Goal: Task Accomplishment & Management: Use online tool/utility

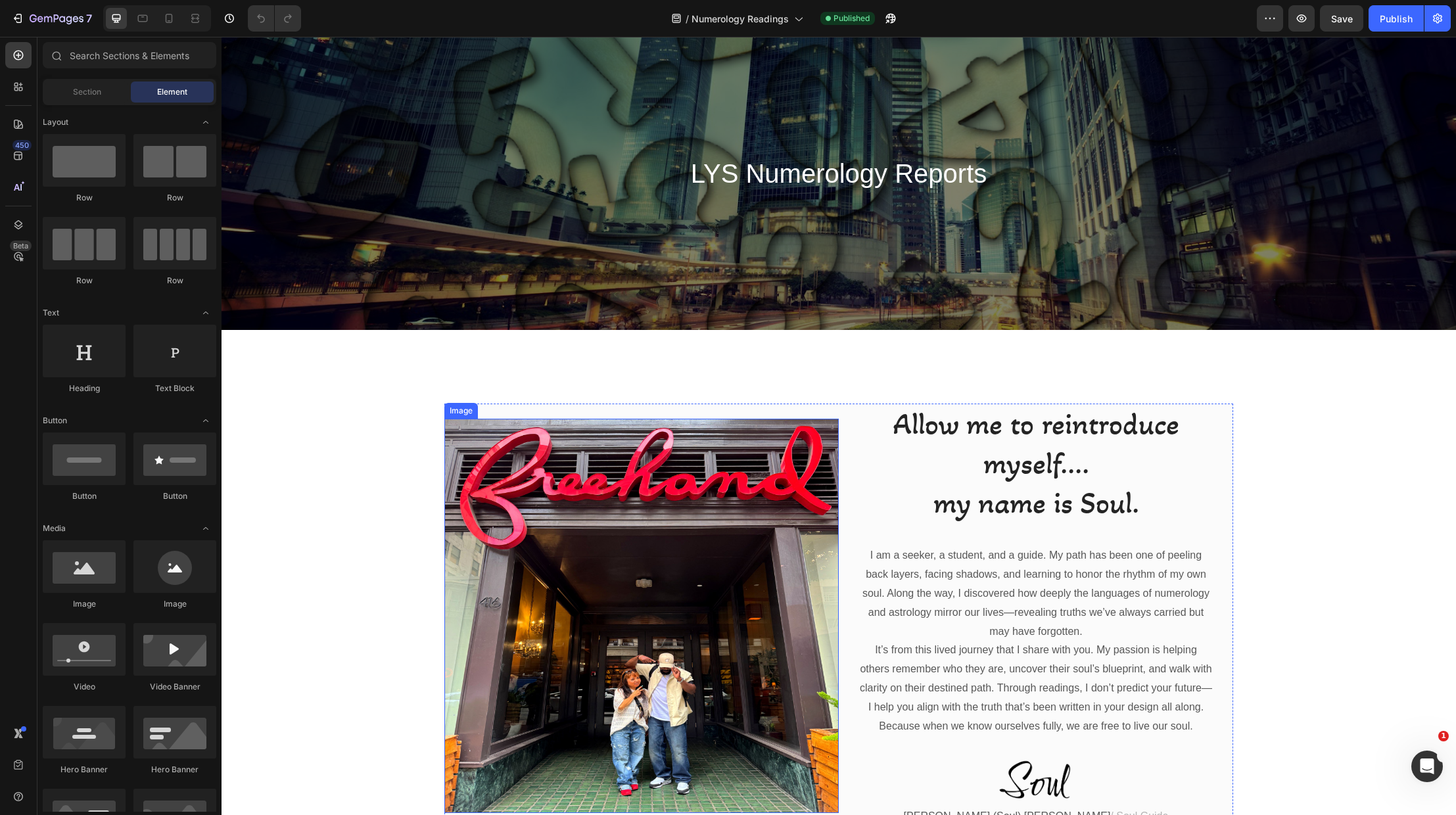
scroll to position [33, 0]
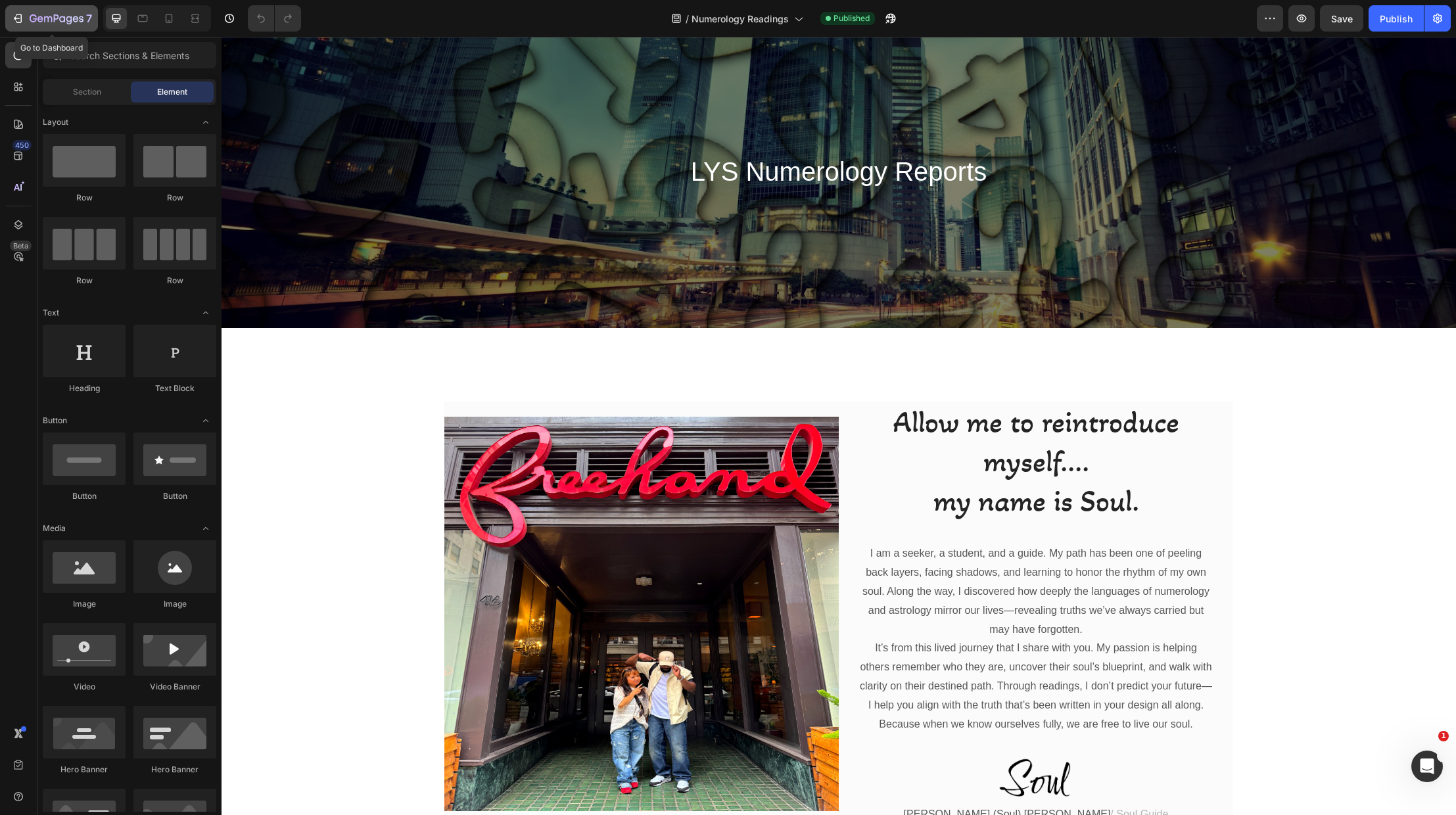
click at [17, 18] on icon "button" at bounding box center [18, 19] width 13 height 13
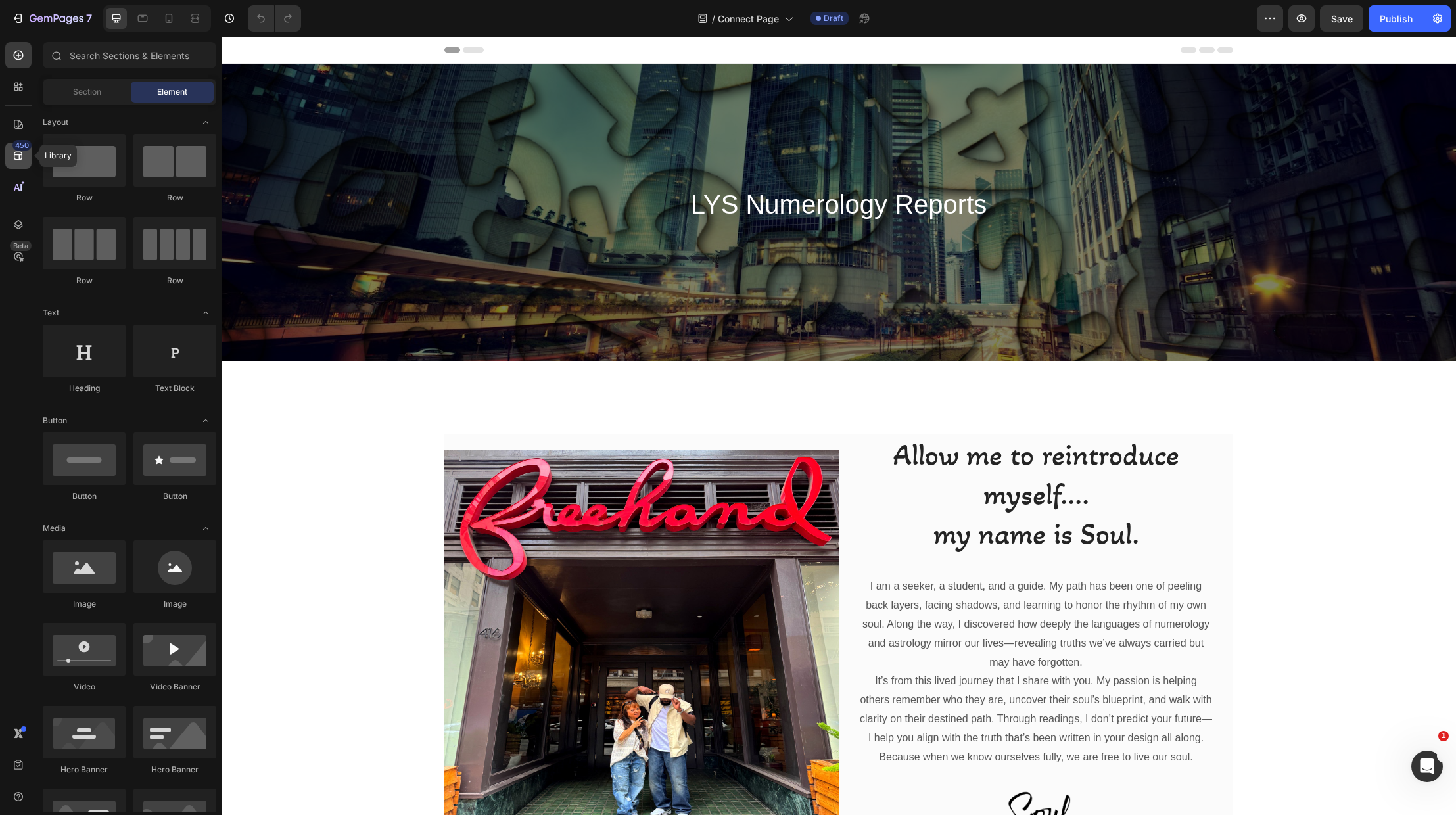
click at [12, 155] on icon at bounding box center [19, 156] width 13 height 13
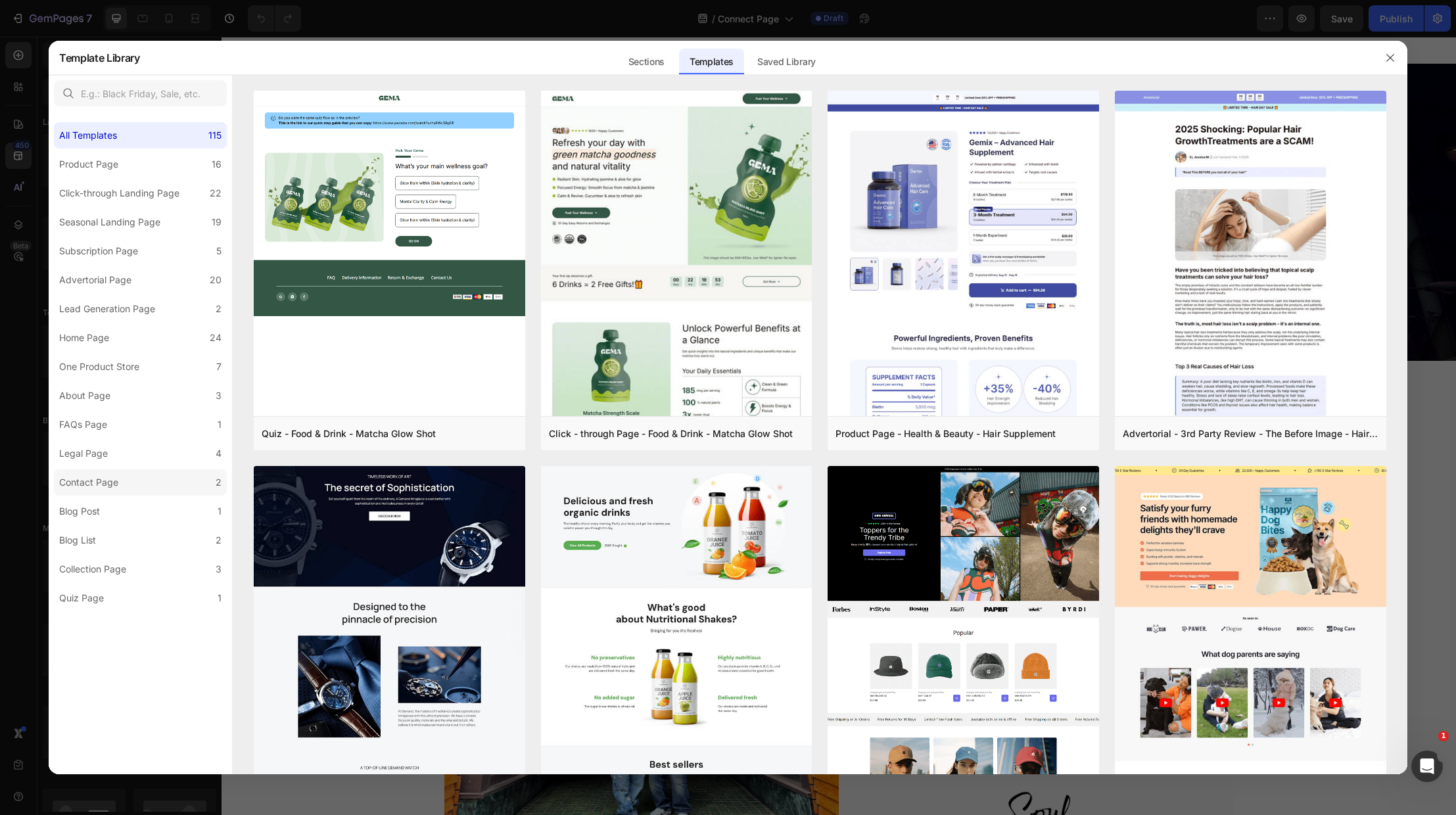
click at [121, 479] on div "Contact Page" at bounding box center [91, 482] width 64 height 16
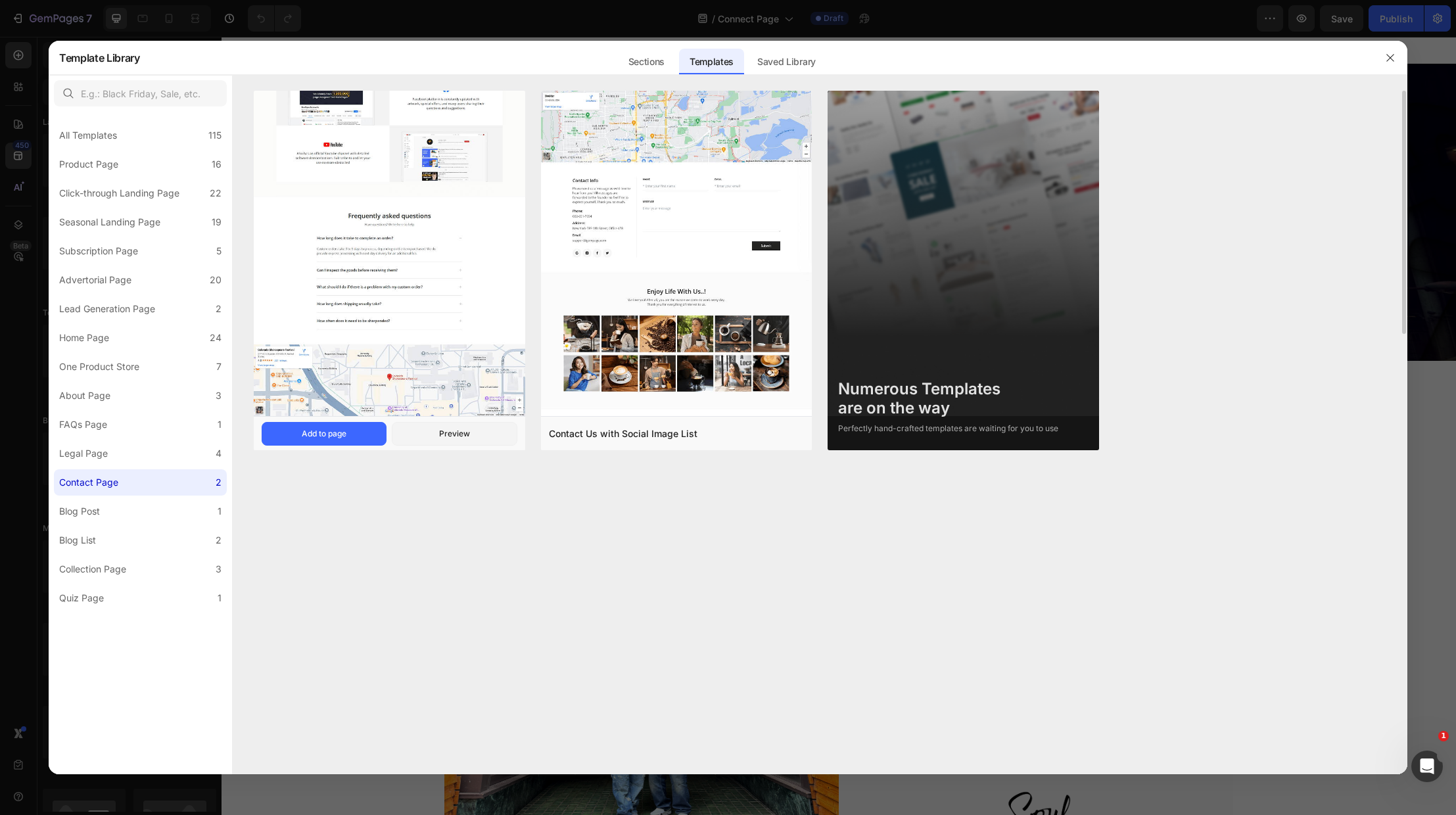
click at [368, 206] on img at bounding box center [390, 115] width 272 height 602
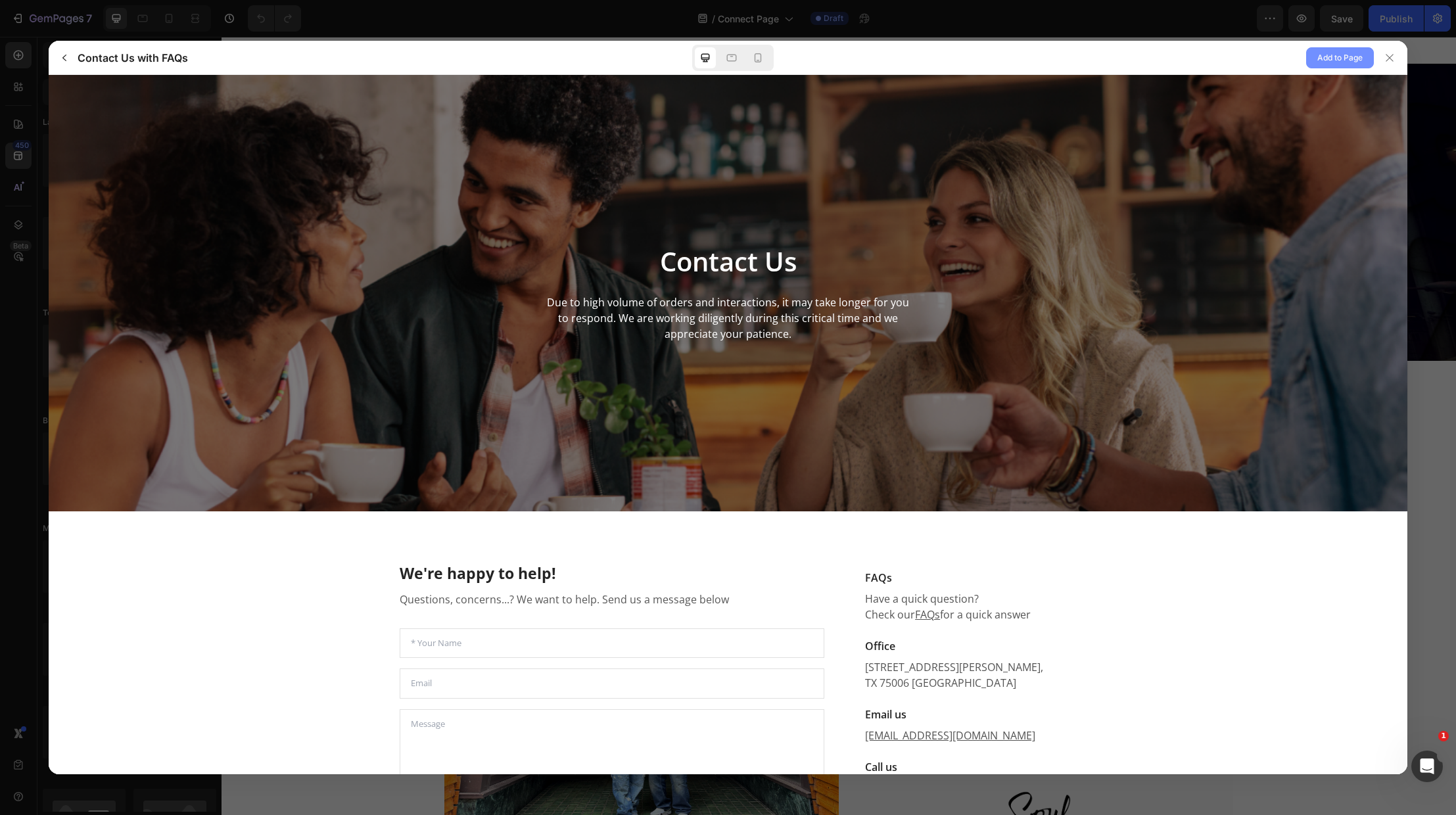
click at [1341, 56] on span "Add to Page" at bounding box center [1340, 57] width 45 height 16
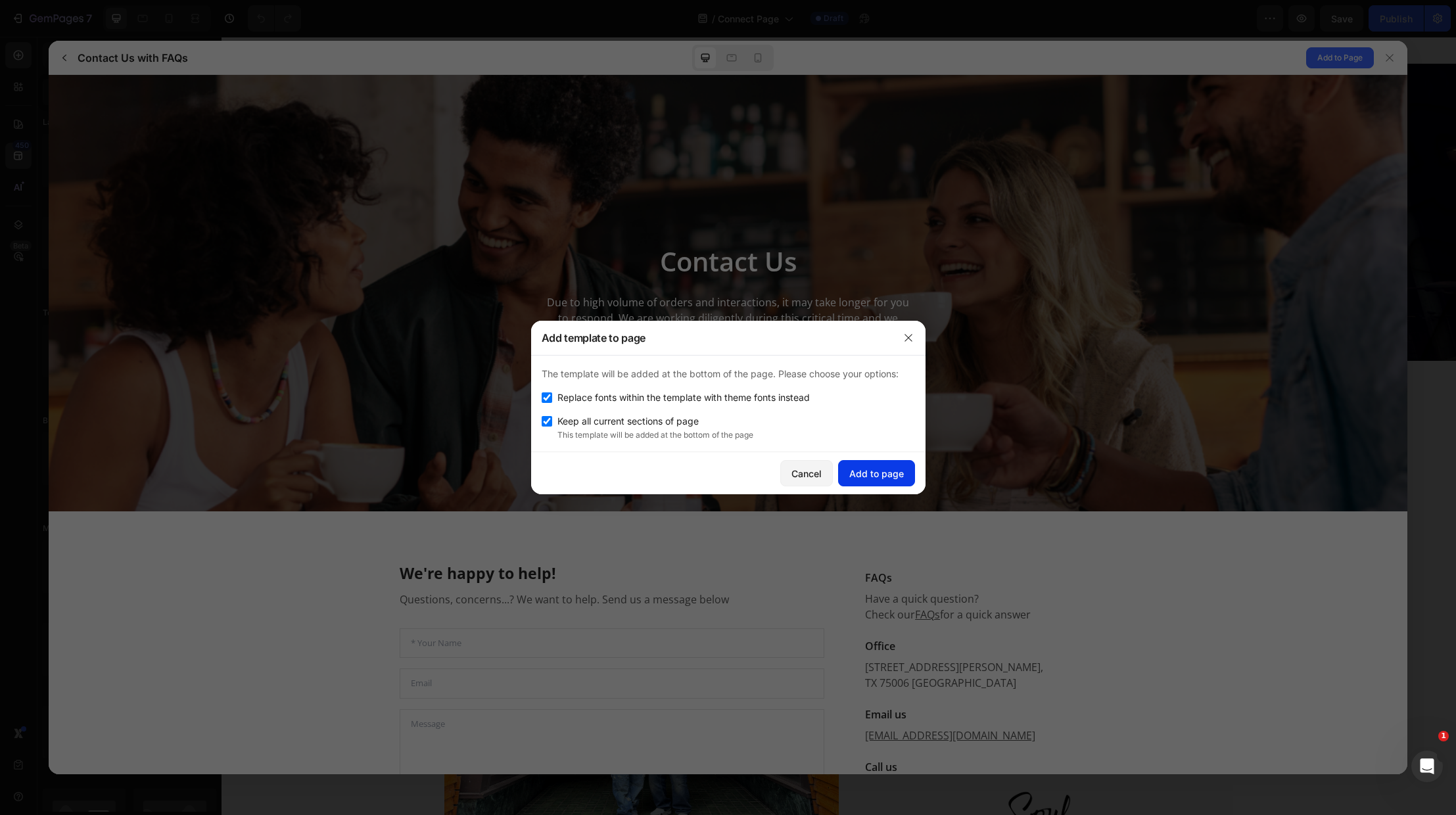
click at [878, 468] on div "Add to page" at bounding box center [877, 473] width 55 height 14
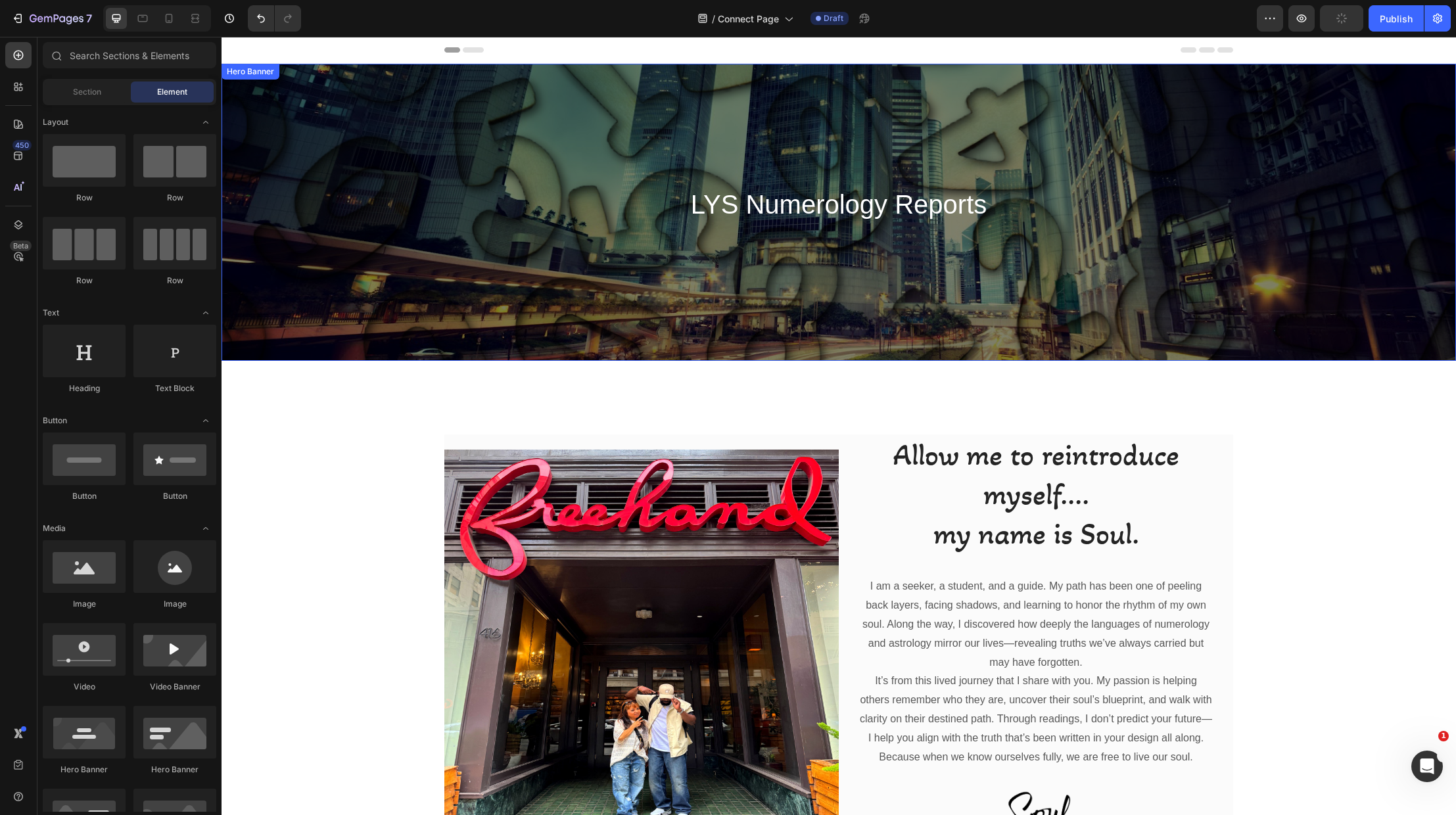
click at [422, 153] on div "LYS Numerology Reports Heading Row" at bounding box center [839, 213] width 1235 height 297
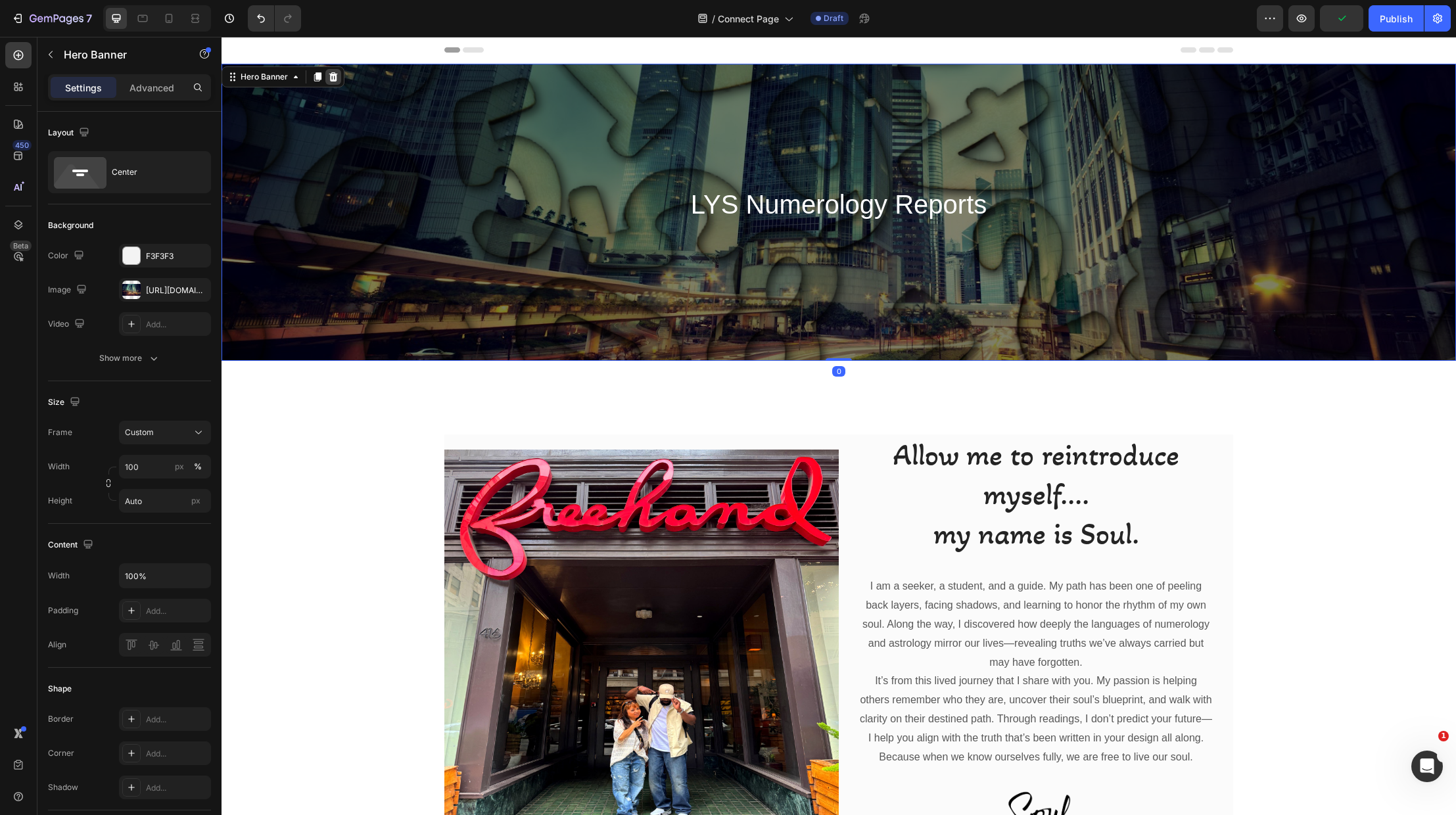
click at [335, 76] on icon at bounding box center [333, 76] width 10 height 10
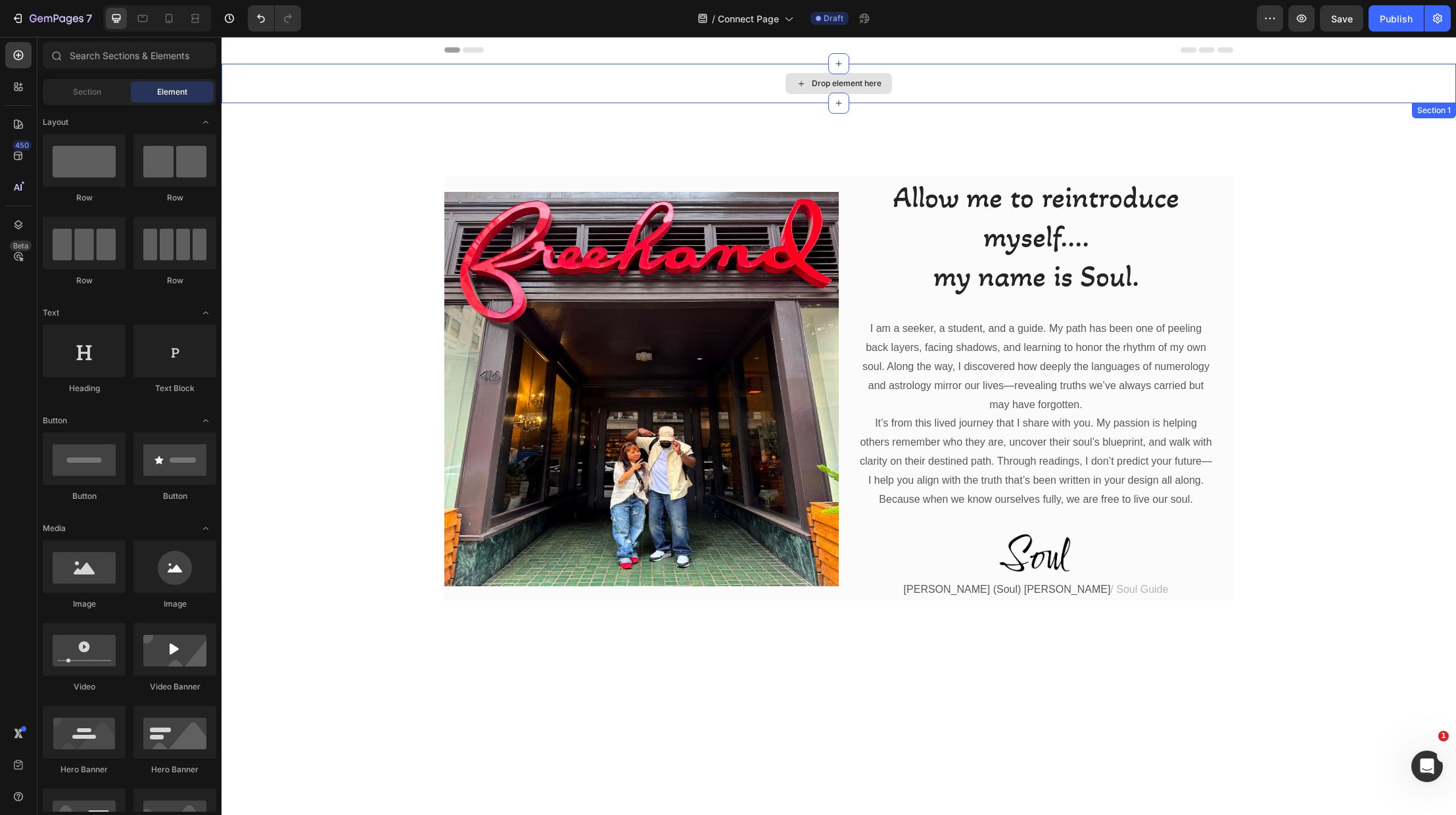
click at [326, 84] on div "Drop element here" at bounding box center [839, 84] width 1235 height 40
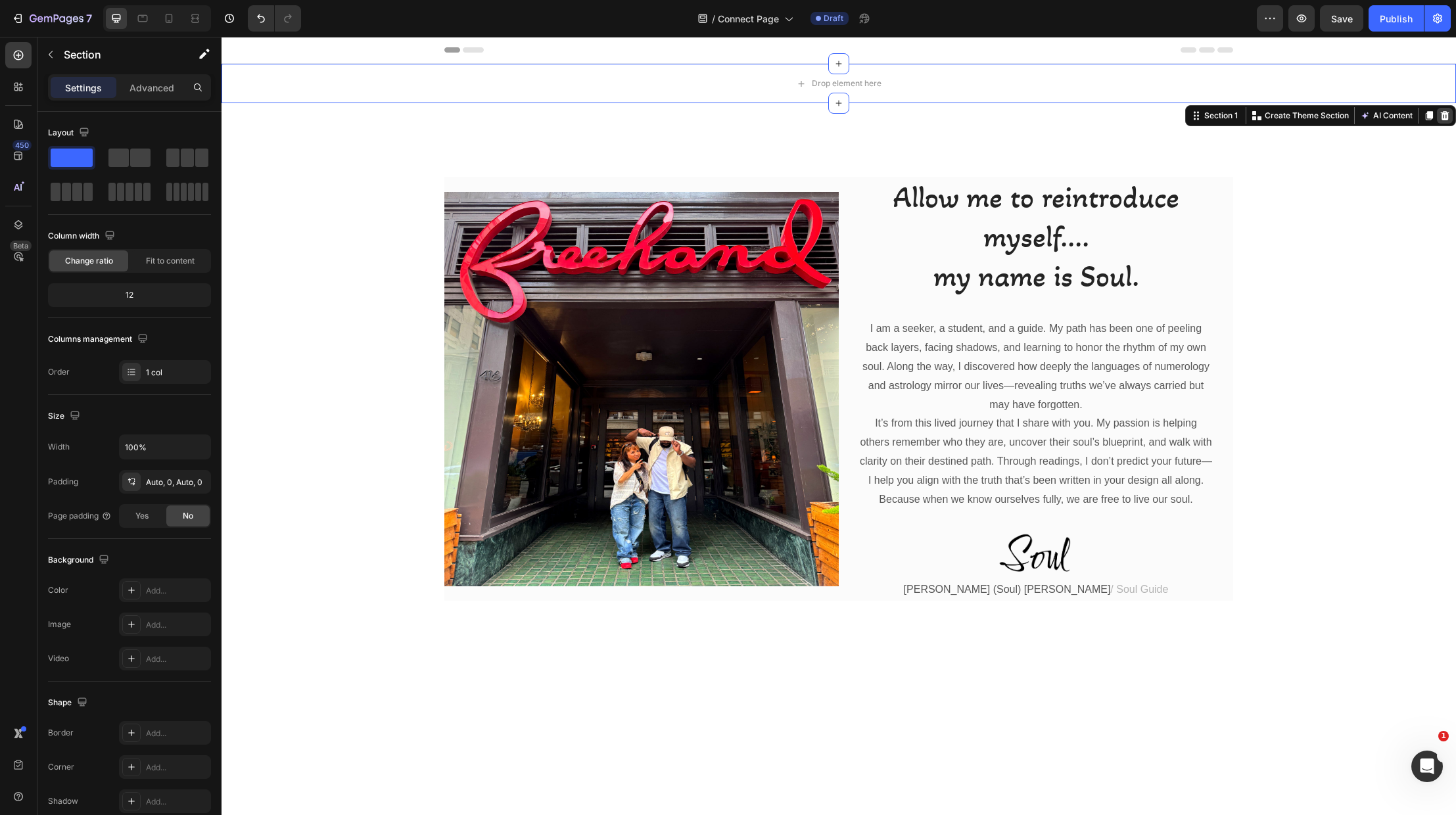
click at [1444, 115] on icon at bounding box center [1445, 116] width 8 height 9
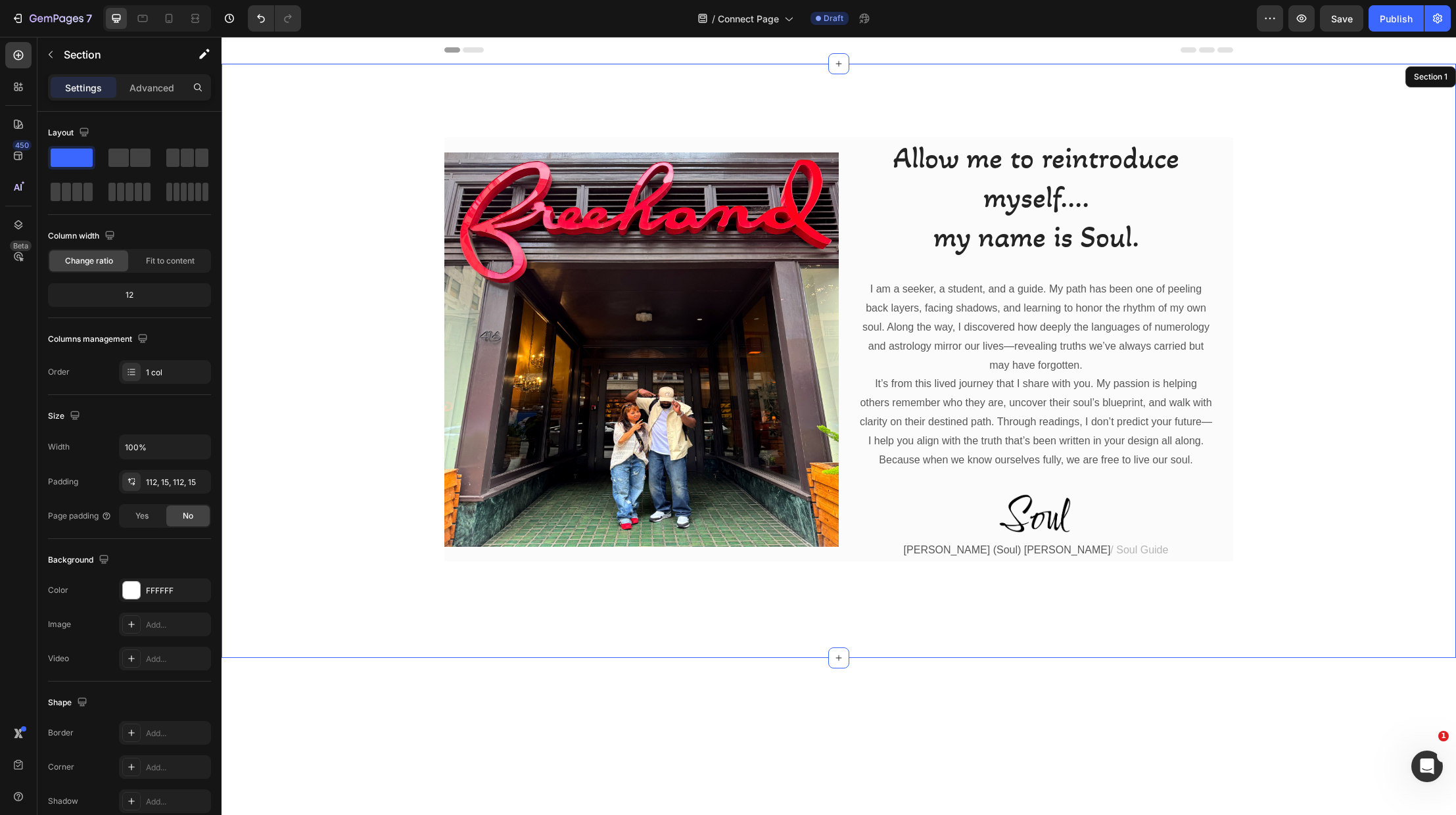
click at [1141, 73] on div "Image Allow me to reintroduce myself.... my name is Soul. Heading I am a seeker…" at bounding box center [839, 361] width 1235 height 595
click at [1444, 74] on icon at bounding box center [1445, 77] width 8 height 9
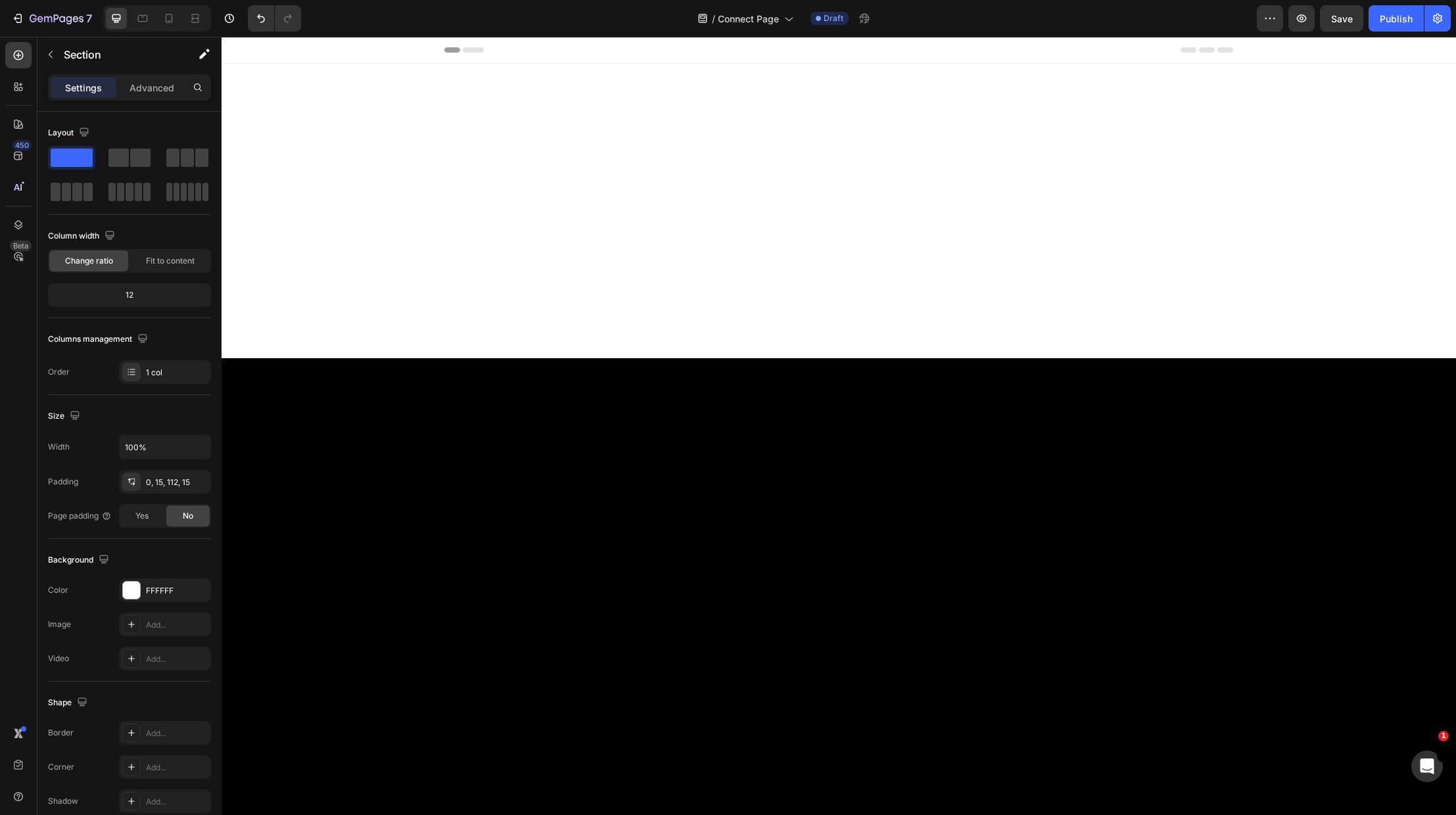
drag, startPoint x: 1282, startPoint y: 119, endPoint x: 1262, endPoint y: 126, distance: 21.2
click at [1282, 119] on div at bounding box center [839, 211] width 1235 height 295
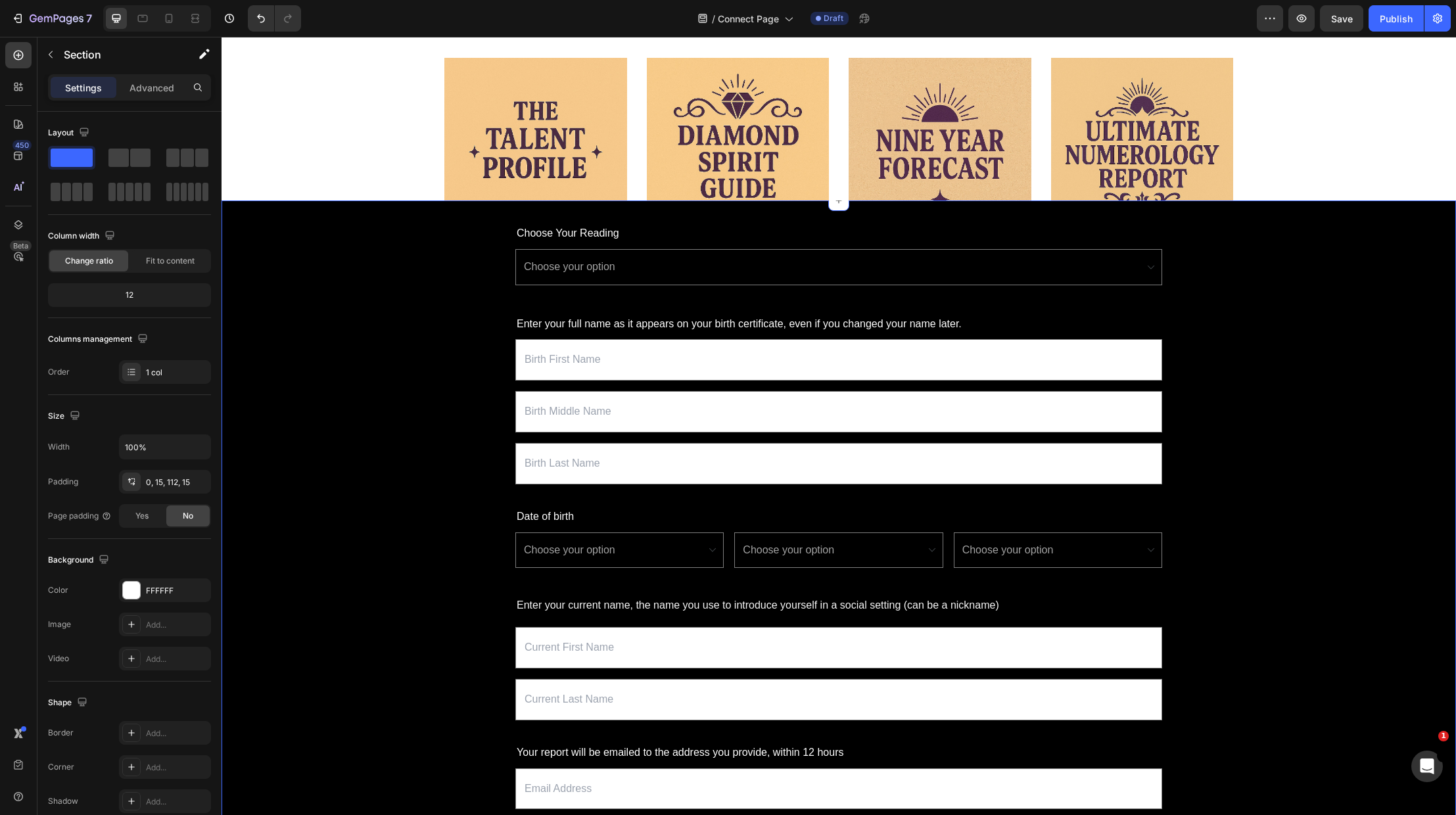
scroll to position [152, 0]
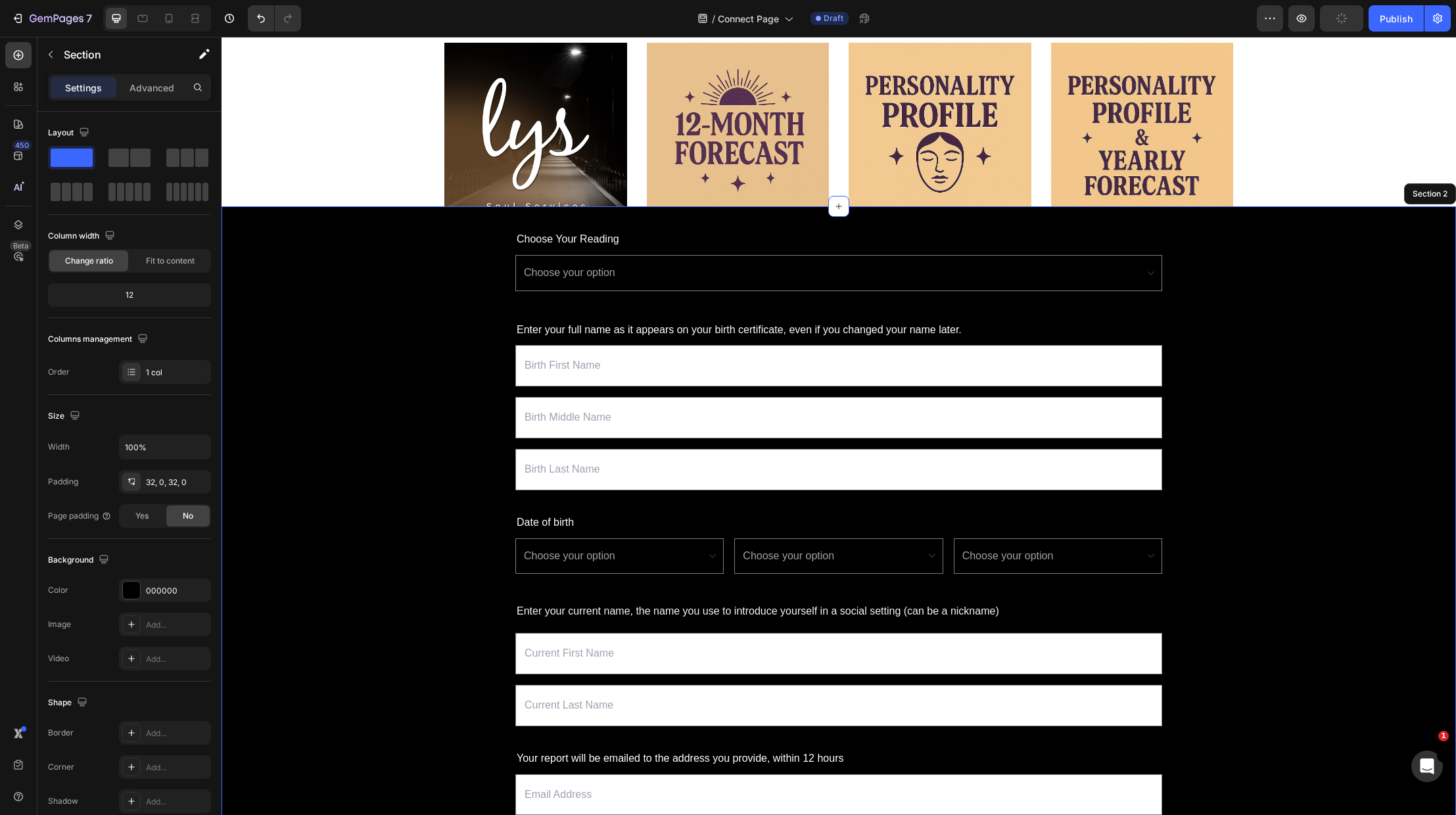
click at [1192, 276] on div "Choose Your Reading Text Block Choose your option 12 Month Forecast Personality…" at bounding box center [839, 550] width 1235 height 644
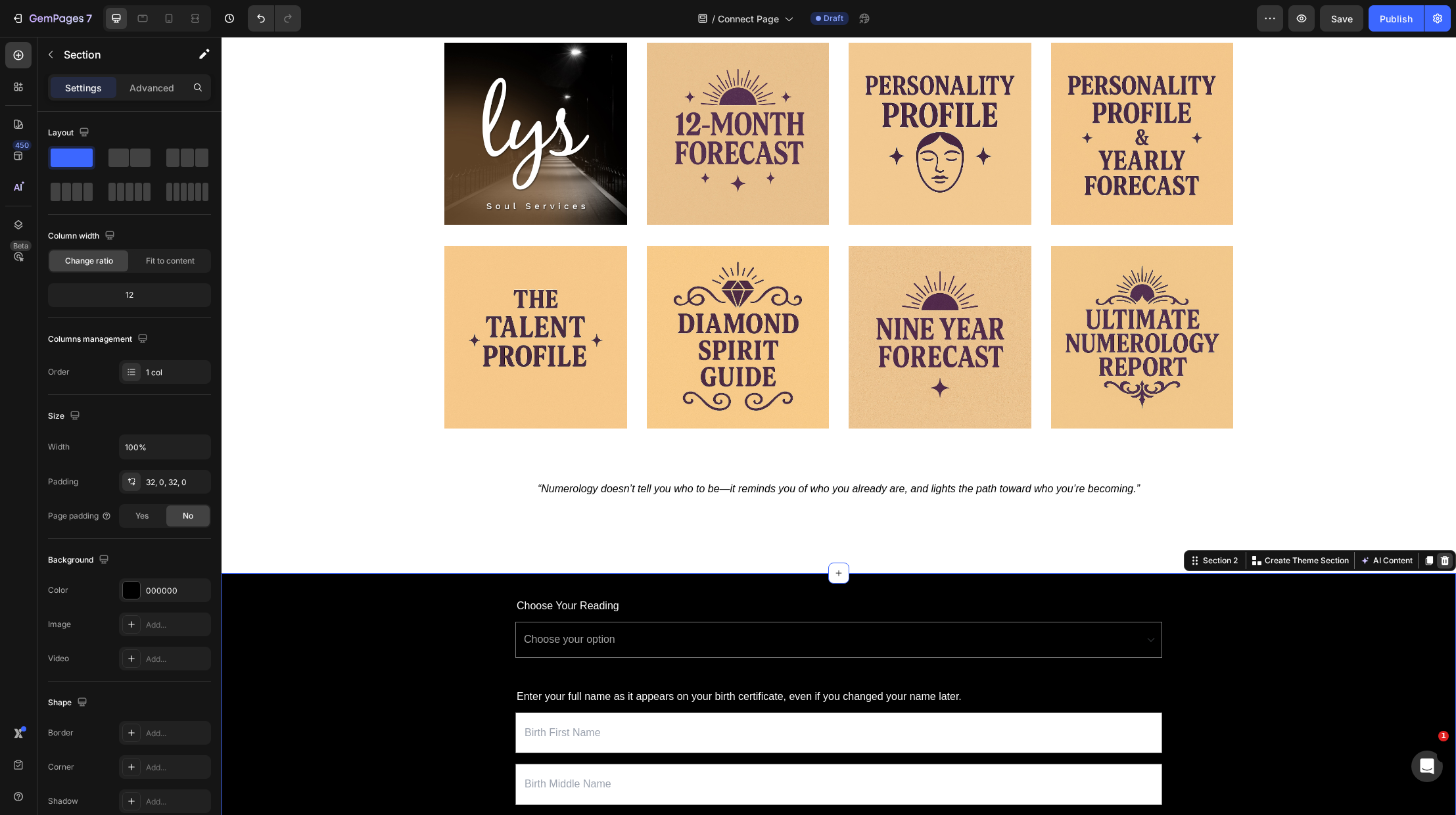
click at [1446, 559] on icon at bounding box center [1445, 561] width 8 height 9
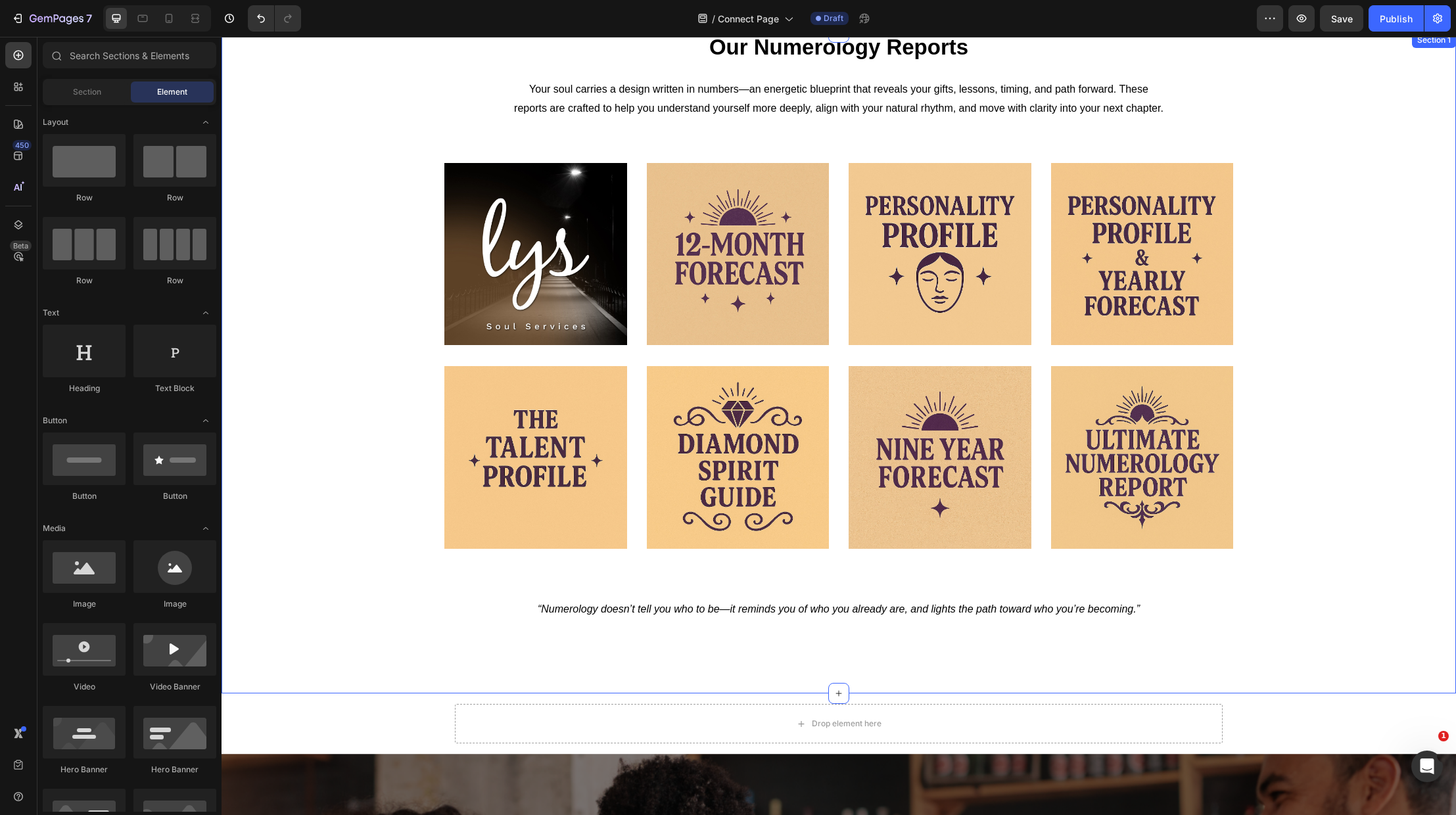
scroll to position [0, 0]
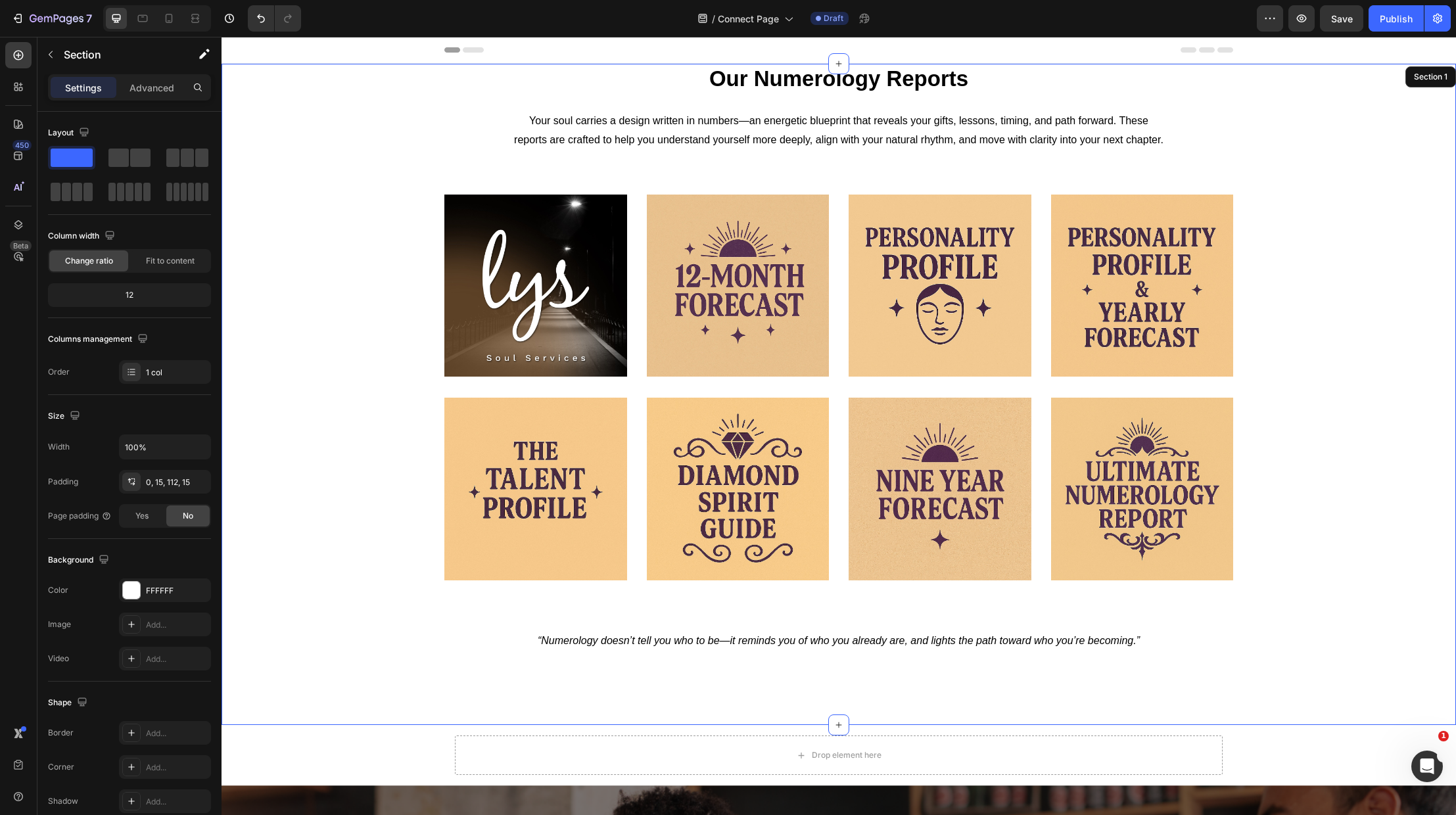
drag, startPoint x: 1355, startPoint y: 329, endPoint x: 1456, endPoint y: 72, distance: 276.1
click at [1355, 329] on div "Our Numerology Reports Heading Our Numerology Reports Heading Your soul carries…" at bounding box center [839, 358] width 1215 height 588
click at [1445, 75] on icon at bounding box center [1445, 77] width 8 height 9
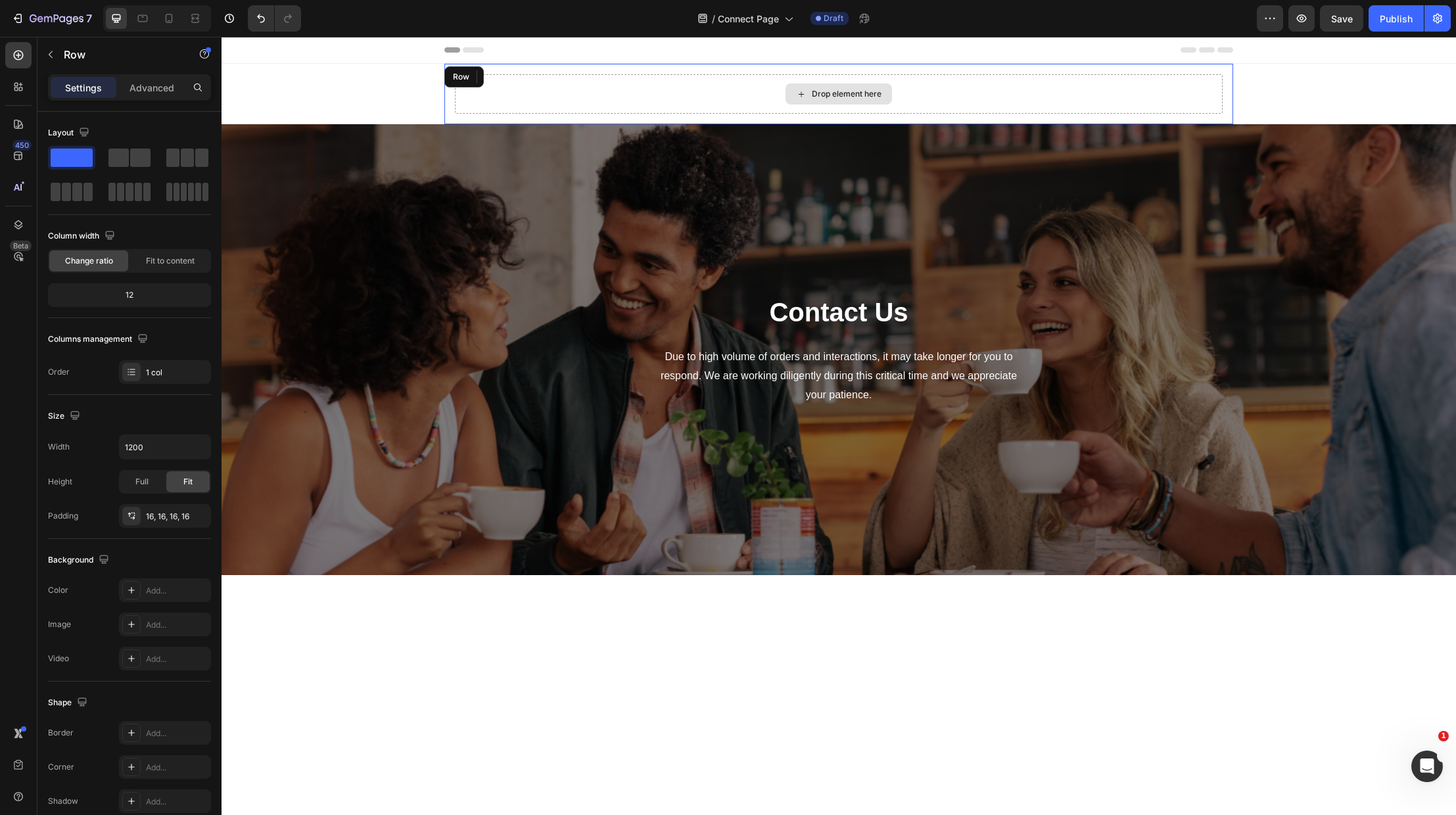
click at [1206, 102] on div "Drop element here" at bounding box center [839, 94] width 768 height 40
click at [526, 73] on icon at bounding box center [525, 77] width 8 height 9
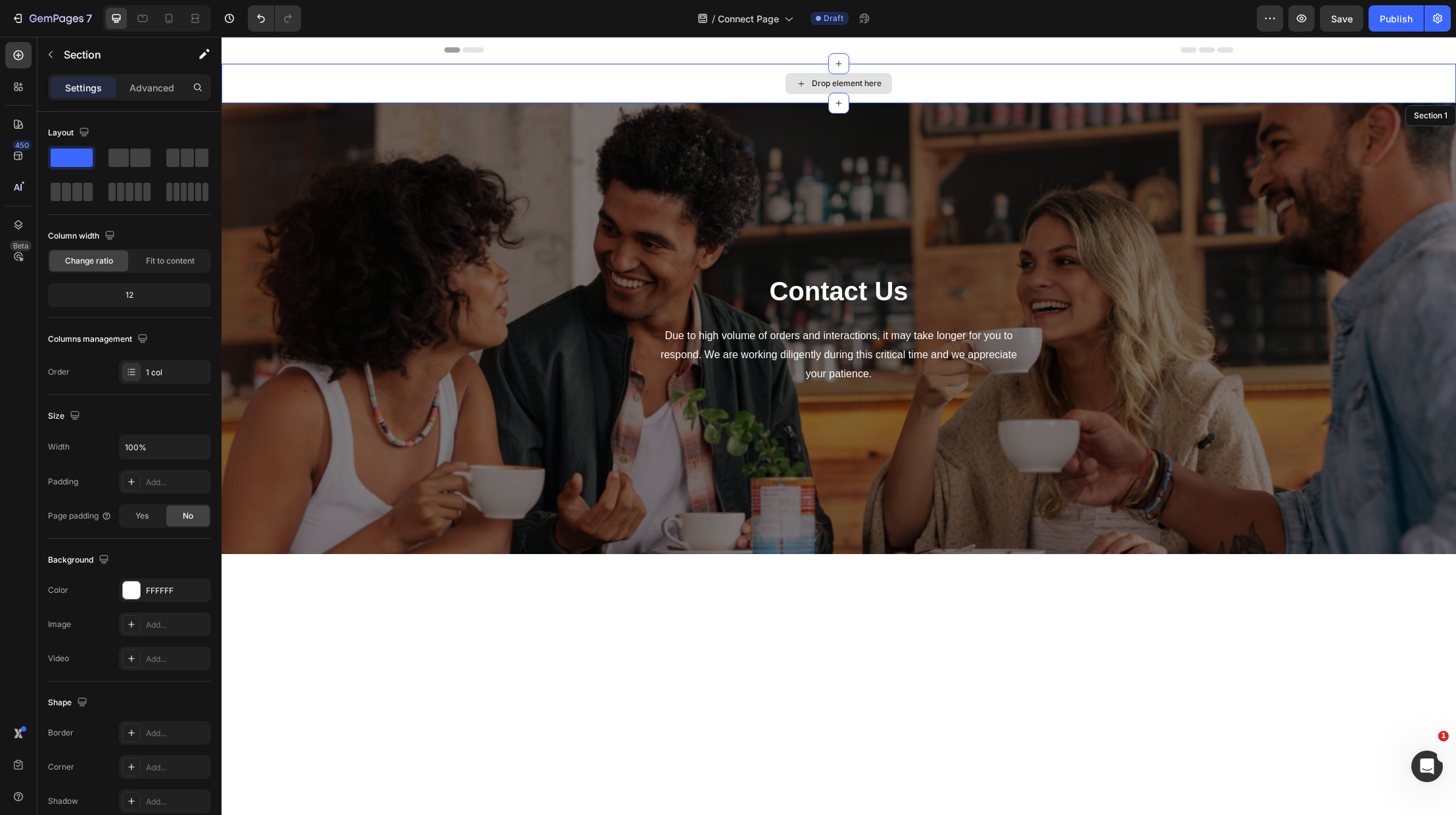
click at [521, 82] on div "Drop element here" at bounding box center [839, 84] width 1235 height 40
click at [1443, 116] on icon at bounding box center [1445, 116] width 8 height 9
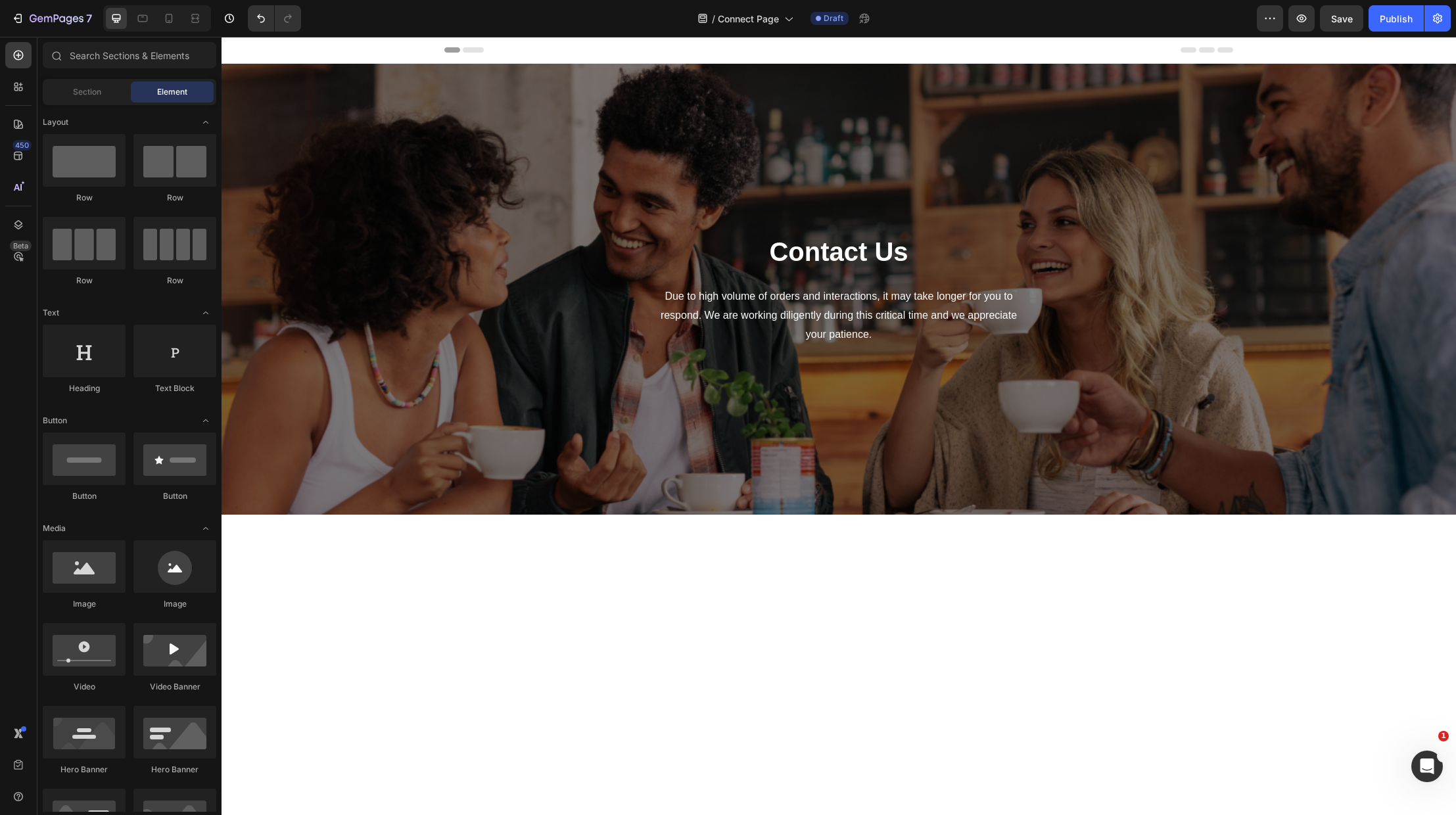
click at [941, 48] on div "Header" at bounding box center [839, 50] width 789 height 26
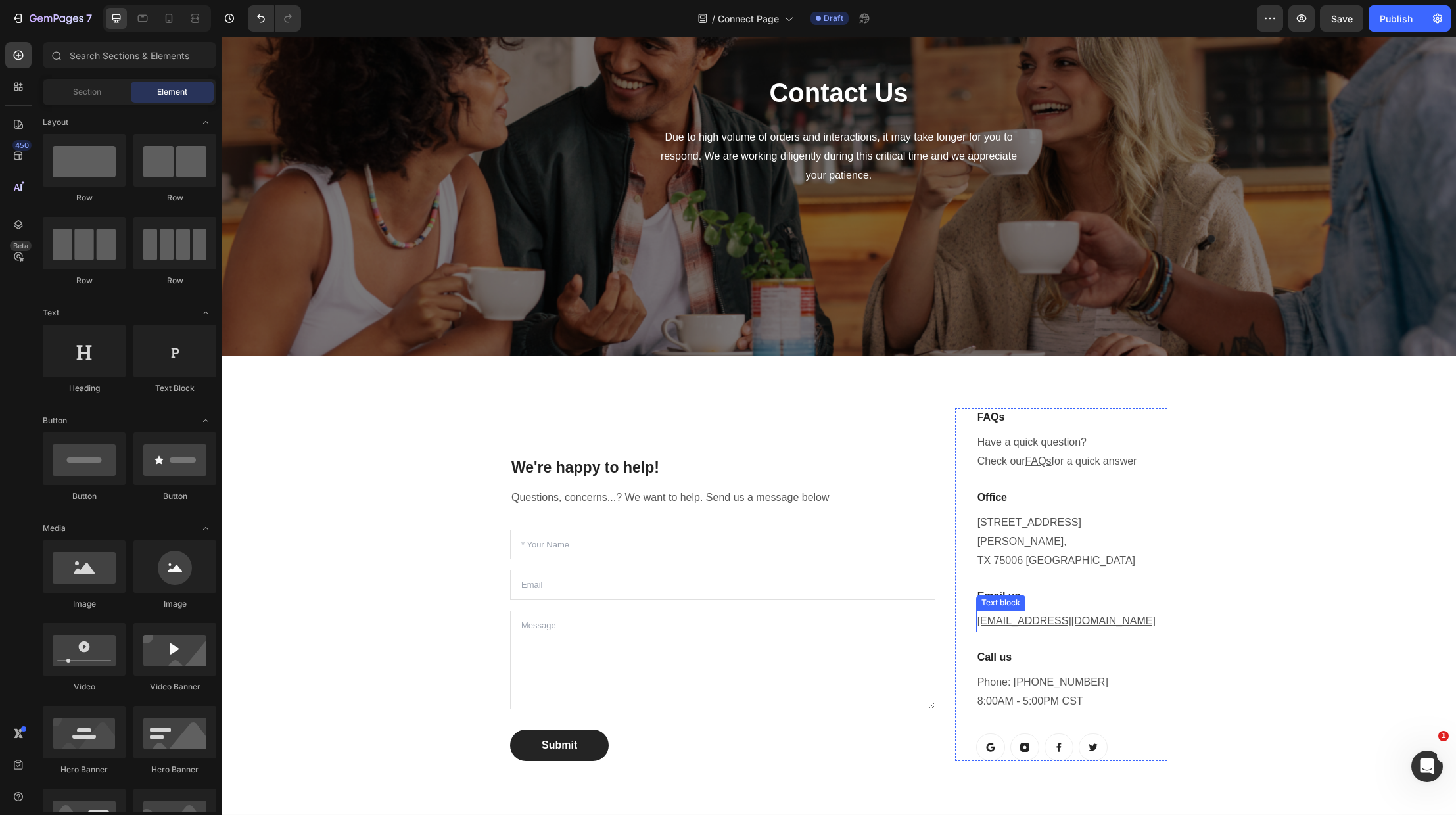
scroll to position [158, 0]
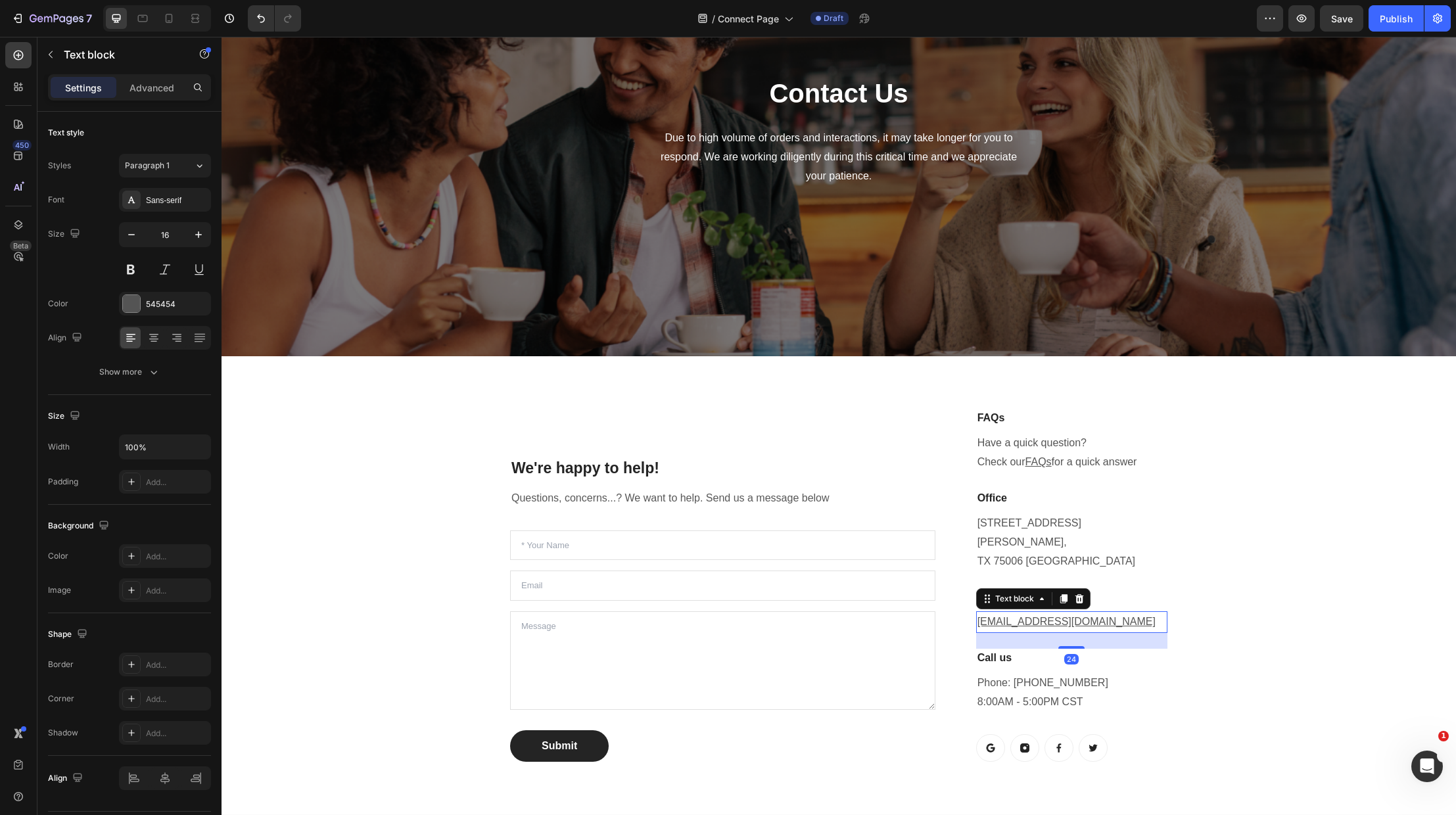
click at [1085, 613] on p "[EMAIL_ADDRESS][DOMAIN_NAME]" at bounding box center [1072, 622] width 189 height 19
drag, startPoint x: 1085, startPoint y: 601, endPoint x: 973, endPoint y: 602, distance: 112.0
click at [972, 602] on div "FAQs Heading Have a quick question? Check our FAQs for a quick answer Text bloc…" at bounding box center [1062, 585] width 213 height 352
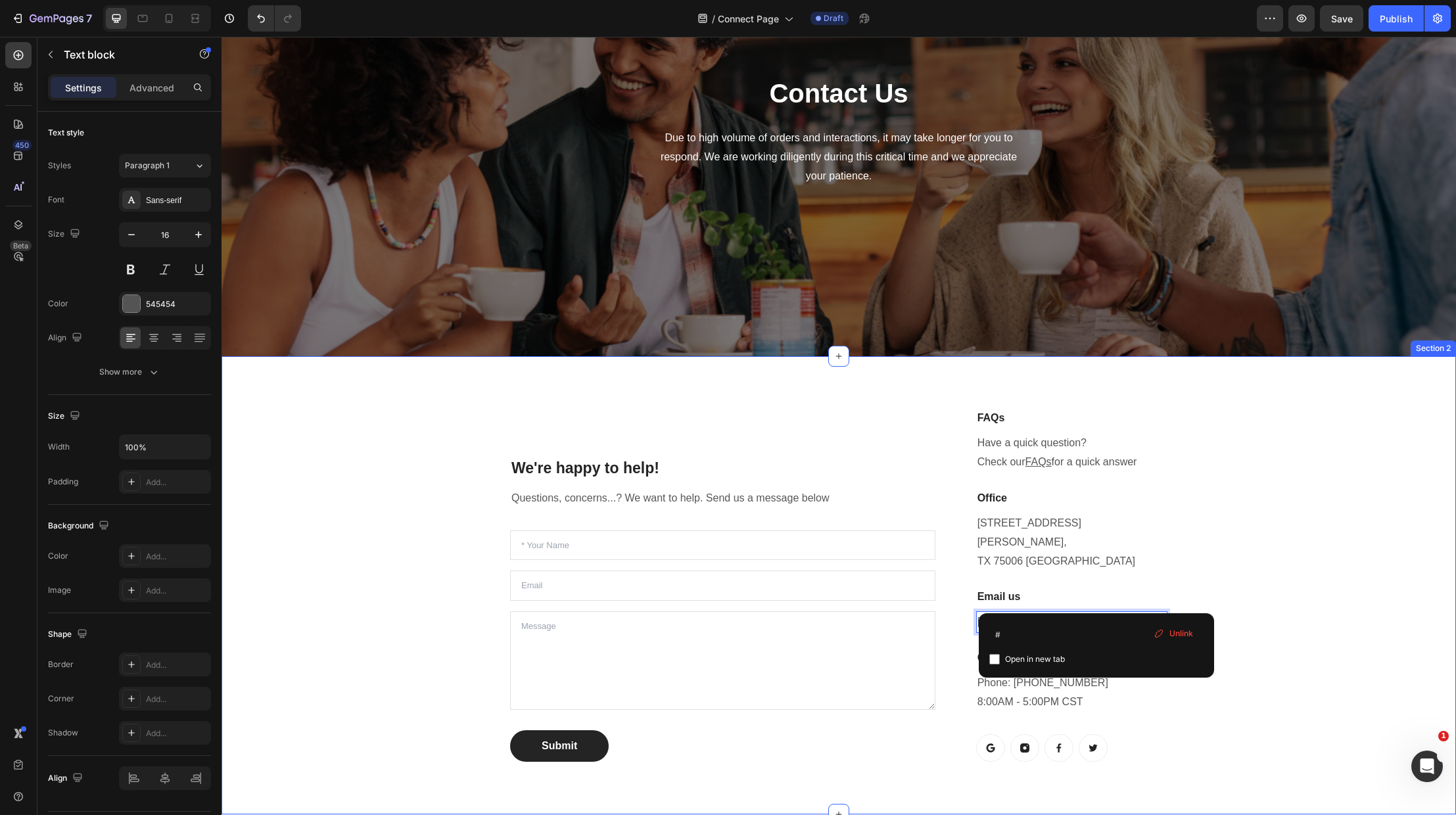
click at [1273, 541] on div "We're happy to help! Heading Questions, concerns...? We want to help. Send us a…" at bounding box center [839, 584] width 1215 height 394
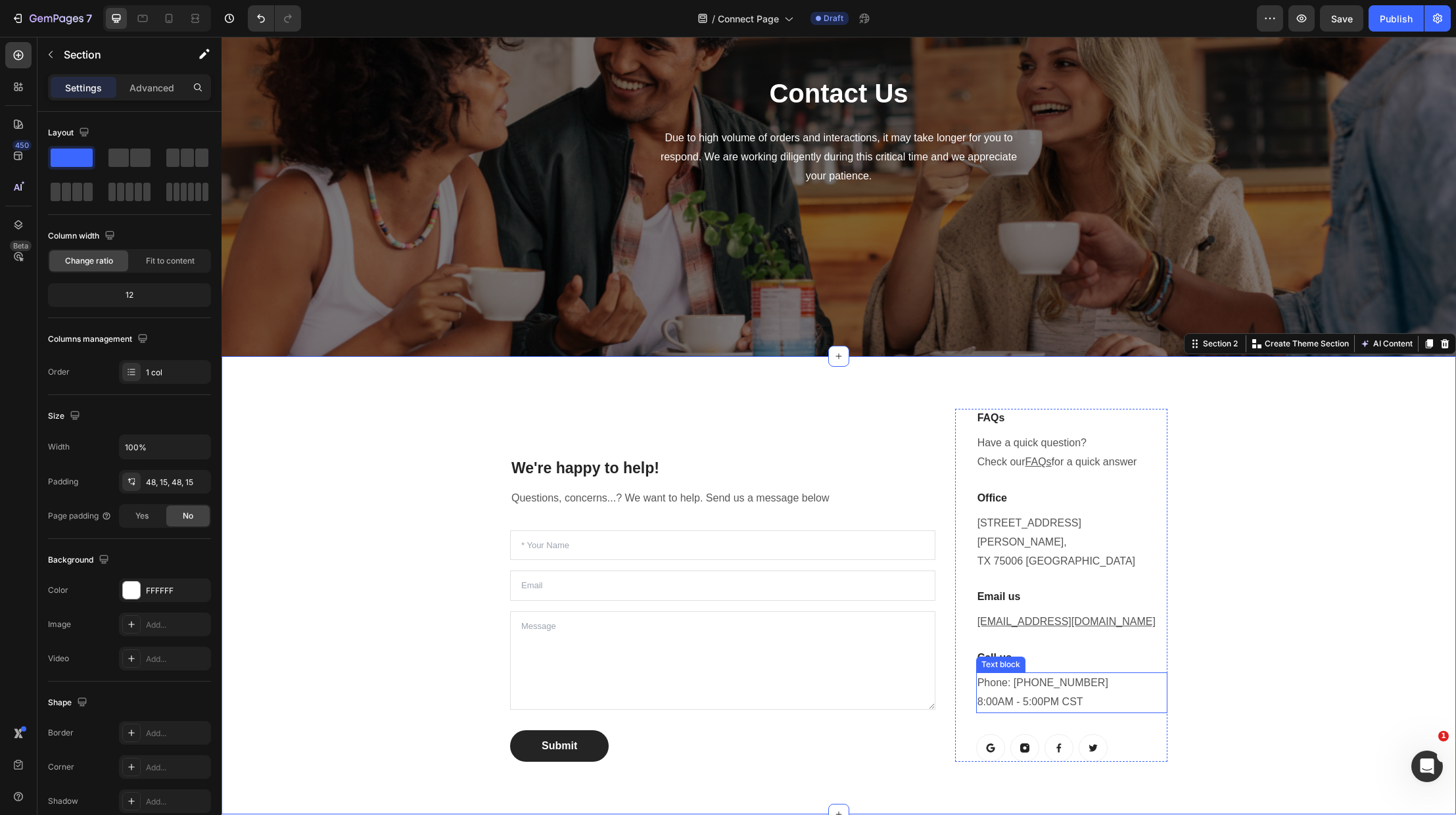
click at [1088, 674] on p "Phone: [PHONE_NUMBER] 8:00AM - 5:00PM CST" at bounding box center [1072, 693] width 189 height 39
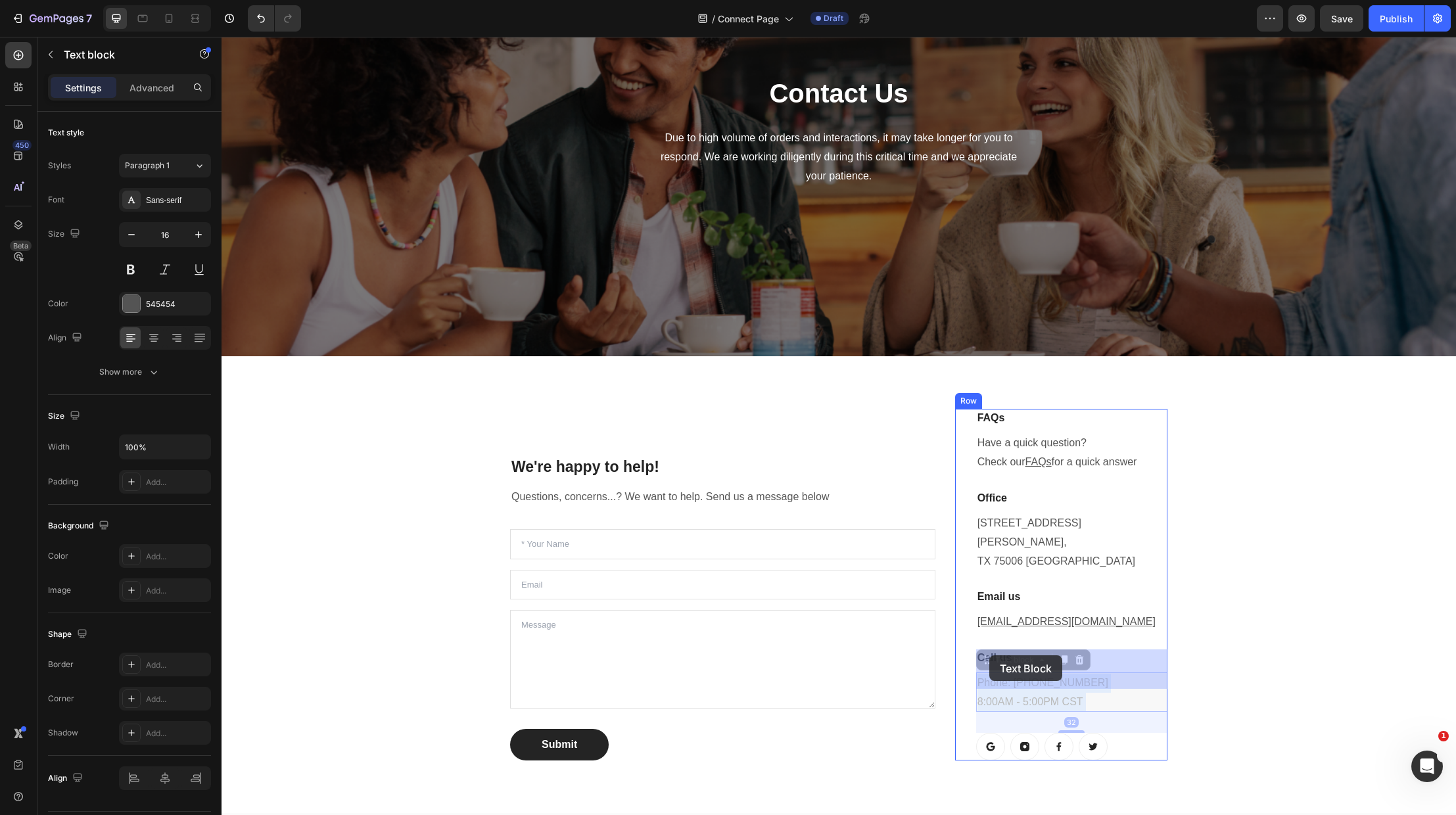
drag, startPoint x: 1064, startPoint y: 655, endPoint x: 1052, endPoint y: 668, distance: 17.7
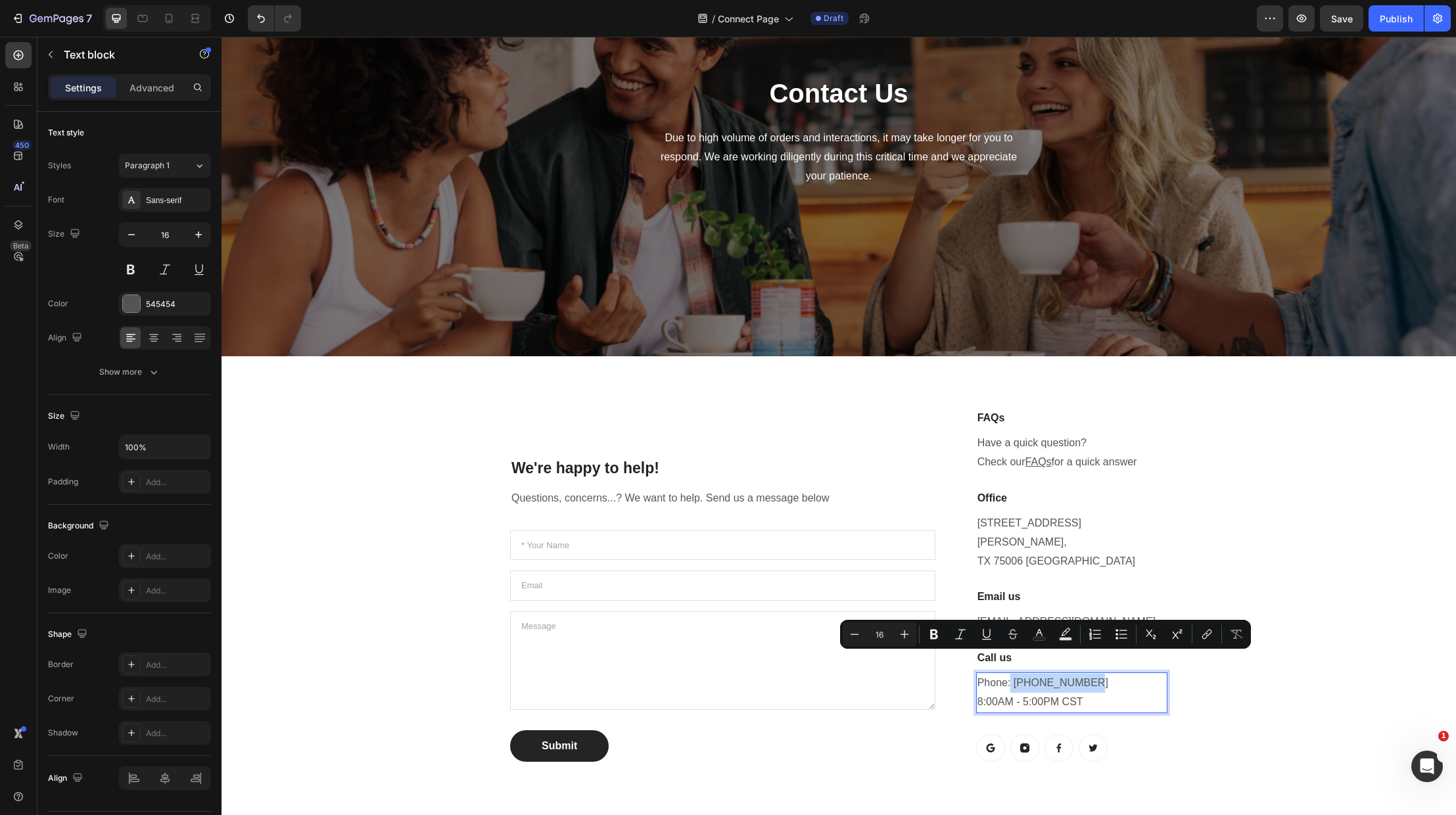
drag, startPoint x: 1082, startPoint y: 656, endPoint x: 1011, endPoint y: 654, distance: 71.0
click at [1011, 674] on p "Phone: [PHONE_NUMBER] 8:00AM - 5:00PM CST" at bounding box center [1072, 693] width 189 height 39
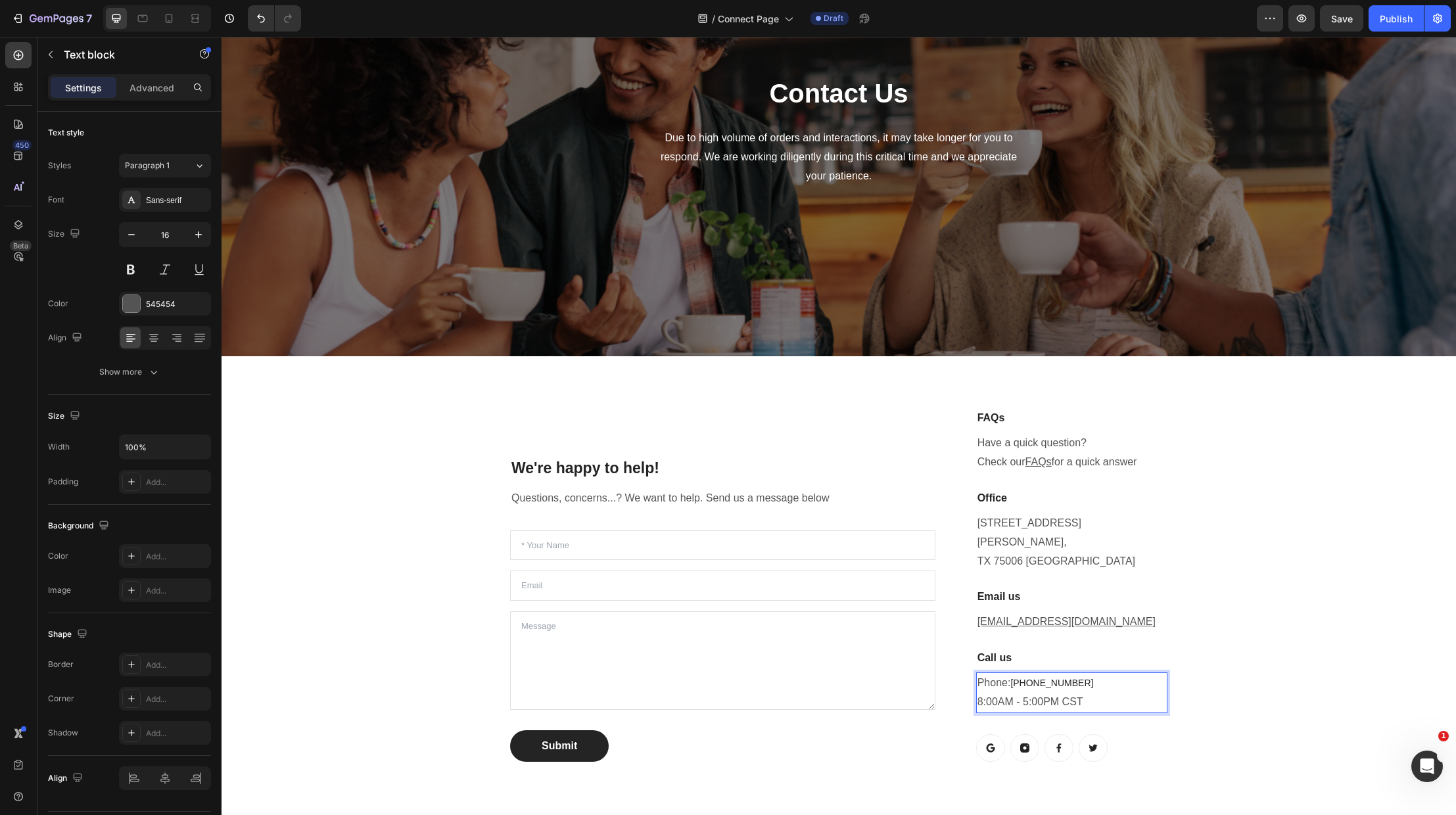
drag, startPoint x: 1011, startPoint y: 660, endPoint x: 1019, endPoint y: 666, distance: 10.0
click at [1011, 678] on span "‪[PHONE_NUMBER]‬" at bounding box center [1052, 682] width 83 height 10
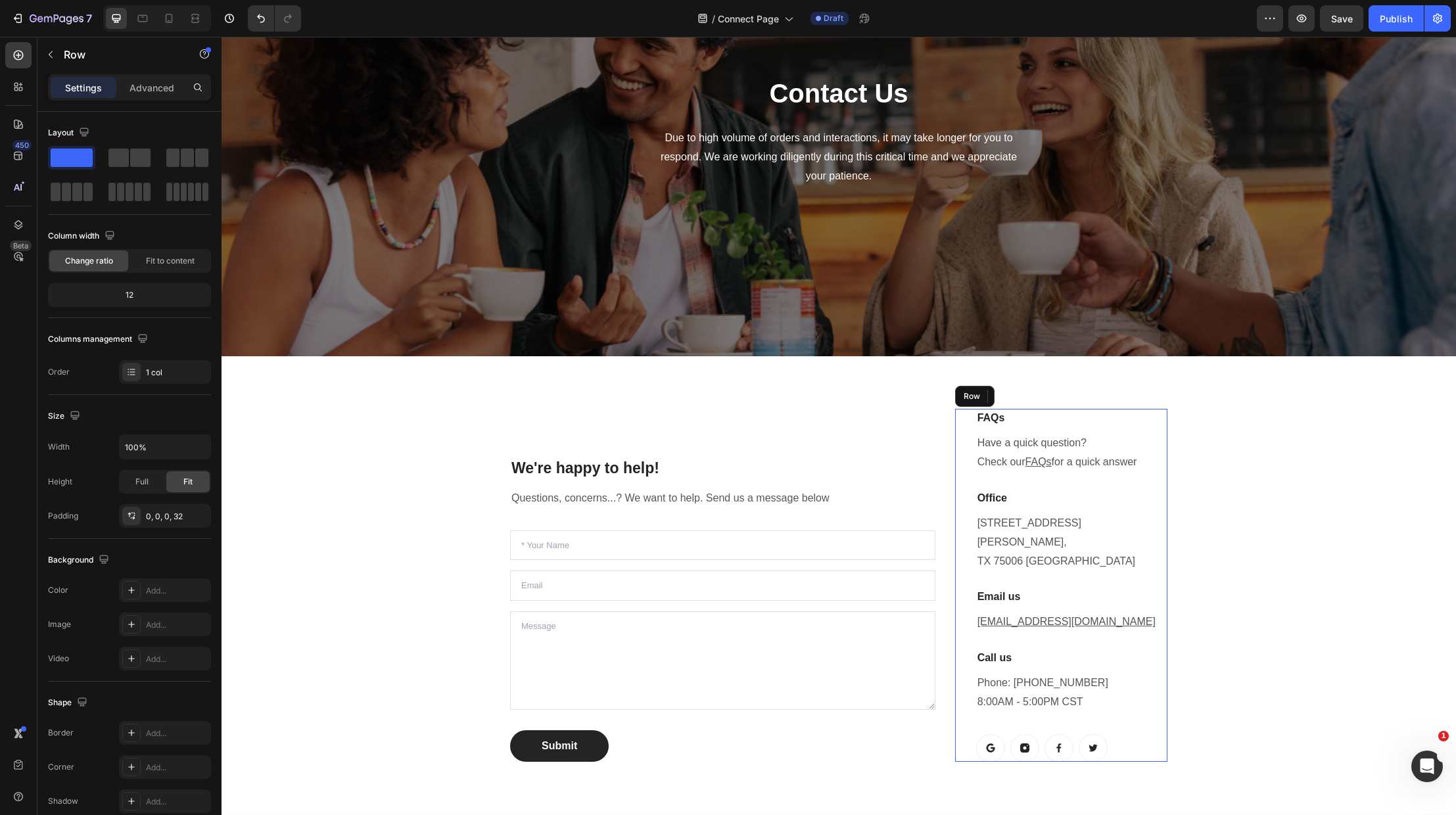
click at [1050, 705] on div "FAQs Heading Have a quick question? Check our FAQs for a quick answer Text bloc…" at bounding box center [1071, 585] width 191 height 352
click at [1079, 674] on p "Phone: [PHONE_NUMBER] 8:00AM - 5:00PM CST" at bounding box center [1072, 693] width 189 height 39
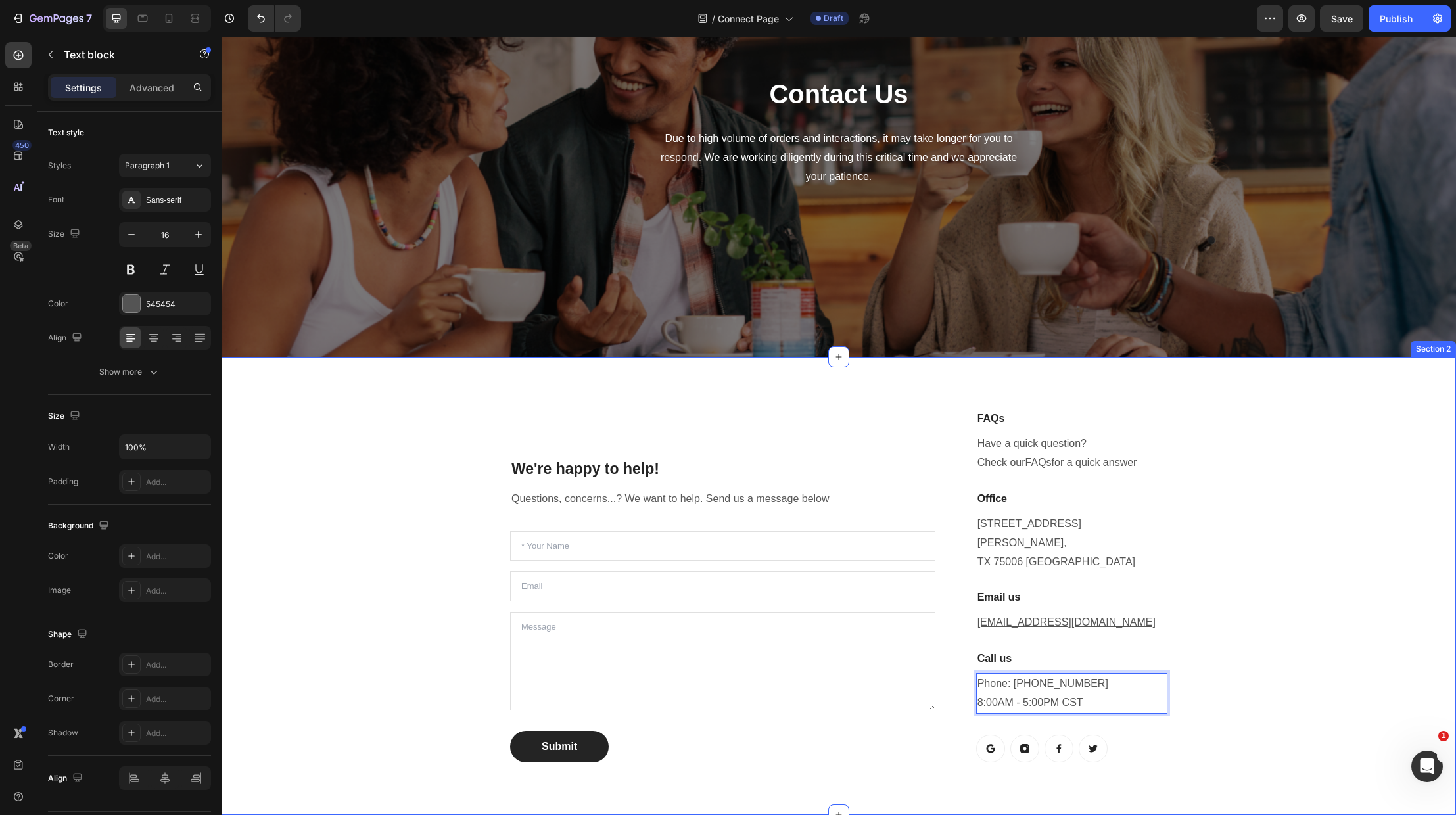
scroll to position [156, 0]
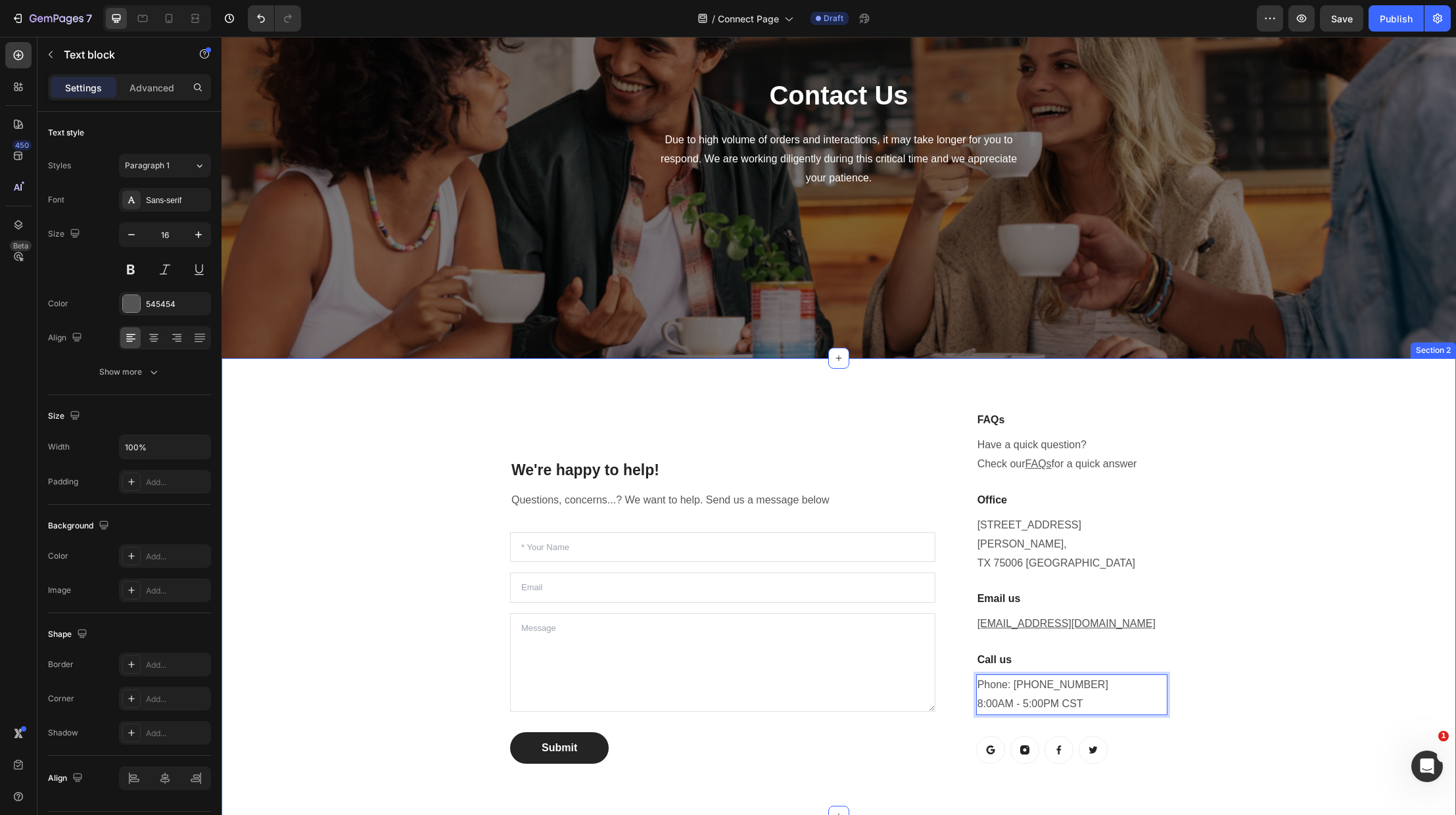
click at [1352, 653] on div "We're happy to help! Heading Questions, concerns...? We want to help. Send us a…" at bounding box center [839, 586] width 1215 height 394
click at [1070, 685] on p "Phone: [PHONE_NUMBER]:00AM - 5:00PM CST" at bounding box center [1072, 695] width 189 height 39
click at [1070, 681] on p "Phone: [PHONE_NUMBER]:00AM - 5:00PM CST" at bounding box center [1072, 695] width 189 height 39
click at [1068, 678] on p "Phone: [PHONE_NUMBER]:00AM - 5:00PM CST" at bounding box center [1072, 695] width 189 height 39
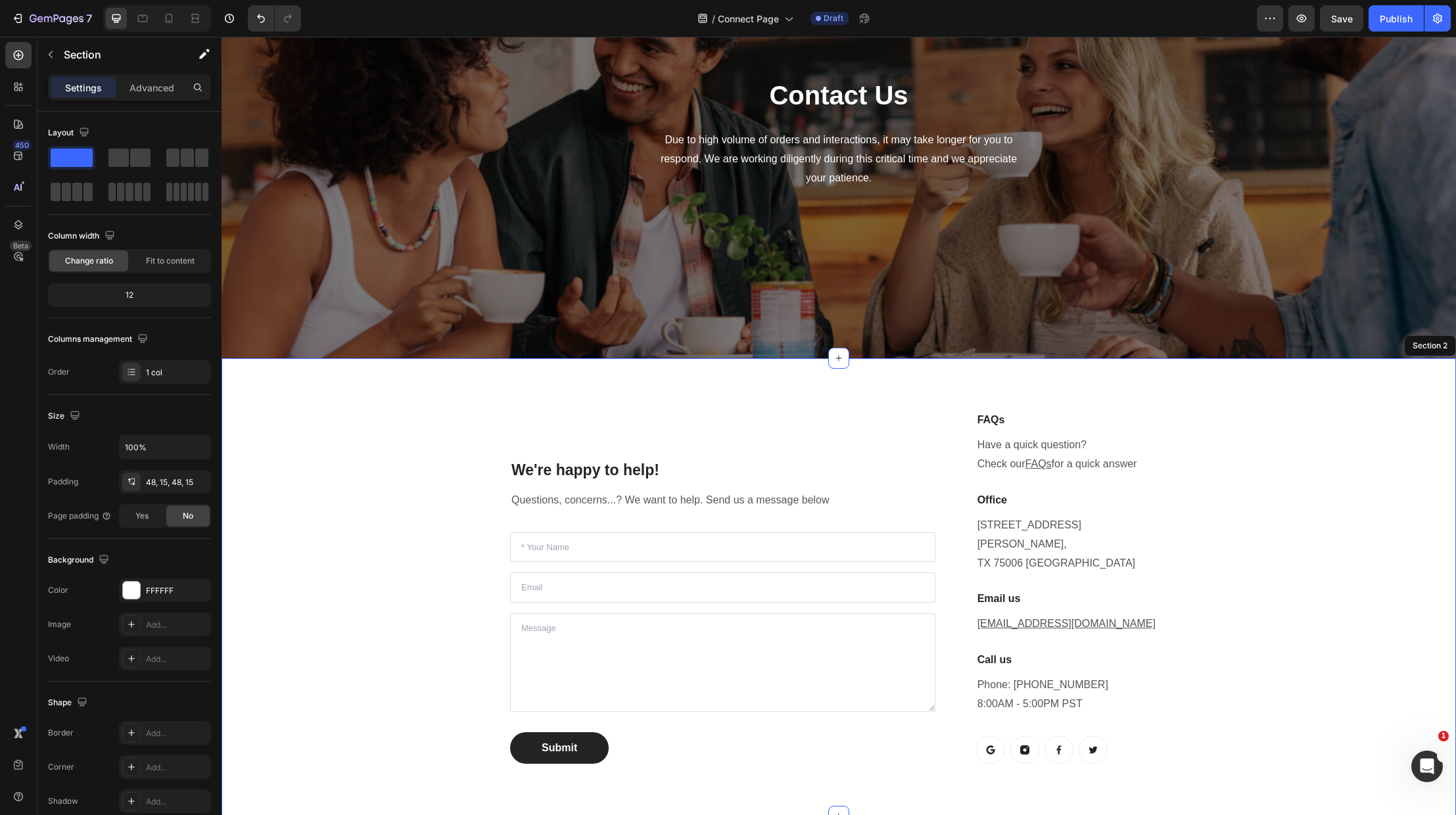
click at [1337, 653] on div "We're happy to help! Heading Questions, concerns...? We want to help. Send us a…" at bounding box center [839, 586] width 1215 height 394
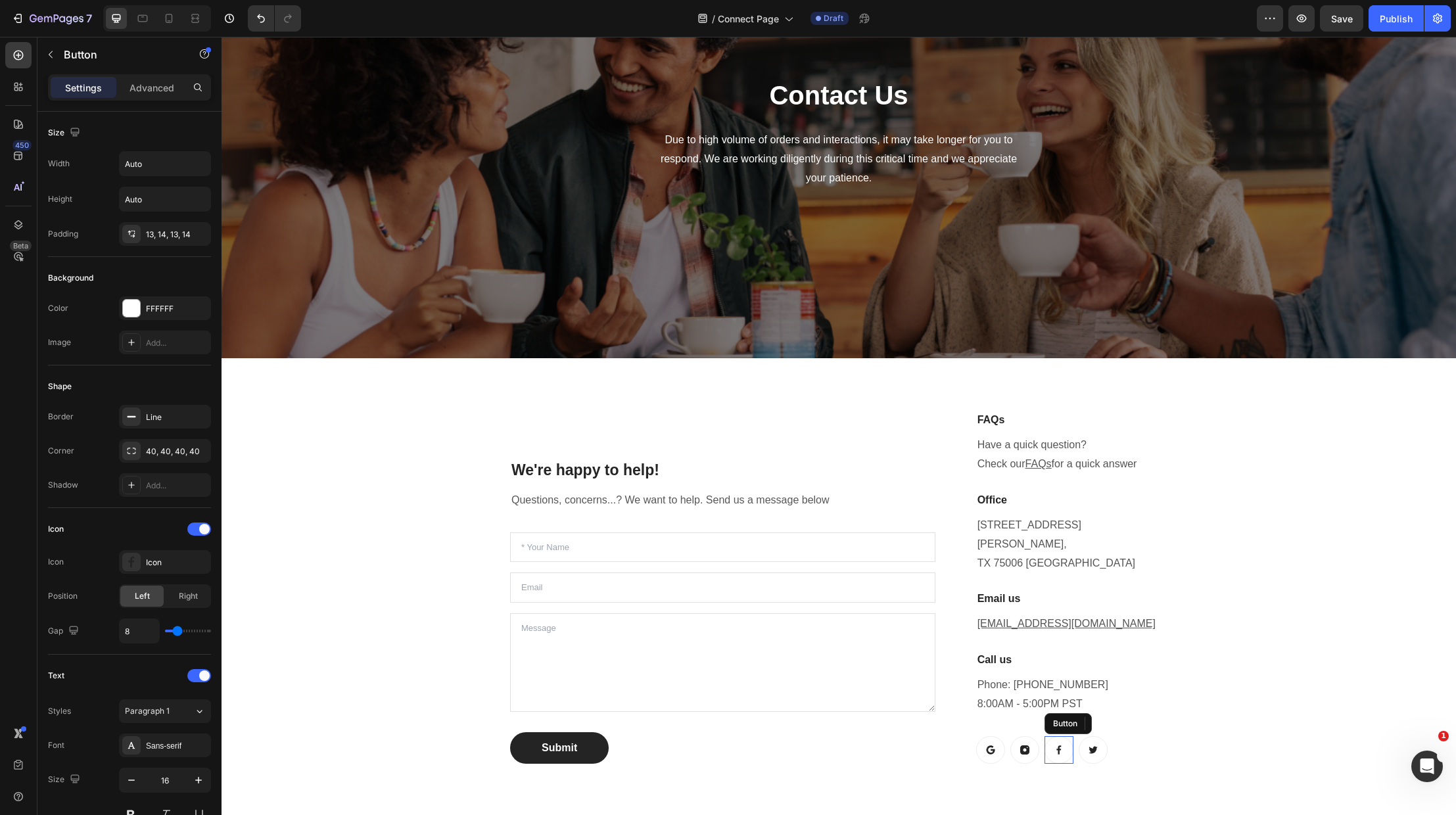
click at [1058, 745] on icon at bounding box center [1059, 750] width 10 height 10
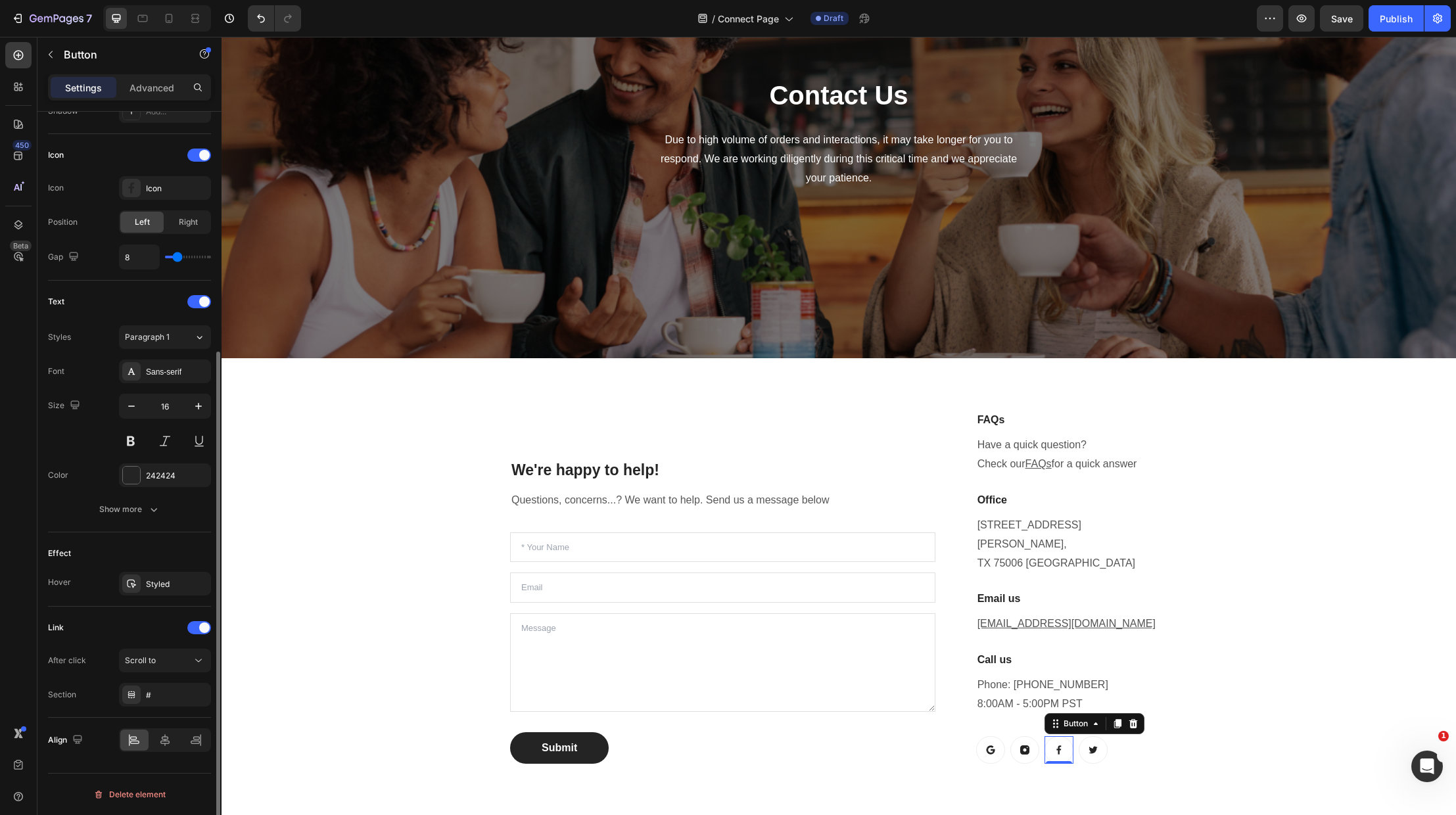
scroll to position [375, 0]
click at [1057, 745] on icon at bounding box center [1059, 750] width 10 height 10
click at [179, 661] on div "Scroll to" at bounding box center [158, 661] width 67 height 12
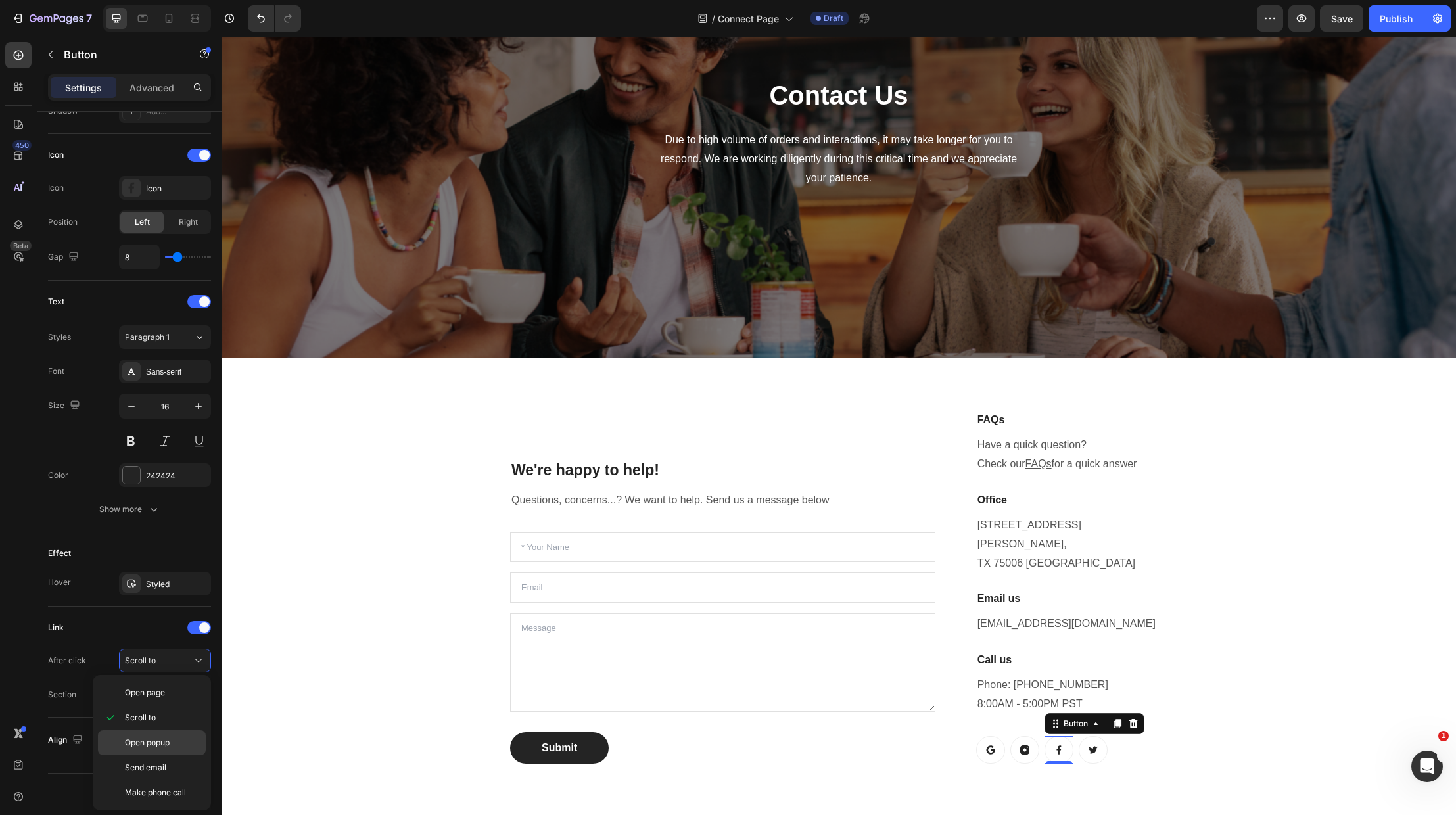
click at [162, 743] on span "Open popup" at bounding box center [148, 743] width 45 height 12
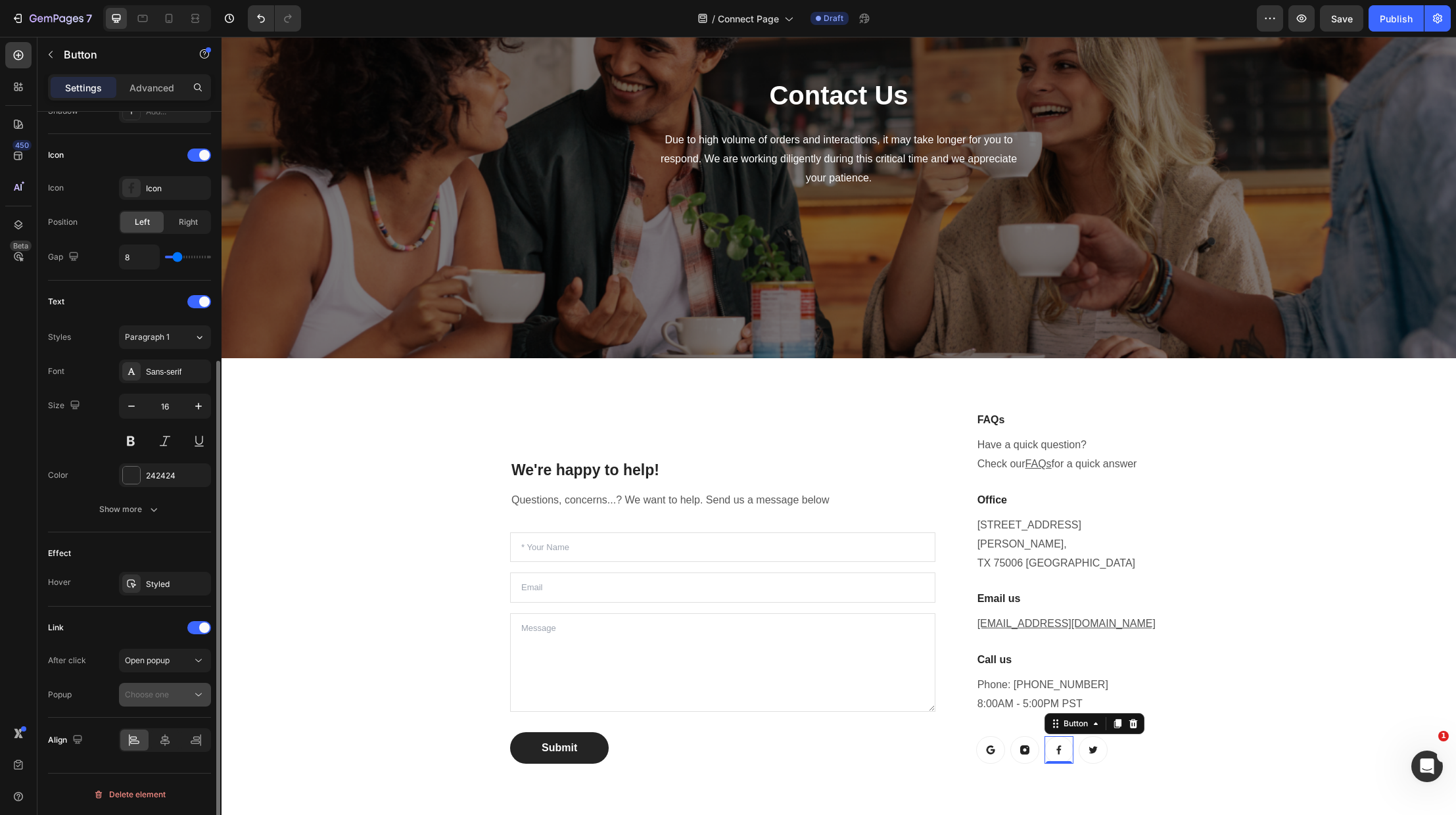
click at [162, 694] on span "Choose one" at bounding box center [147, 695] width 44 height 9
click at [165, 759] on div "Create a popup" at bounding box center [151, 758] width 57 height 12
click at [146, 730] on span "Popup 1" at bounding box center [139, 727] width 29 height 12
click at [195, 693] on icon at bounding box center [199, 695] width 13 height 13
click at [138, 723] on span "Popup 1" at bounding box center [139, 727] width 29 height 12
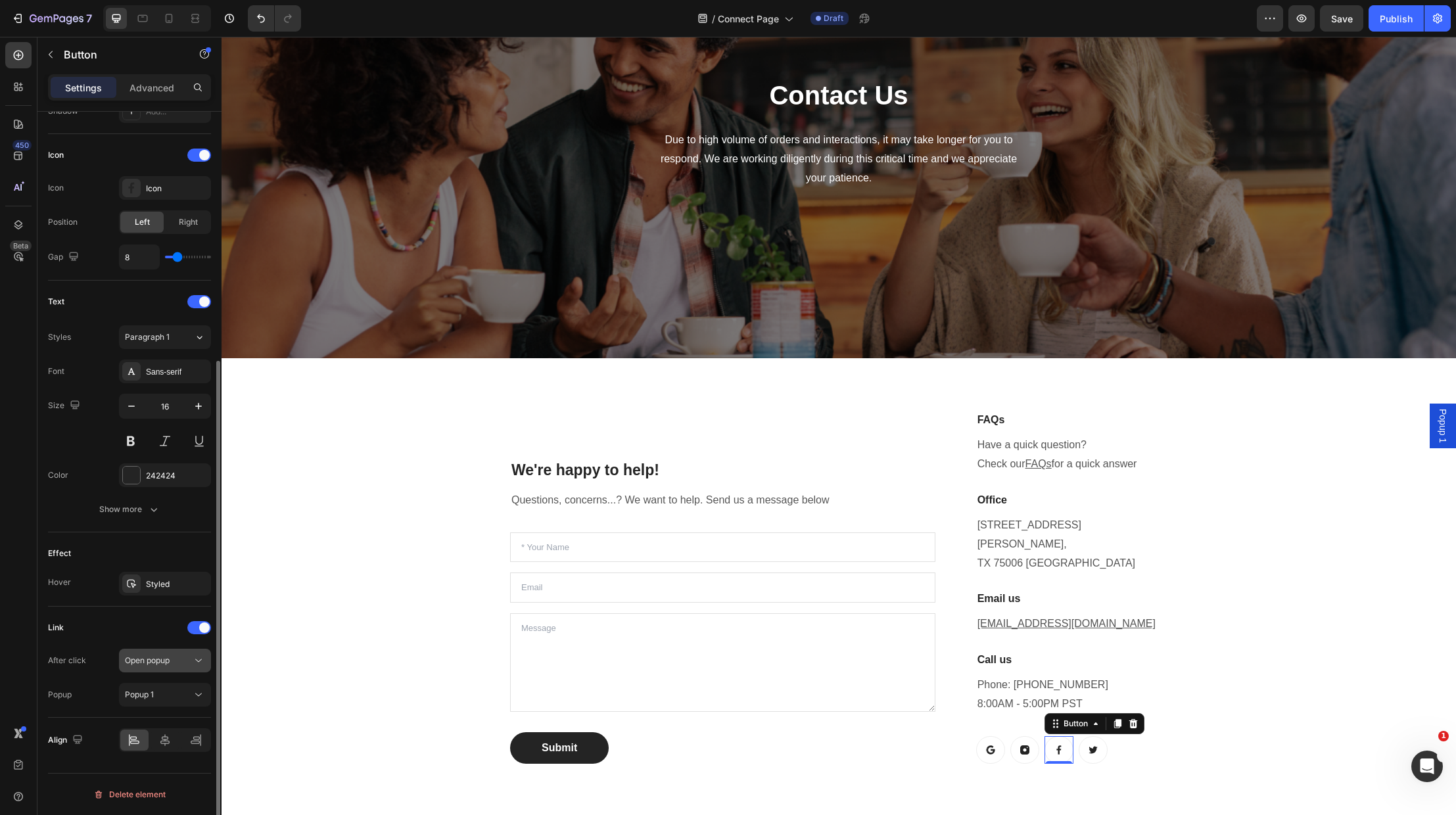
click at [160, 659] on span "Open popup" at bounding box center [148, 661] width 45 height 9
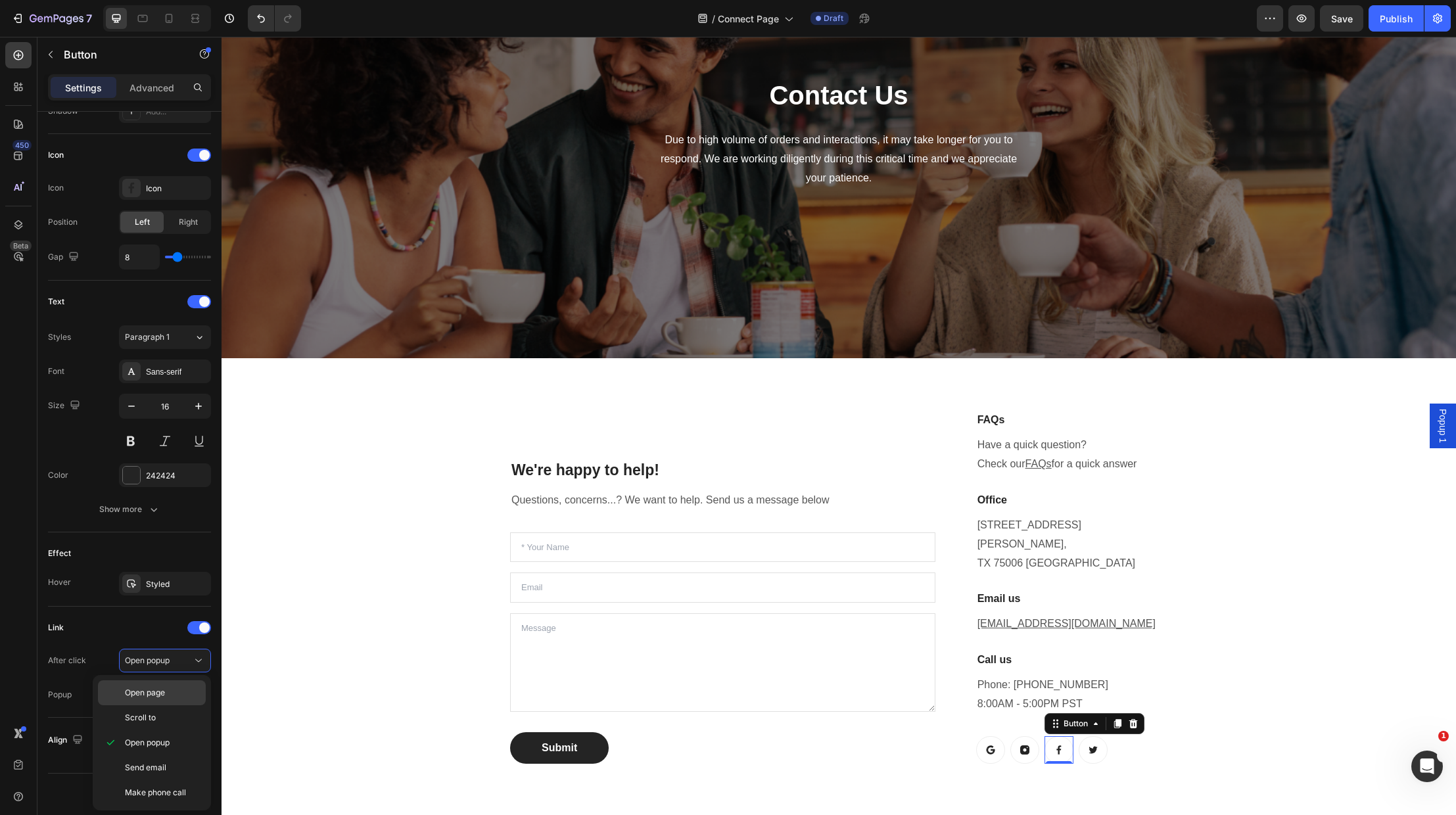
click at [151, 693] on span "Open page" at bounding box center [145, 693] width 40 height 12
click at [171, 695] on div "Add..." at bounding box center [177, 695] width 62 height 12
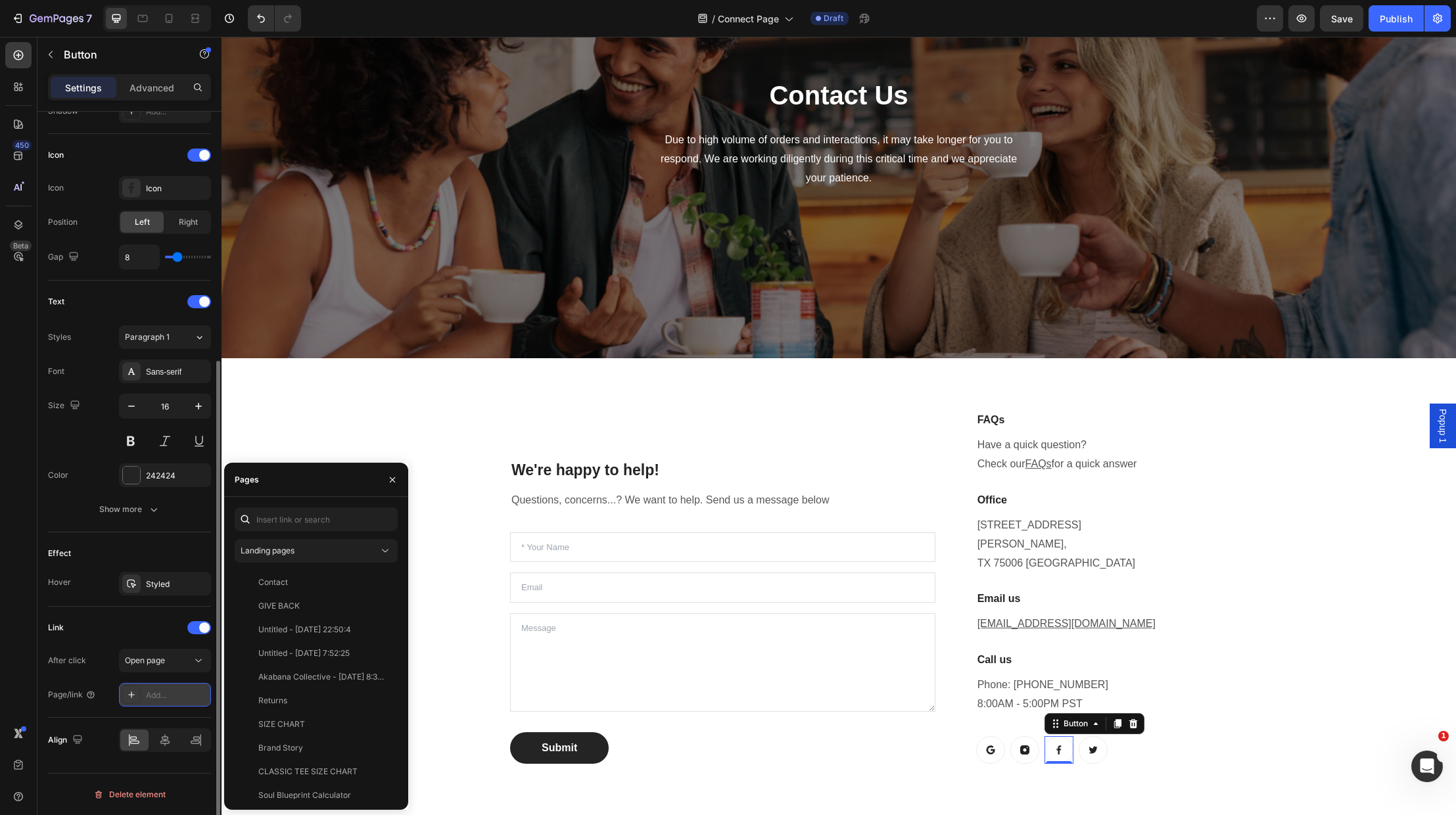
click at [171, 695] on div "Add..." at bounding box center [177, 695] width 62 height 12
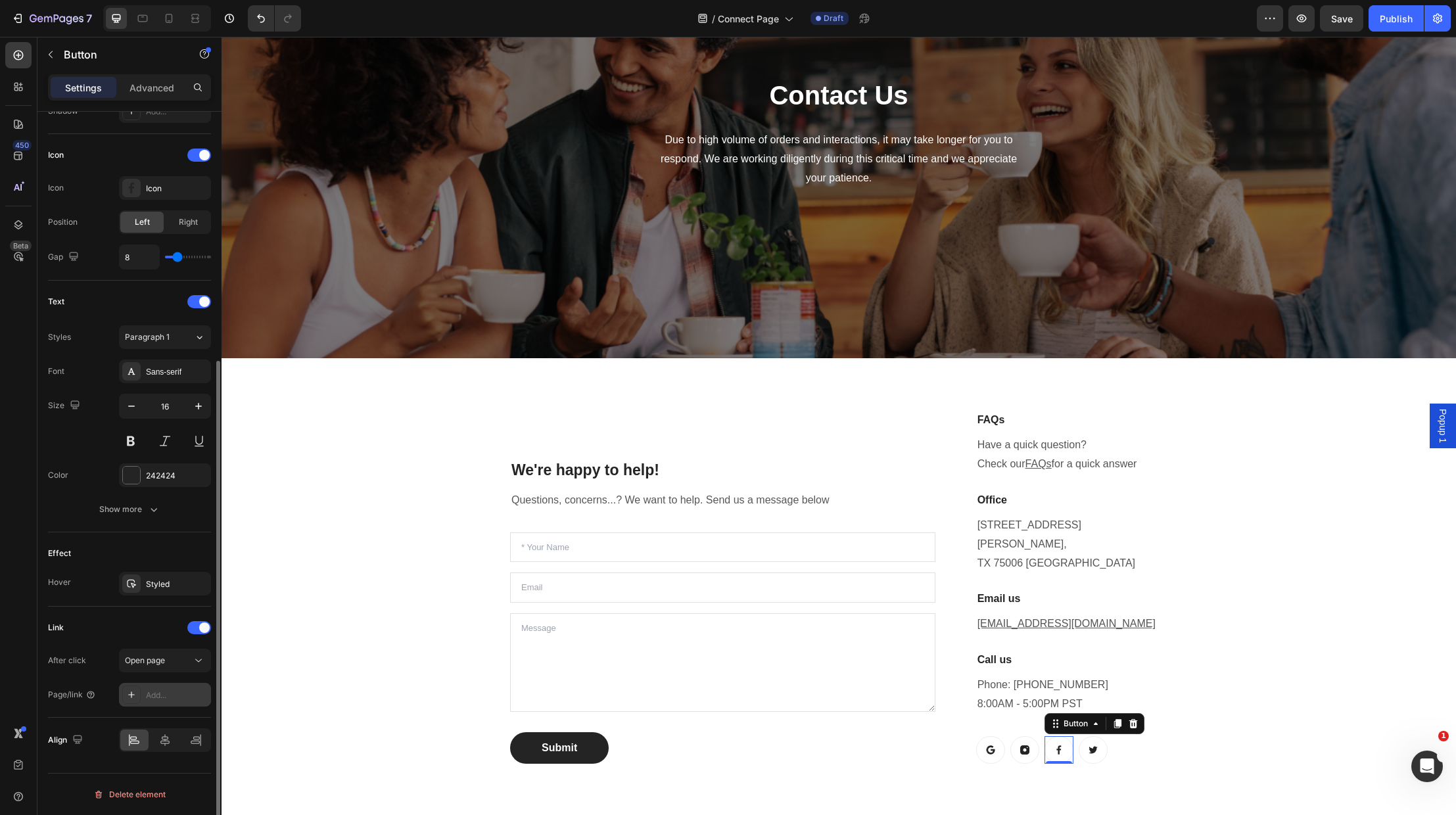
click at [171, 695] on div "Add..." at bounding box center [177, 695] width 62 height 12
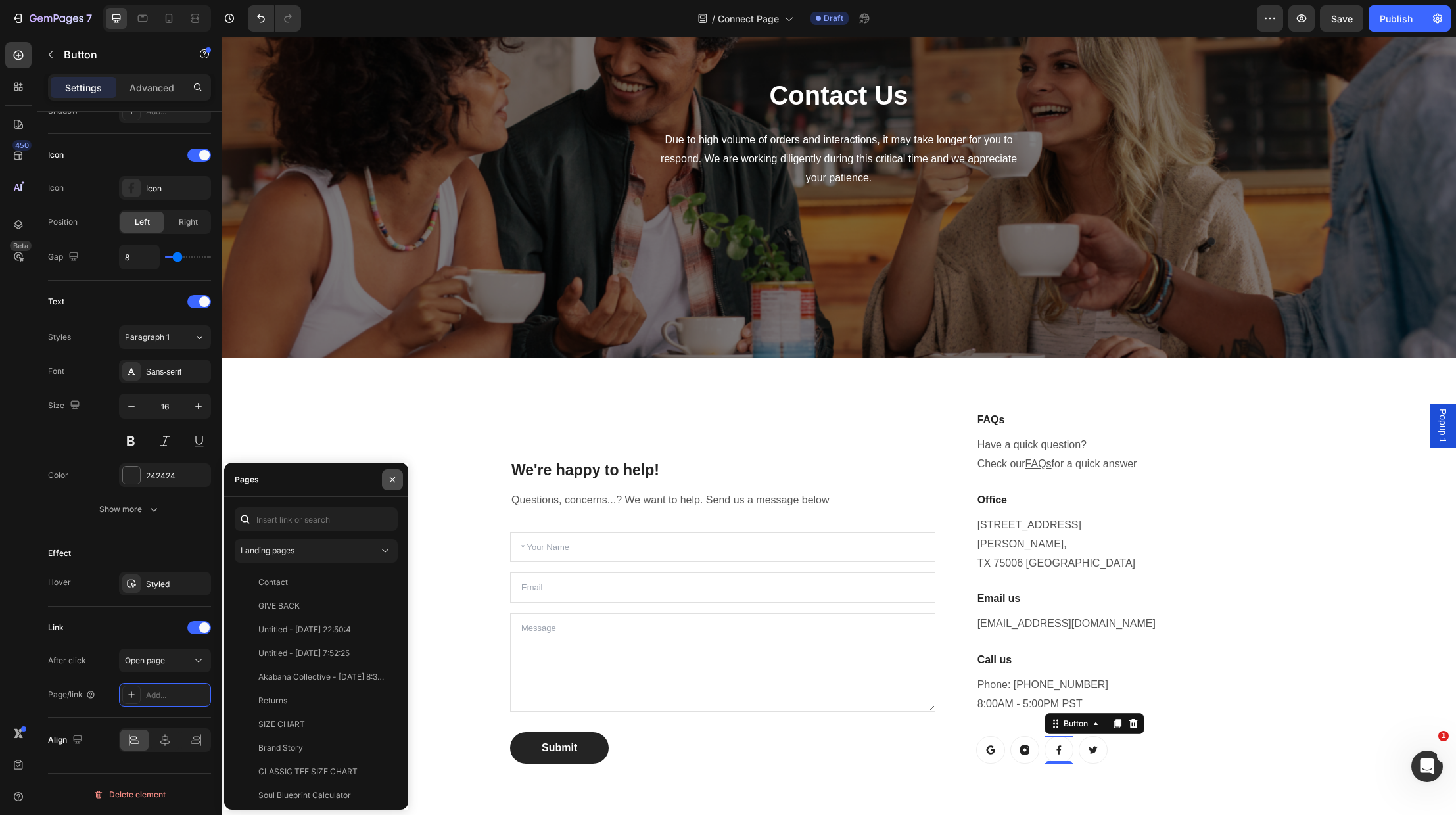
click at [392, 477] on icon "button" at bounding box center [392, 479] width 10 height 10
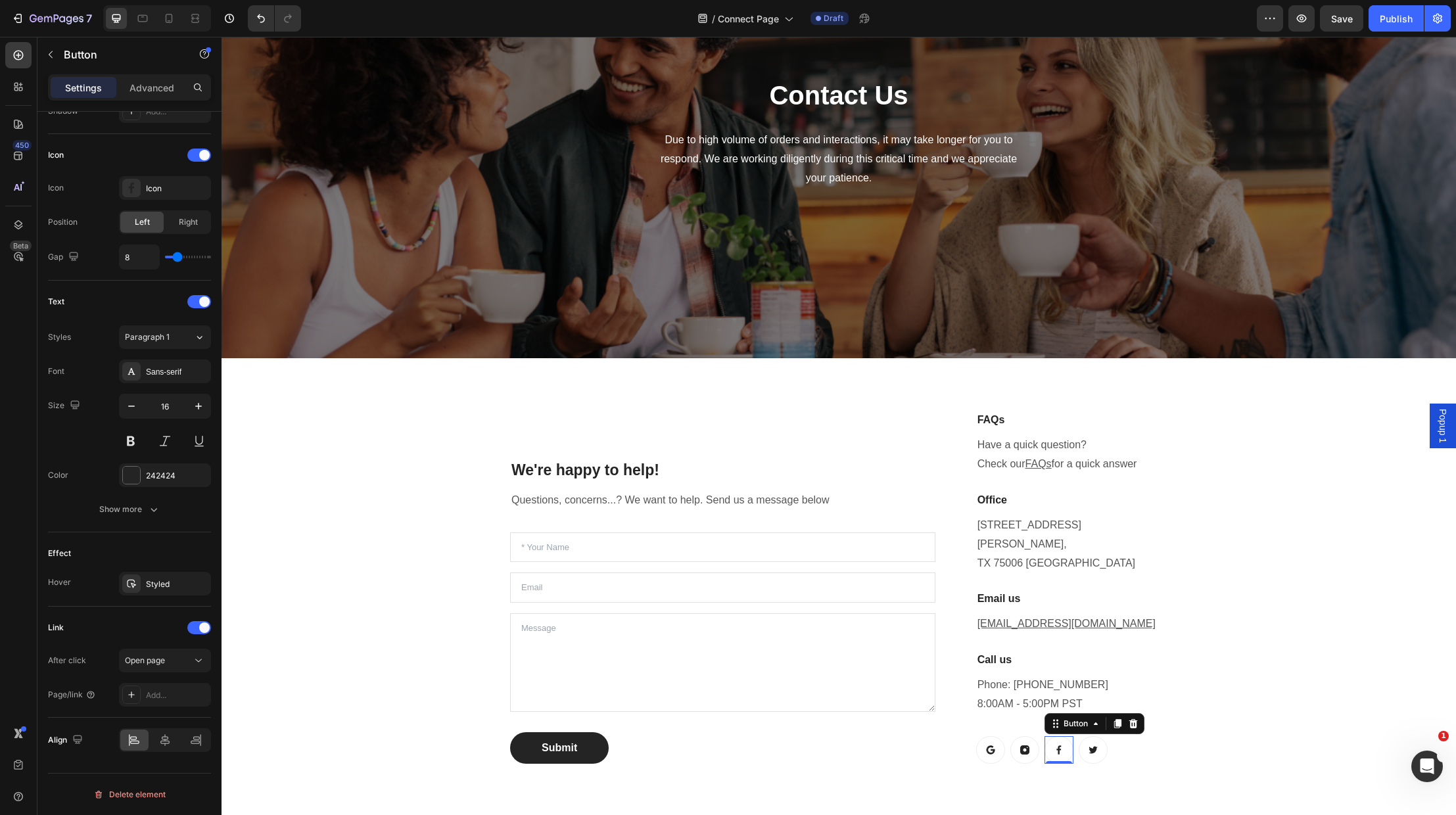
click at [1062, 745] on icon at bounding box center [1059, 750] width 10 height 10
click at [1093, 745] on icon at bounding box center [1093, 750] width 10 height 10
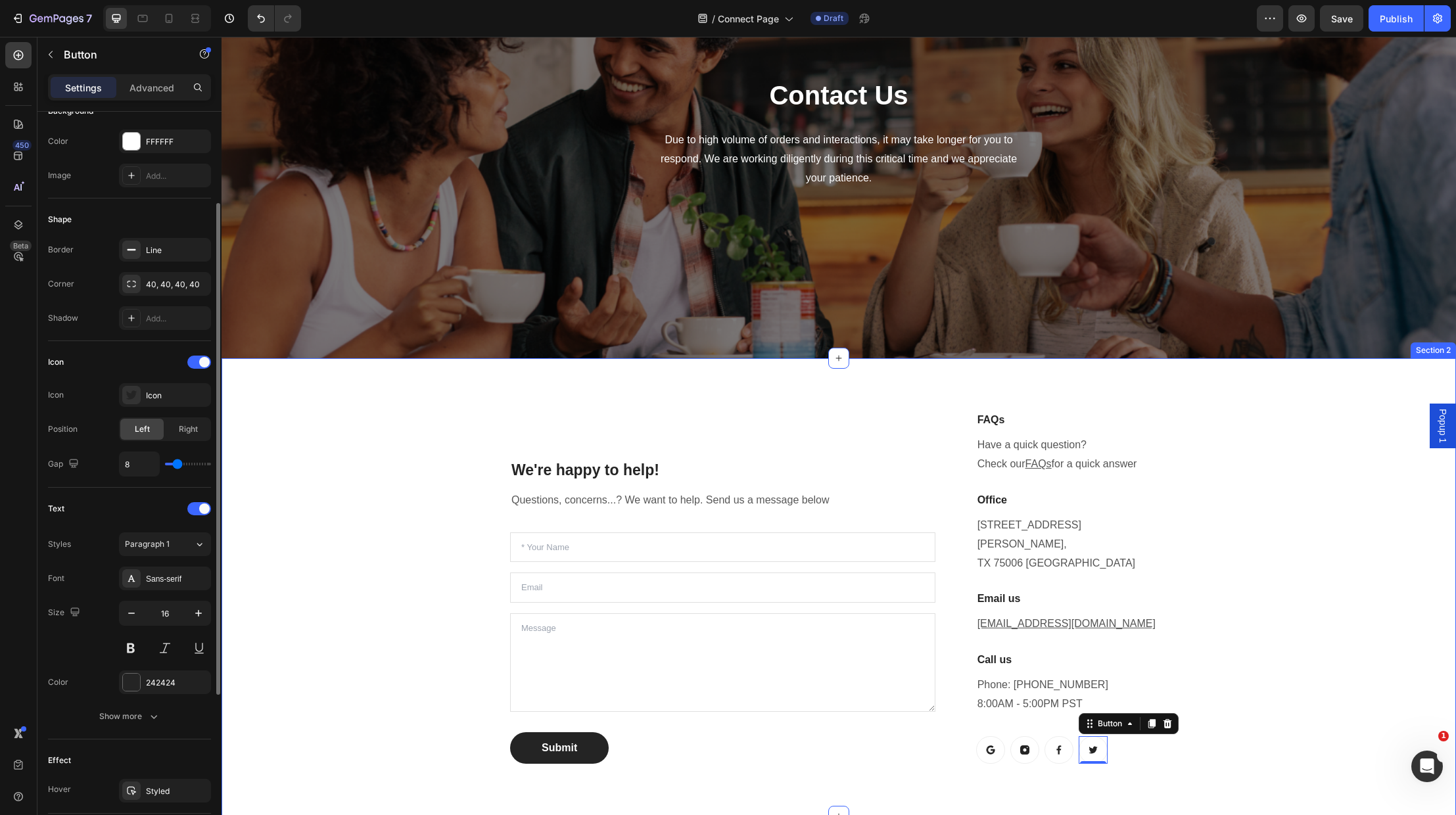
scroll to position [155, 0]
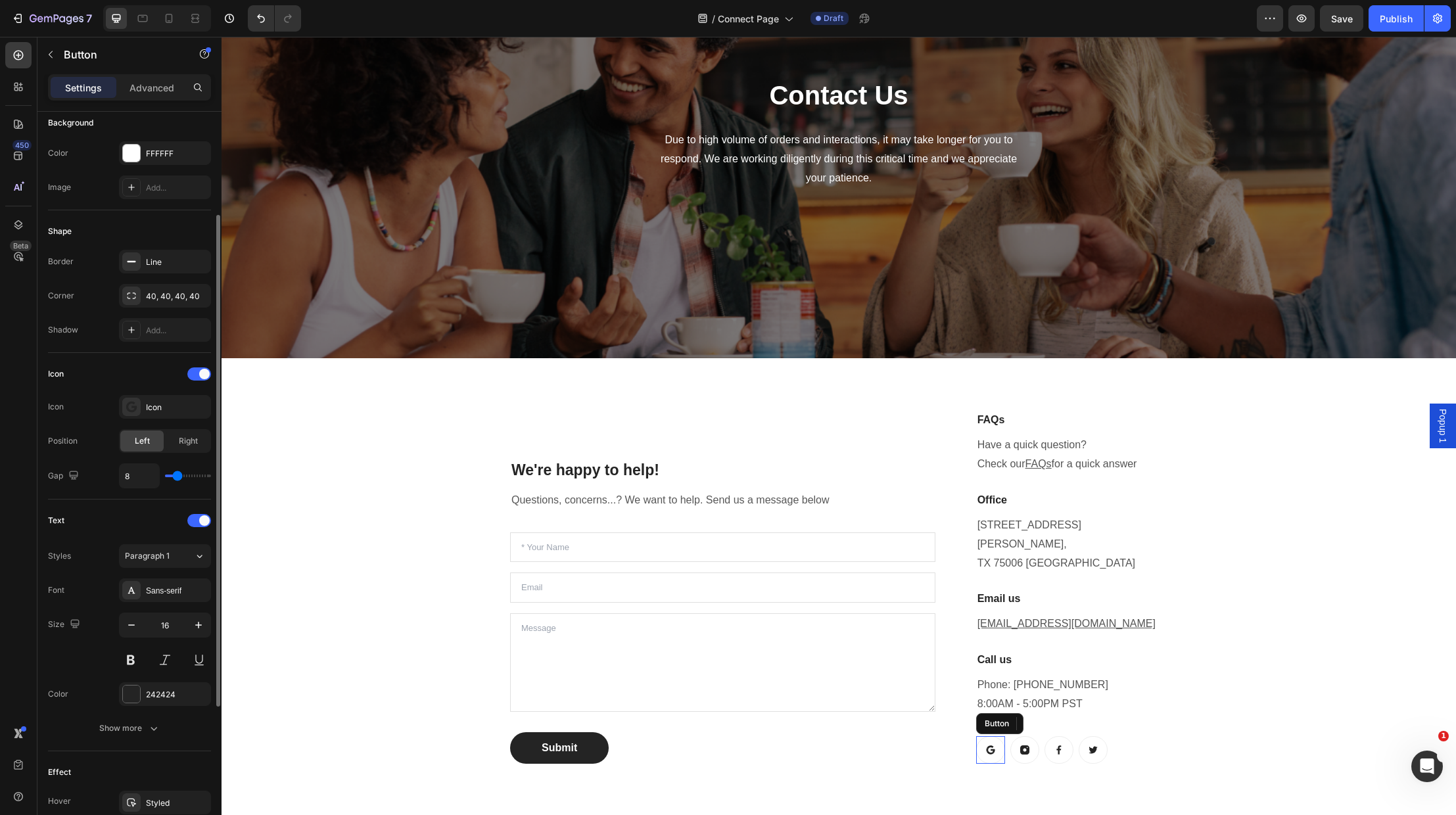
click at [994, 745] on icon at bounding box center [990, 750] width 10 height 10
click at [989, 736] on link at bounding box center [990, 749] width 29 height 27
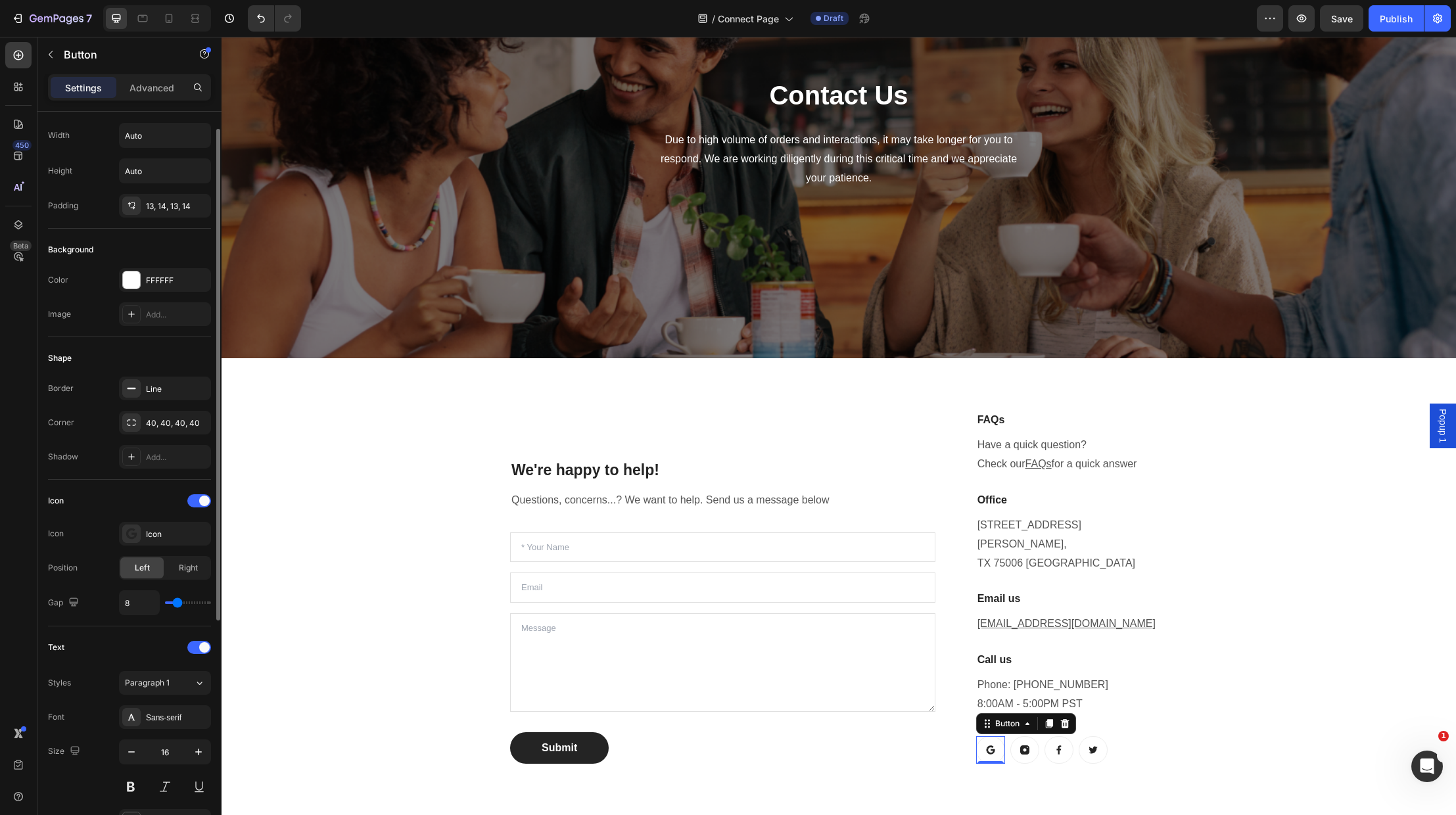
scroll to position [27, 0]
click at [136, 533] on icon at bounding box center [132, 535] width 13 height 13
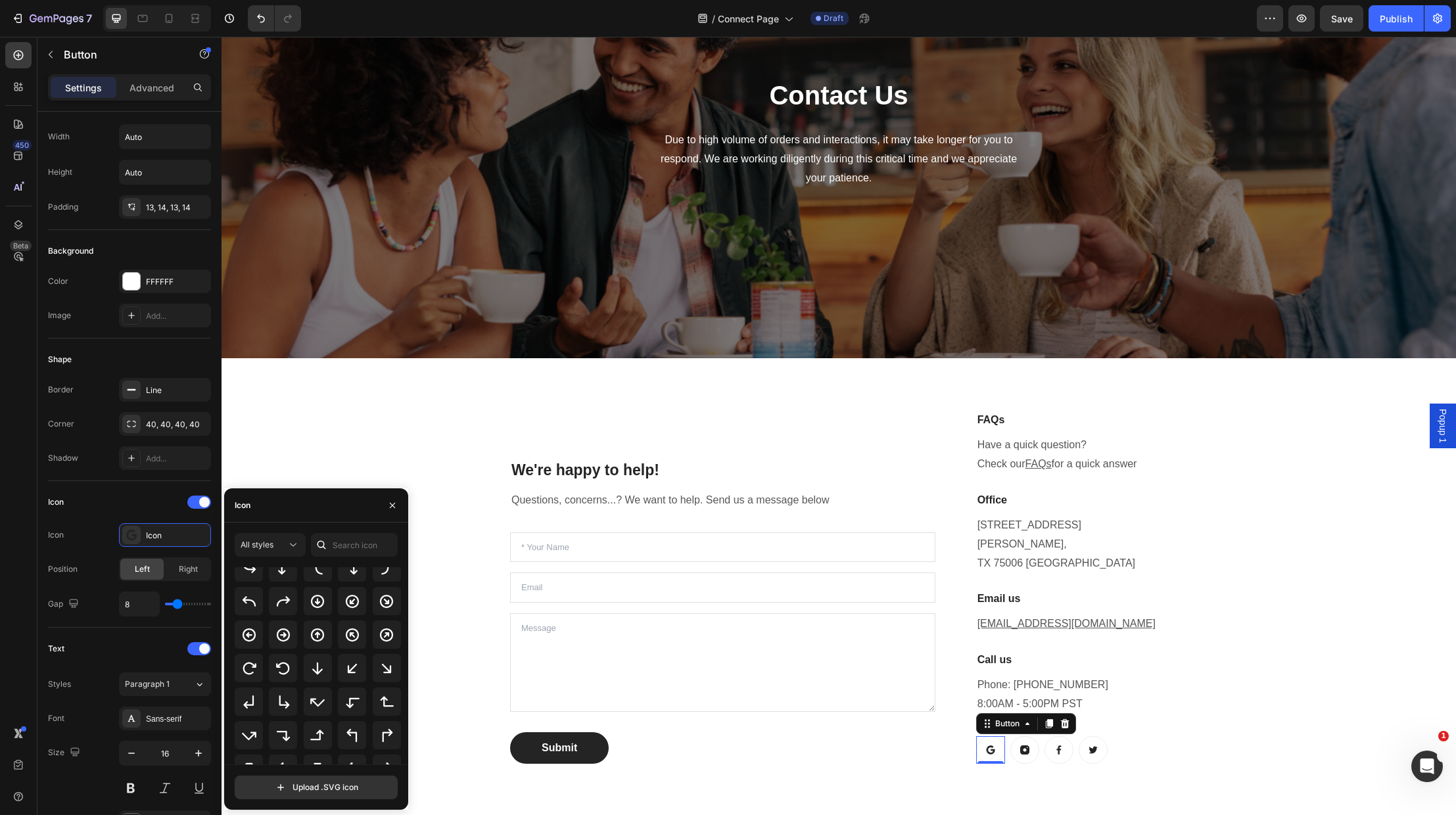
scroll to position [306, 0]
click at [313, 513] on div "Icon" at bounding box center [316, 505] width 184 height 34
click at [354, 543] on input "text" at bounding box center [354, 545] width 87 height 24
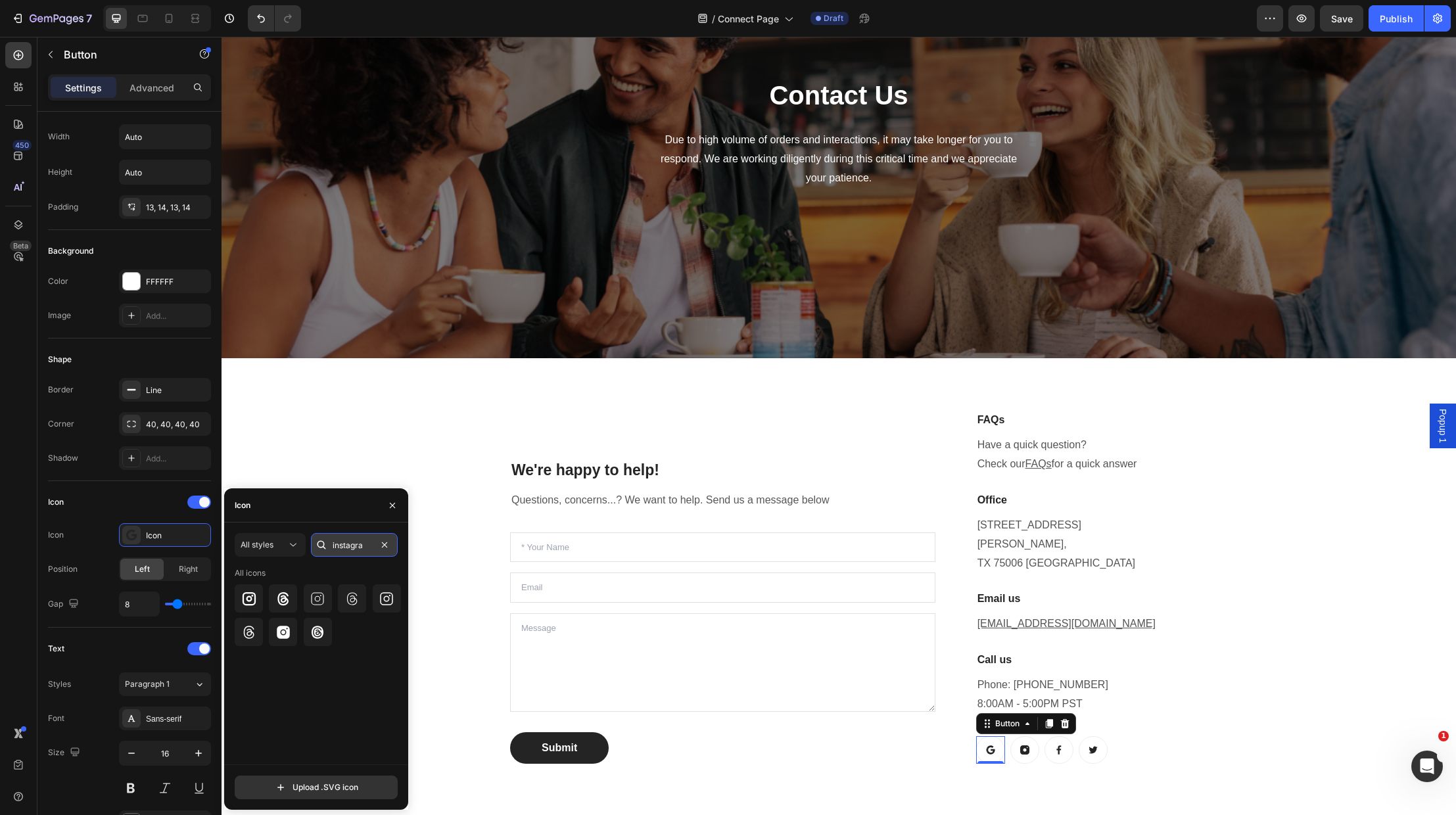
type input "instagram"
drag, startPoint x: 354, startPoint y: 543, endPoint x: 249, endPoint y: 600, distance: 119.5
click at [249, 600] on icon at bounding box center [248, 599] width 16 height 16
click at [392, 594] on icon at bounding box center [387, 599] width 13 height 13
click at [311, 599] on icon at bounding box center [317, 599] width 16 height 16
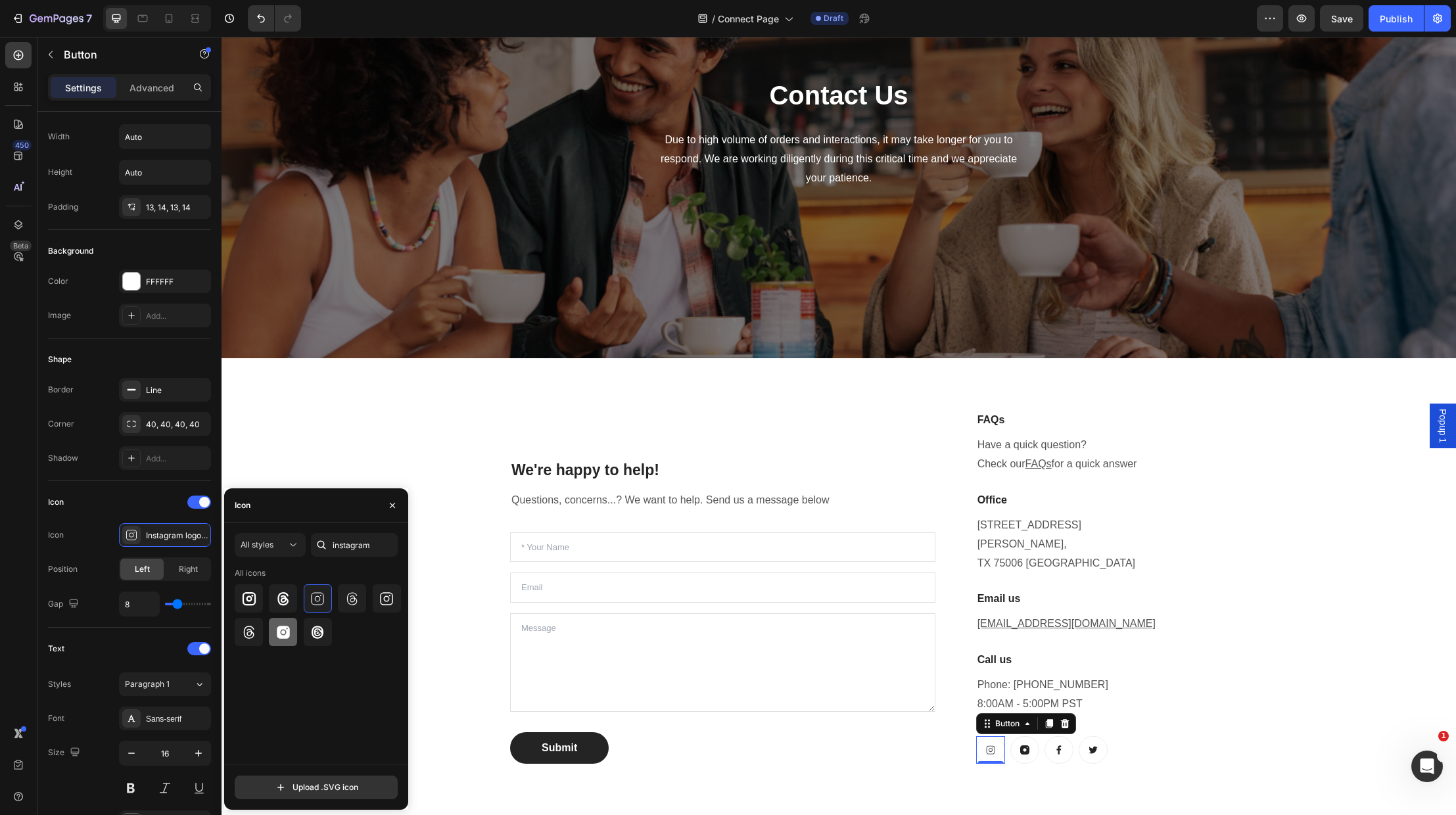
click at [283, 631] on icon at bounding box center [283, 632] width 13 height 13
click at [391, 503] on icon "button" at bounding box center [392, 505] width 6 height 6
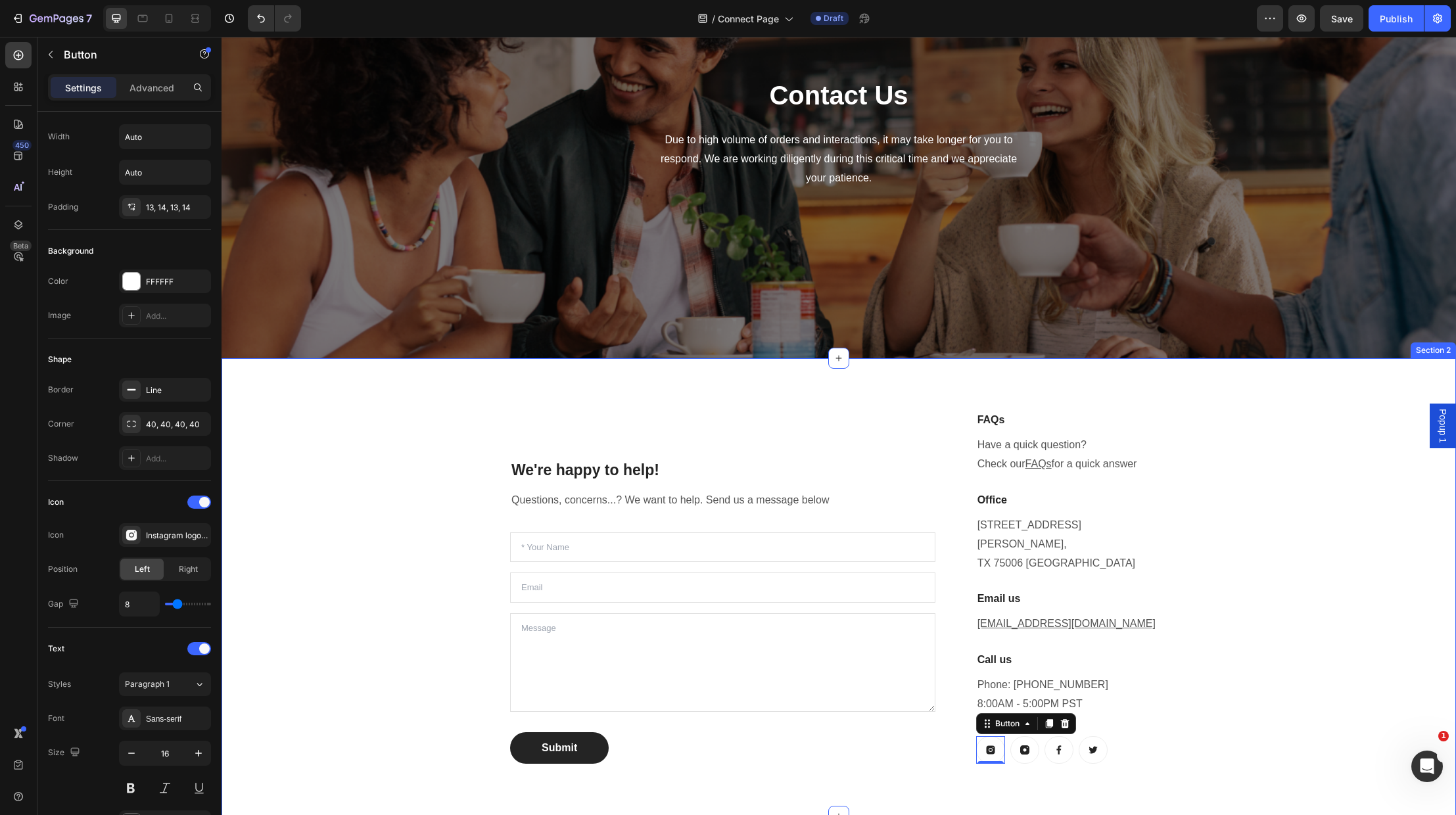
click at [387, 671] on div "We're happy to help! Heading Questions, concerns...? We want to help. Send us a…" at bounding box center [839, 586] width 1215 height 394
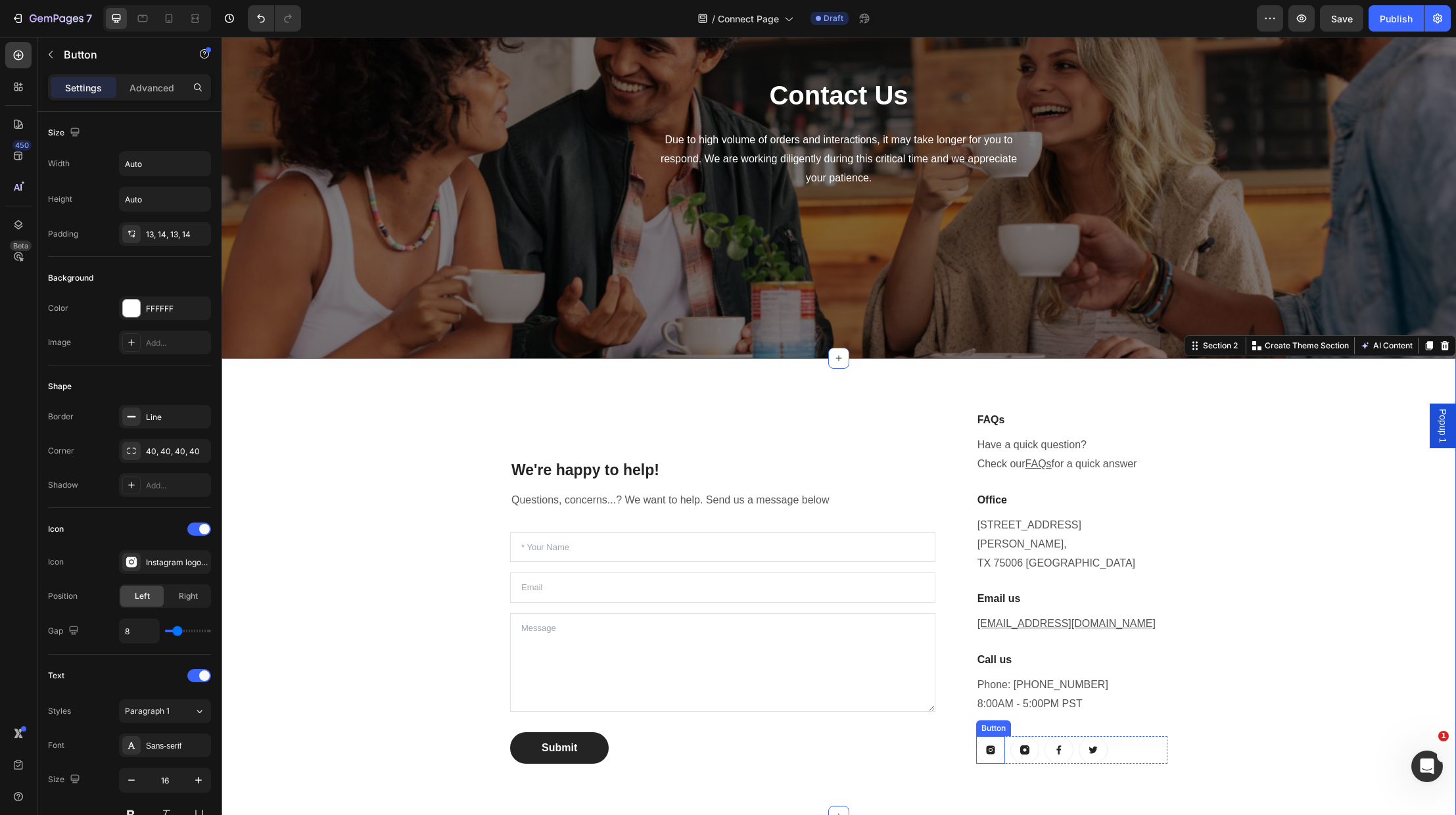
click at [987, 745] on icon at bounding box center [990, 749] width 8 height 8
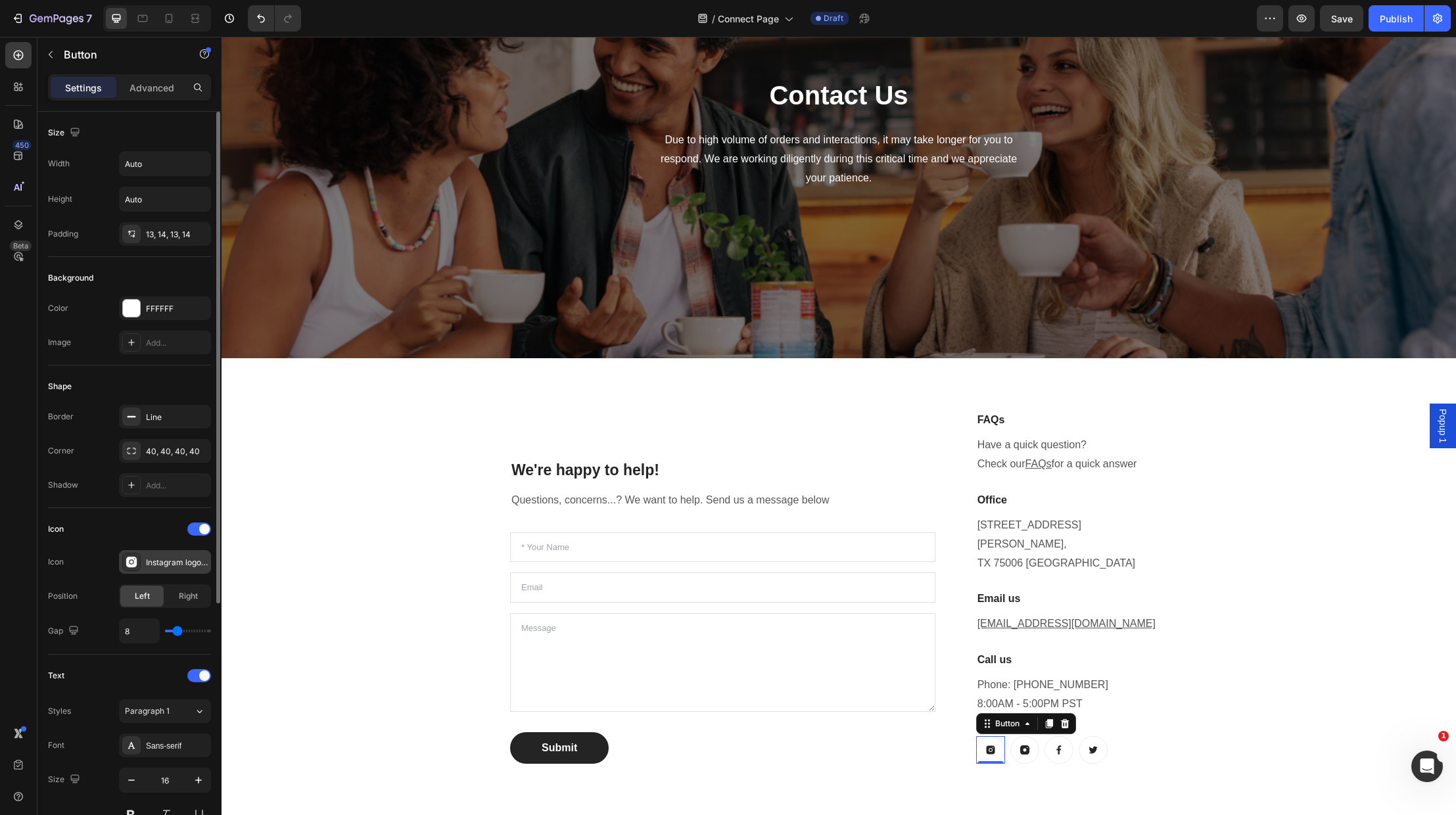
click at [129, 560] on icon at bounding box center [131, 562] width 10 height 10
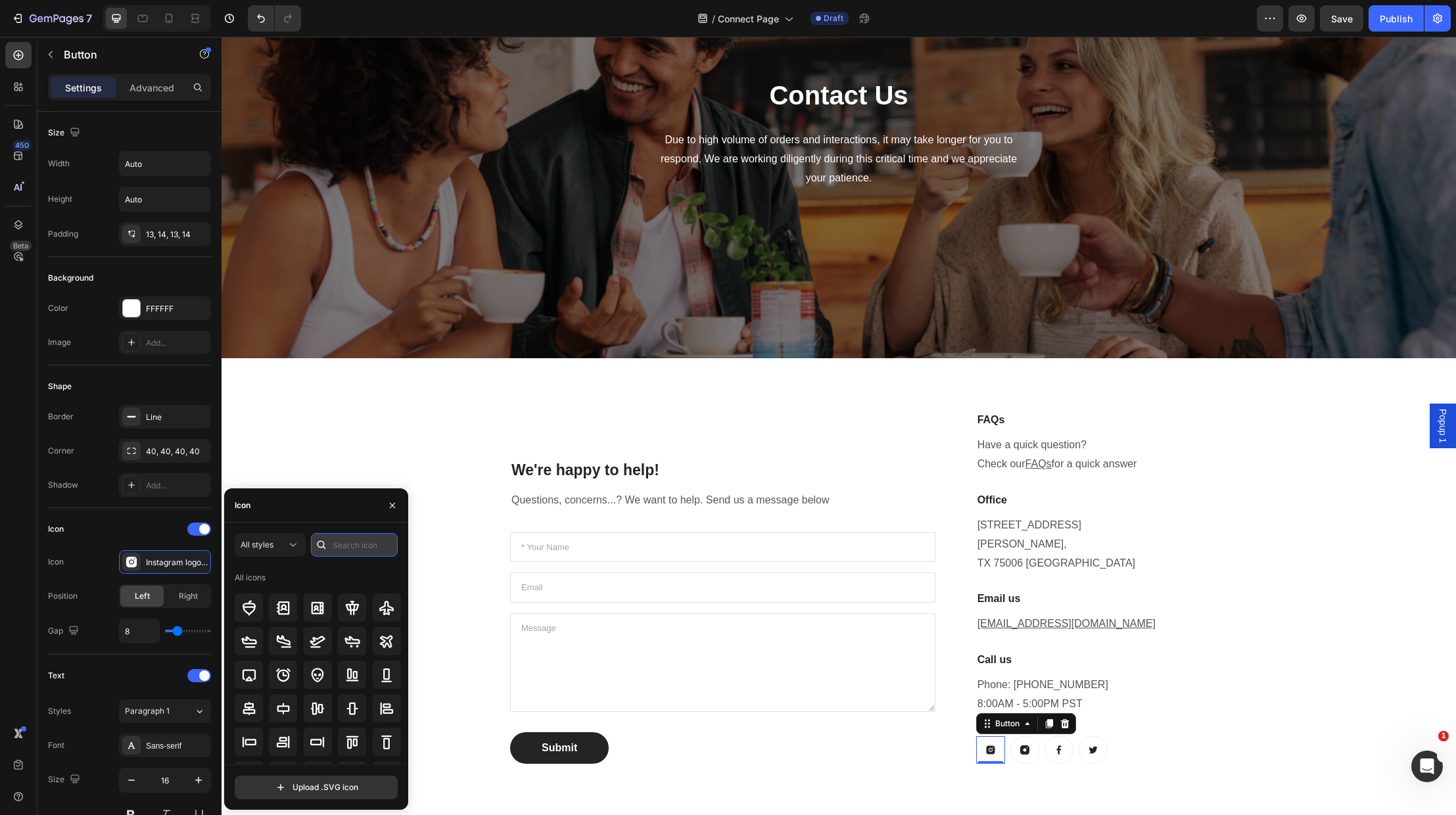
click at [356, 549] on input "text" at bounding box center [354, 545] width 87 height 24
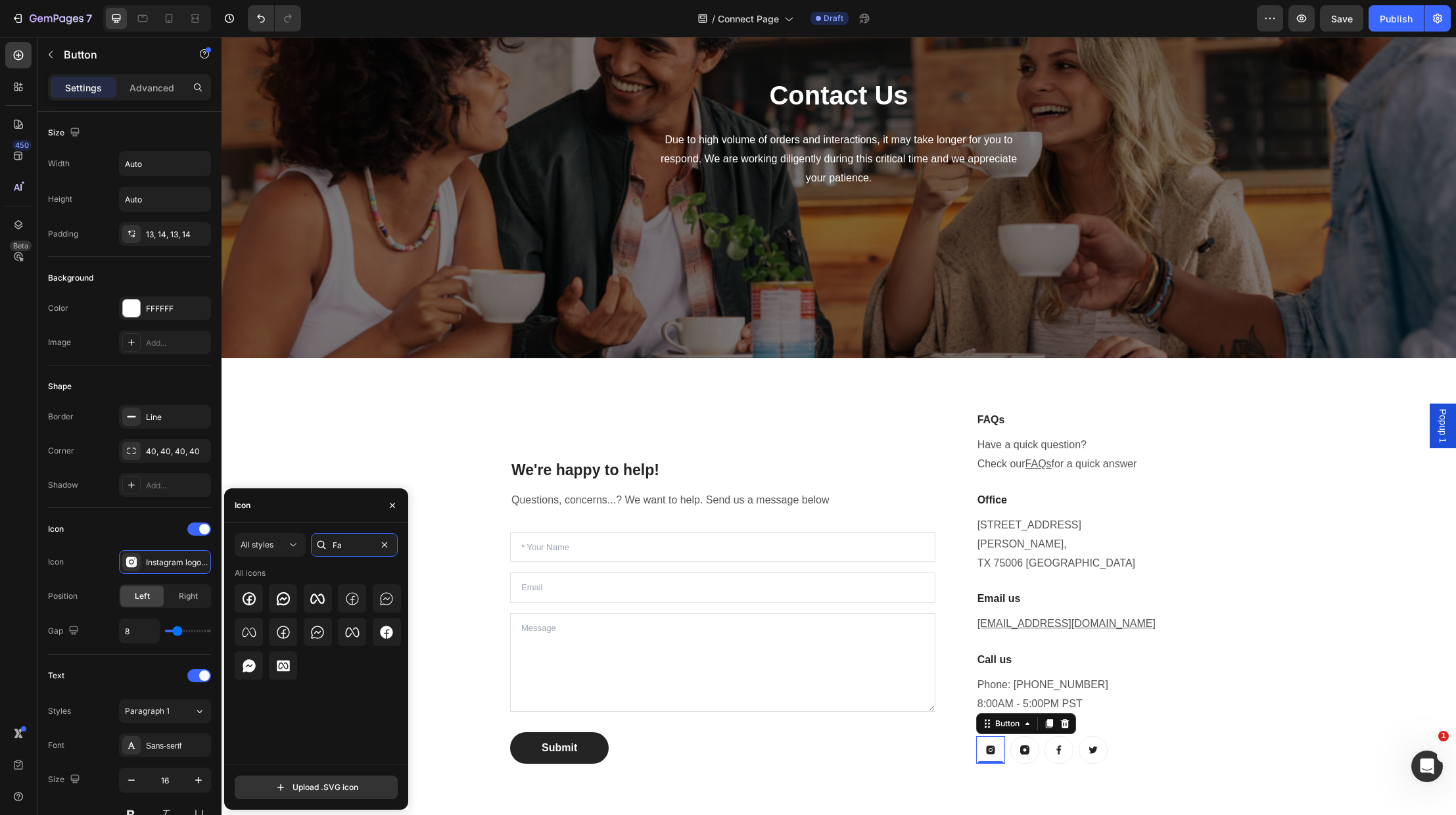
type input "F"
type input "YouTube"
drag, startPoint x: 352, startPoint y: 686, endPoint x: 355, endPoint y: 599, distance: 87.1
click at [355, 599] on icon at bounding box center [352, 599] width 14 height 11
drag, startPoint x: 390, startPoint y: 503, endPoint x: 228, endPoint y: 522, distance: 163.1
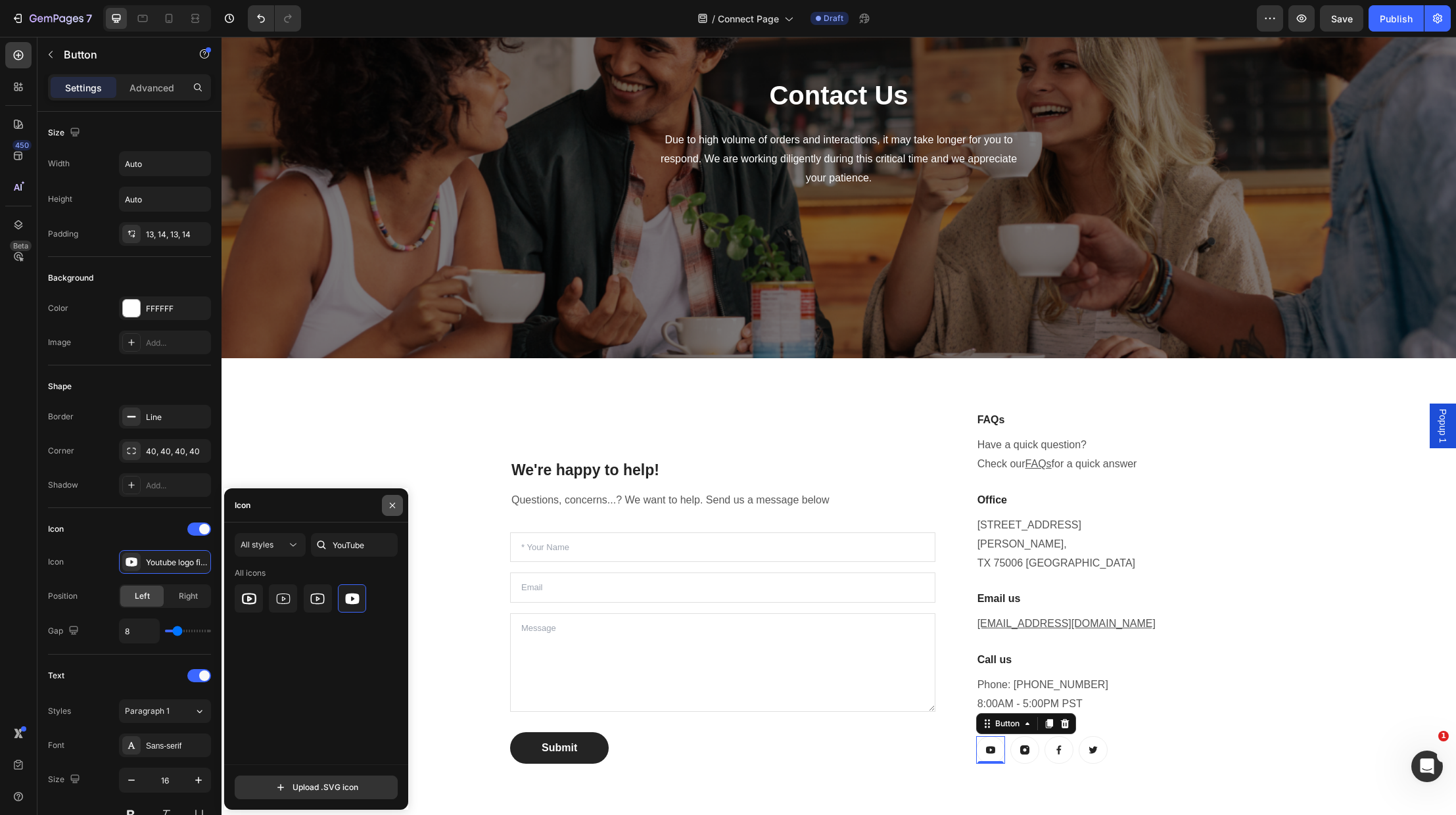
click at [390, 503] on icon "button" at bounding box center [392, 505] width 10 height 10
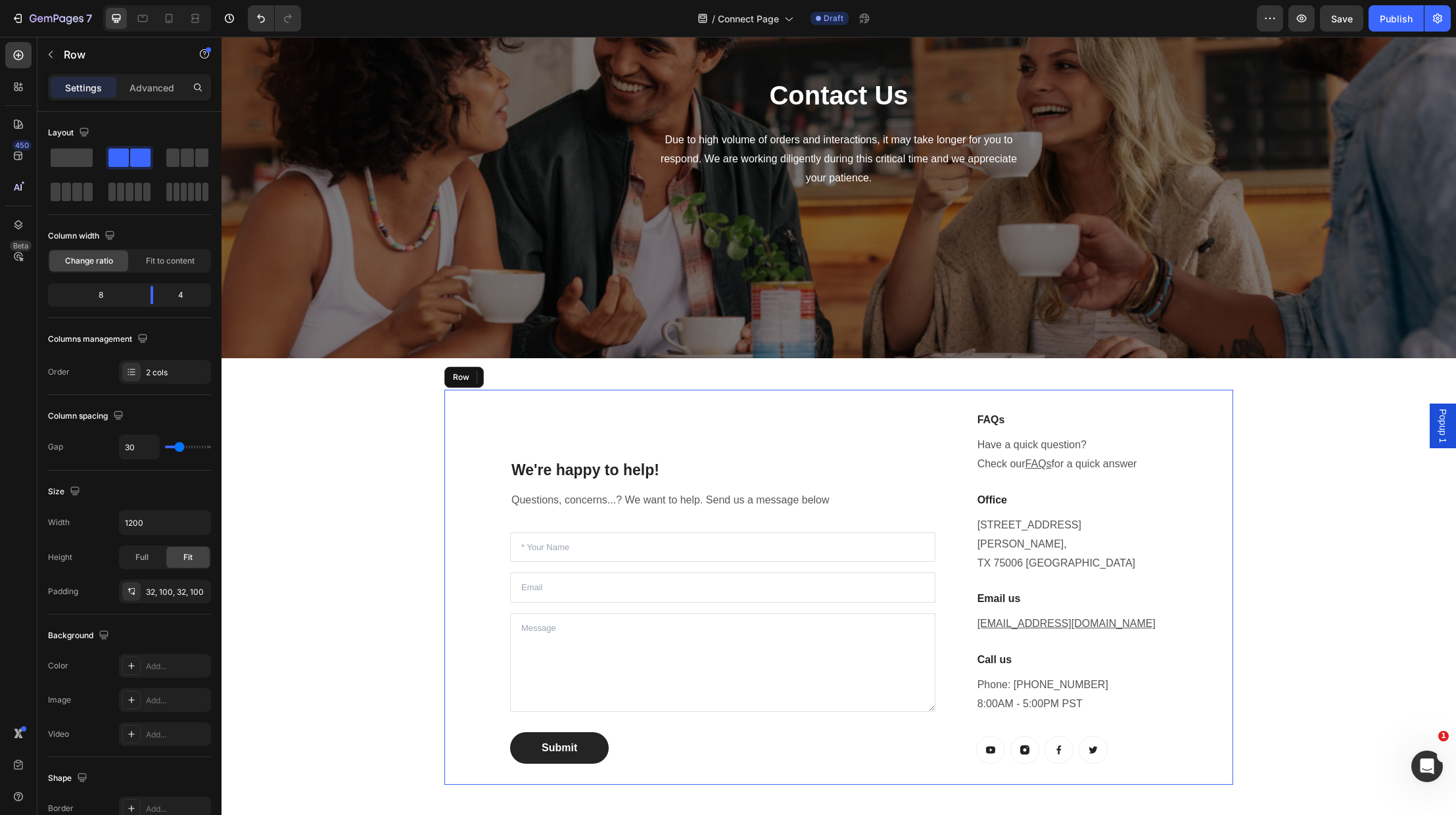
click at [450, 572] on div "We're happy to help! Heading Questions, concerns...? We want to help. Send us a…" at bounding box center [839, 586] width 789 height 394
click at [1295, 666] on div "We're happy to help! Heading Questions, concerns...? We want to help. Send us a…" at bounding box center [839, 586] width 1215 height 394
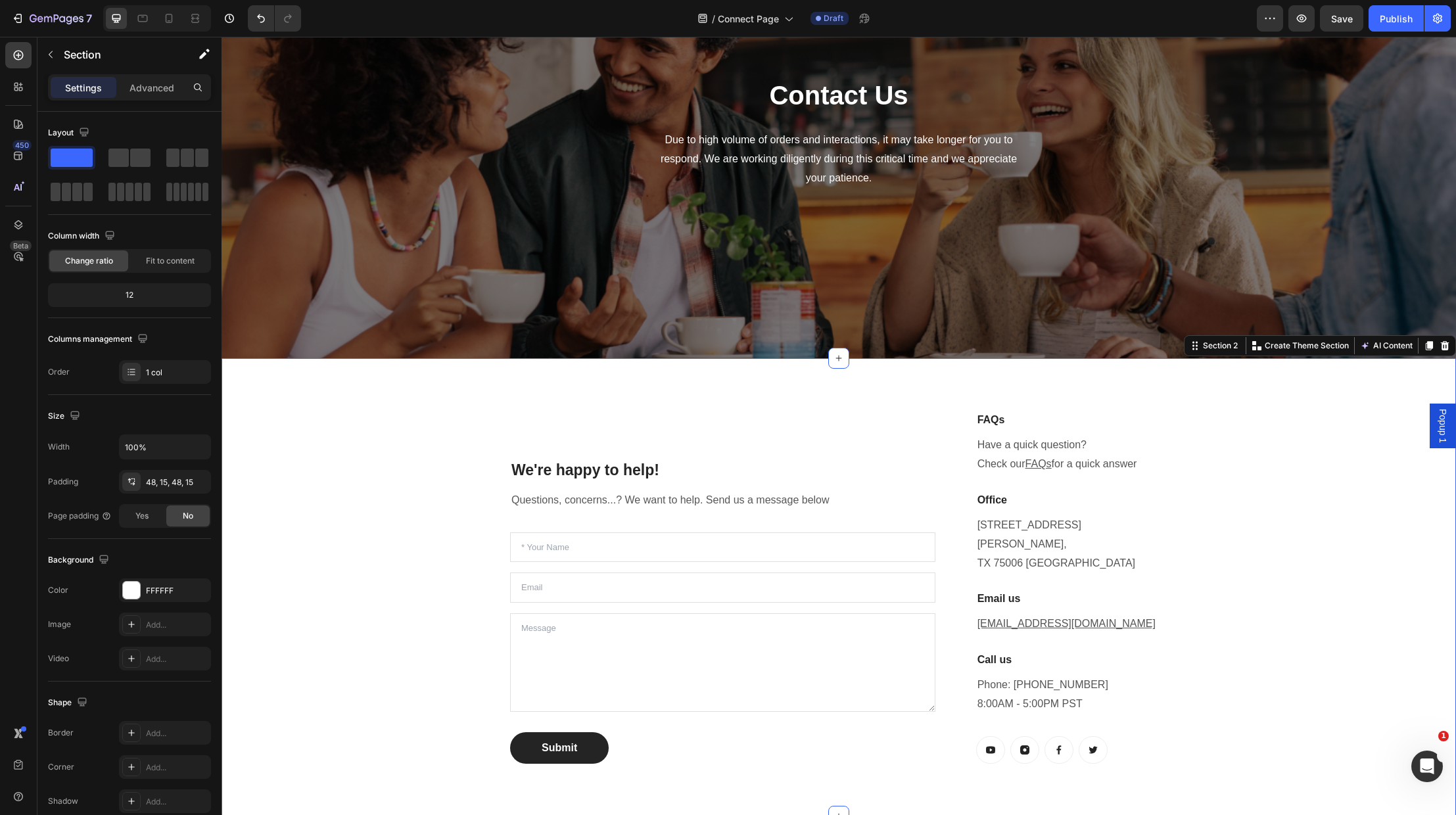
scroll to position [158, 0]
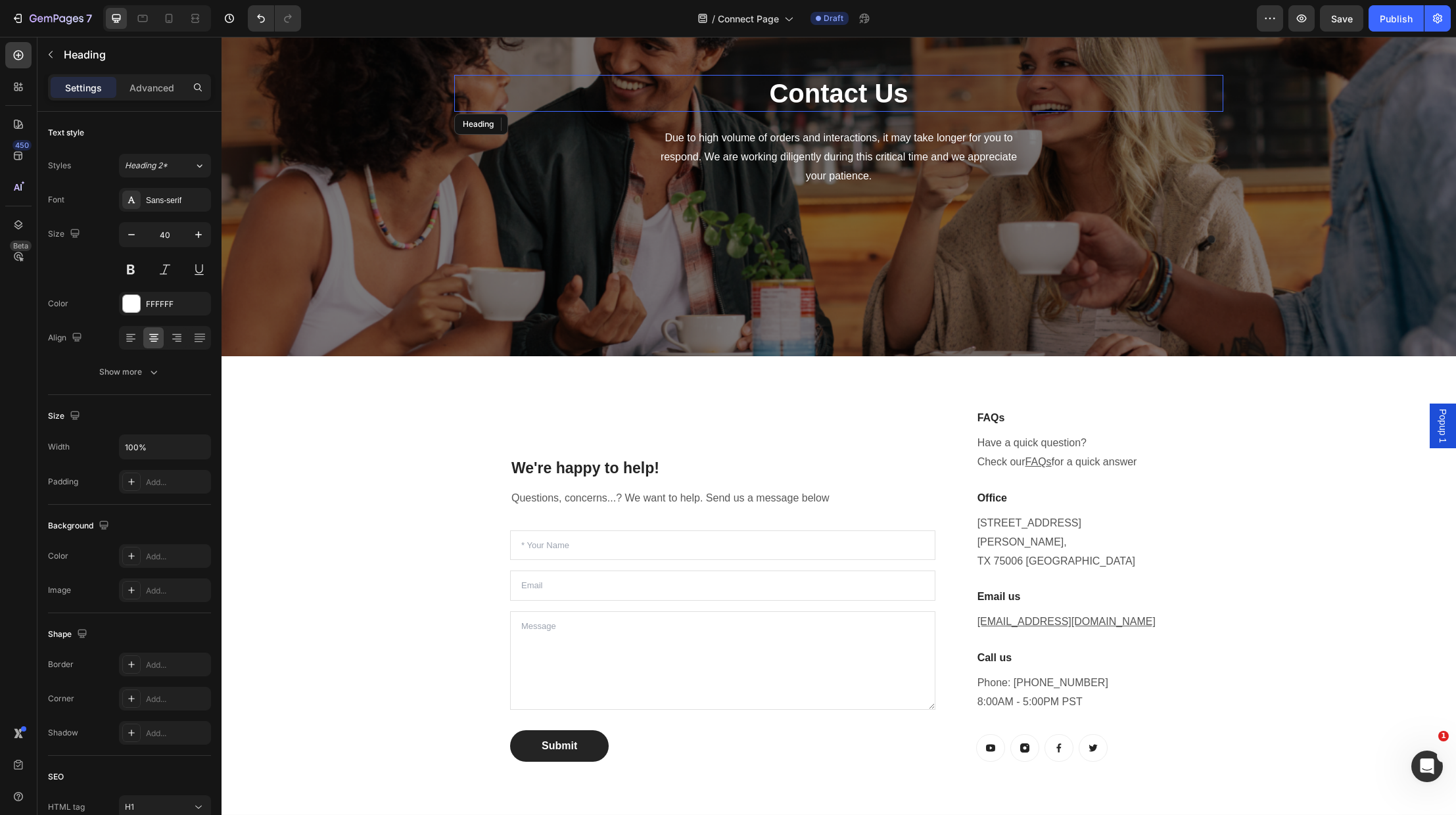
click at [865, 89] on p "Contact Us" at bounding box center [839, 93] width 767 height 34
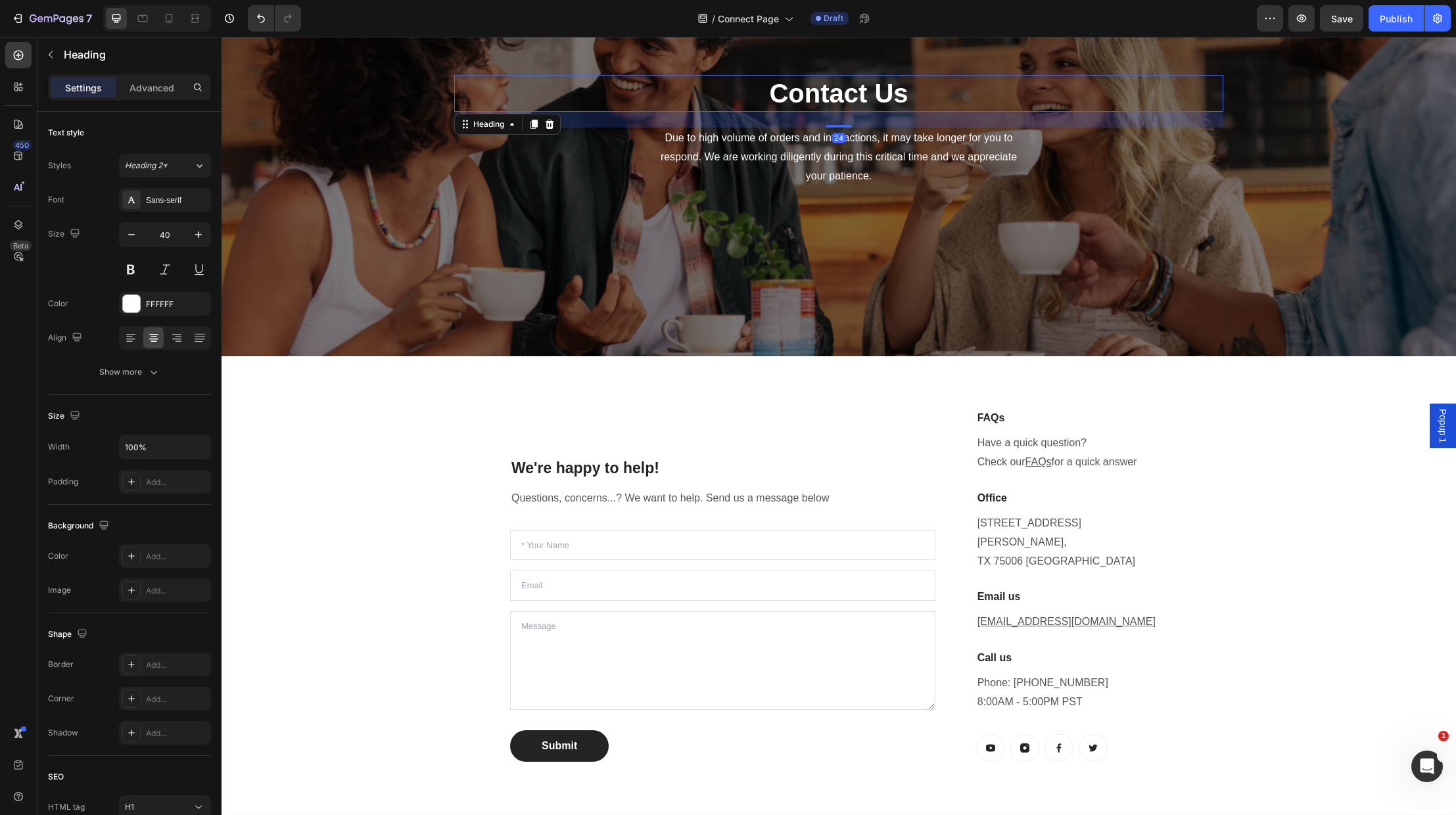
click at [858, 94] on p "Contact Us" at bounding box center [839, 93] width 767 height 34
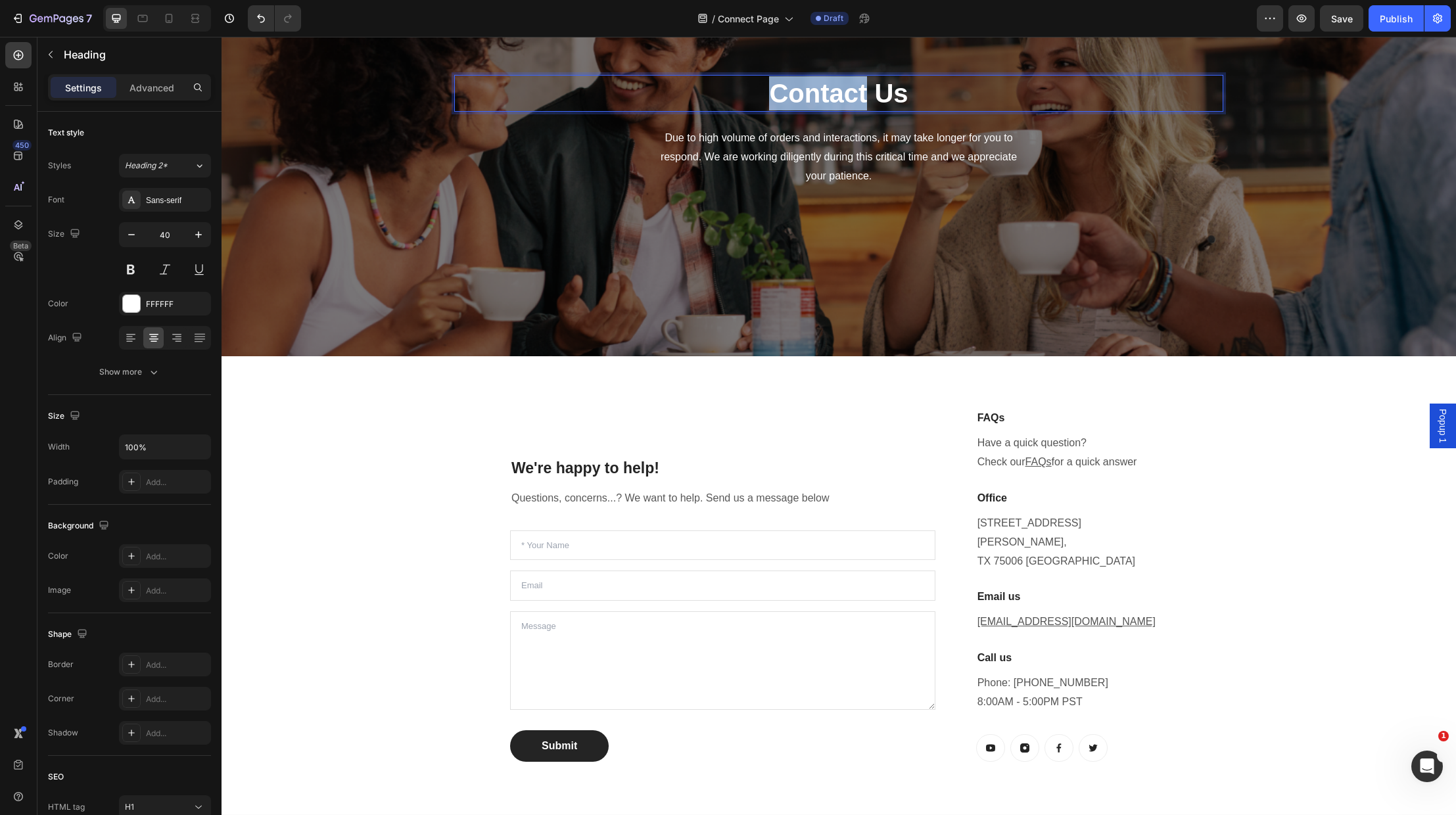
click at [858, 94] on p "Contact Us" at bounding box center [839, 93] width 767 height 34
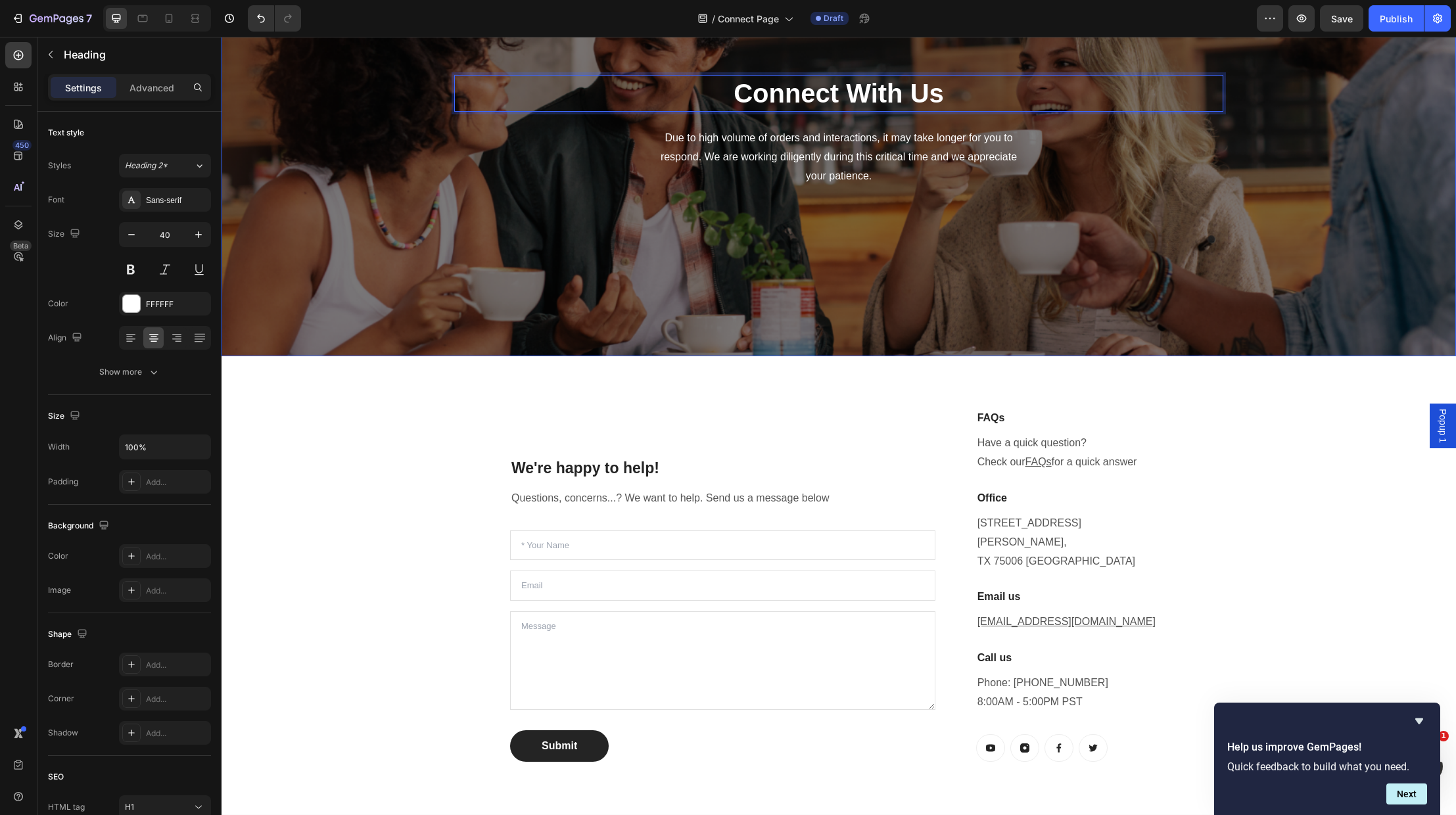
scroll to position [158, 0]
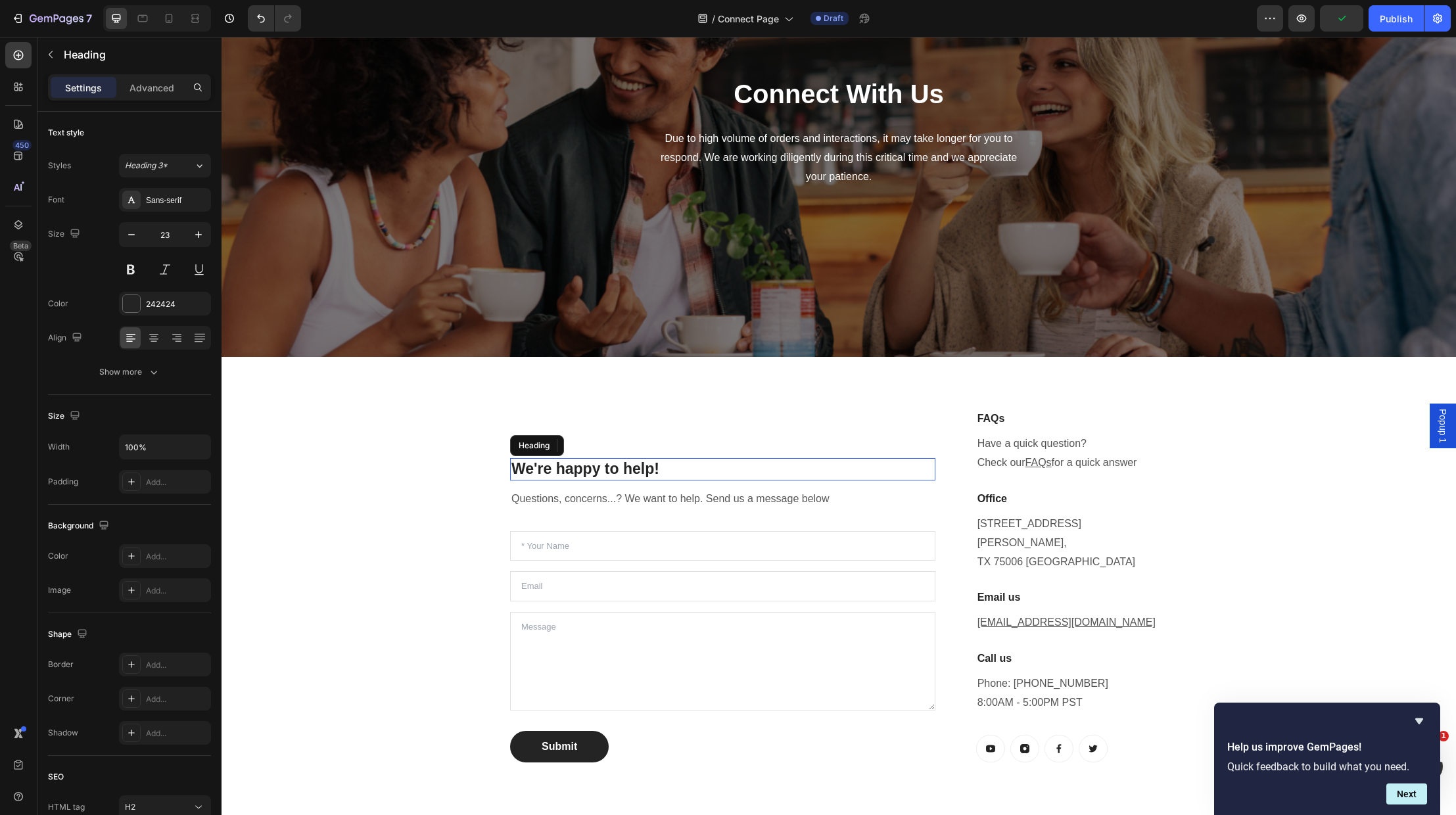
click at [640, 459] on p "We're happy to help!" at bounding box center [723, 469] width 423 height 20
click at [664, 459] on p "We're happy to help!" at bounding box center [723, 469] width 423 height 20
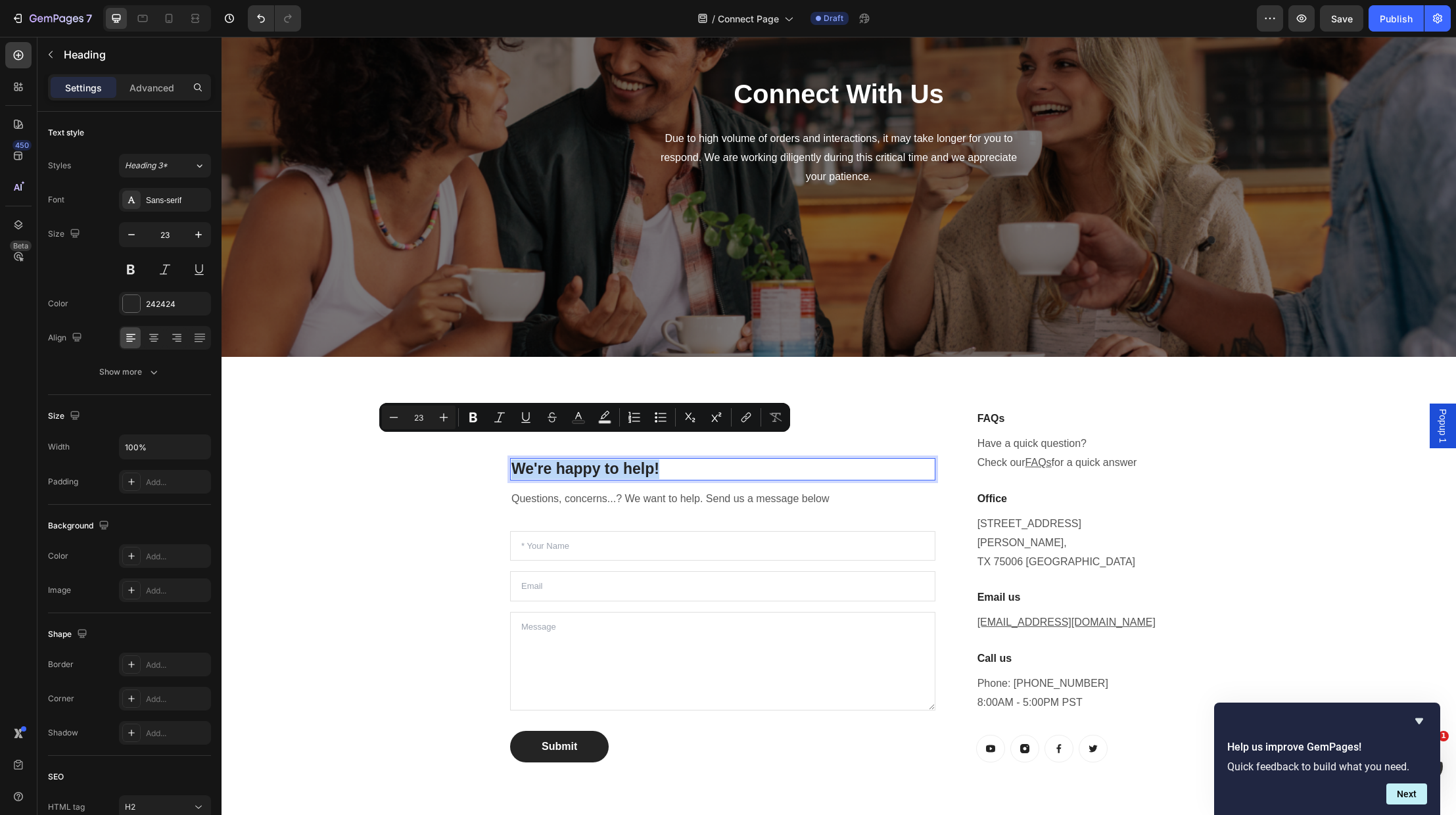
drag, startPoint x: 664, startPoint y: 444, endPoint x: 516, endPoint y: 444, distance: 148.0
click at [516, 459] on p "We're happy to help!" at bounding box center [723, 469] width 423 height 20
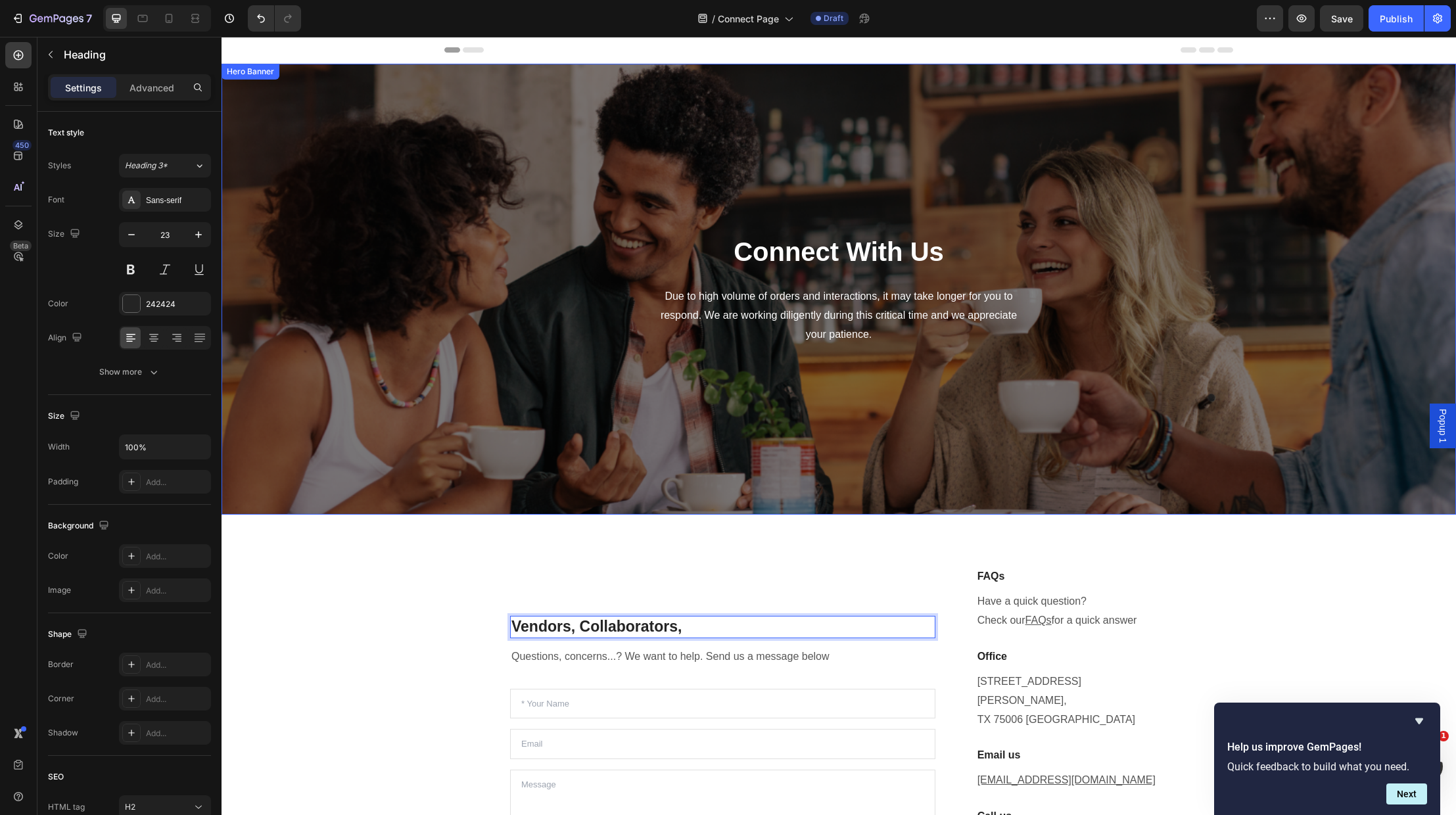
scroll to position [0, 0]
click at [847, 333] on p "Due to high volume of orders and interactions, it may take longer for you to re…" at bounding box center [839, 315] width 372 height 56
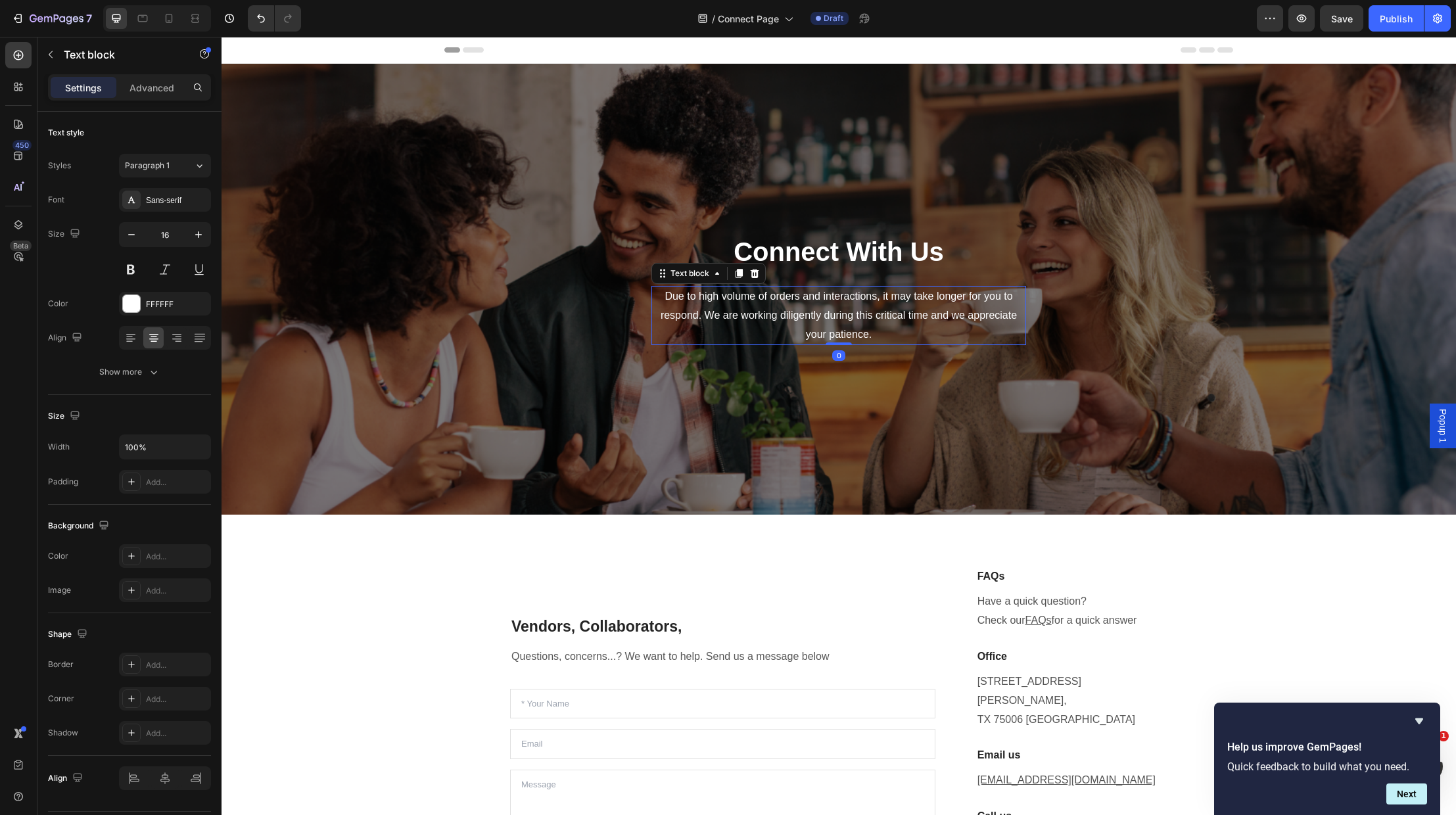
click at [852, 330] on p "Due to high volume of orders and interactions, it may take longer for you to re…" at bounding box center [839, 315] width 372 height 56
drag, startPoint x: 852, startPoint y: 330, endPoint x: 859, endPoint y: 330, distance: 7.0
click at [852, 330] on p "Due to high volume of orders and interactions, it may take longer for you to re…" at bounding box center [839, 315] width 372 height 56
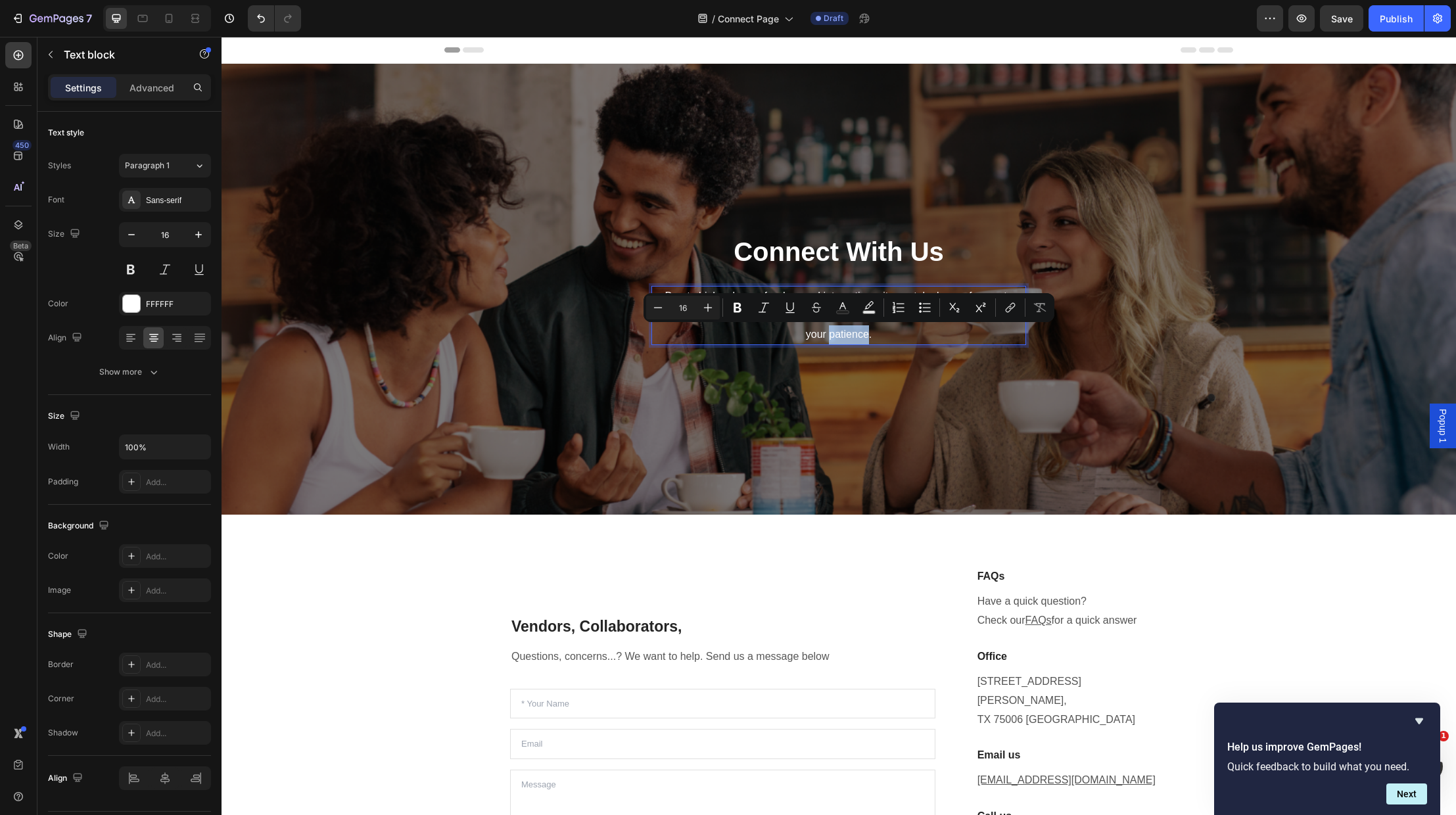
click at [876, 332] on p "Due to high volume of orders and interactions, it may take longer for you to re…" at bounding box center [839, 315] width 372 height 56
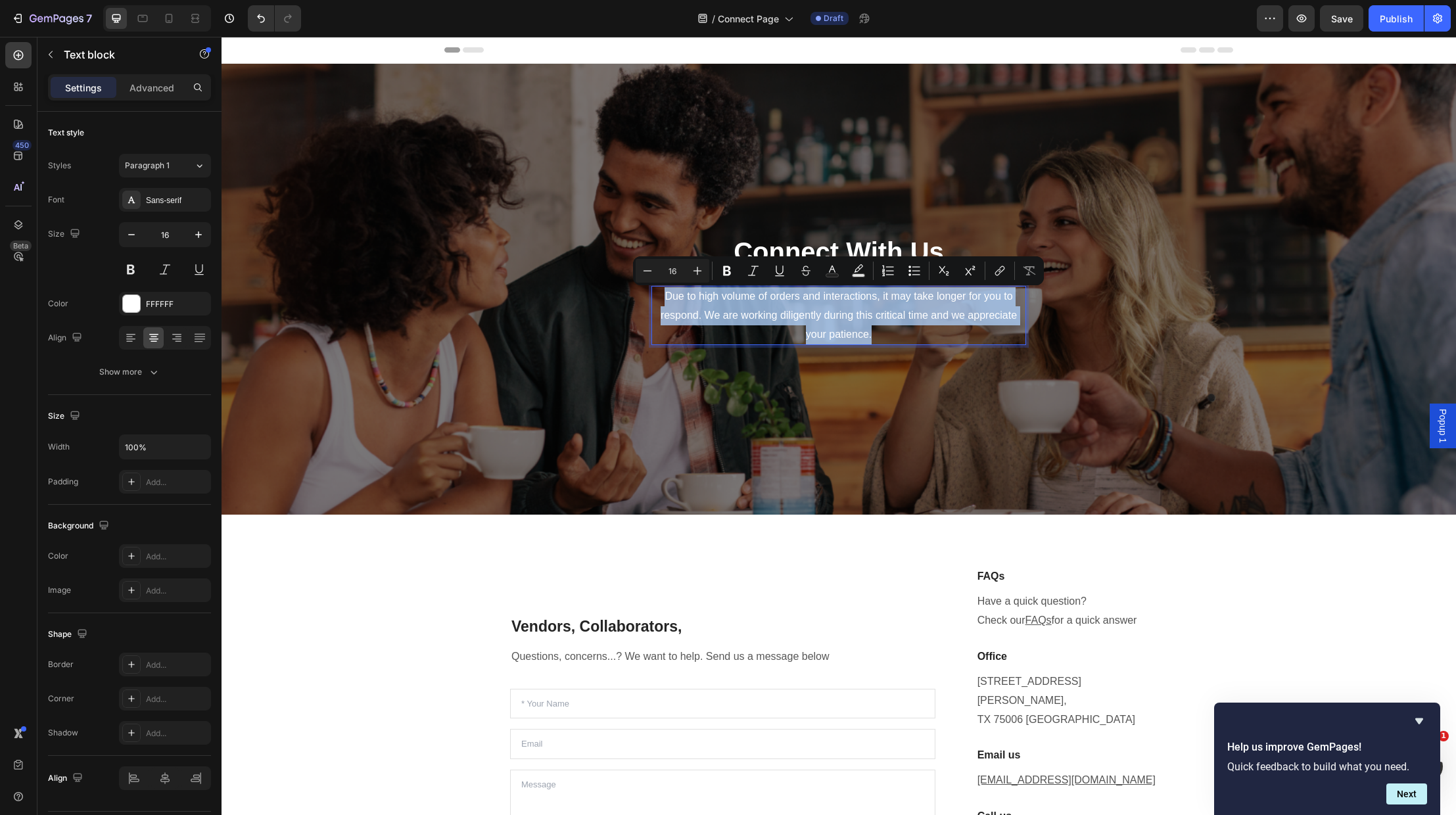
drag, startPoint x: 875, startPoint y: 333, endPoint x: 661, endPoint y: 300, distance: 216.5
click at [661, 300] on p "Due to high volume of orders and interactions, it may take longer for you to re…" at bounding box center [839, 315] width 372 height 56
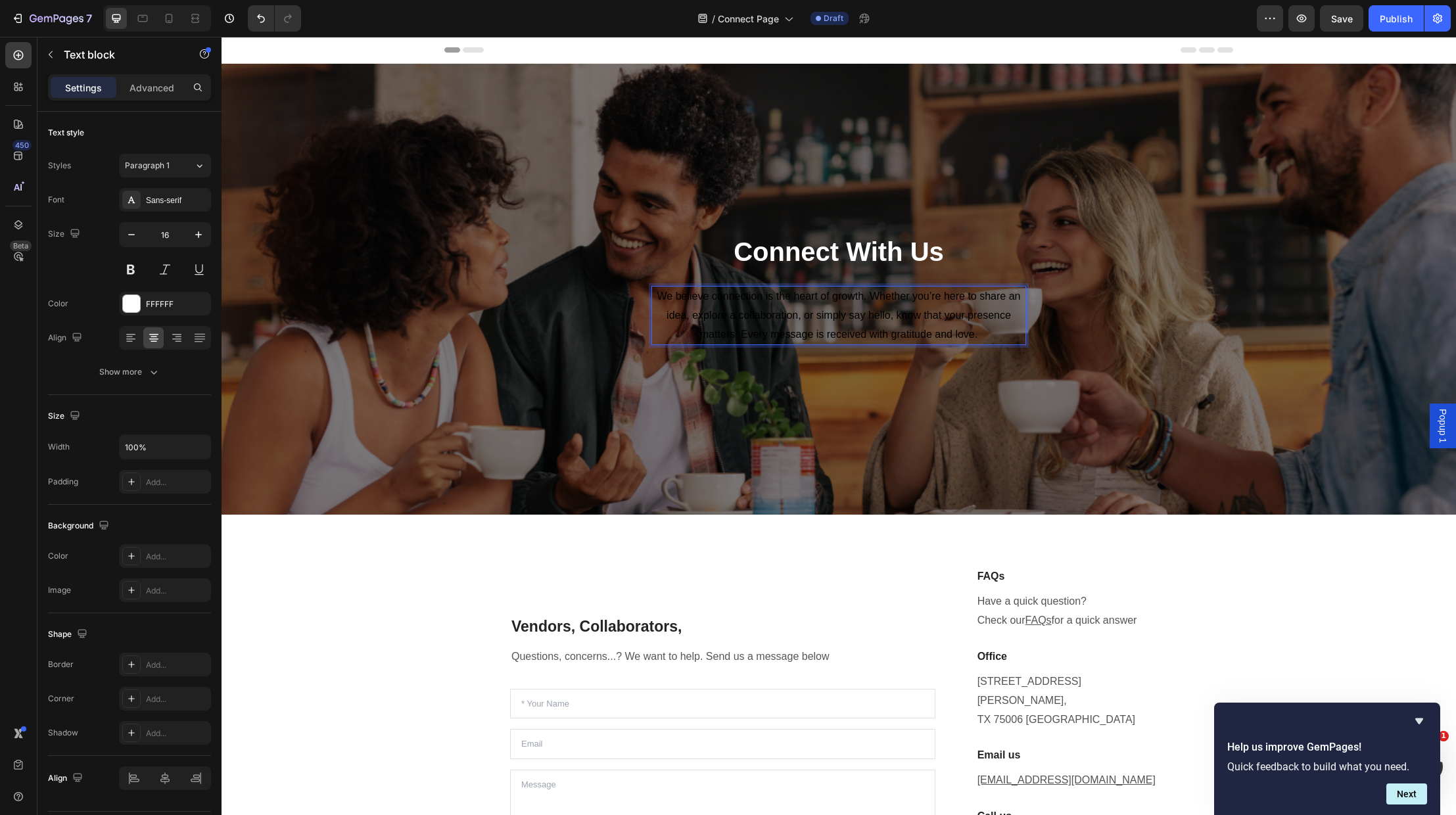
click at [988, 337] on p "We believe connection is the heart of growth. Whether you’re here to share an i…" at bounding box center [839, 315] width 372 height 56
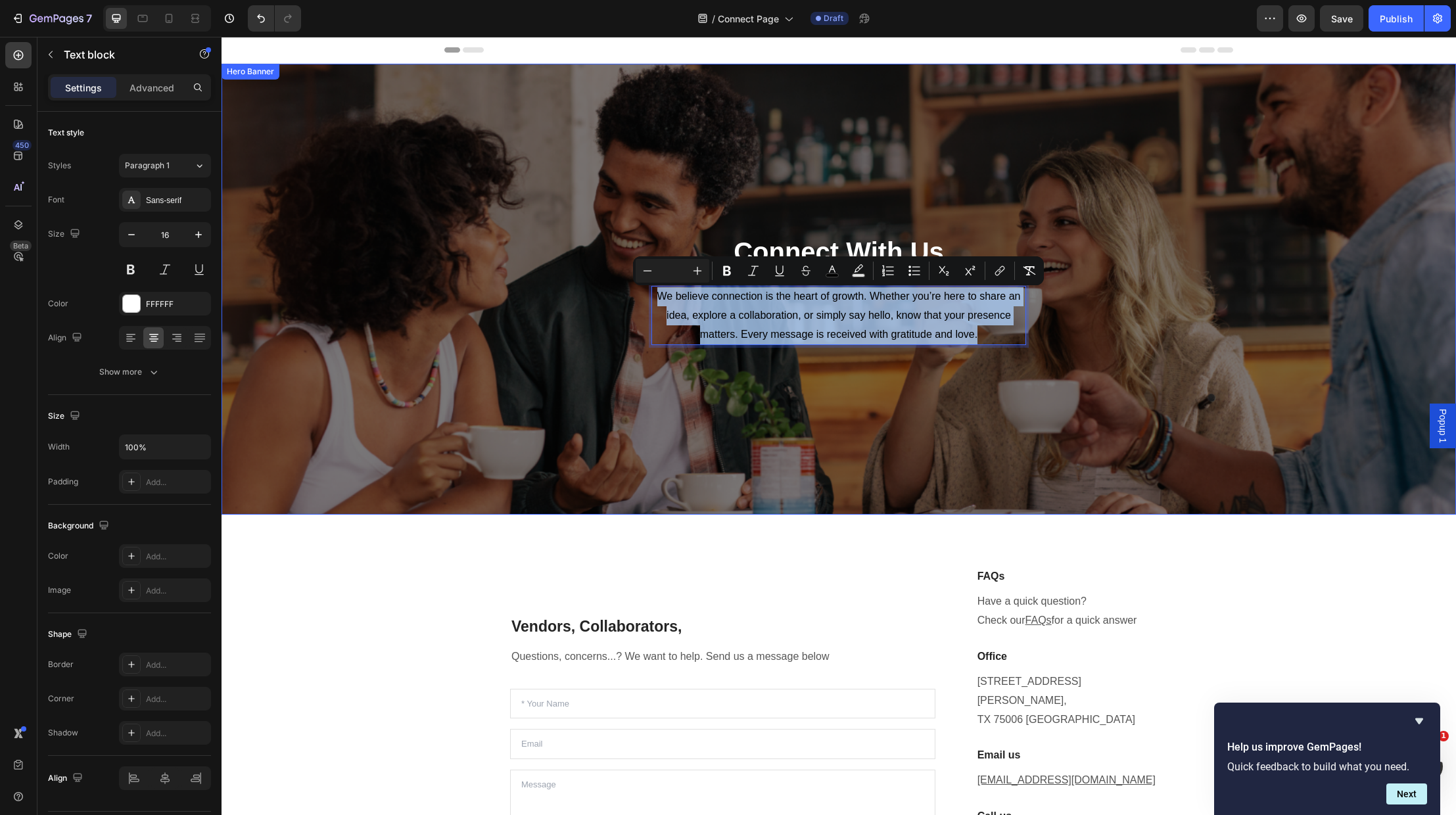
drag, startPoint x: 983, startPoint y: 334, endPoint x: 651, endPoint y: 296, distance: 334.2
click at [651, 296] on div "Connect With Us Heading We believe connection is the heart of growth. Whether y…" at bounding box center [839, 289] width 769 height 409
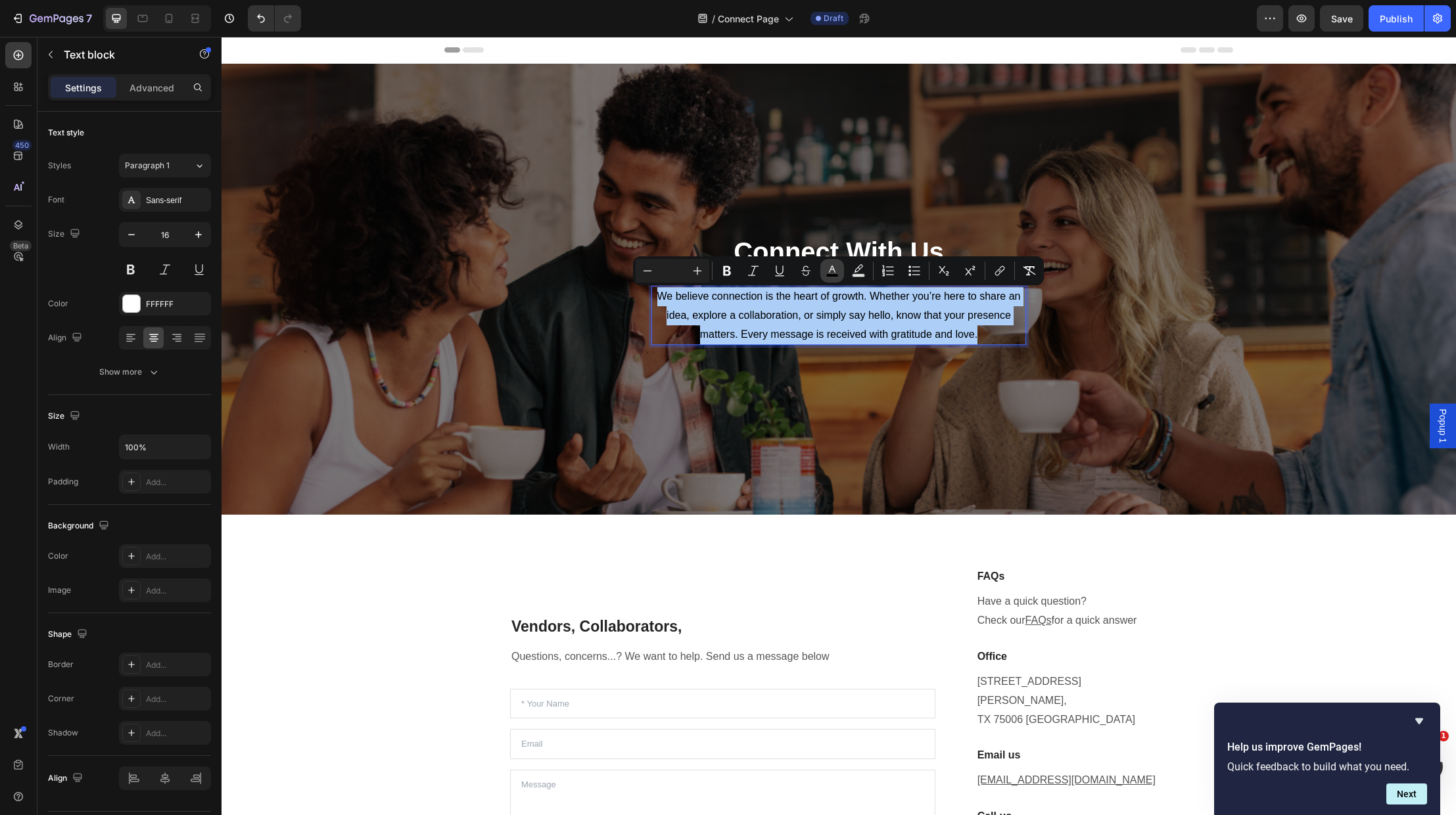
click at [830, 274] on rect "Editor contextual toolbar" at bounding box center [832, 275] width 12 height 3
type input "000000"
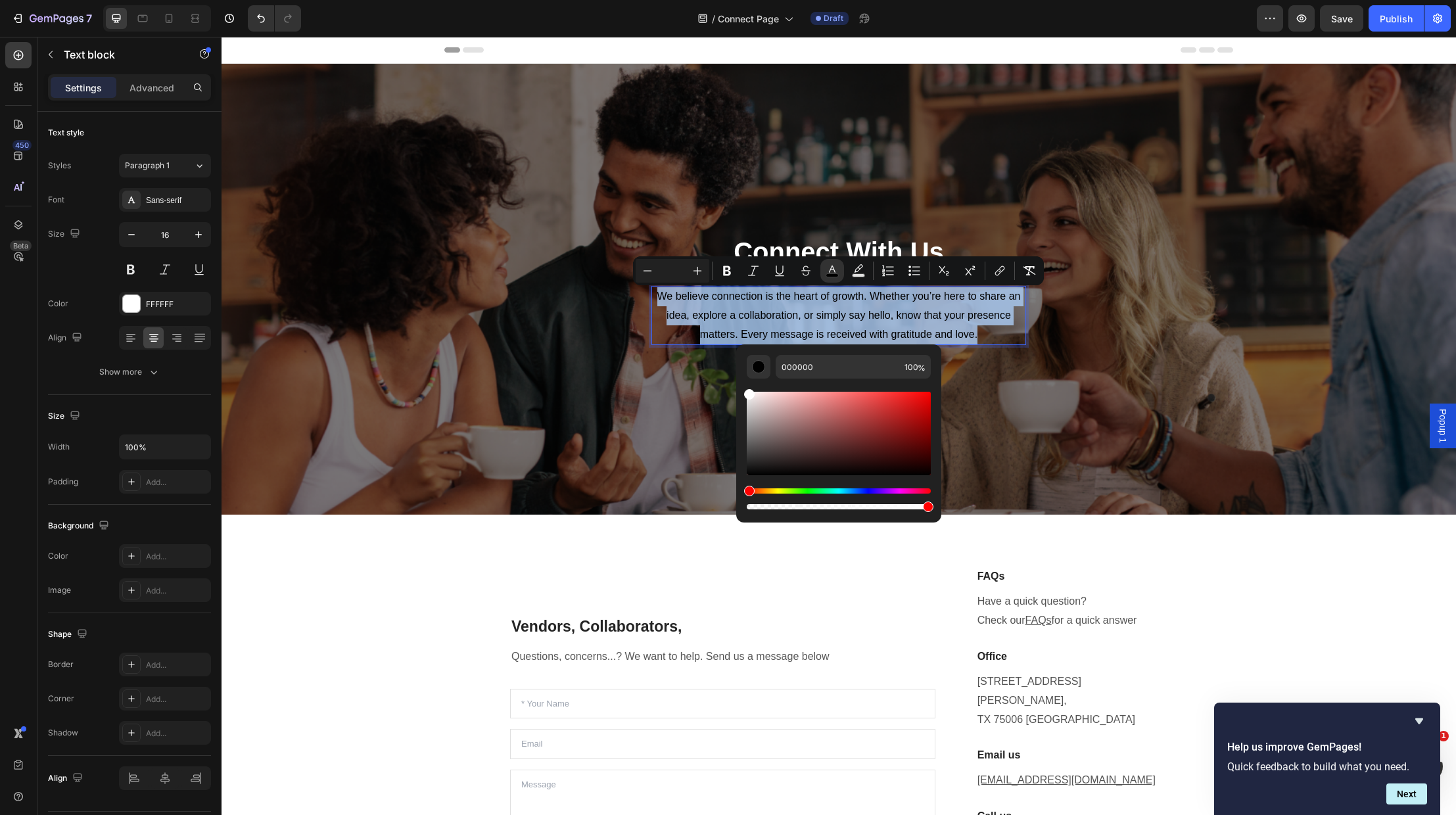
type input "FFFFFF"
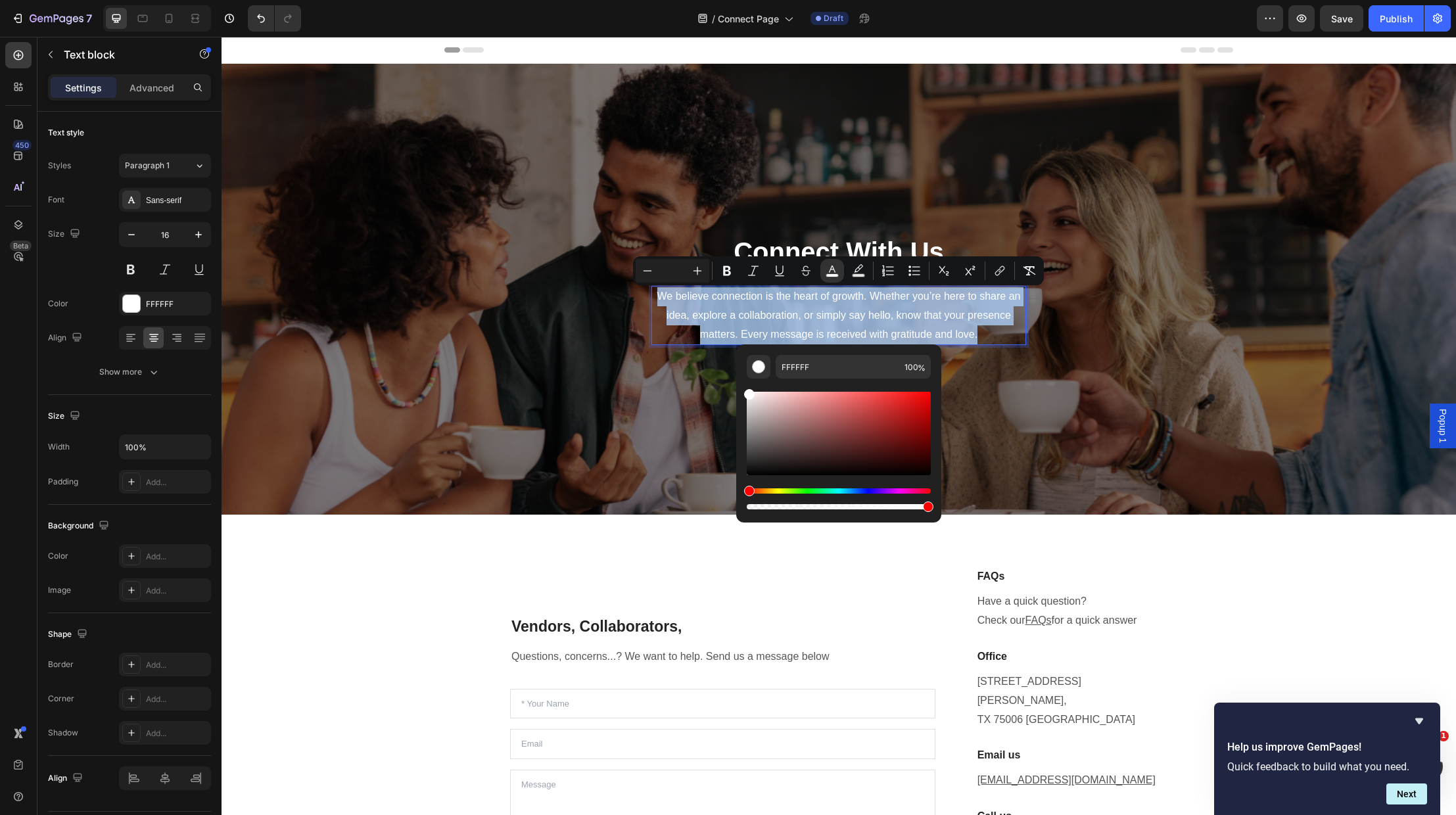
drag, startPoint x: 776, startPoint y: 414, endPoint x: 739, endPoint y: 381, distance: 49.6
click at [739, 381] on div "FFFFFF 100 %" at bounding box center [839, 428] width 205 height 168
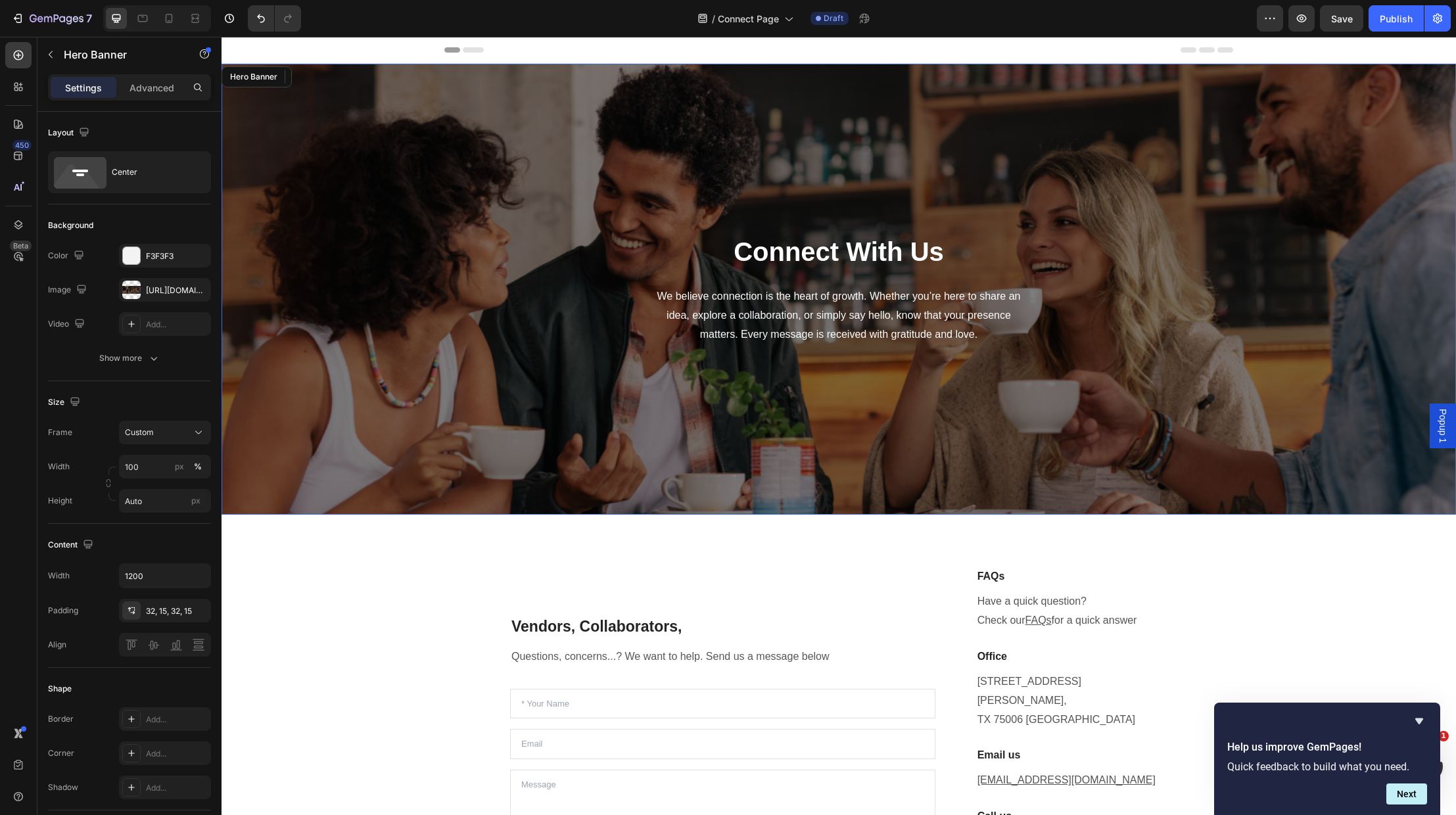
click at [1240, 396] on div "Overlay" at bounding box center [839, 289] width 1235 height 451
click at [903, 254] on p "Connect With Us" at bounding box center [839, 251] width 767 height 34
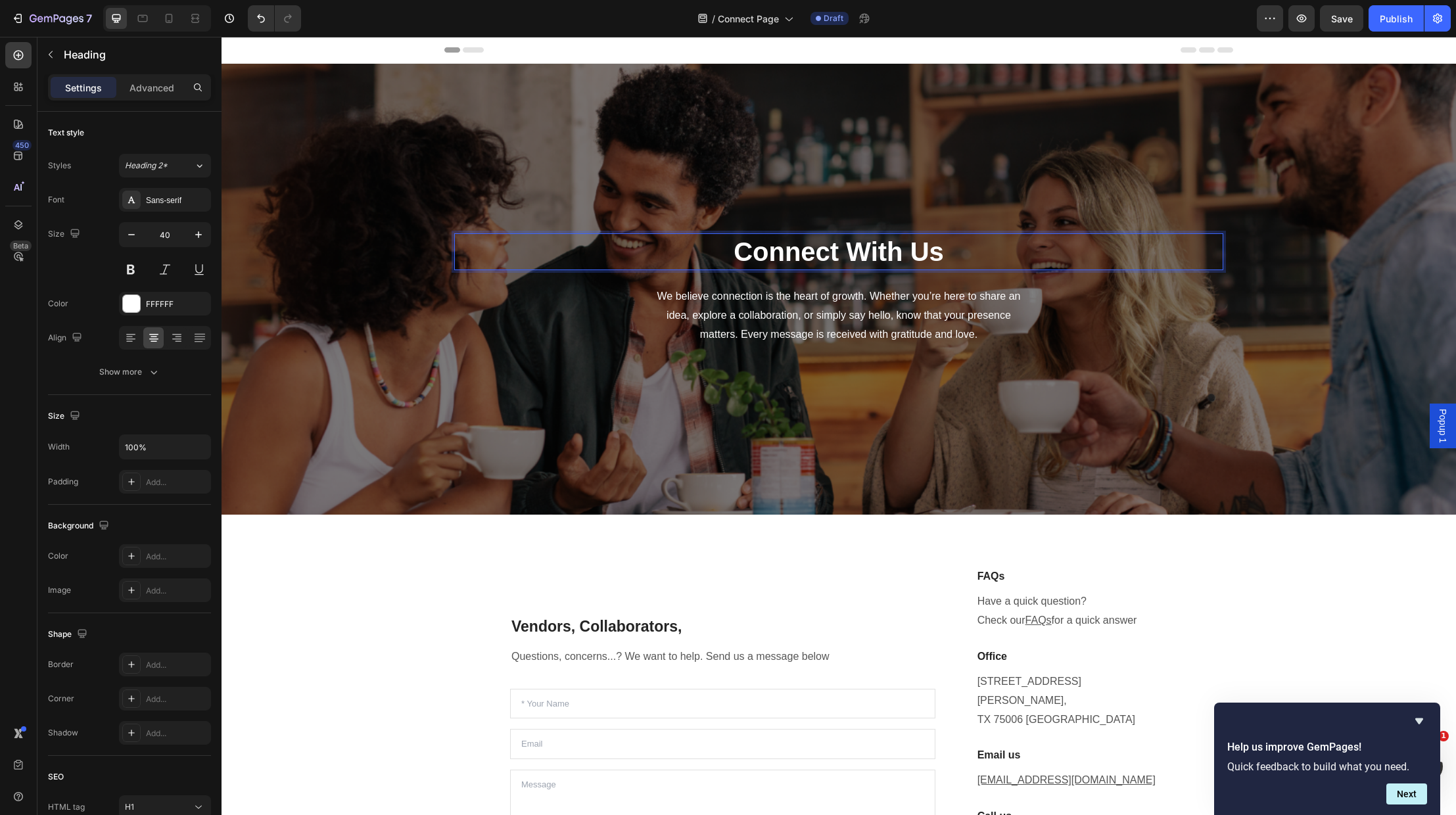
click at [954, 256] on p "Connect With Us" at bounding box center [839, 251] width 767 height 34
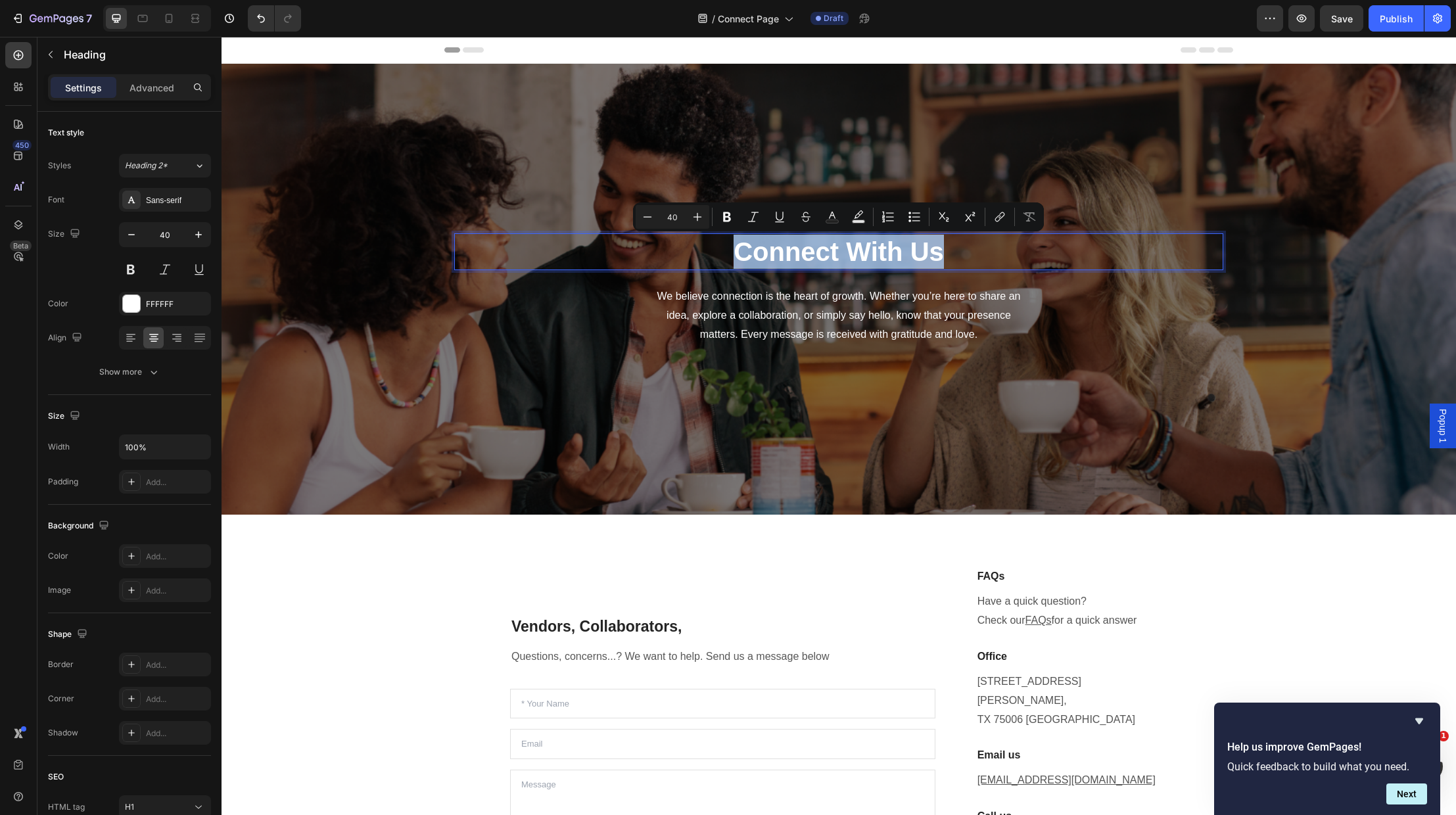
drag, startPoint x: 944, startPoint y: 254, endPoint x: 686, endPoint y: 248, distance: 258.1
click at [686, 248] on p "Connect With Us" at bounding box center [839, 251] width 767 height 34
click at [852, 300] on span "We believe connection is the heart of growth. Whether you’re here to share an i…" at bounding box center [840, 315] width 363 height 49
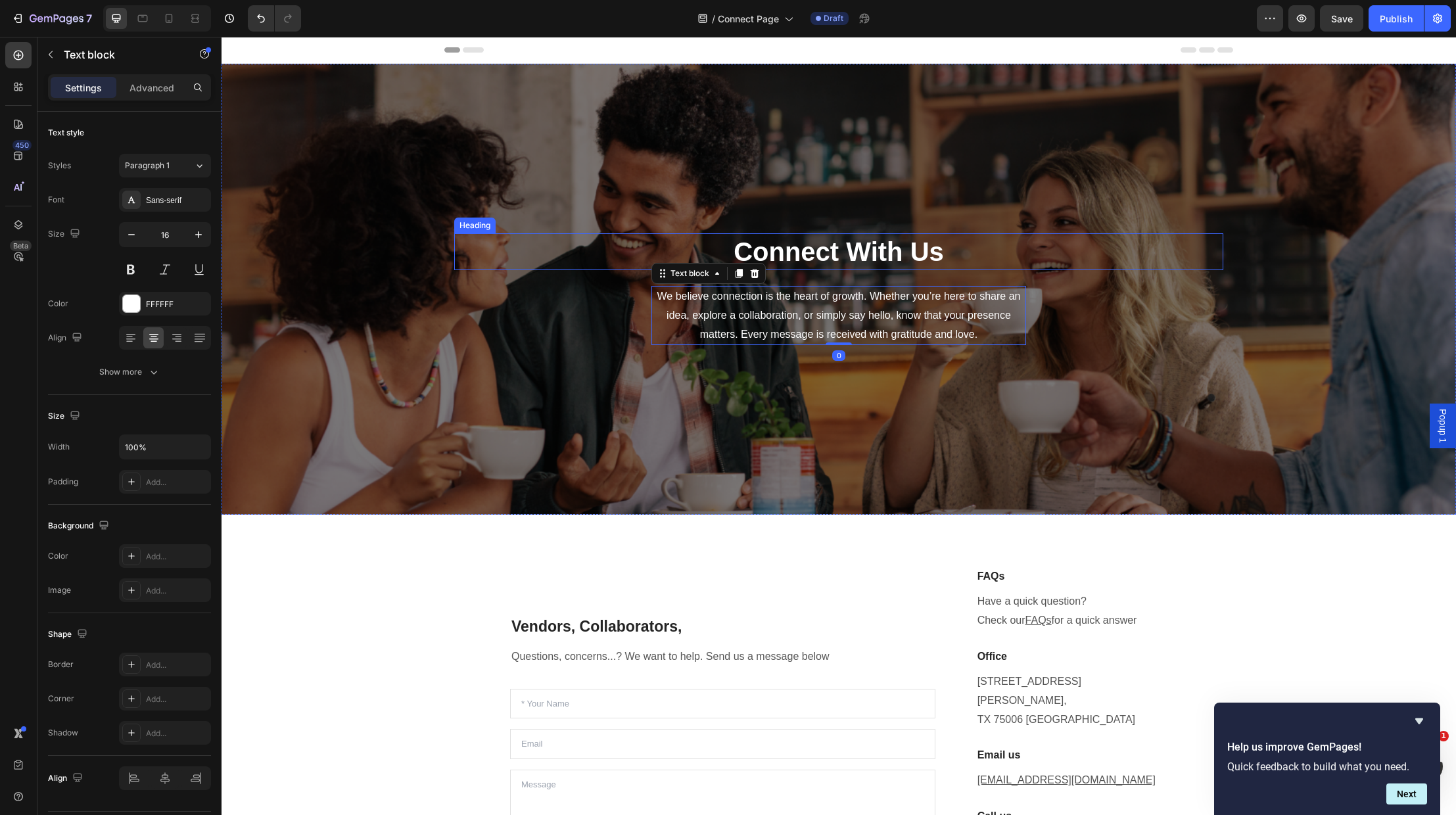
click at [858, 253] on p "Connect With Us" at bounding box center [839, 251] width 767 height 34
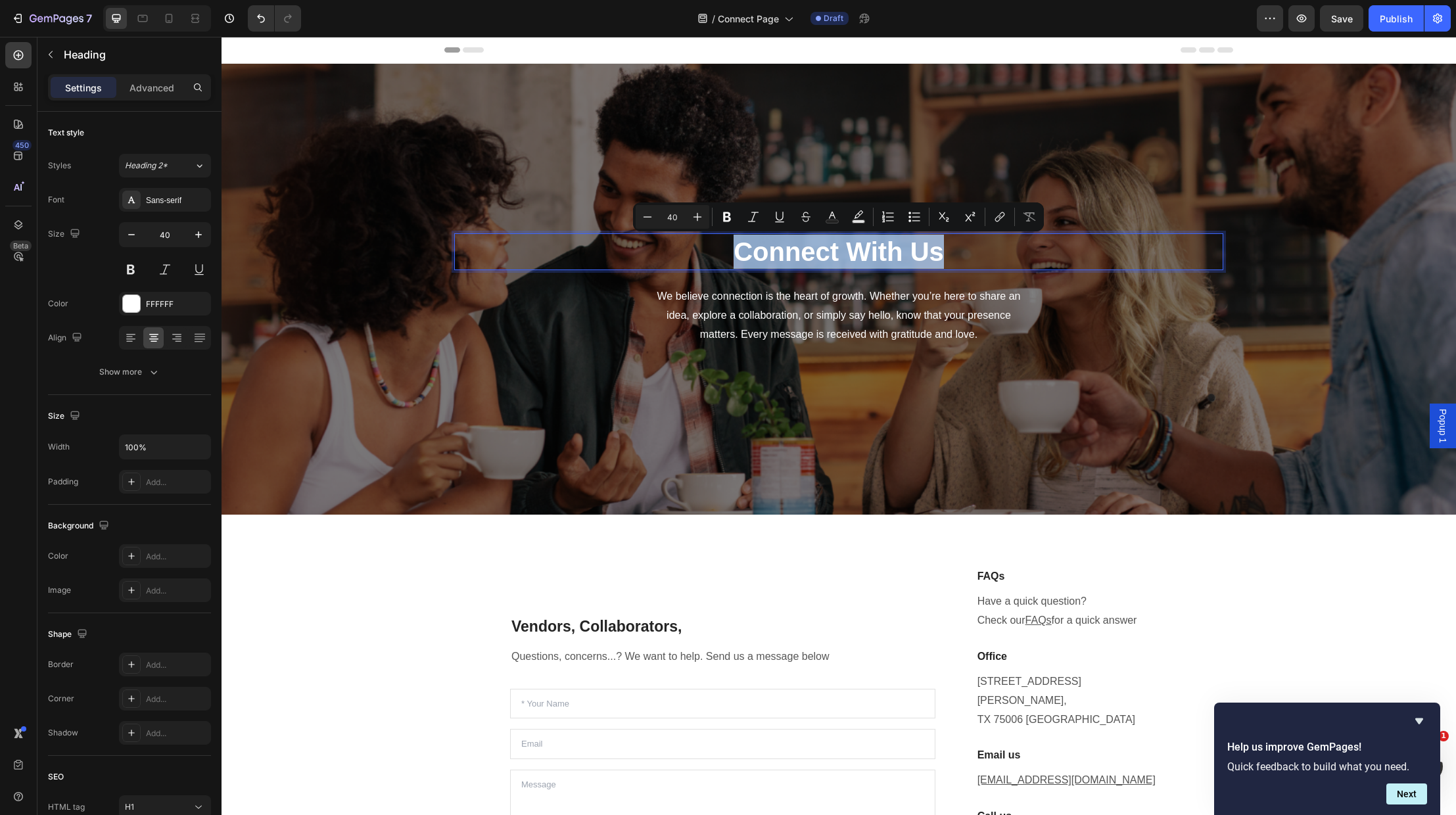
drag, startPoint x: 950, startPoint y: 250, endPoint x: 732, endPoint y: 253, distance: 218.0
click at [732, 253] on p "Connect With Us" at bounding box center [839, 251] width 767 height 34
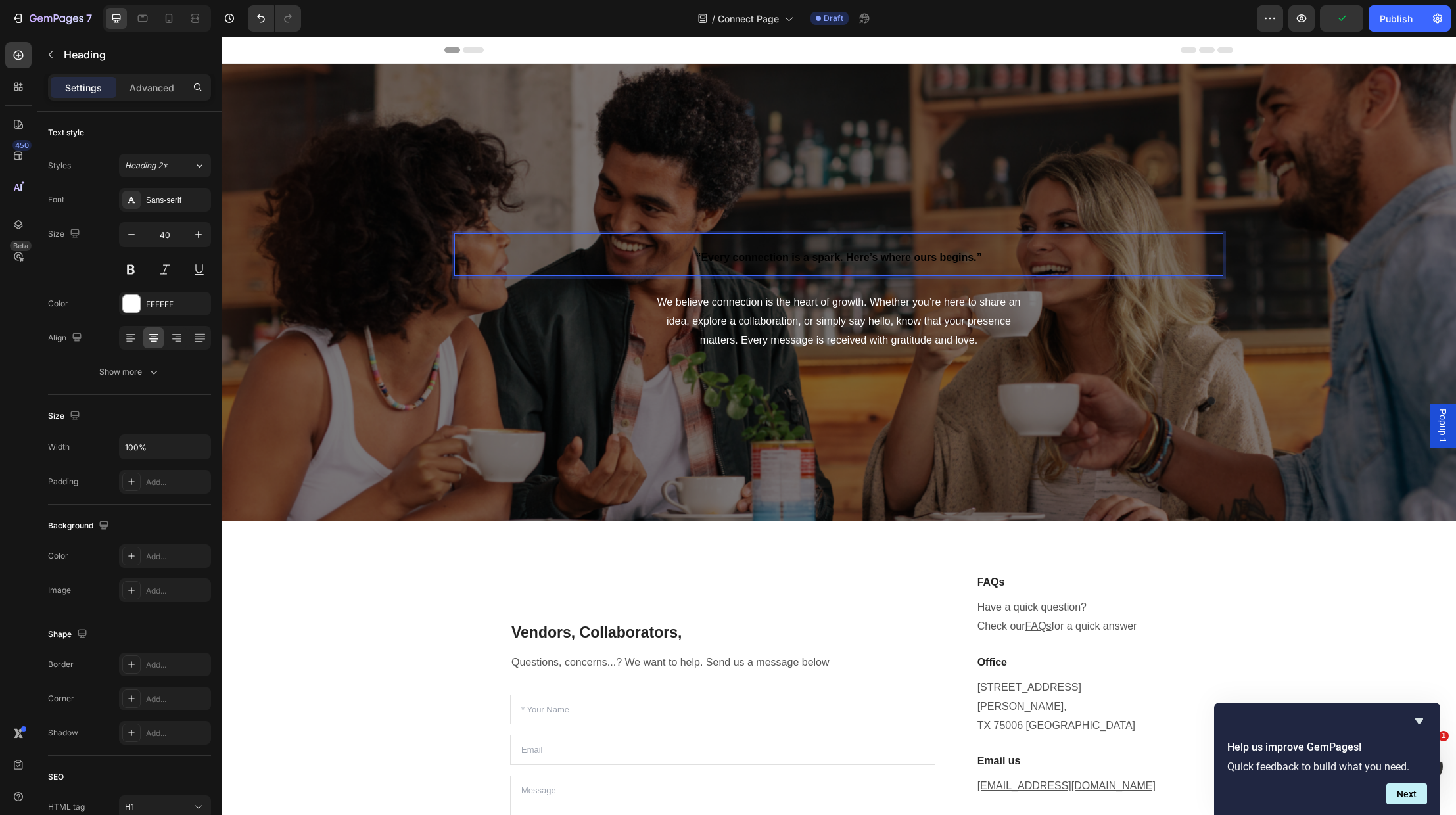
drag, startPoint x: 952, startPoint y: 256, endPoint x: 961, endPoint y: 256, distance: 9.0
click at [952, 256] on span "“Every connection is a spark. Here’s where ours begins.”" at bounding box center [839, 258] width 286 height 11
drag, startPoint x: 977, startPoint y: 254, endPoint x: 985, endPoint y: 255, distance: 8.1
click at [977, 254] on span "“Every connection is a spark. Here’s where ours begins.”" at bounding box center [839, 258] width 286 height 11
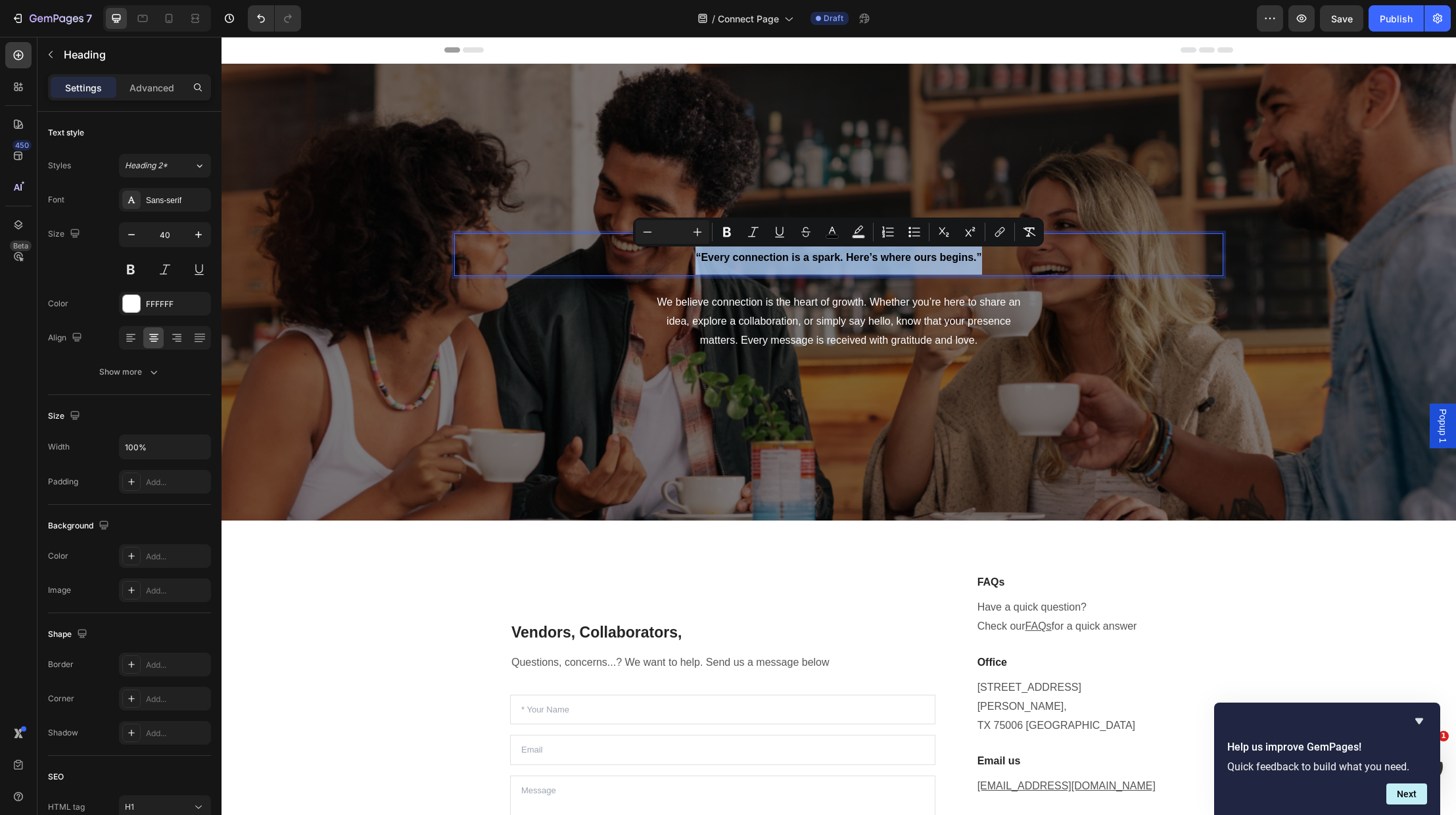
drag, startPoint x: 988, startPoint y: 255, endPoint x: 455, endPoint y: 200, distance: 535.8
click at [675, 246] on p "“Every connection is a spark. Here’s where ours begins.”" at bounding box center [839, 254] width 767 height 40
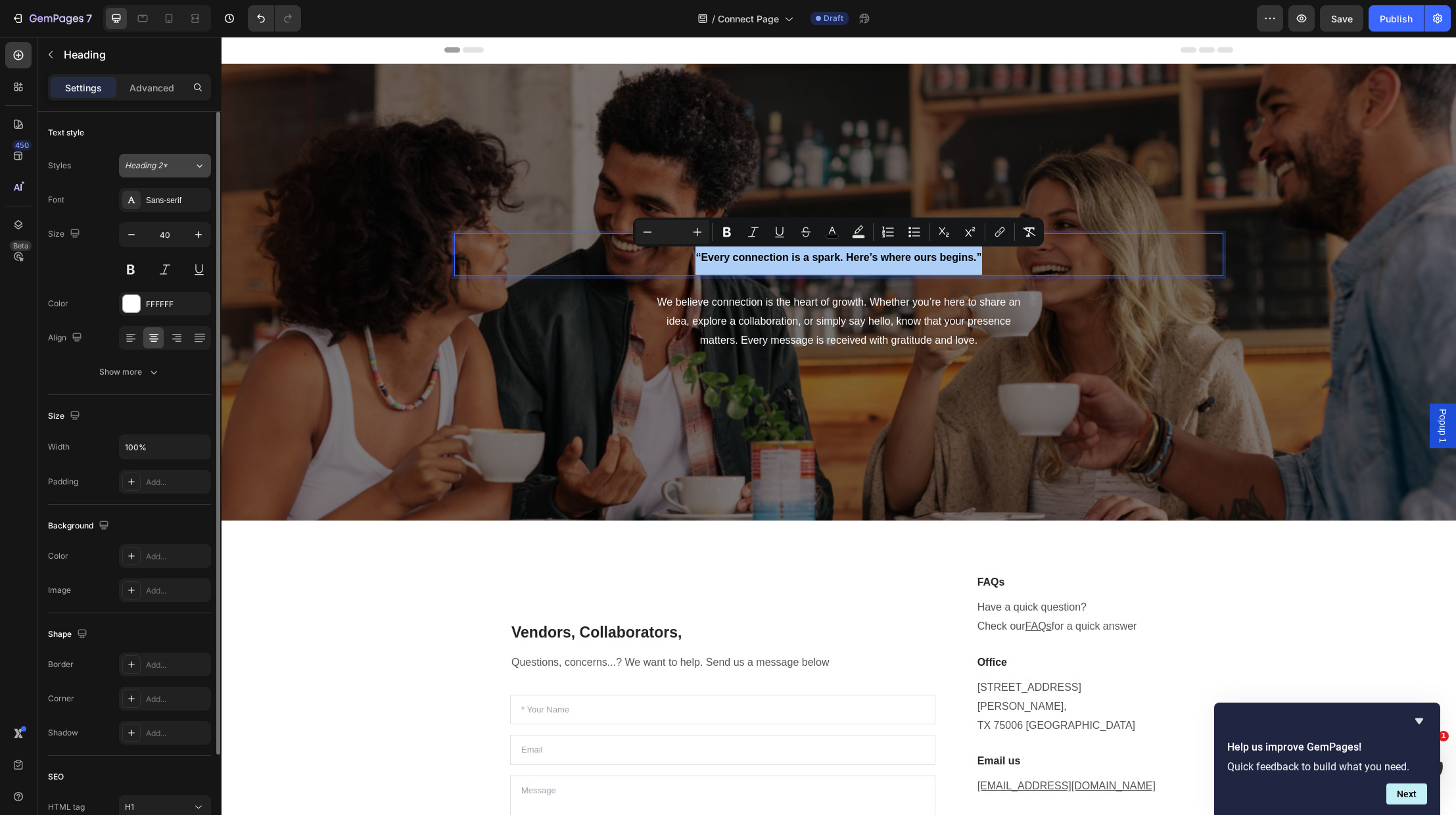
click at [164, 167] on span "Heading 2*" at bounding box center [146, 166] width 42 height 12
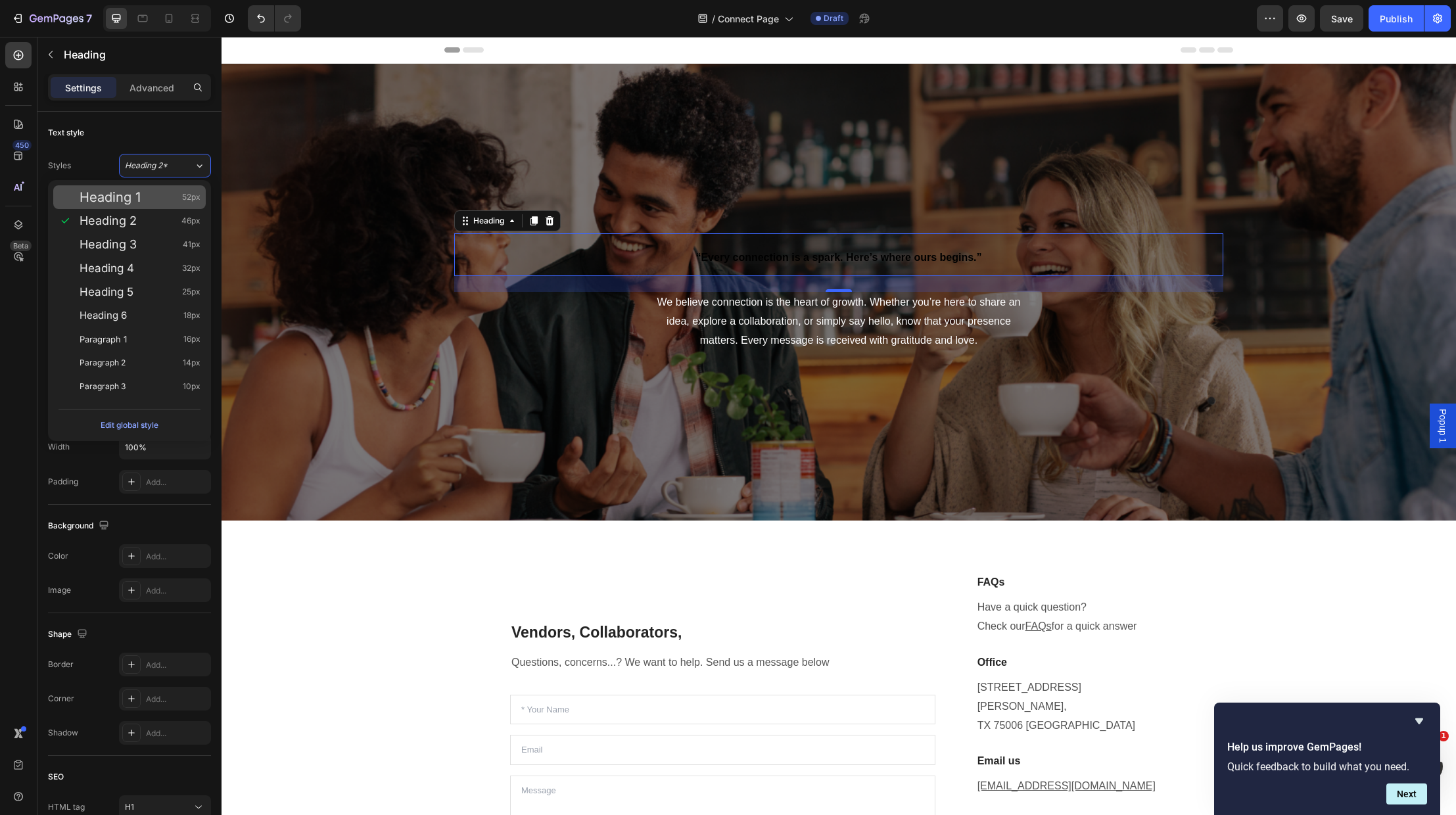
click at [138, 194] on span "Heading 1" at bounding box center [110, 198] width 61 height 13
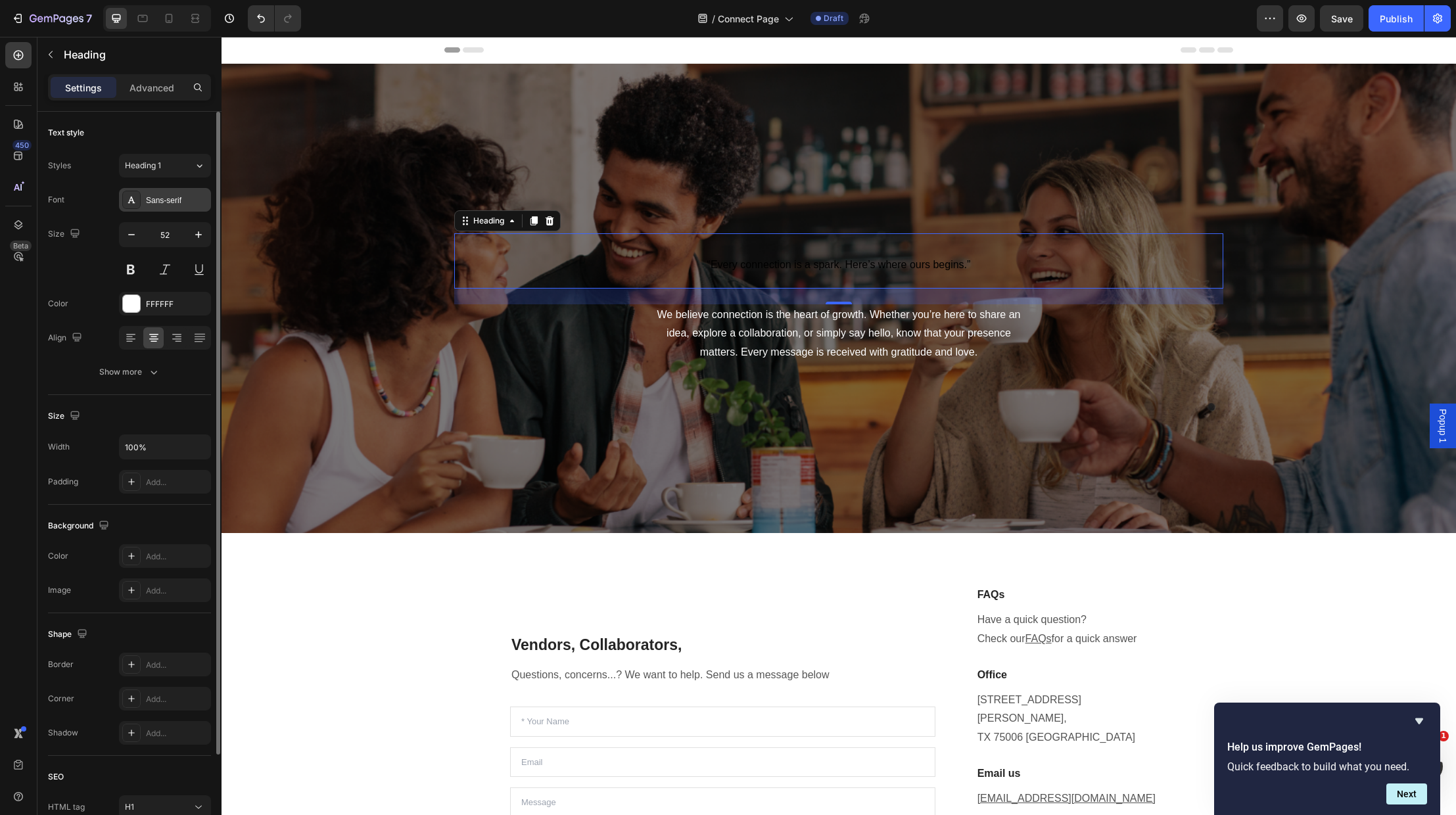
type input "40"
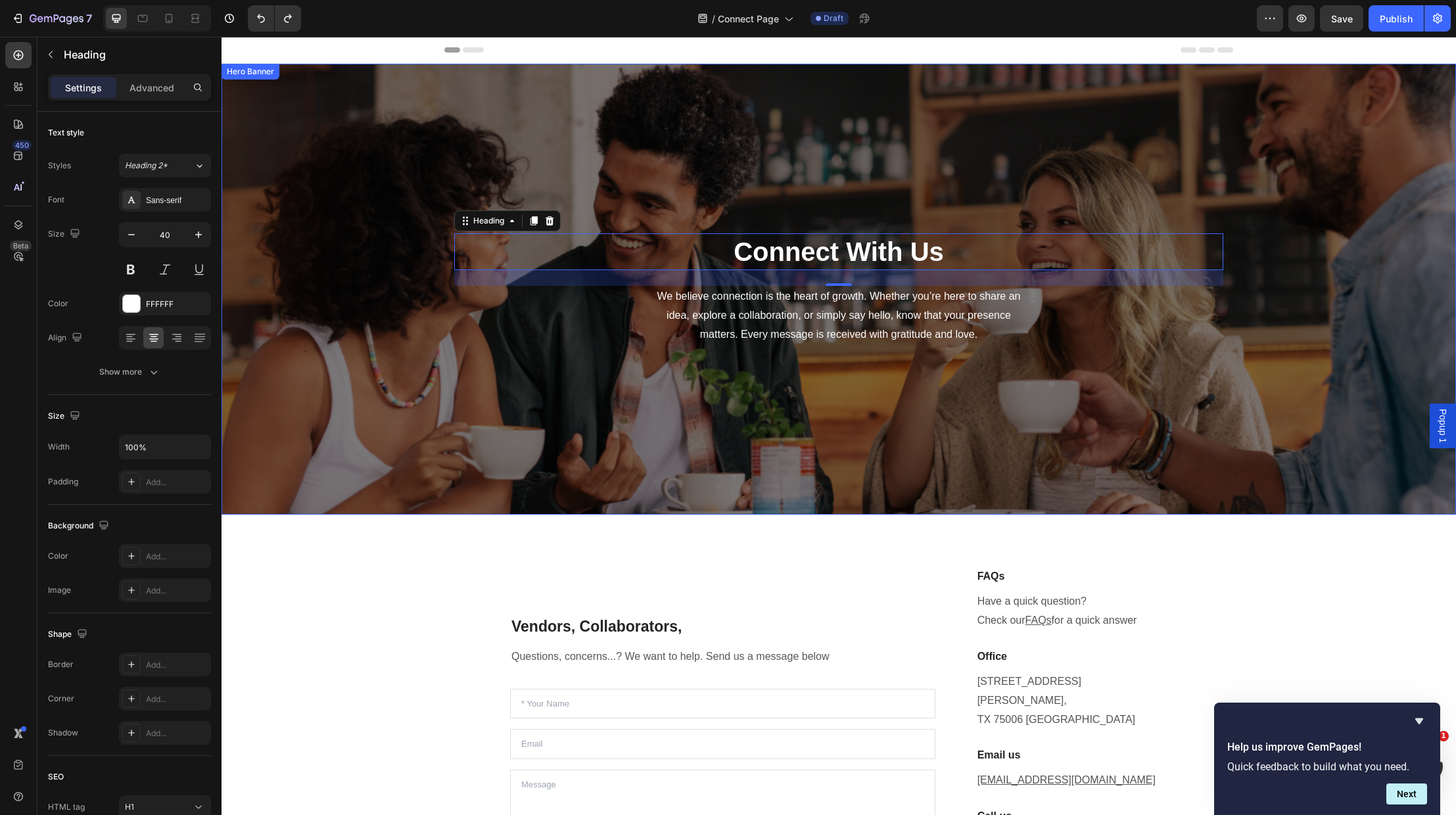
scroll to position [3, 0]
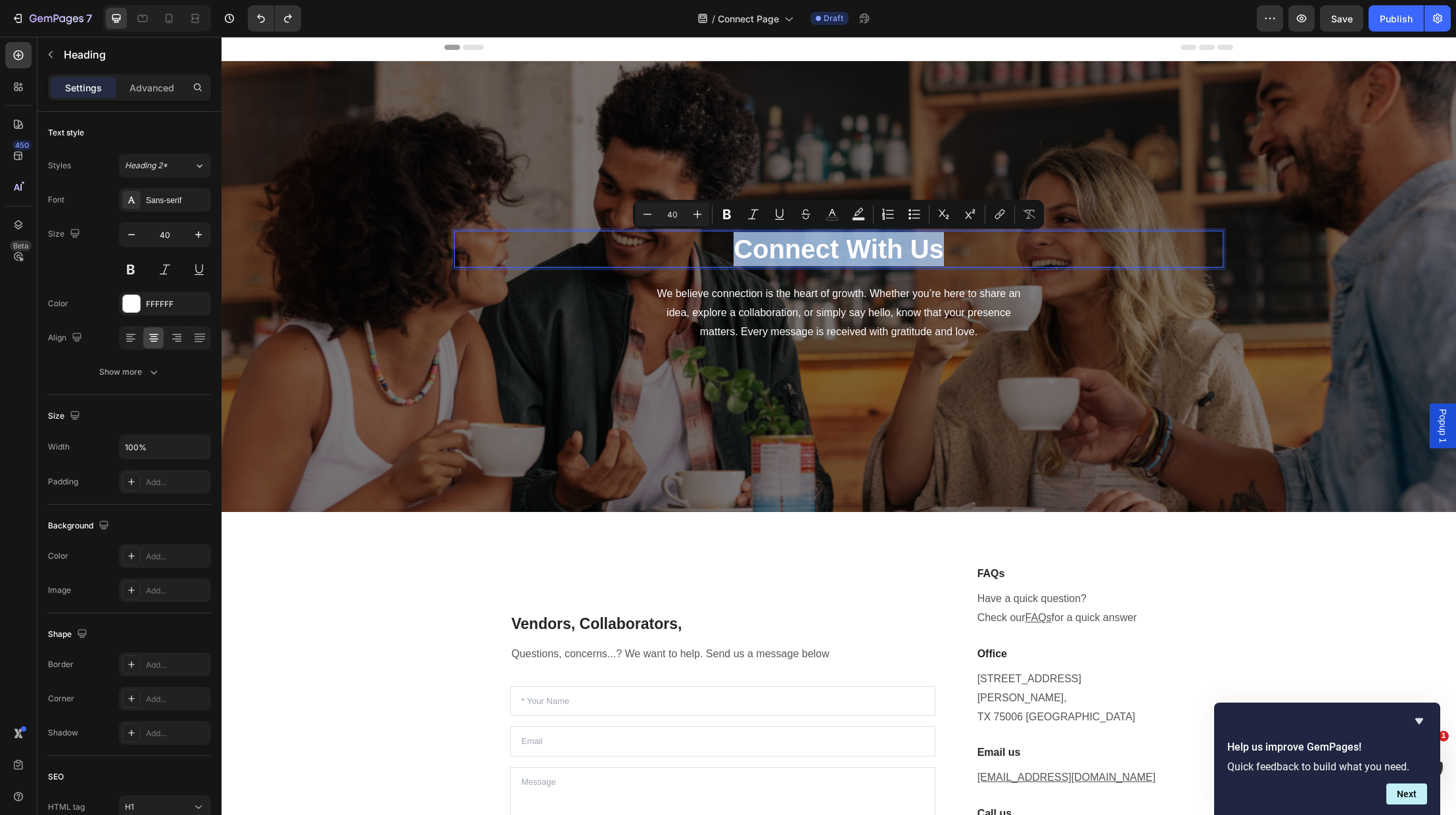
drag, startPoint x: 941, startPoint y: 246, endPoint x: 697, endPoint y: 252, distance: 244.1
click at [697, 257] on p "Connect With Us" at bounding box center [839, 249] width 767 height 34
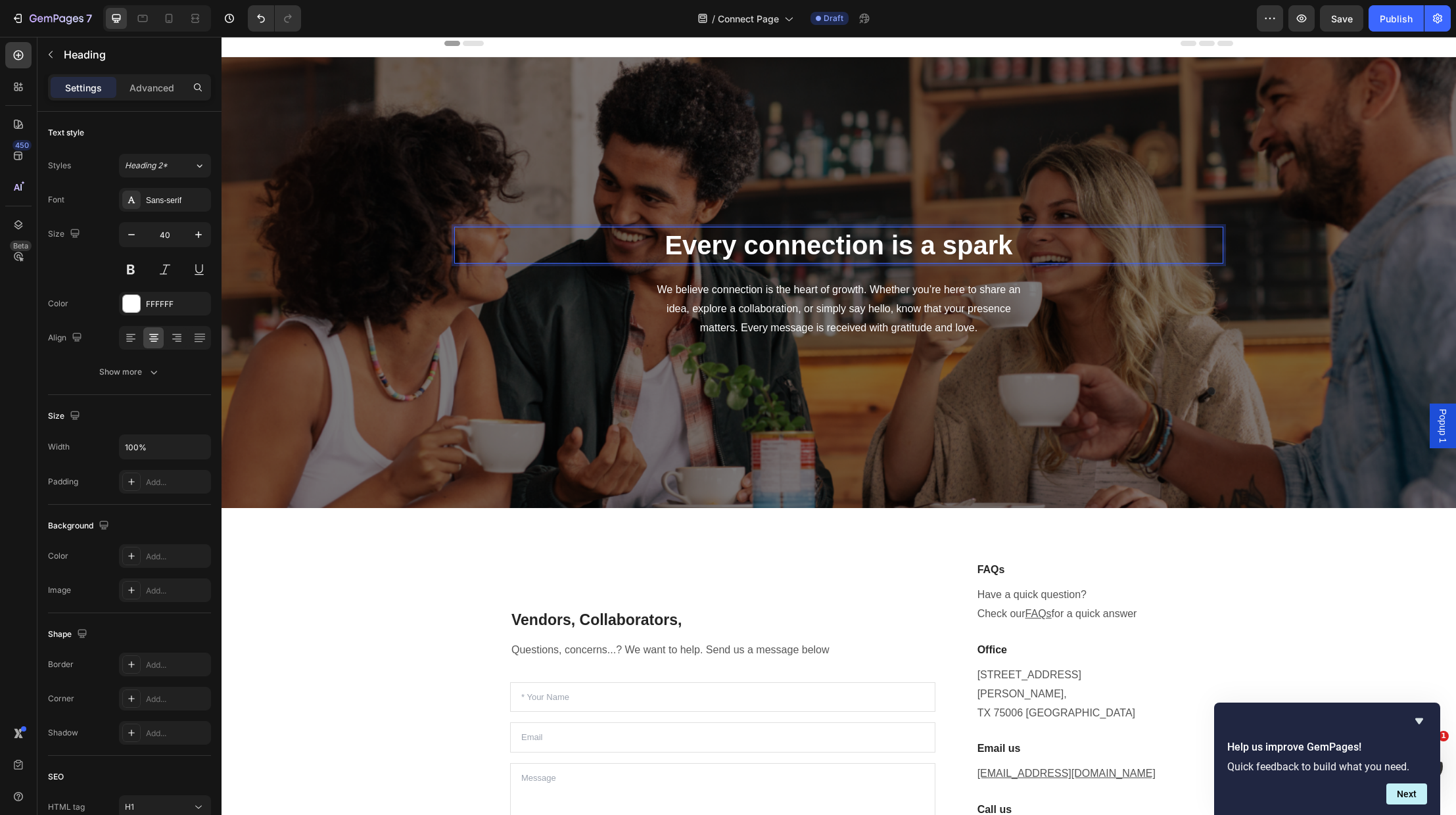
scroll to position [8, 0]
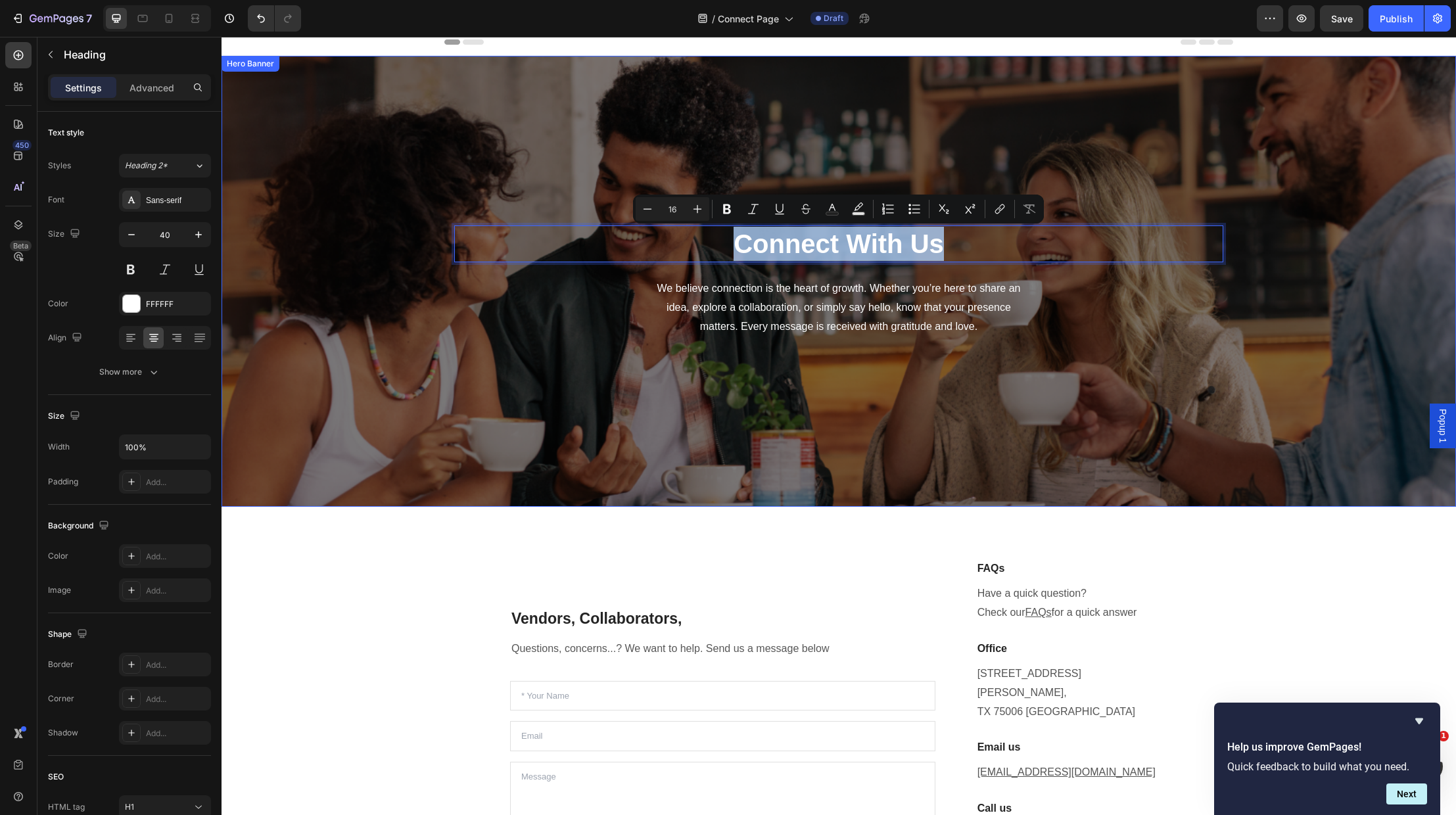
click at [1288, 392] on div "Overlay" at bounding box center [839, 280] width 1235 height 451
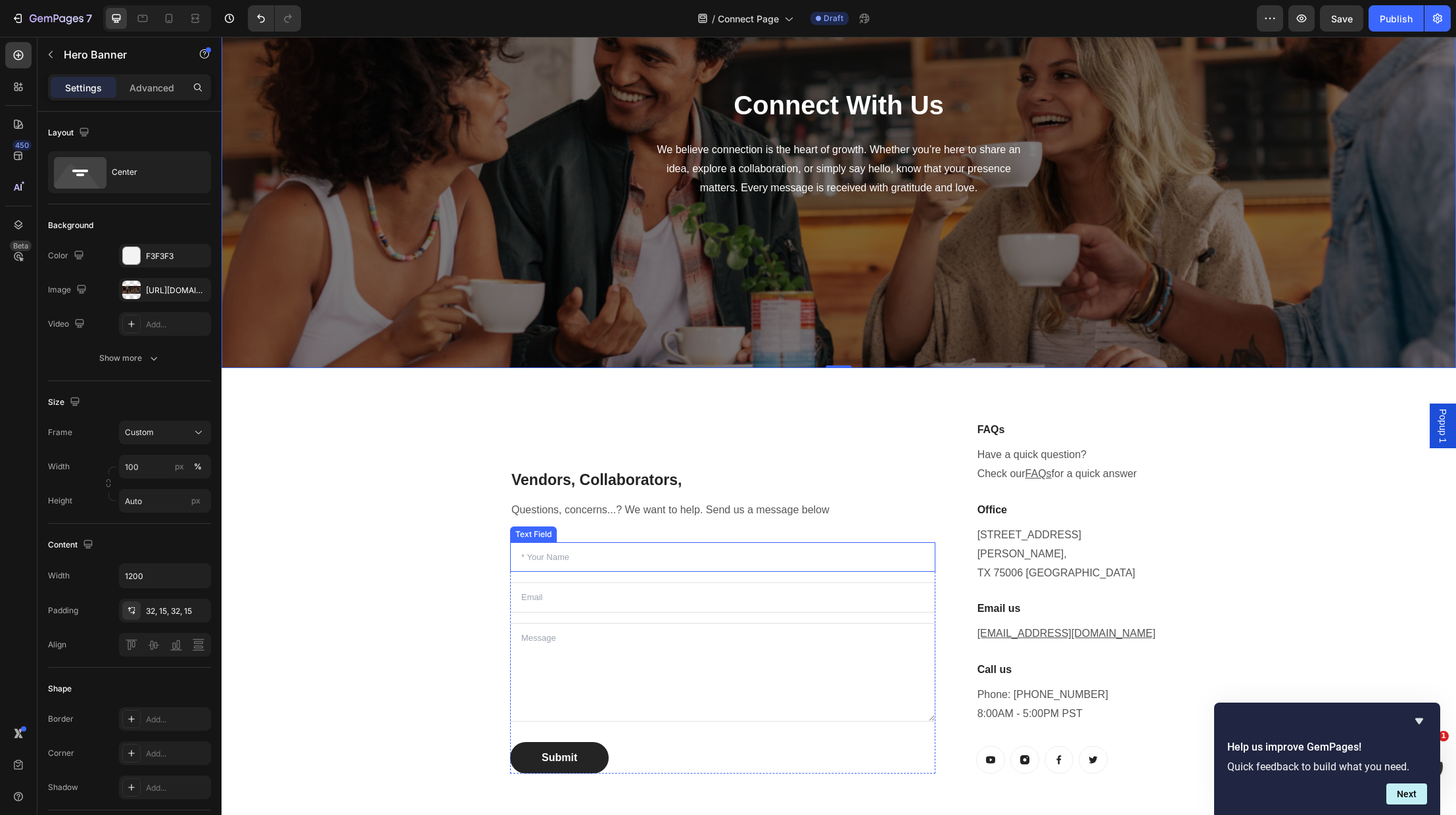
scroll to position [152, 0]
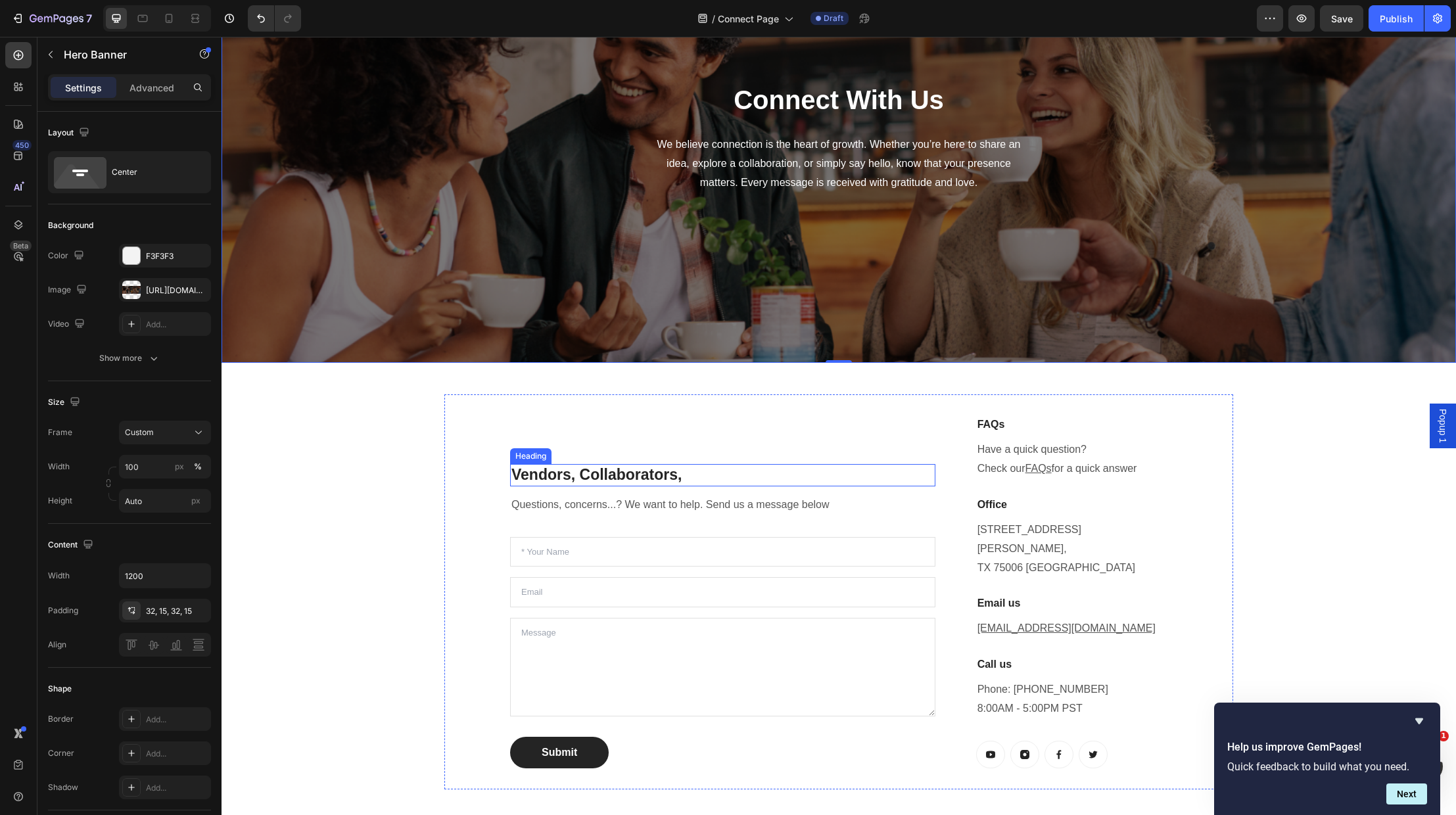
click at [680, 466] on p "Vendors, Collaborators," at bounding box center [723, 475] width 423 height 20
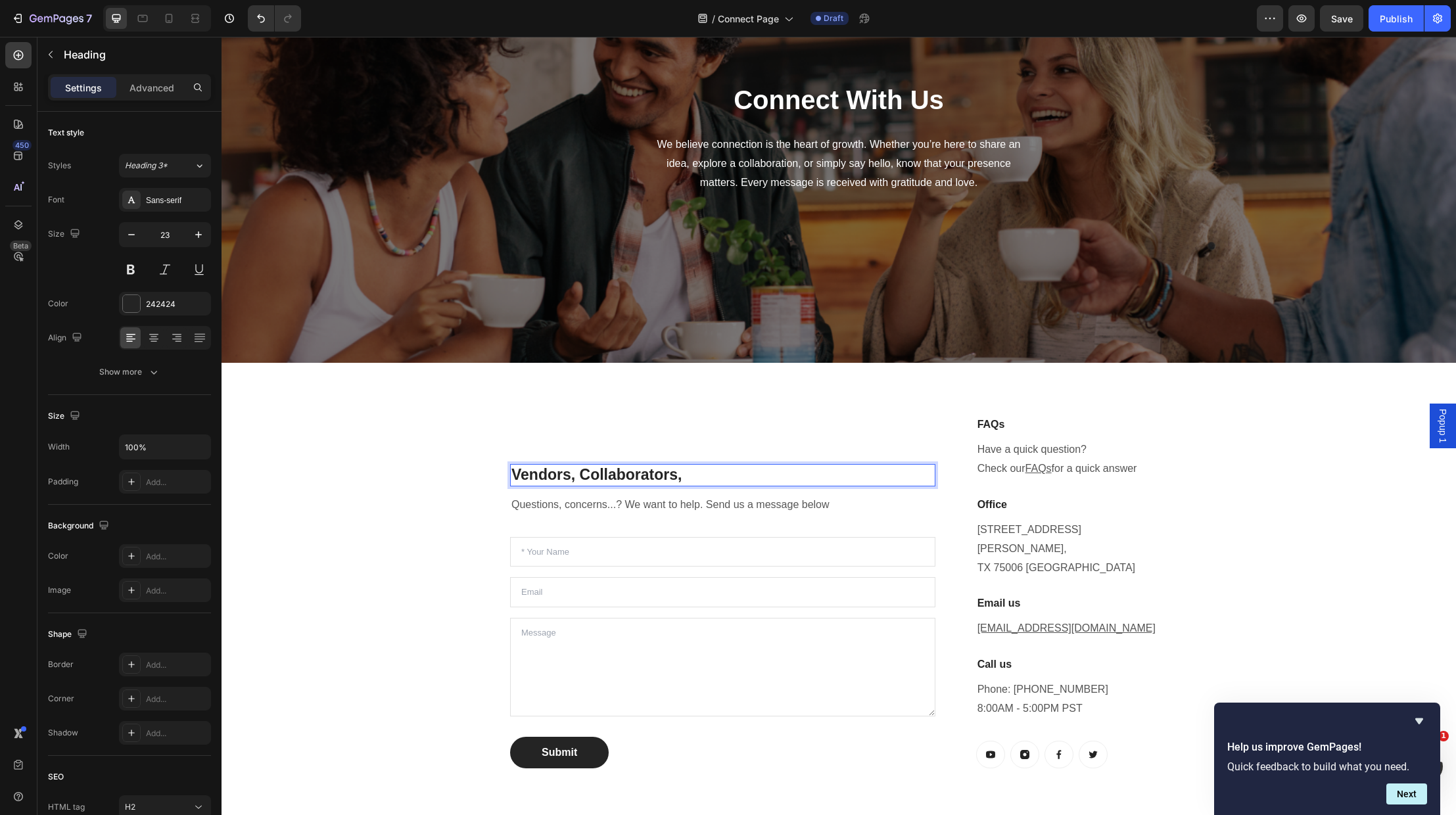
click at [686, 466] on p "Vendors, Collaborators," at bounding box center [723, 475] width 423 height 20
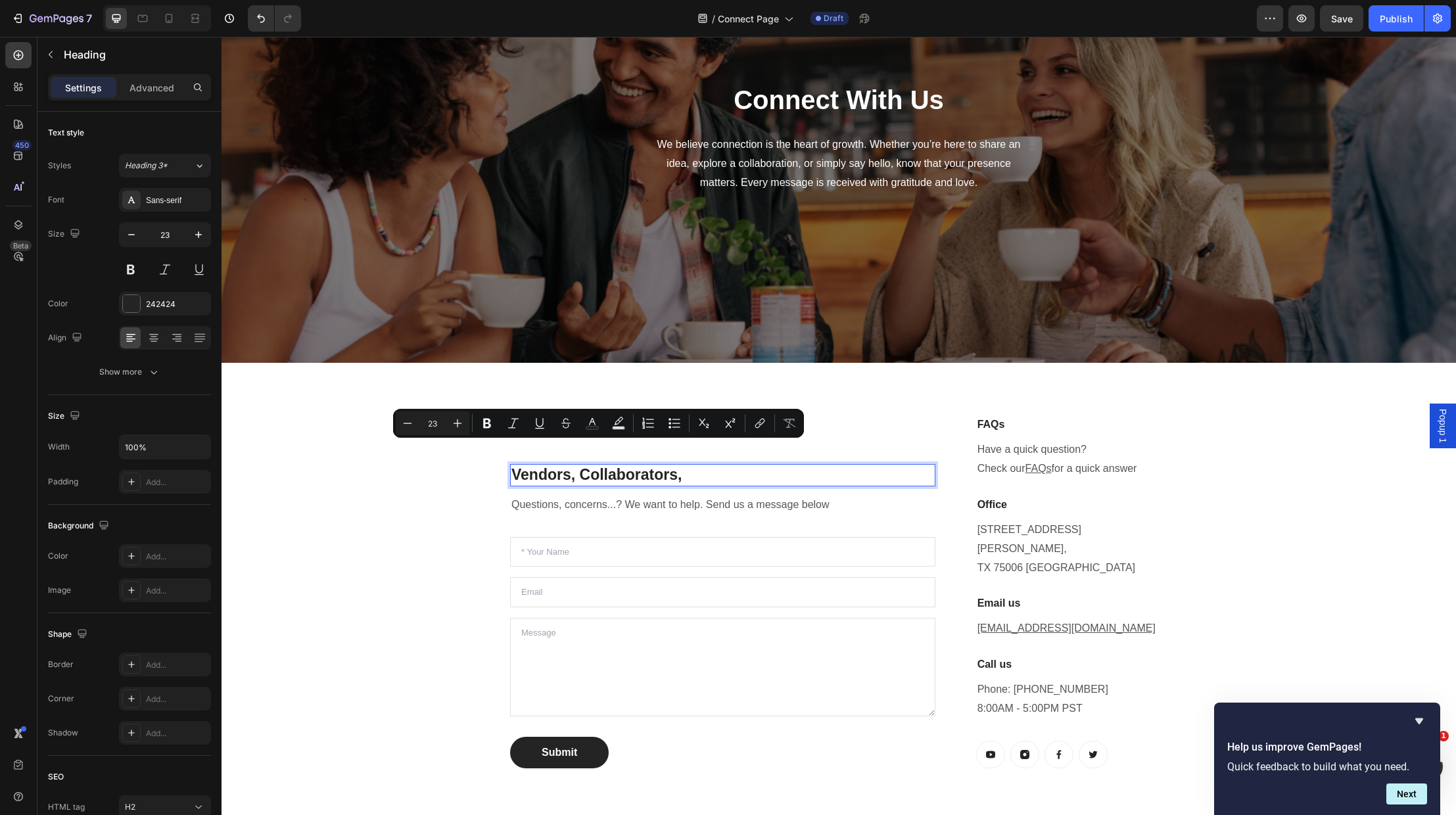
drag, startPoint x: 669, startPoint y: 453, endPoint x: 515, endPoint y: 449, distance: 154.1
click at [516, 466] on p "Vendors, Collaborators," at bounding box center [723, 475] width 423 height 20
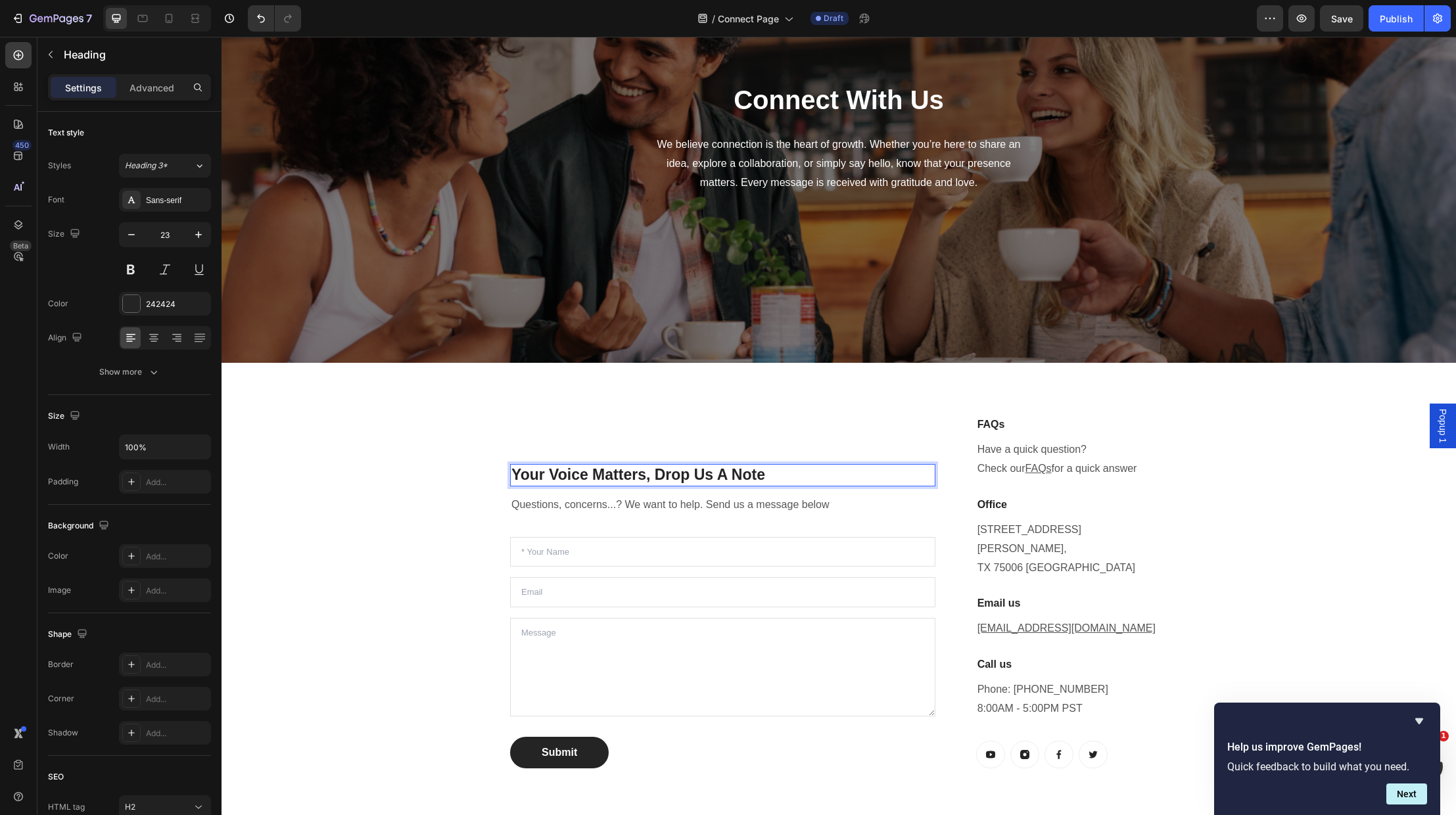
click at [656, 466] on p "Your Voice Matters, Drop Us A Note" at bounding box center [723, 475] width 423 height 20
click at [781, 466] on p "Your Voice Matters - Drop Us A Note" at bounding box center [723, 475] width 423 height 20
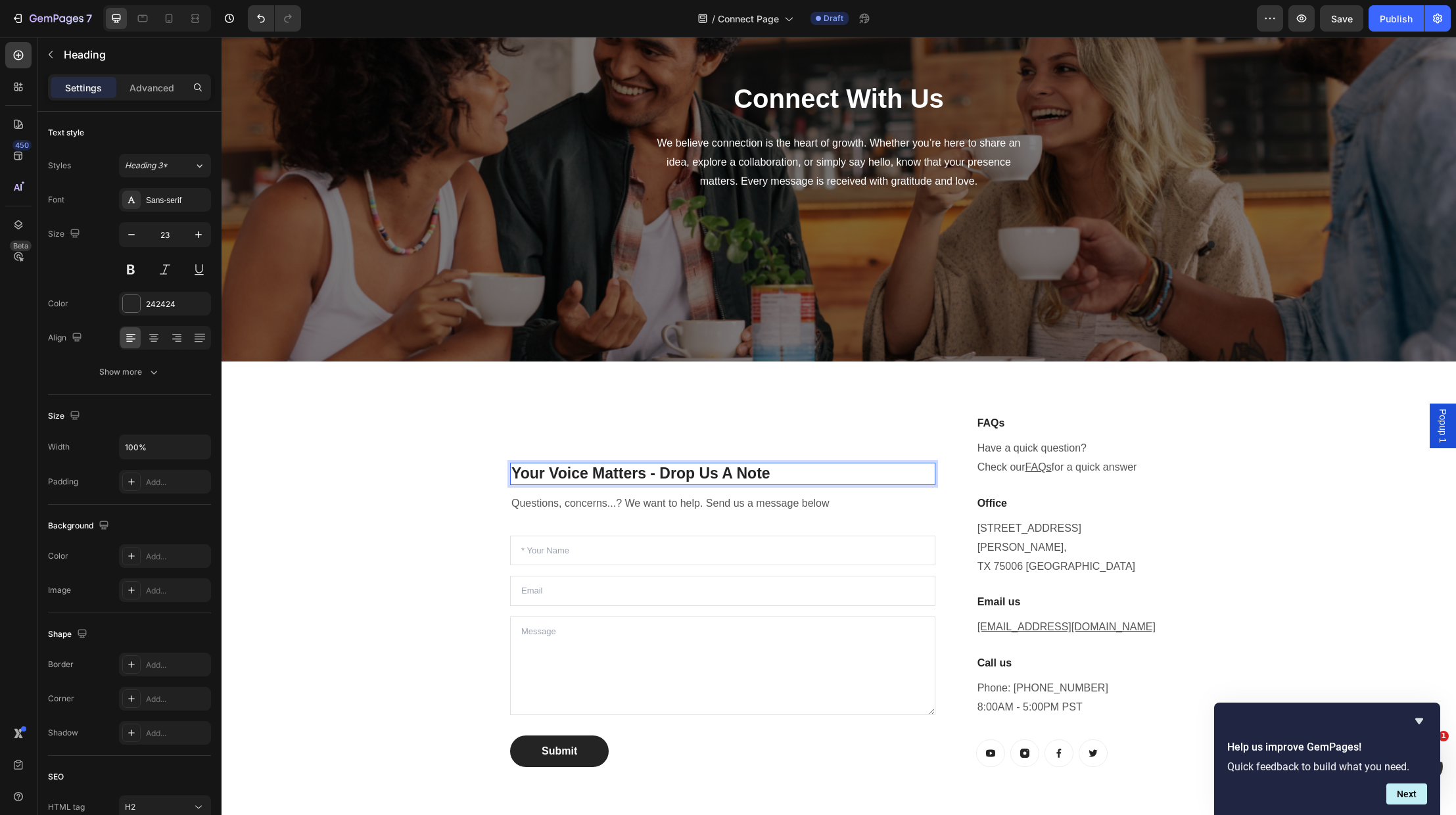
click at [660, 464] on p "Your Voice Matters - Drop Us A Note" at bounding box center [723, 473] width 423 height 20
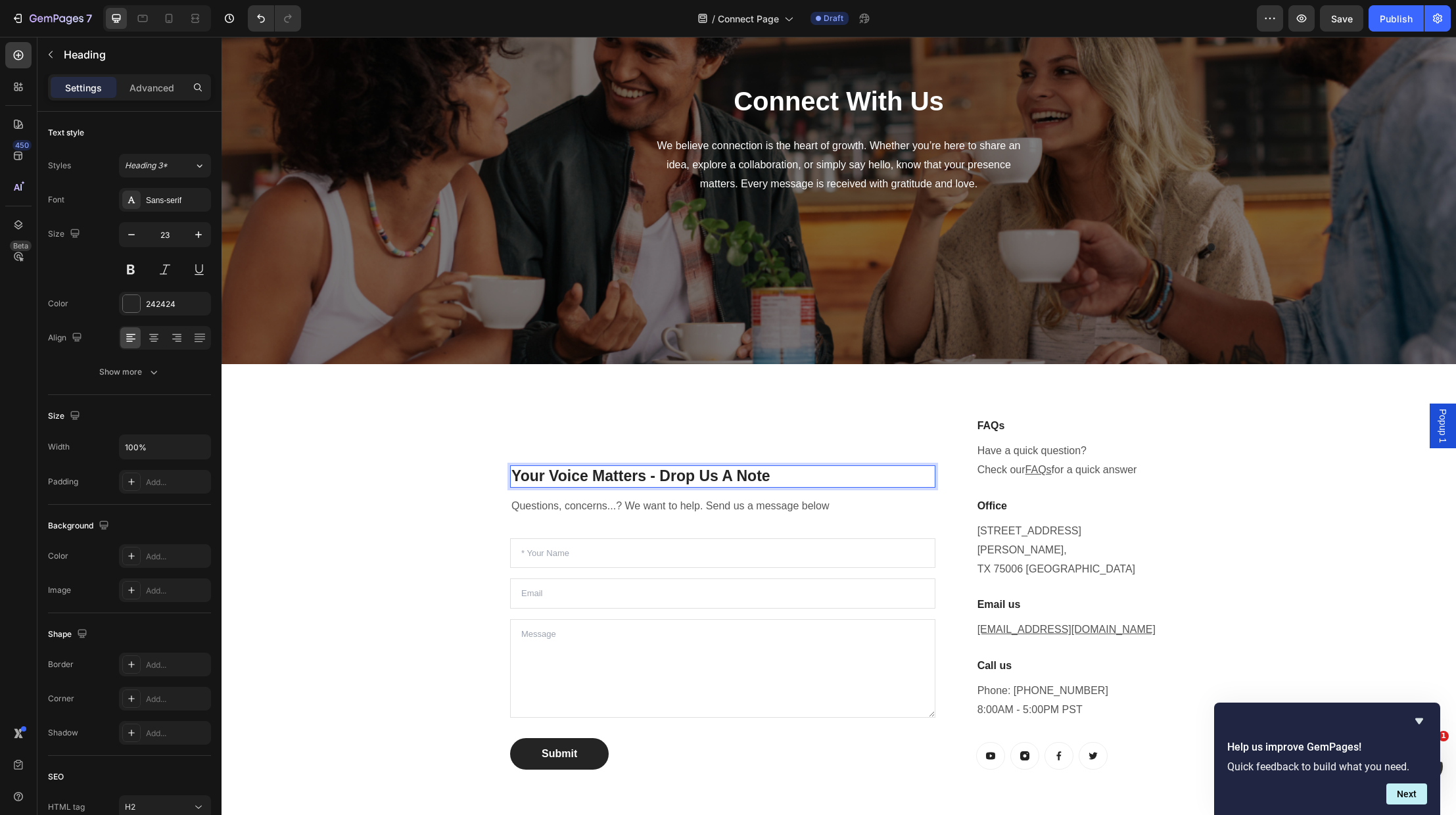
click at [790, 467] on p "Your Voice Matters - Drop Us A Note" at bounding box center [723, 476] width 423 height 20
click at [779, 413] on div "Your Voice Matters - Drop Us A Note Heading 12 Questions, concerns...? We want …" at bounding box center [839, 593] width 789 height 394
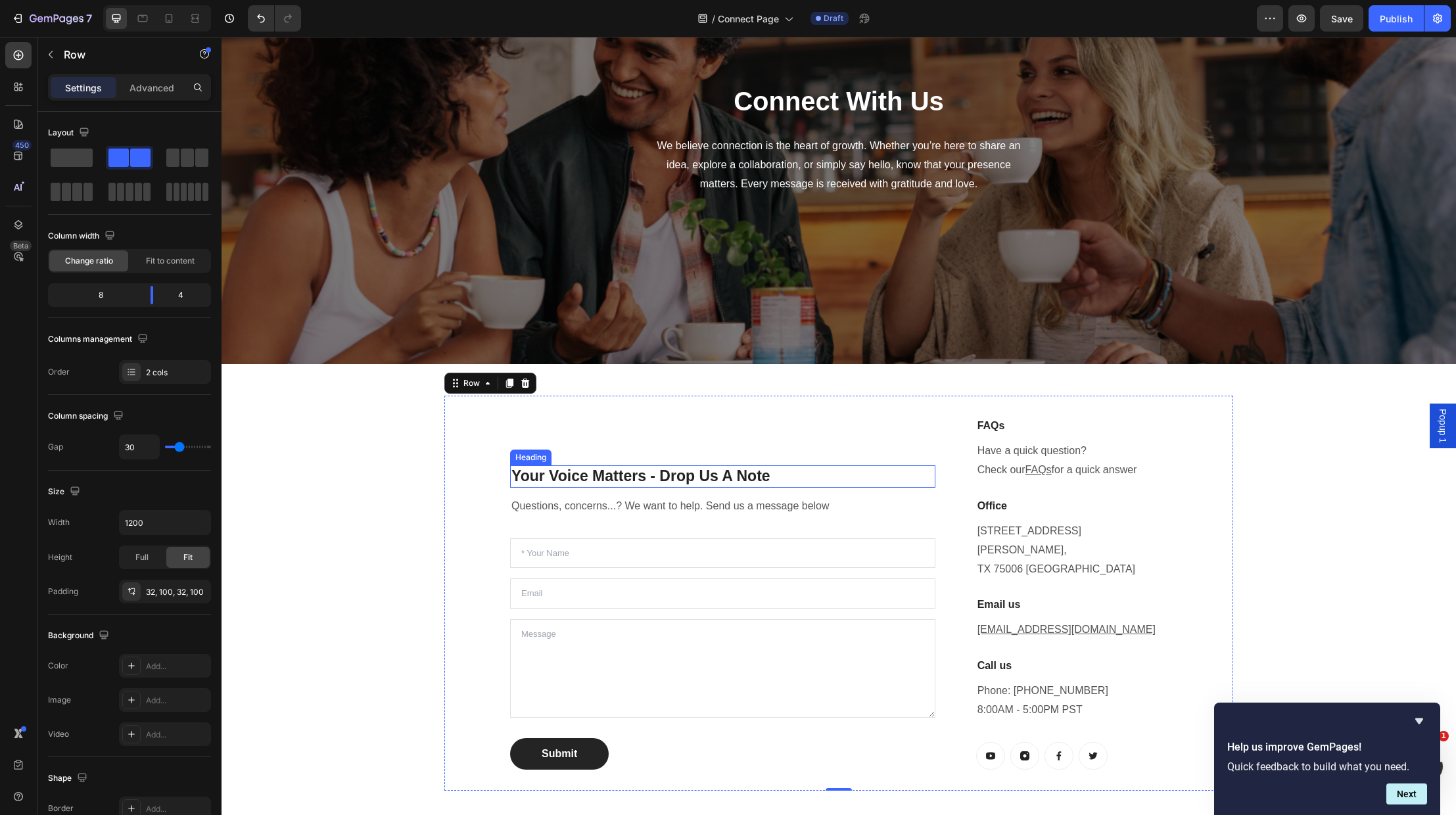
click at [780, 467] on p "Your Voice Matters - Drop Us A Note" at bounding box center [723, 476] width 423 height 20
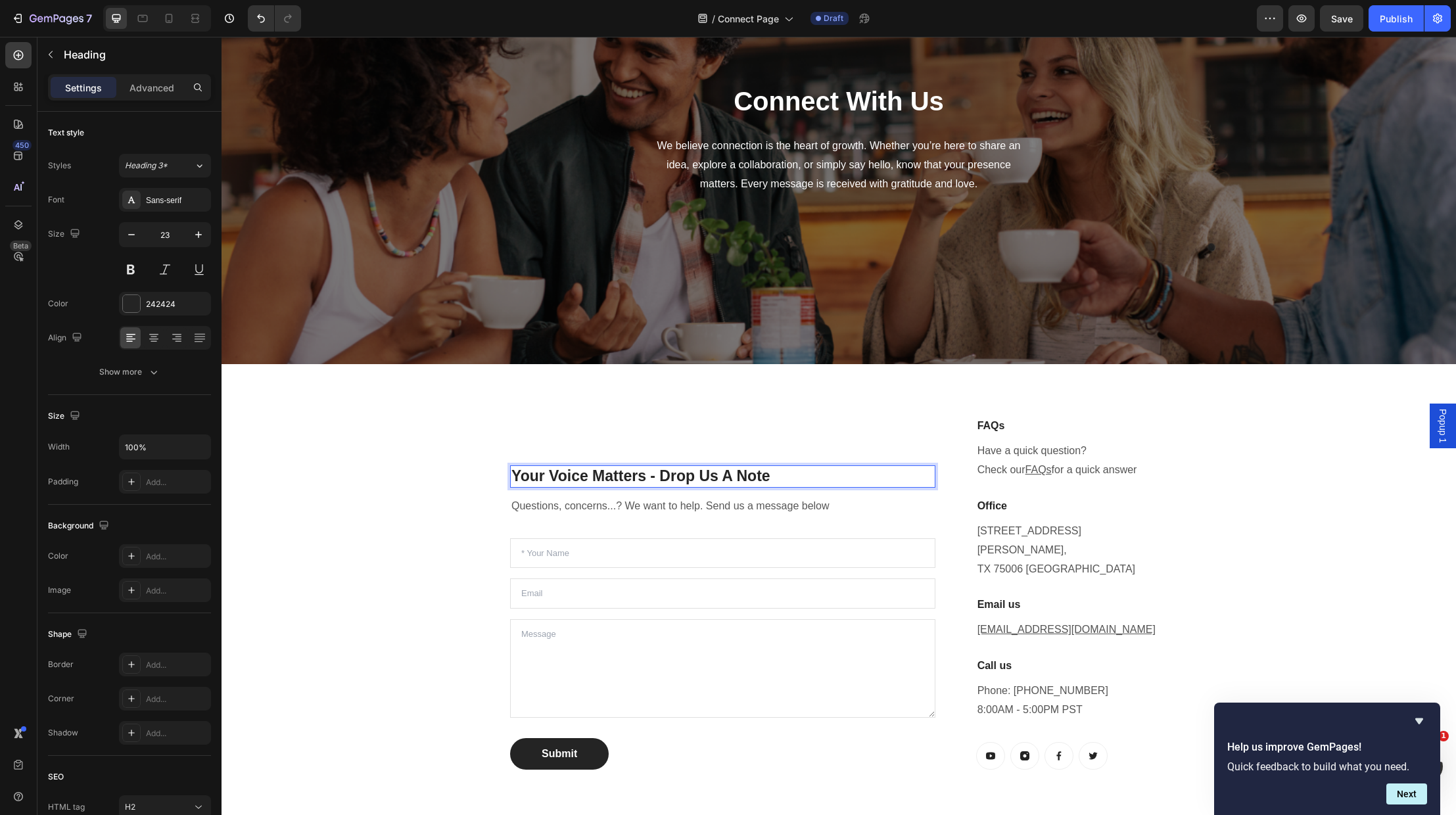
click at [775, 467] on p "Your Voice Matters - Drop Us A Note" at bounding box center [723, 476] width 423 height 20
drag, startPoint x: 392, startPoint y: 544, endPoint x: 397, endPoint y: 556, distance: 13.0
click at [392, 545] on div "Your Voice Matters - Drop Us A Note. Heading 12 Questions, concerns...? We want…" at bounding box center [839, 593] width 1215 height 394
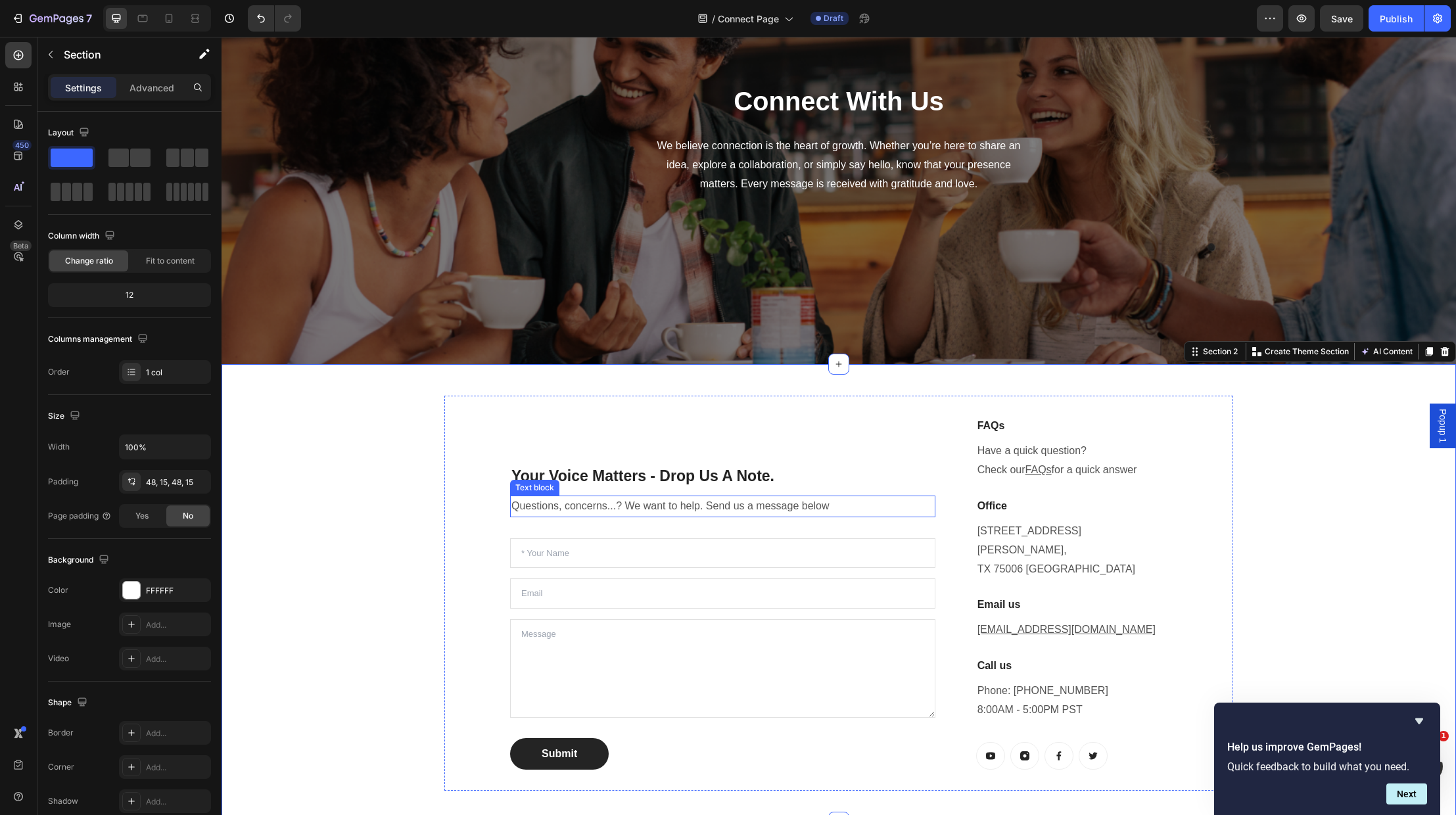
click at [701, 497] on p "Questions, concerns...? We want to help. Send us a message below" at bounding box center [723, 506] width 423 height 19
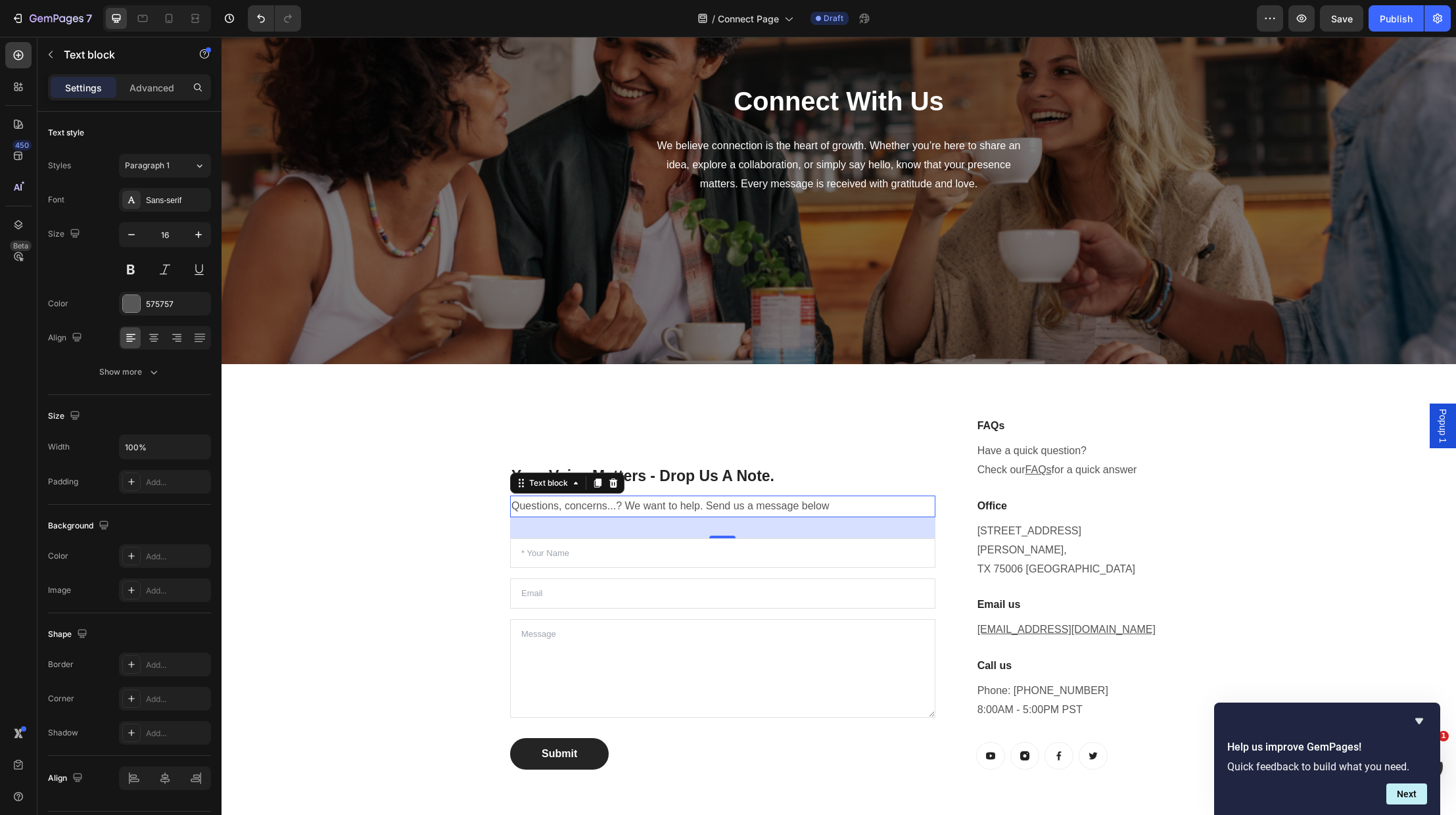
click at [701, 497] on p "Questions, concerns...? We want to help. Send us a message below" at bounding box center [723, 506] width 423 height 19
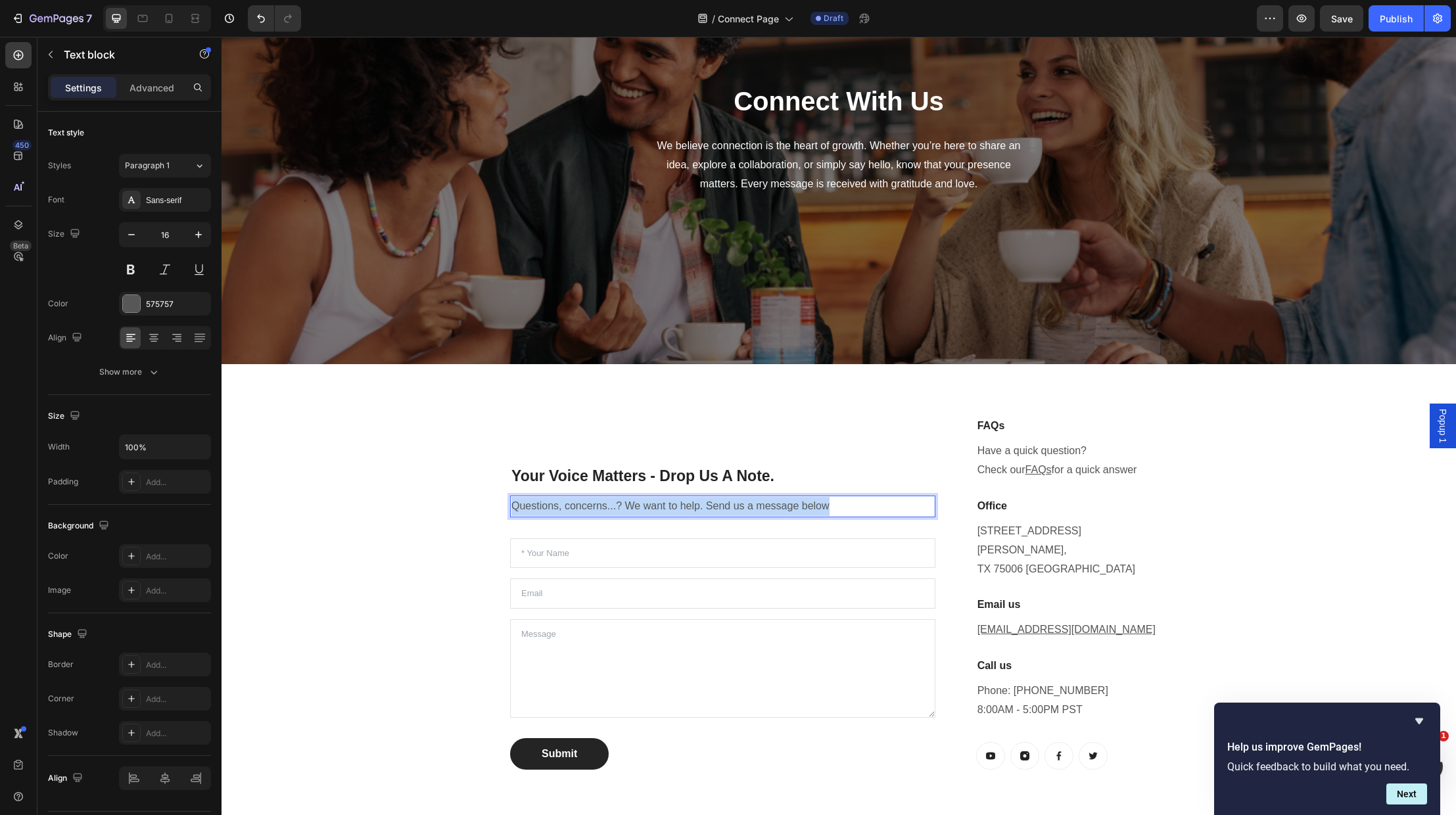
click at [701, 497] on p "Questions, concerns...? We want to help. Send us a message below" at bounding box center [723, 506] width 423 height 19
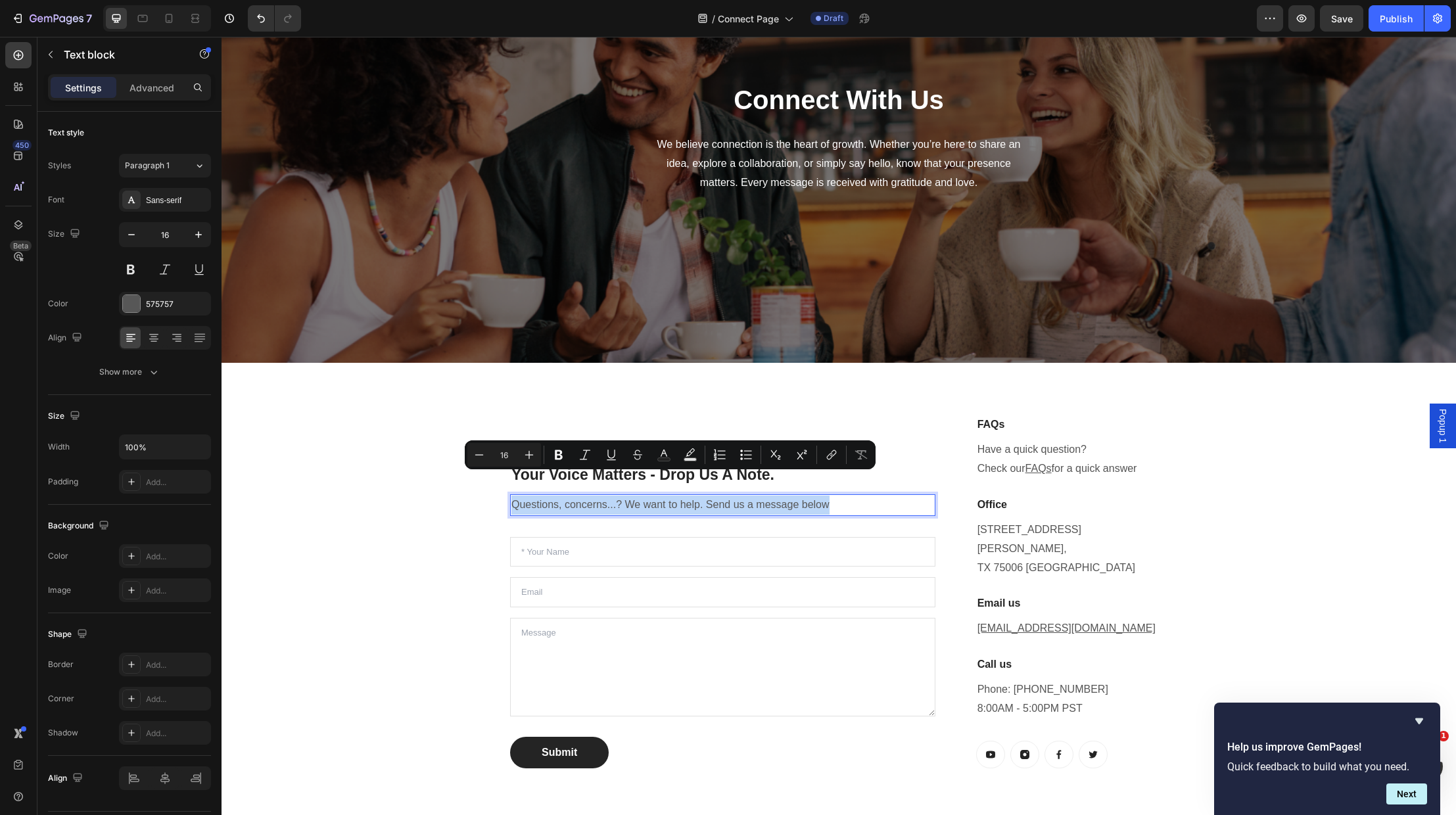
scroll to position [114, 0]
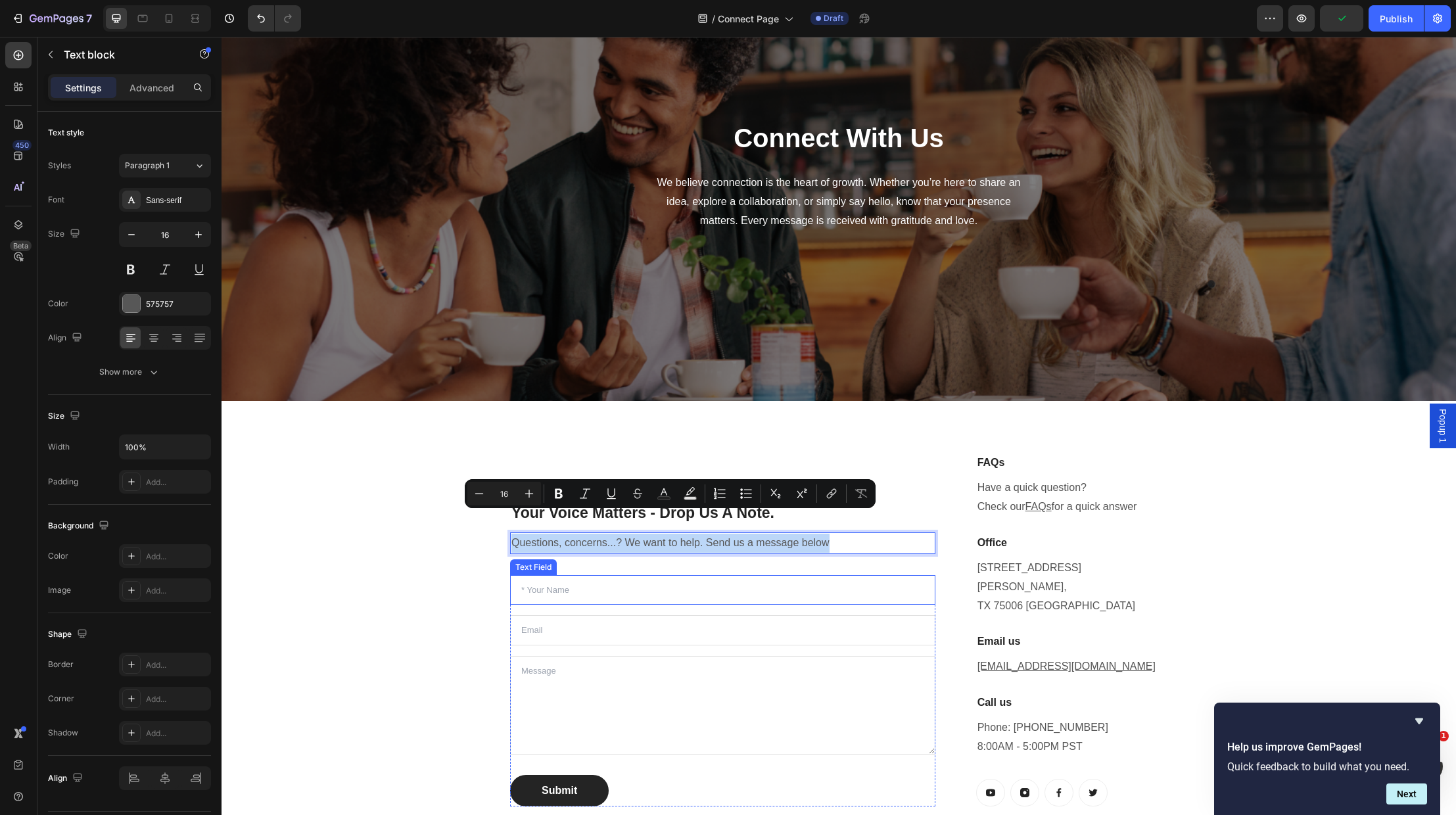
click at [744, 579] on input "text" at bounding box center [723, 590] width 425 height 30
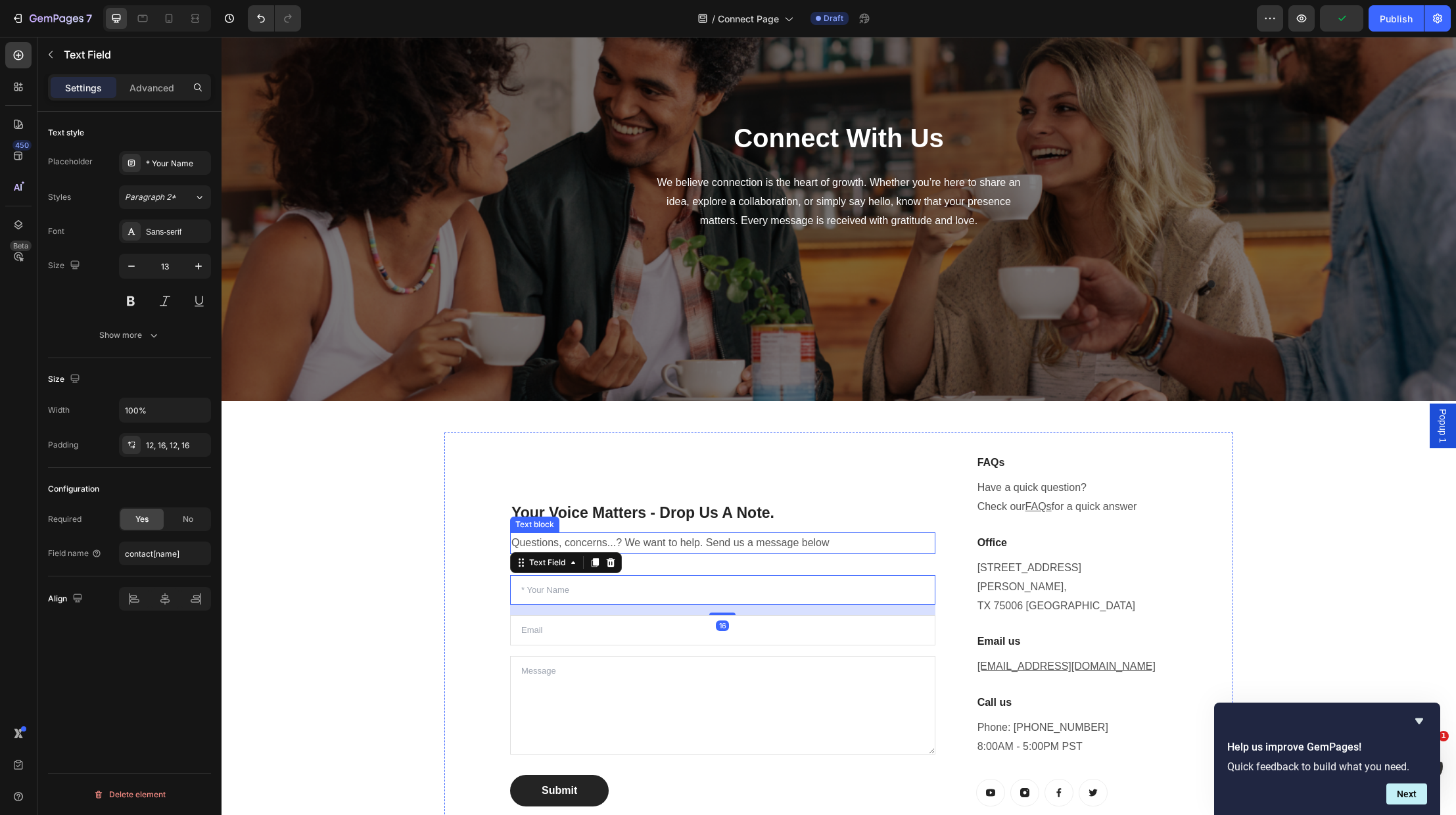
click at [708, 534] on p "Questions, concerns...? We want to help. Send us a message below" at bounding box center [723, 543] width 423 height 19
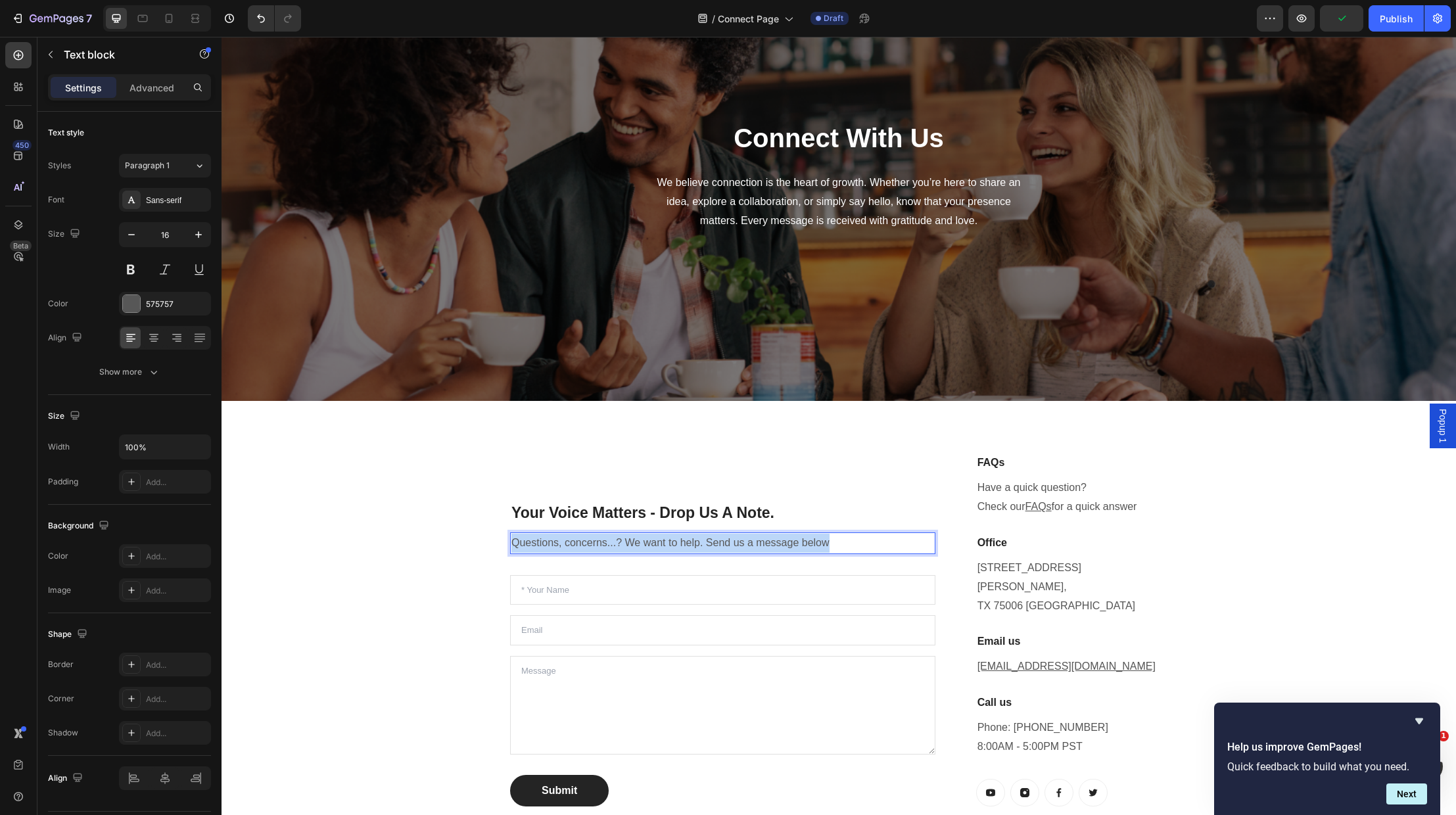
click at [708, 534] on p "Questions, concerns...? We want to help. Send us a message below" at bounding box center [723, 543] width 423 height 19
click at [821, 534] on p "Send us a message and we will get back to you as soon as we can. Thanks and Ble…" at bounding box center [723, 543] width 423 height 19
click at [660, 534] on p "Send us a message and we will get back to you as s. Thanks and Blessings" at bounding box center [723, 543] width 423 height 19
drag, startPoint x: 747, startPoint y: 519, endPoint x: 774, endPoint y: 536, distance: 31.9
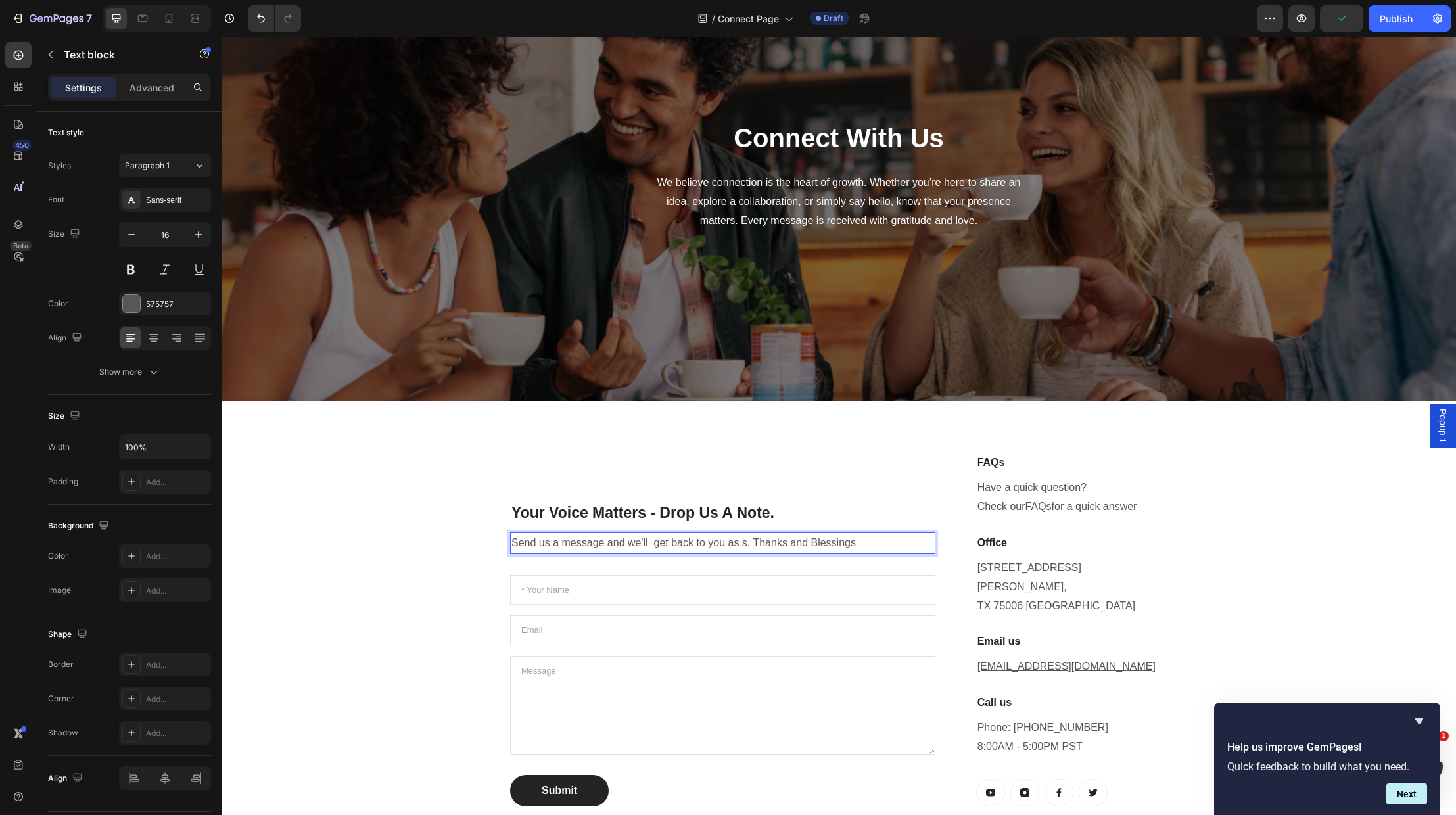
click at [747, 534] on p "Send us a message and we'll get back to you as s. Thanks and Blessings" at bounding box center [723, 543] width 423 height 19
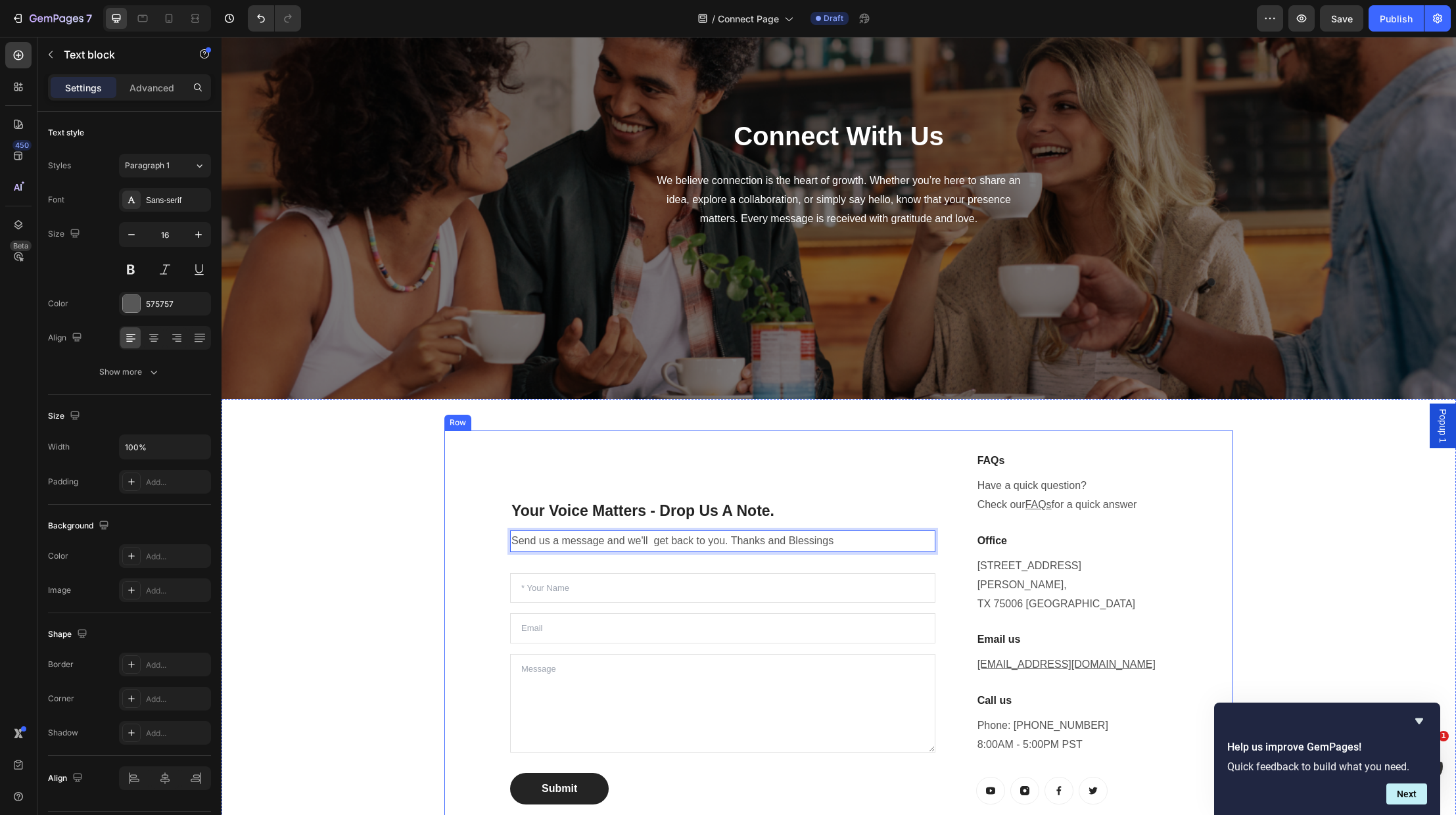
scroll to position [112, 0]
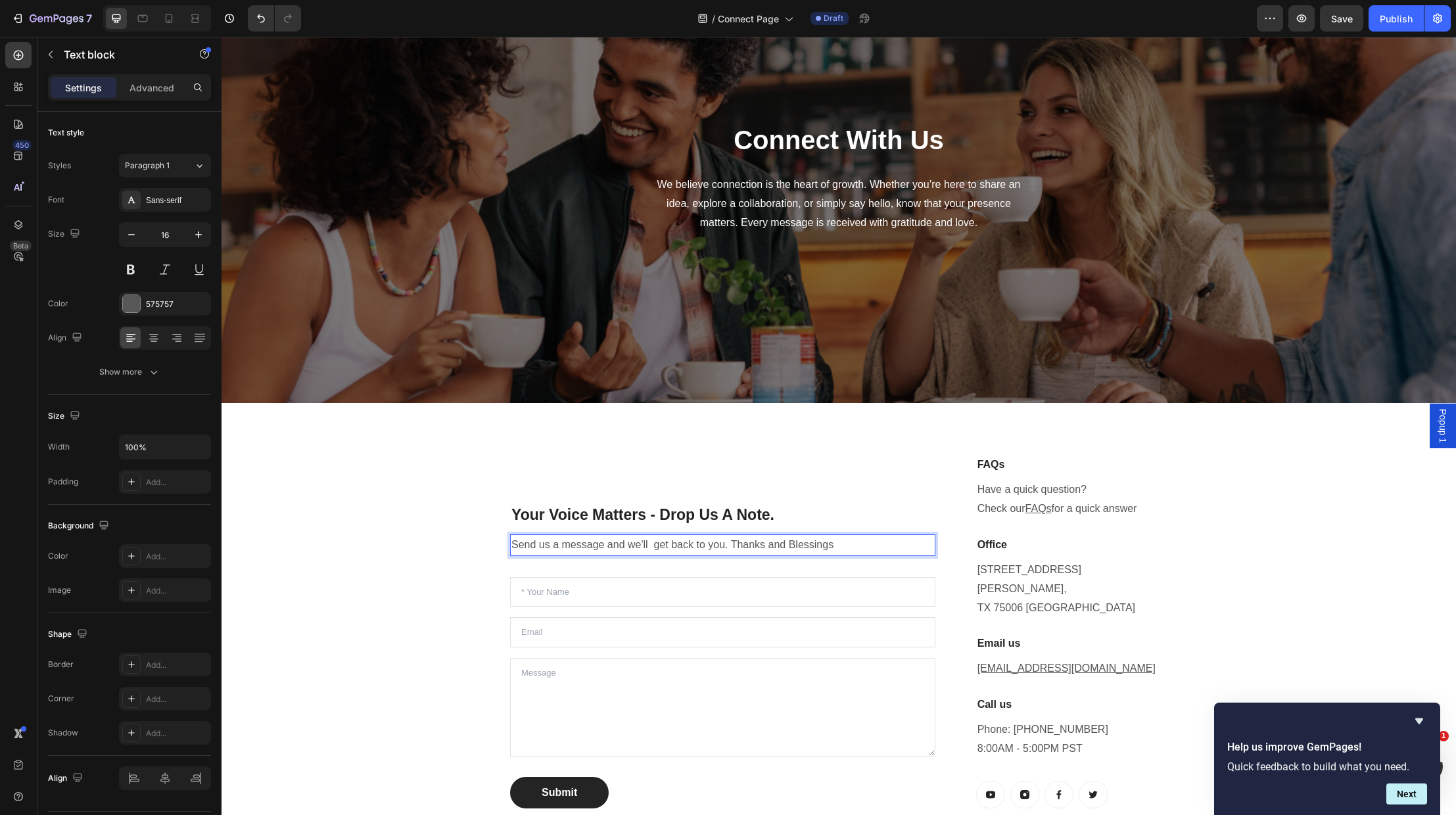
click at [652, 535] on p "Send us a message and we'll get back to you. Thanks and Blessings" at bounding box center [723, 545] width 423 height 19
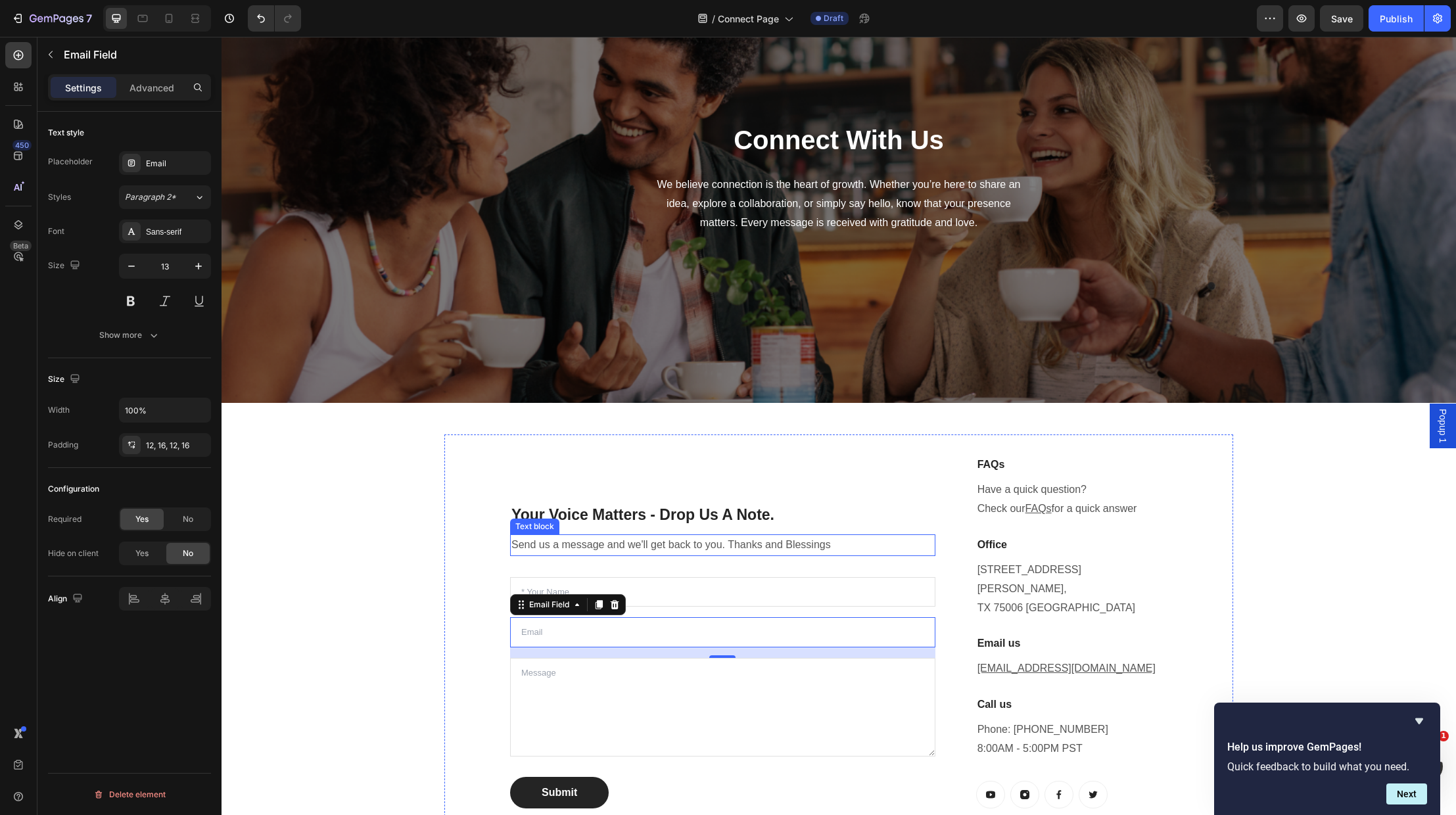
click at [850, 535] on p "Send us a message and we'll get back to you. Thanks and Blessings" at bounding box center [723, 545] width 423 height 19
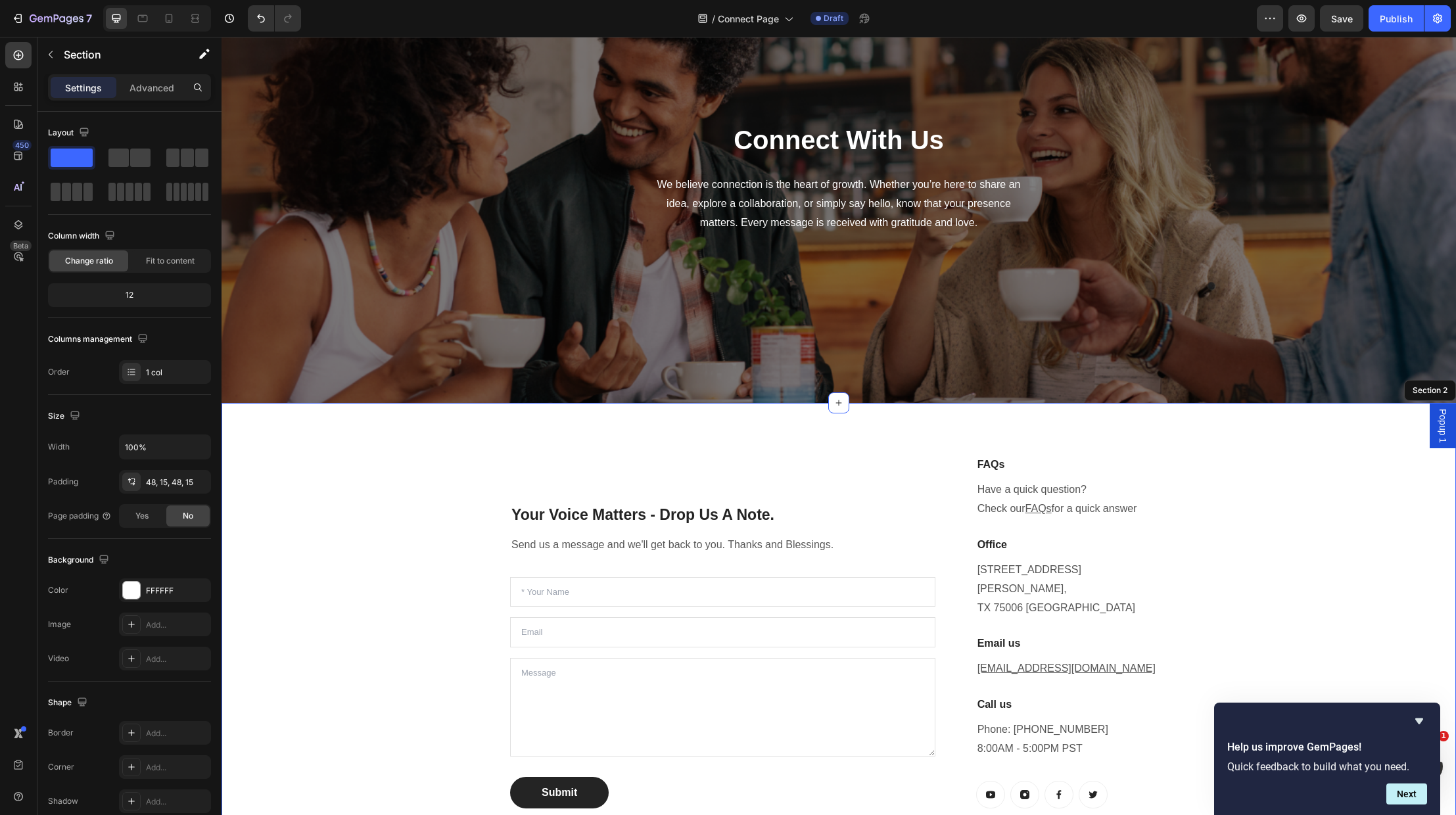
click at [368, 651] on div "Your Voice Matters - Drop Us A Note. Heading Send us a message and we'll get ba…" at bounding box center [839, 631] width 1215 height 394
click at [722, 577] on input "text" at bounding box center [723, 592] width 425 height 30
click at [1246, 561] on div "Your Voice Matters - Drop Us A Note. Heading Send us a message and we'll get ba…" at bounding box center [839, 631] width 1215 height 394
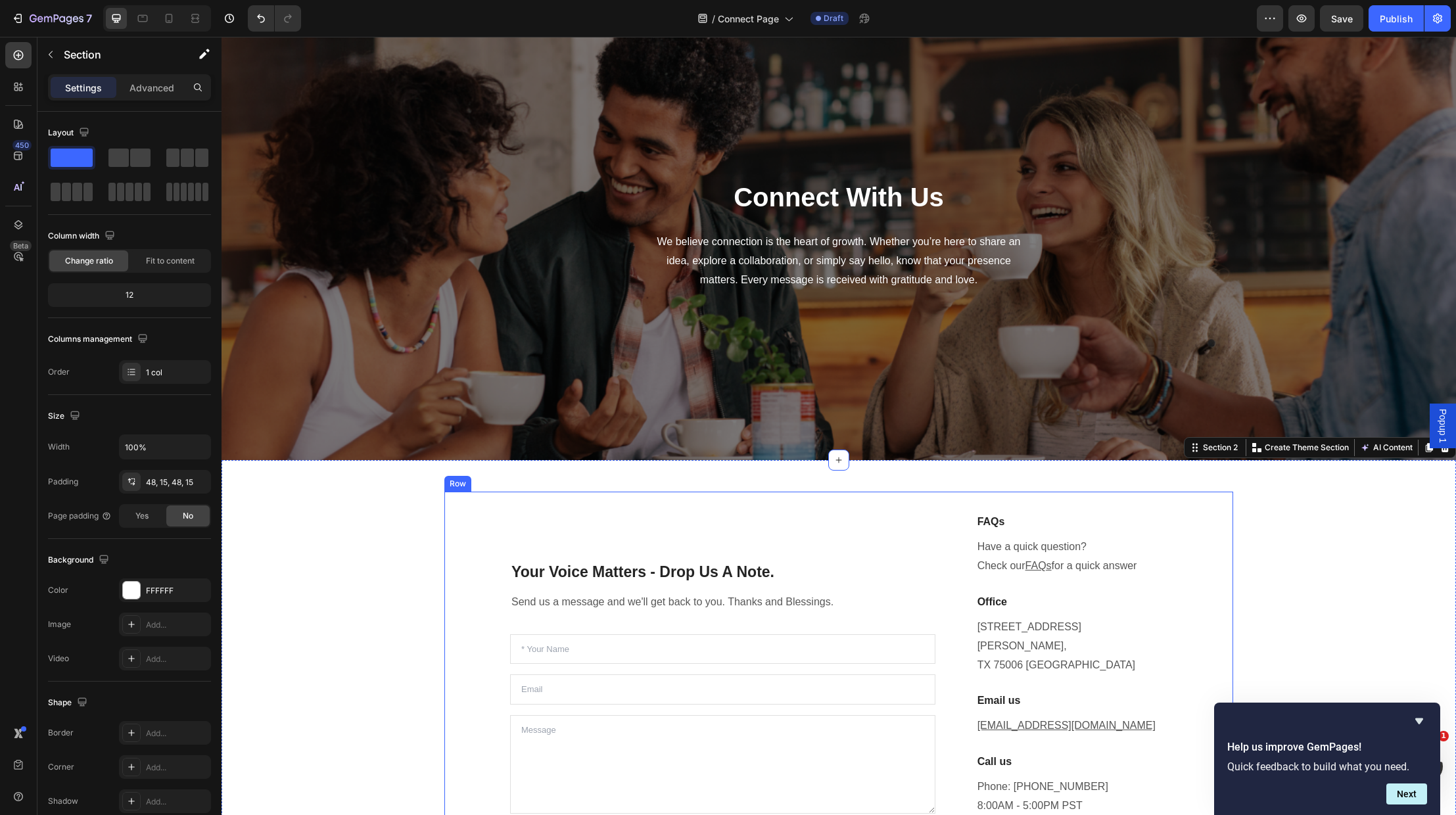
scroll to position [45, 0]
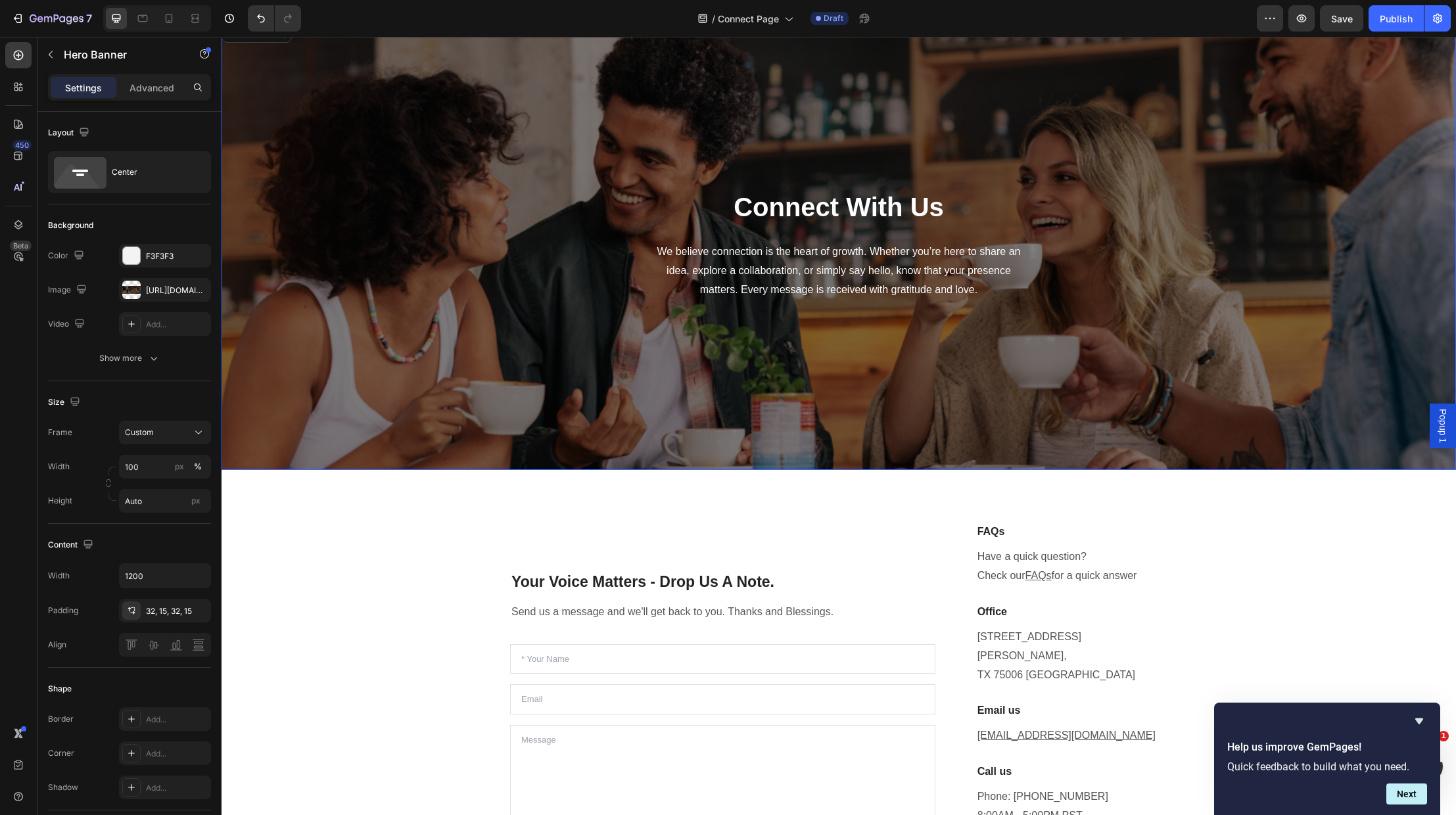
click at [444, 403] on div "Connect With Us Heading We believe connection is the heart of growth. Whether y…" at bounding box center [839, 244] width 789 height 451
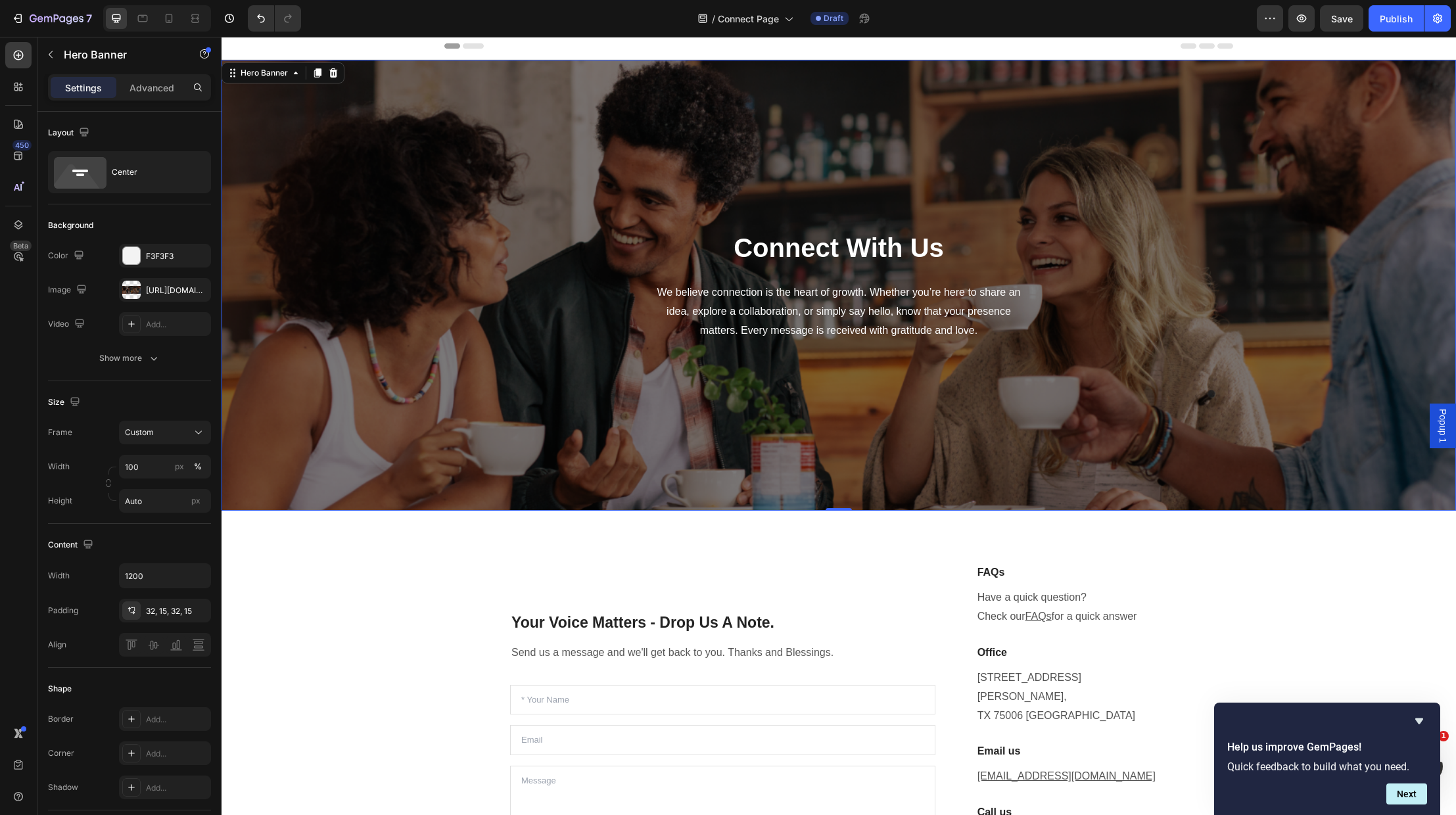
scroll to position [0, 0]
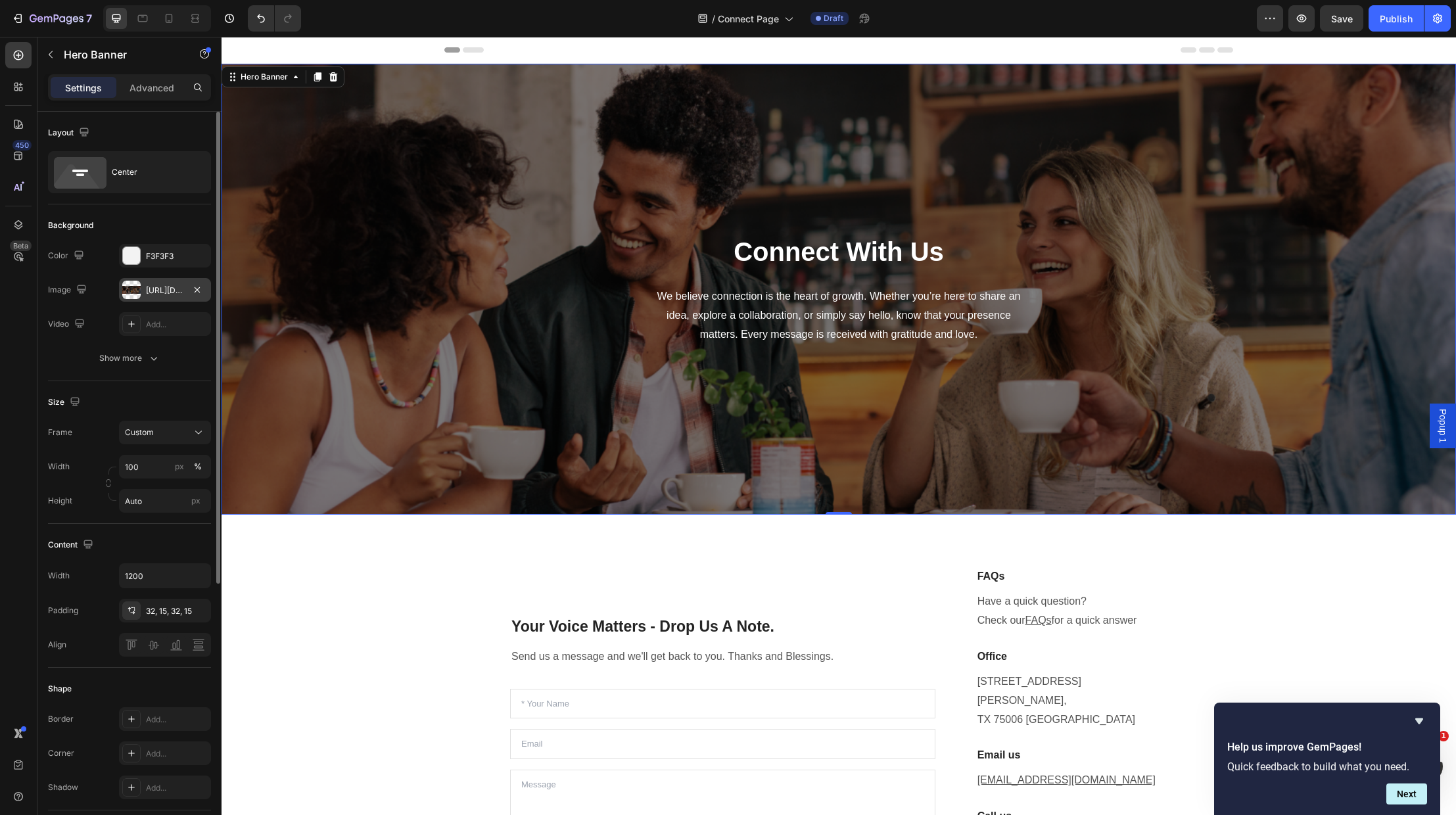
click at [131, 290] on div at bounding box center [132, 290] width 19 height 19
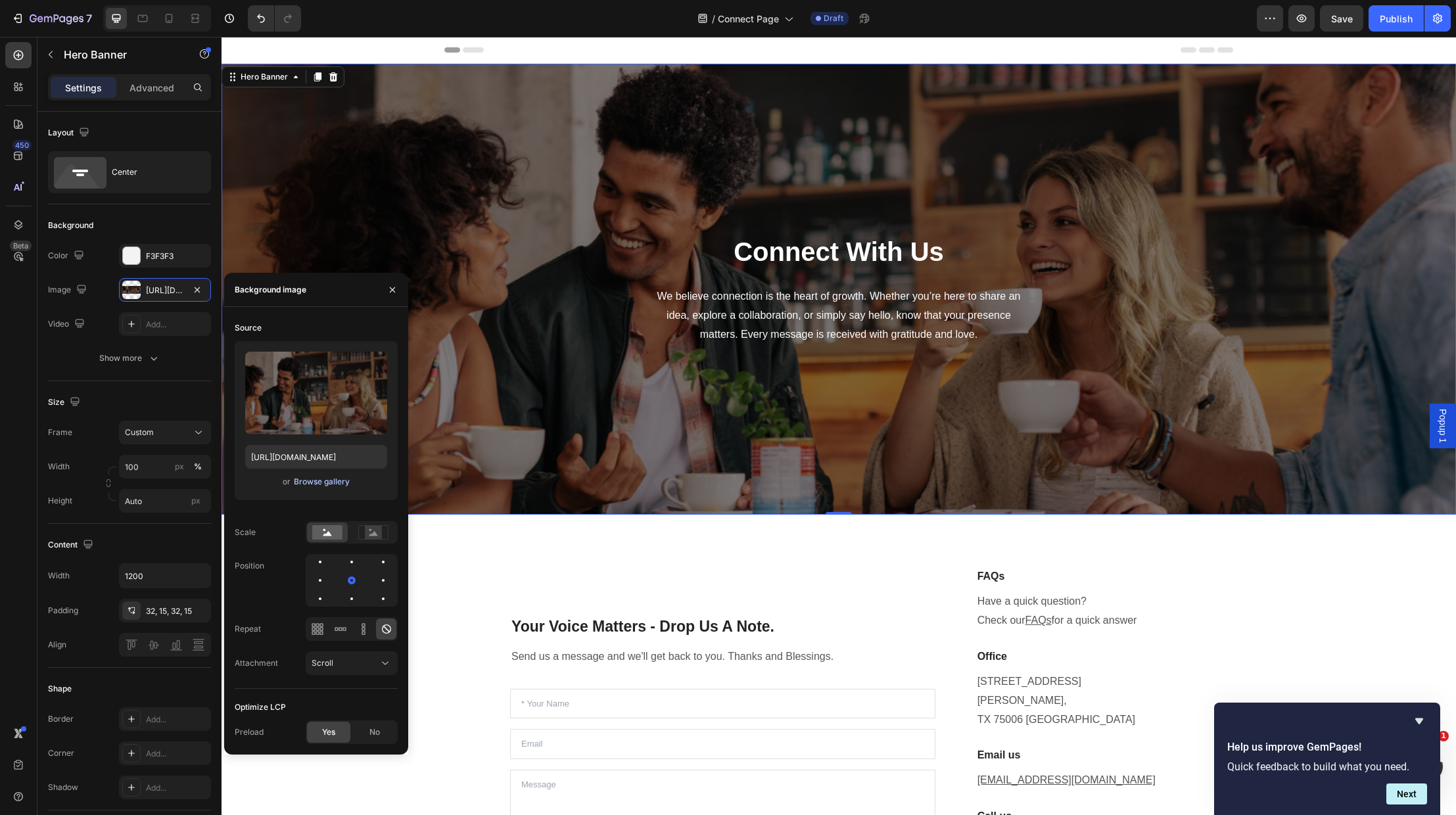
click at [329, 481] on div "Browse gallery" at bounding box center [321, 482] width 56 height 12
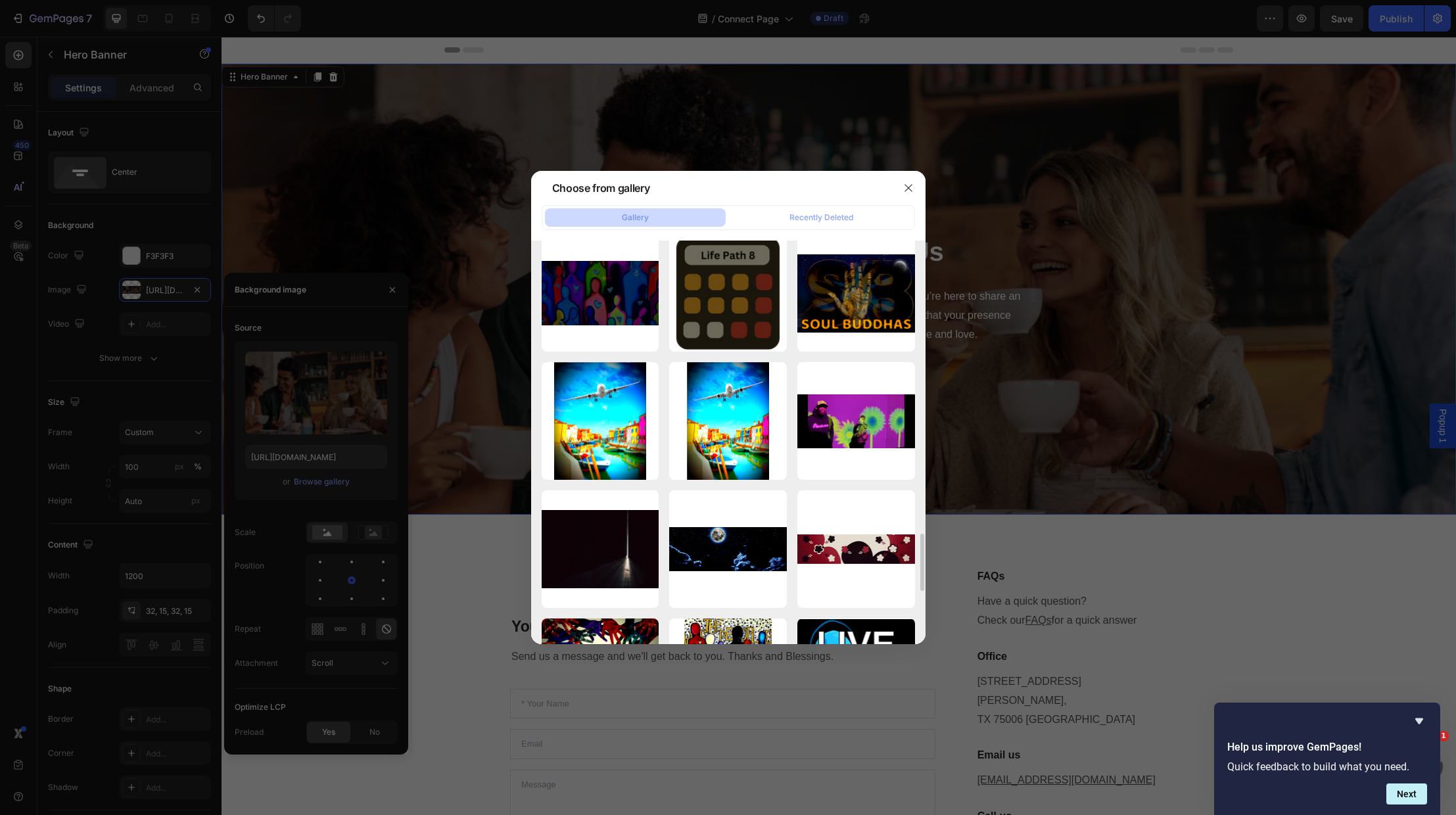
scroll to position [2066, 0]
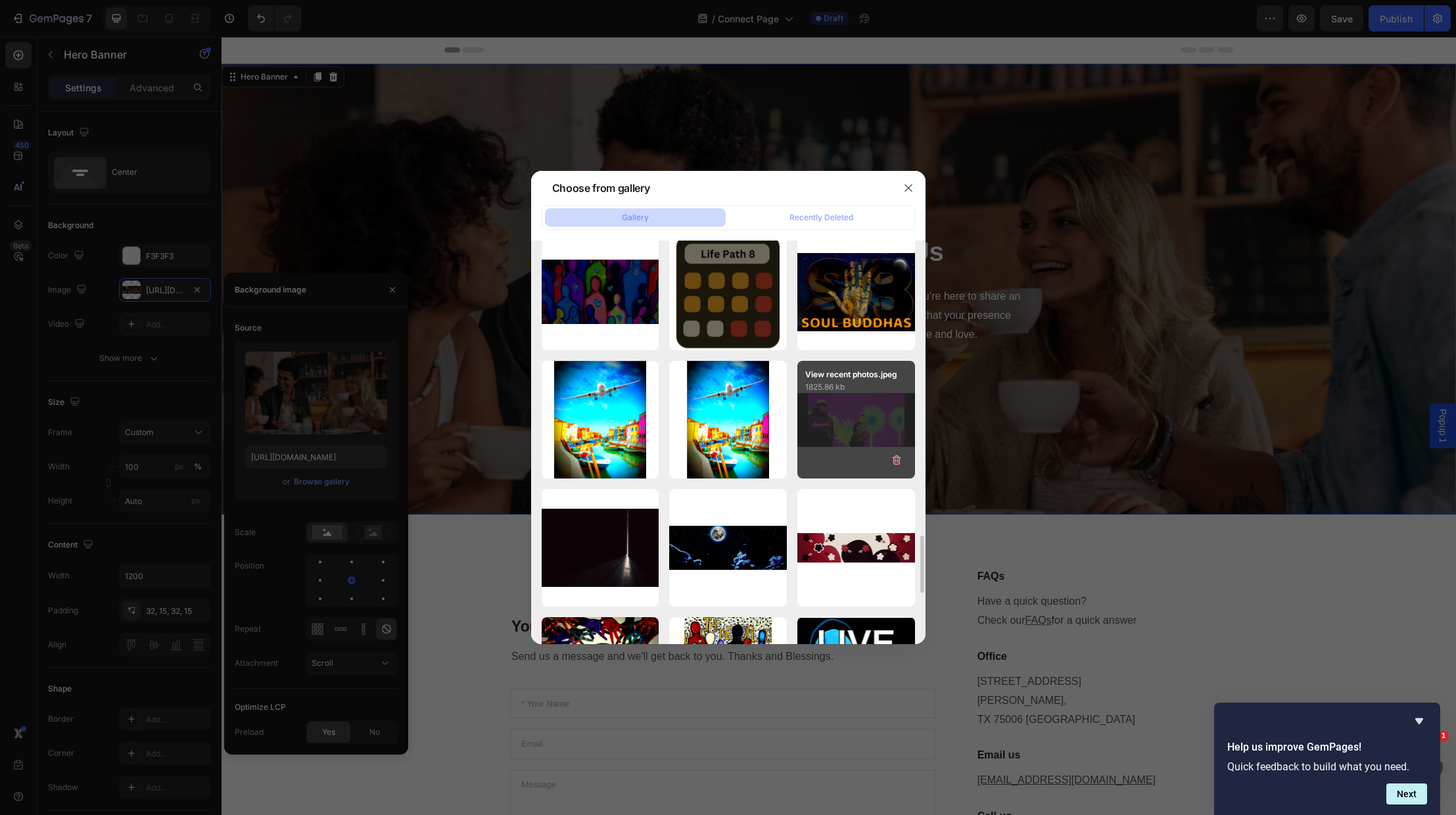
click at [835, 411] on div "View recent photos.jpeg 1825.86 kb" at bounding box center [856, 420] width 118 height 118
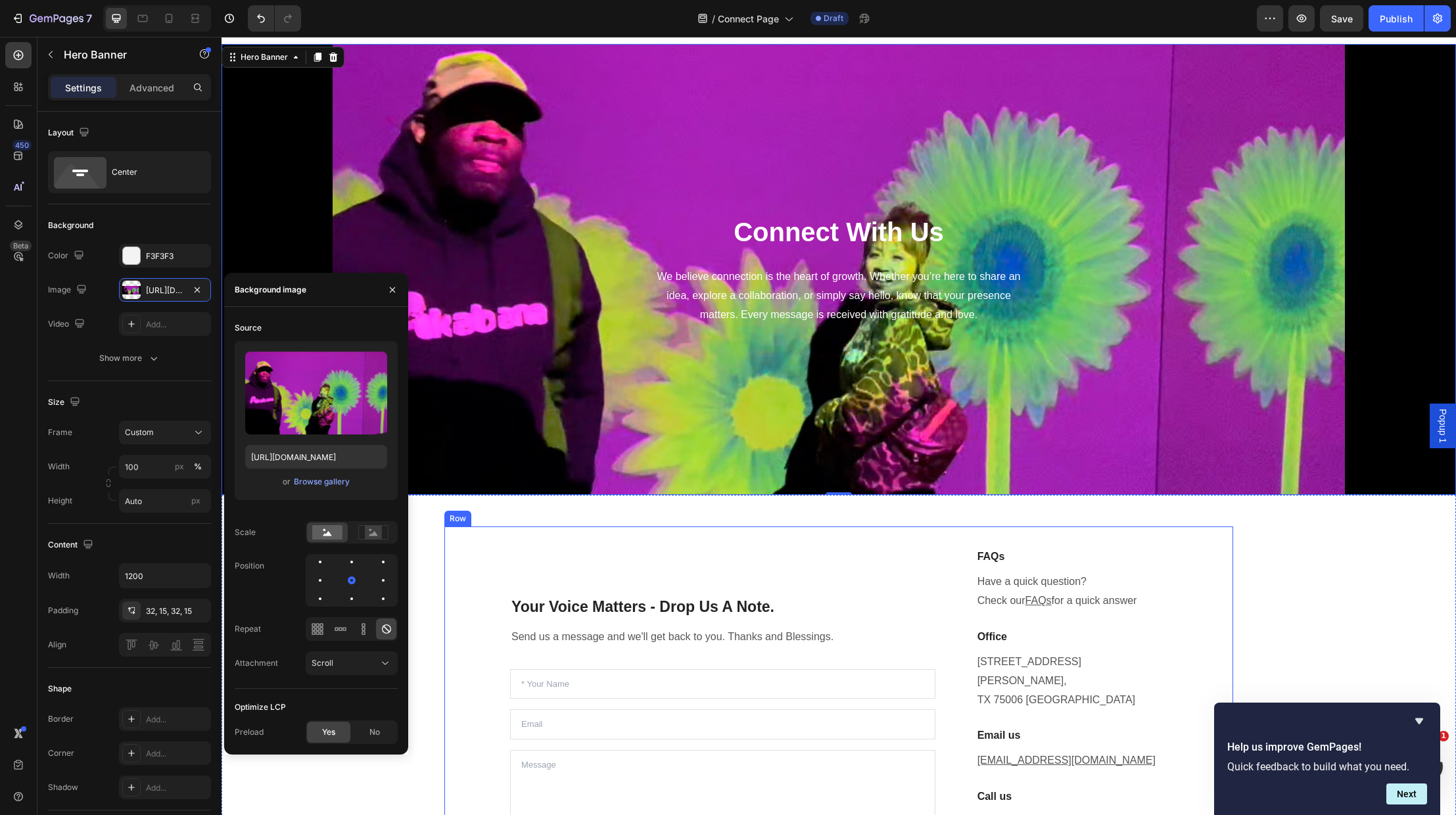
scroll to position [34, 0]
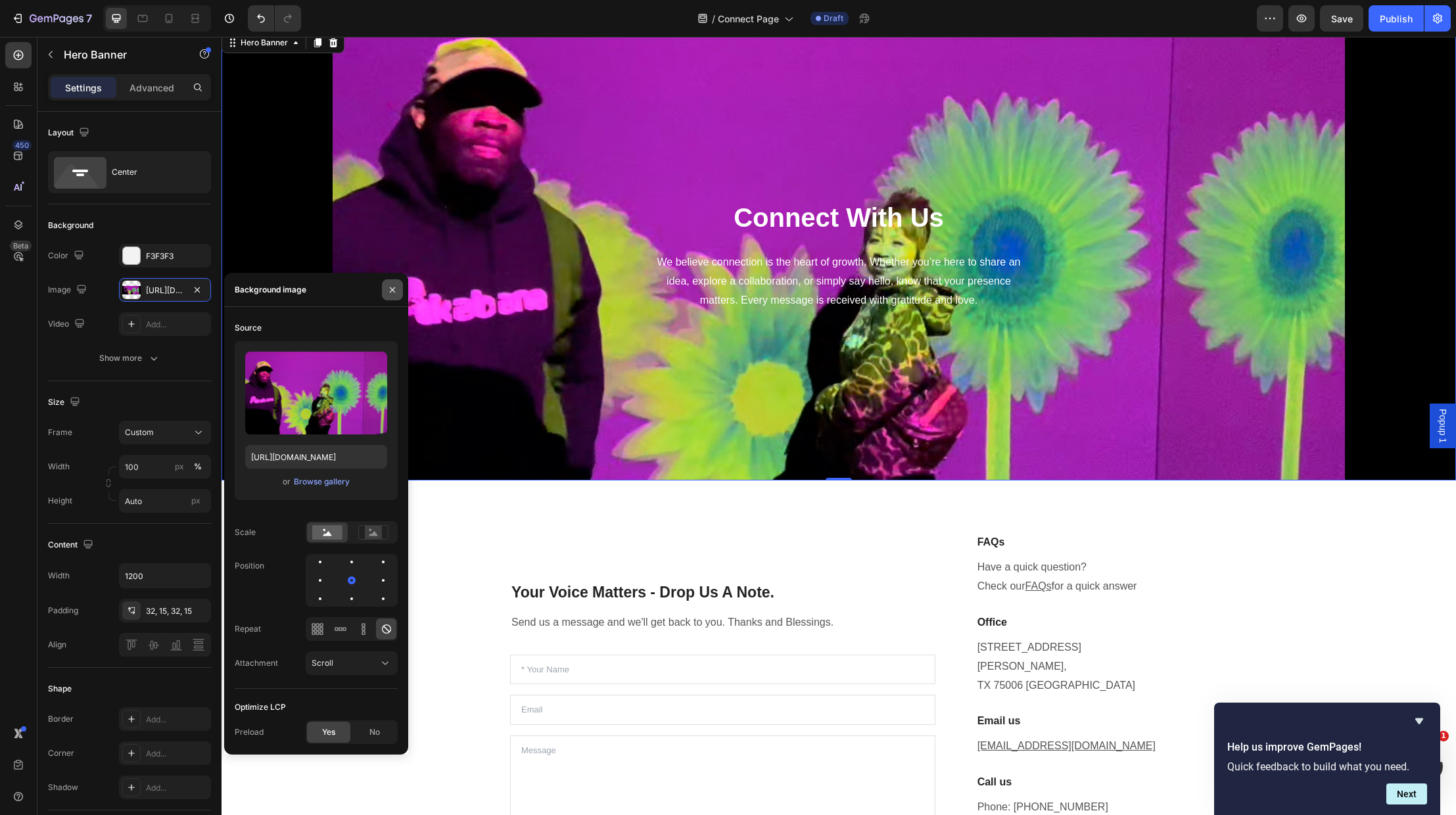
click at [392, 287] on icon "button" at bounding box center [392, 290] width 10 height 10
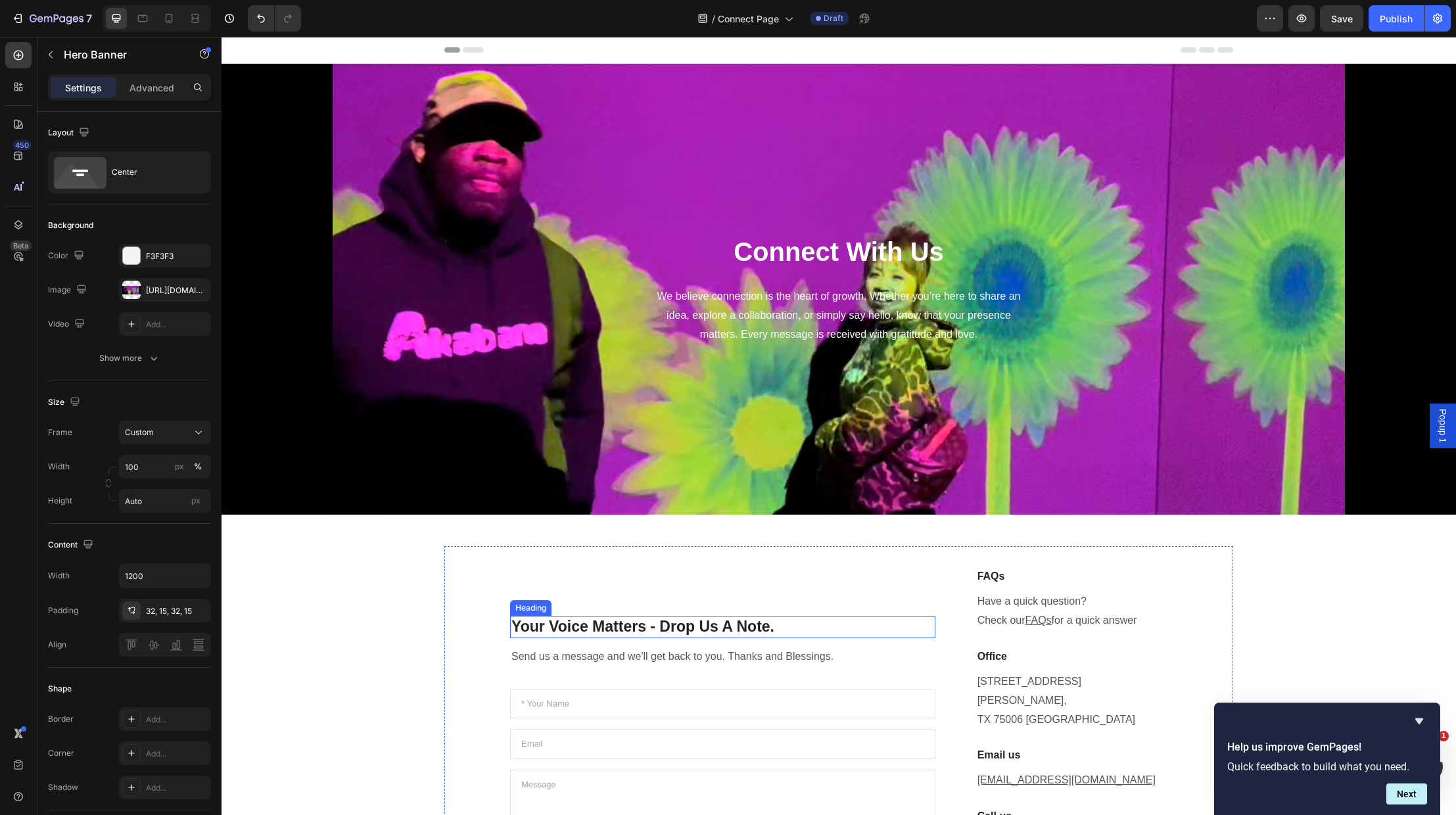
scroll to position [0, 0]
click at [268, 292] on div "Overlay" at bounding box center [839, 289] width 1235 height 451
click at [141, 287] on div "[URL][DOMAIN_NAME]" at bounding box center [165, 290] width 92 height 24
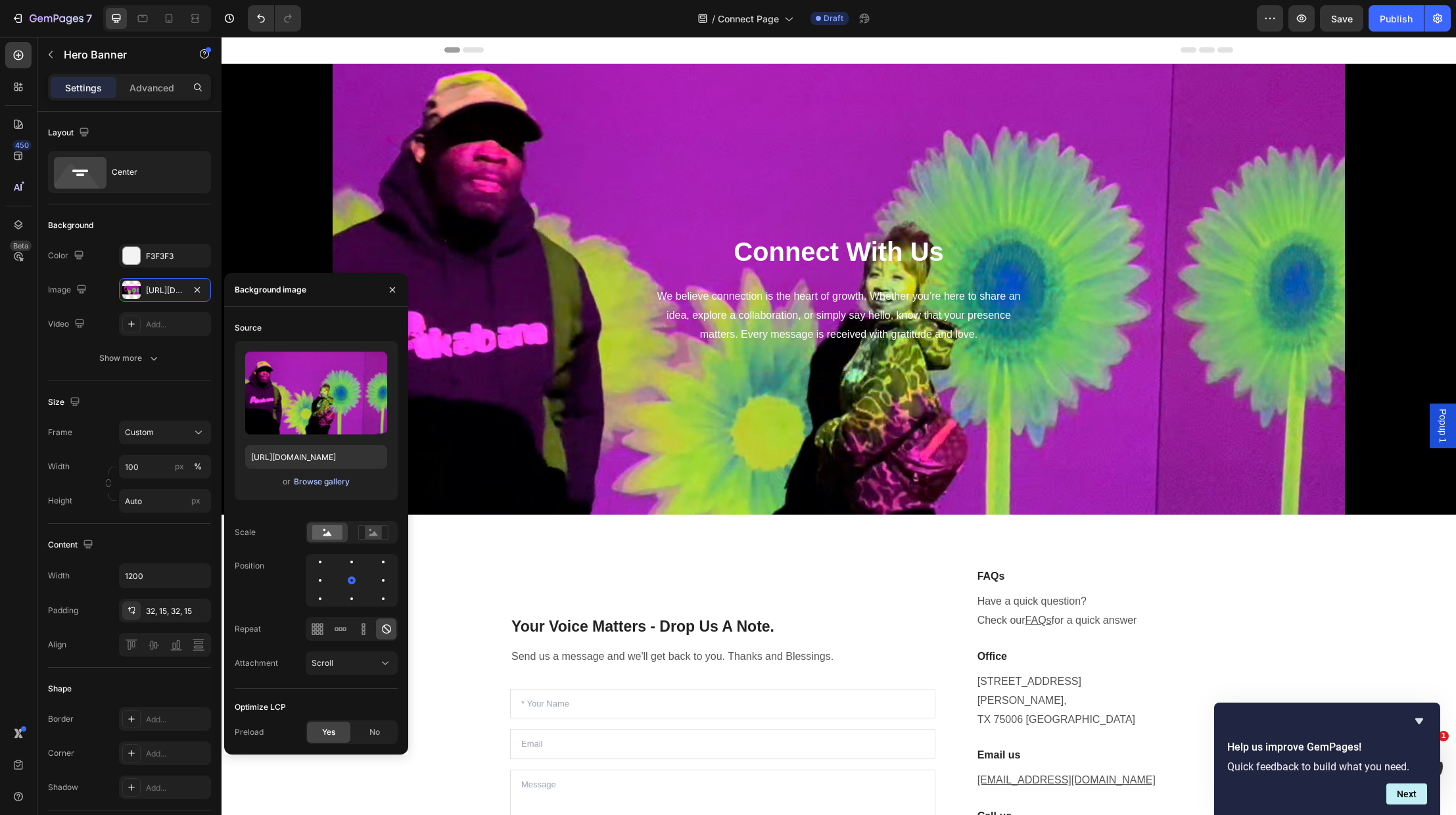
click at [330, 481] on div "Browse gallery" at bounding box center [321, 482] width 56 height 12
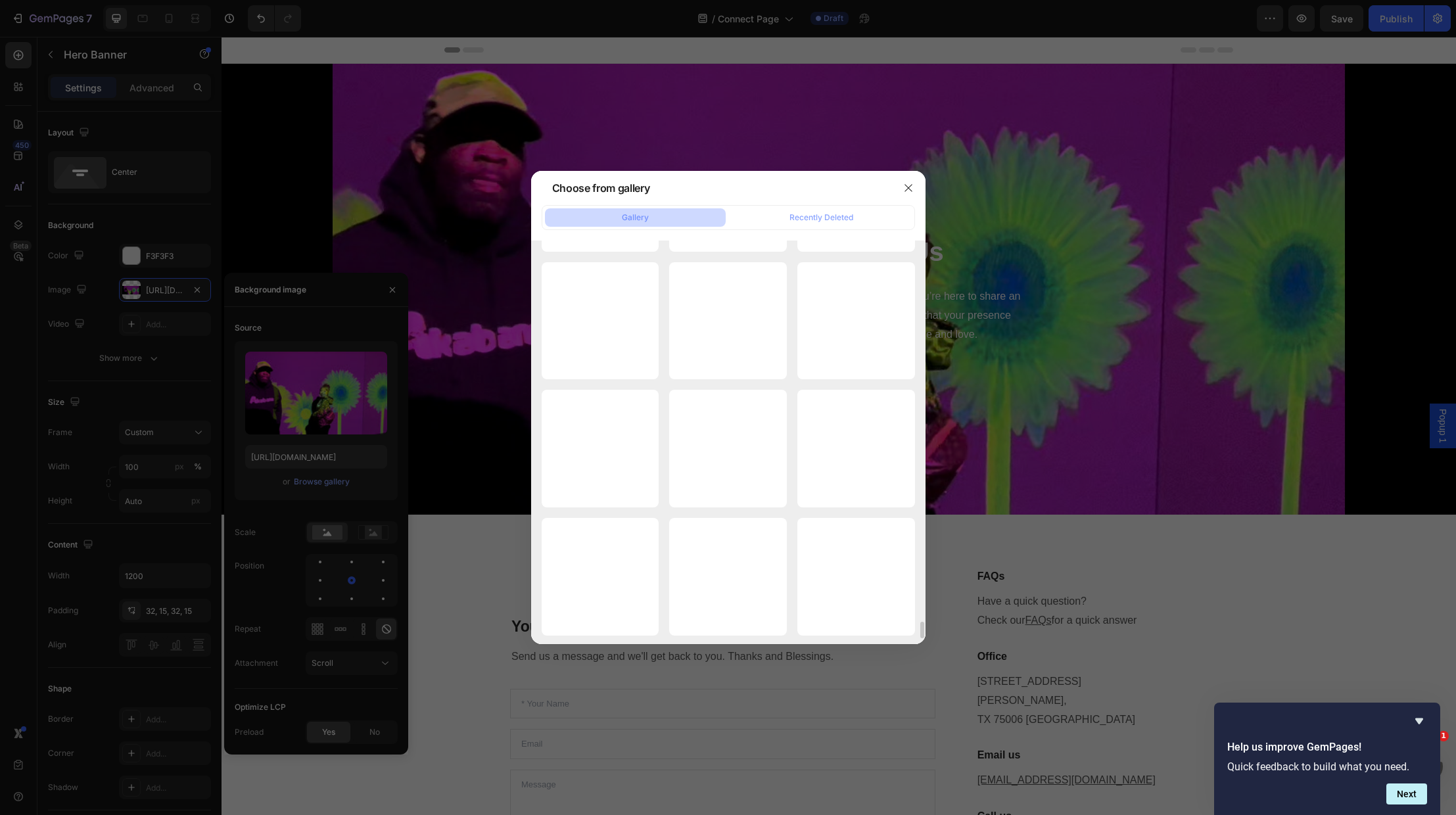
scroll to position [9079, 0]
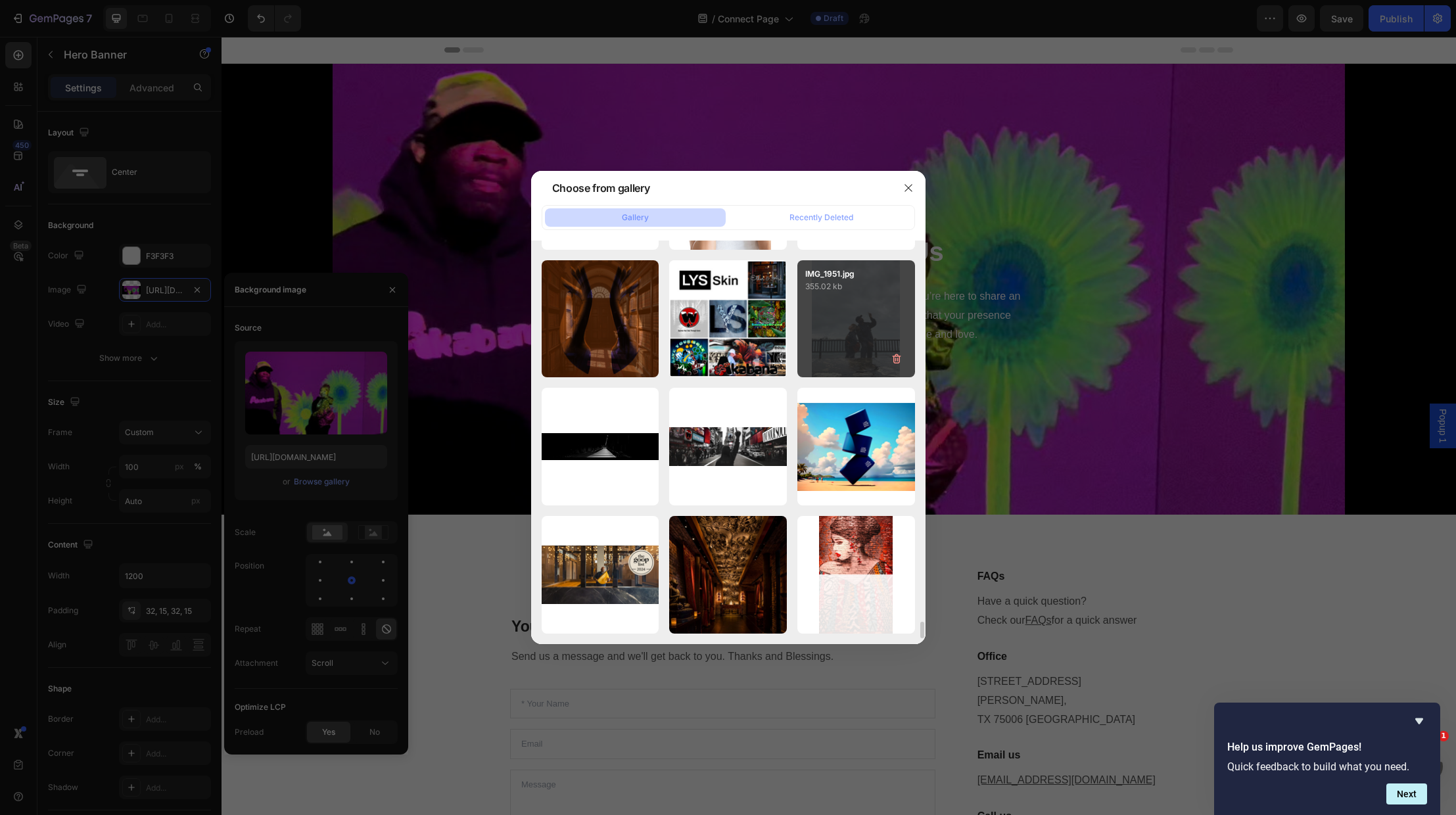
click at [872, 355] on div "IMG_1951.jpg 355.02 kb" at bounding box center [856, 319] width 118 height 118
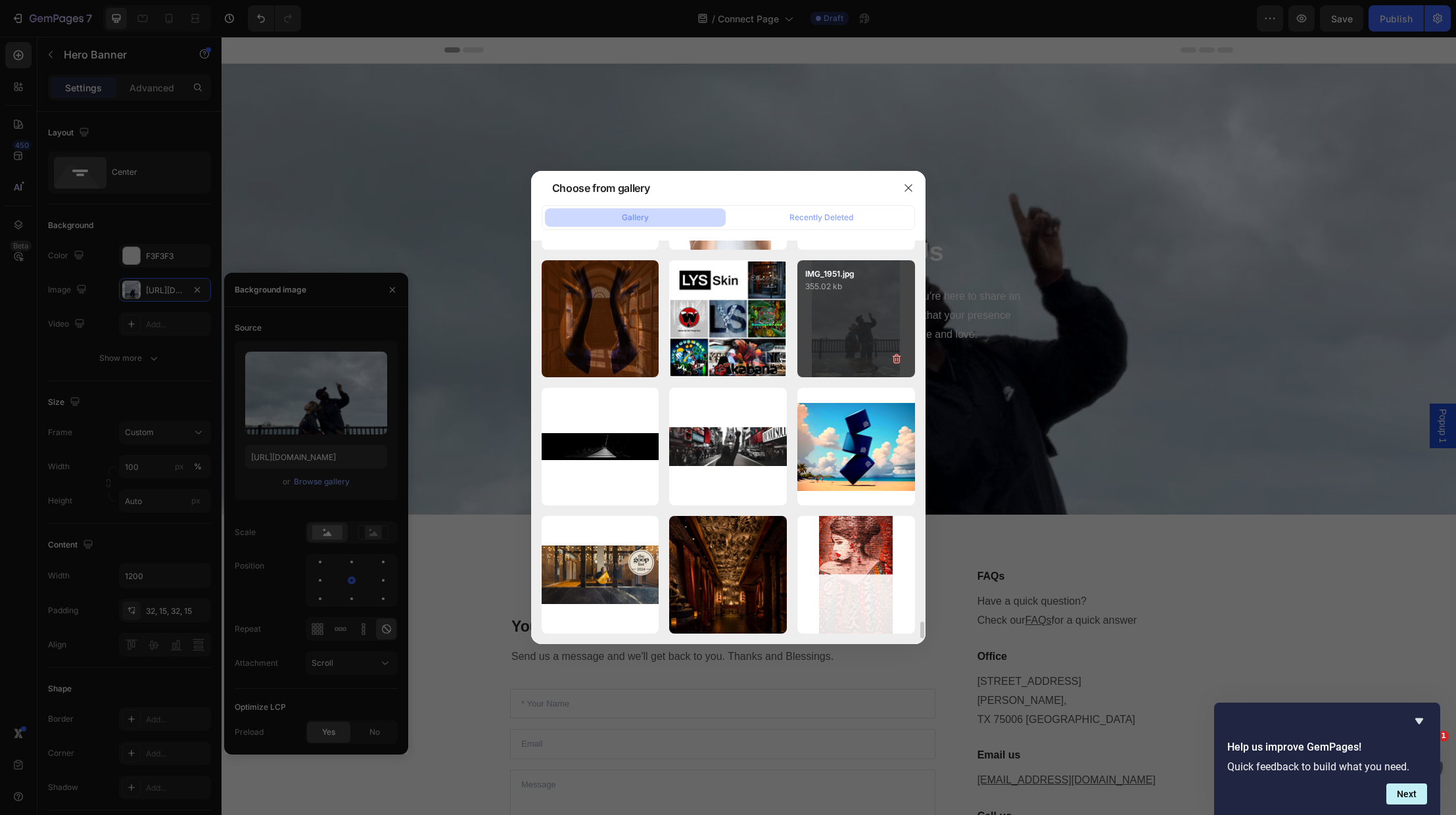
type input "[URL][DOMAIN_NAME]"
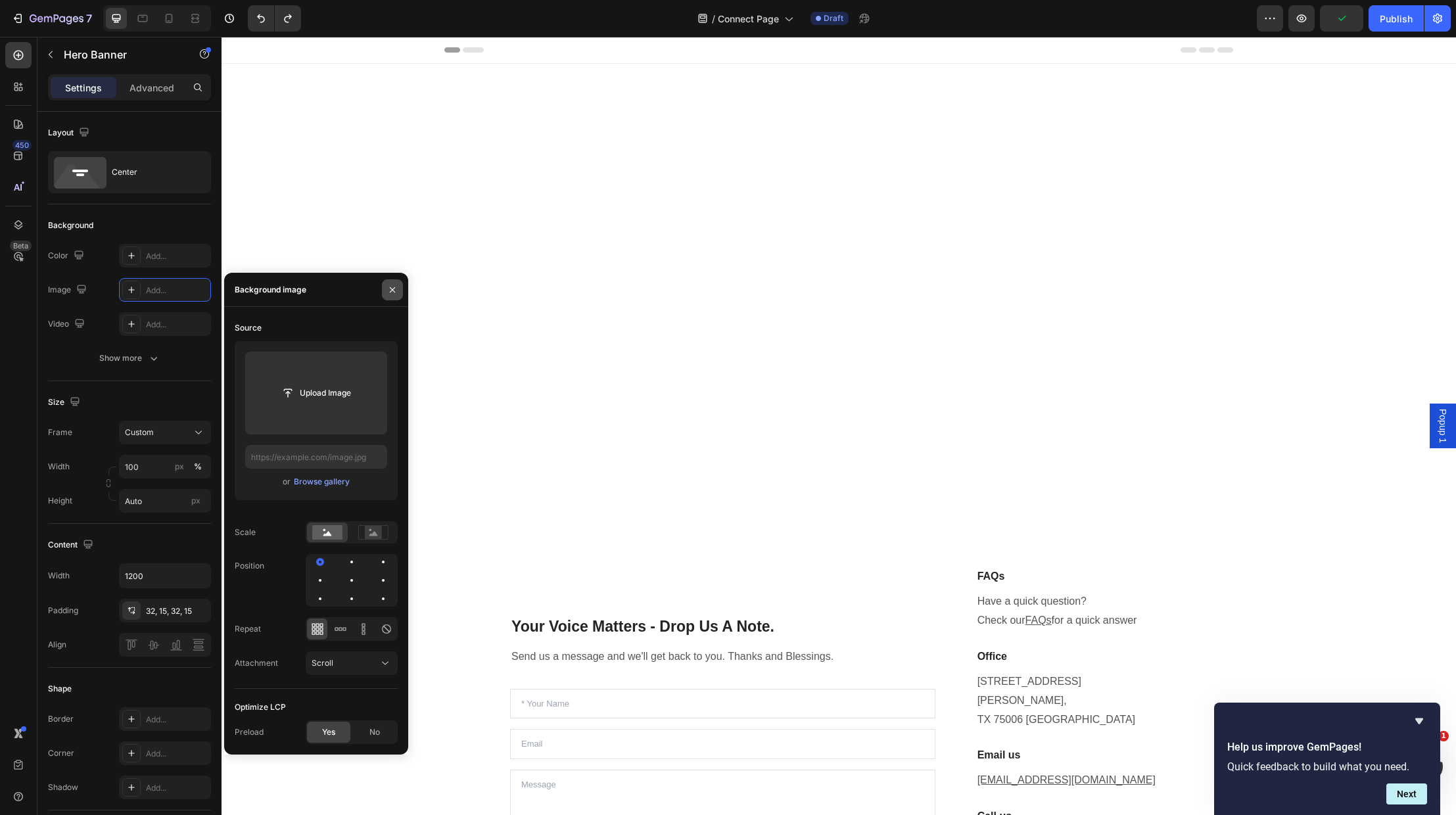
click at [391, 288] on icon "button" at bounding box center [392, 290] width 6 height 6
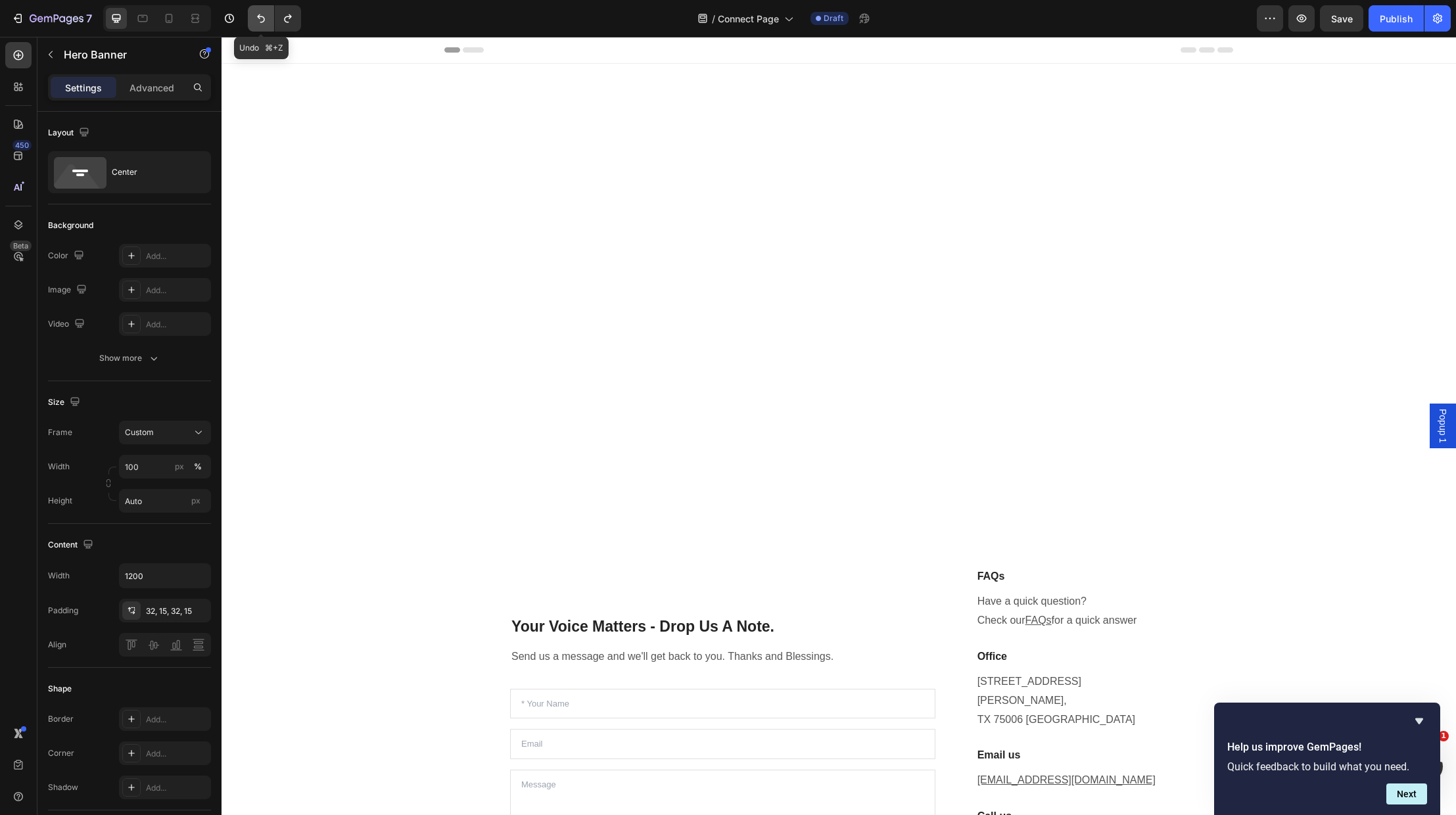
click at [262, 21] on icon "Undo/Redo" at bounding box center [261, 19] width 13 height 13
type input "[URL][DOMAIN_NAME]"
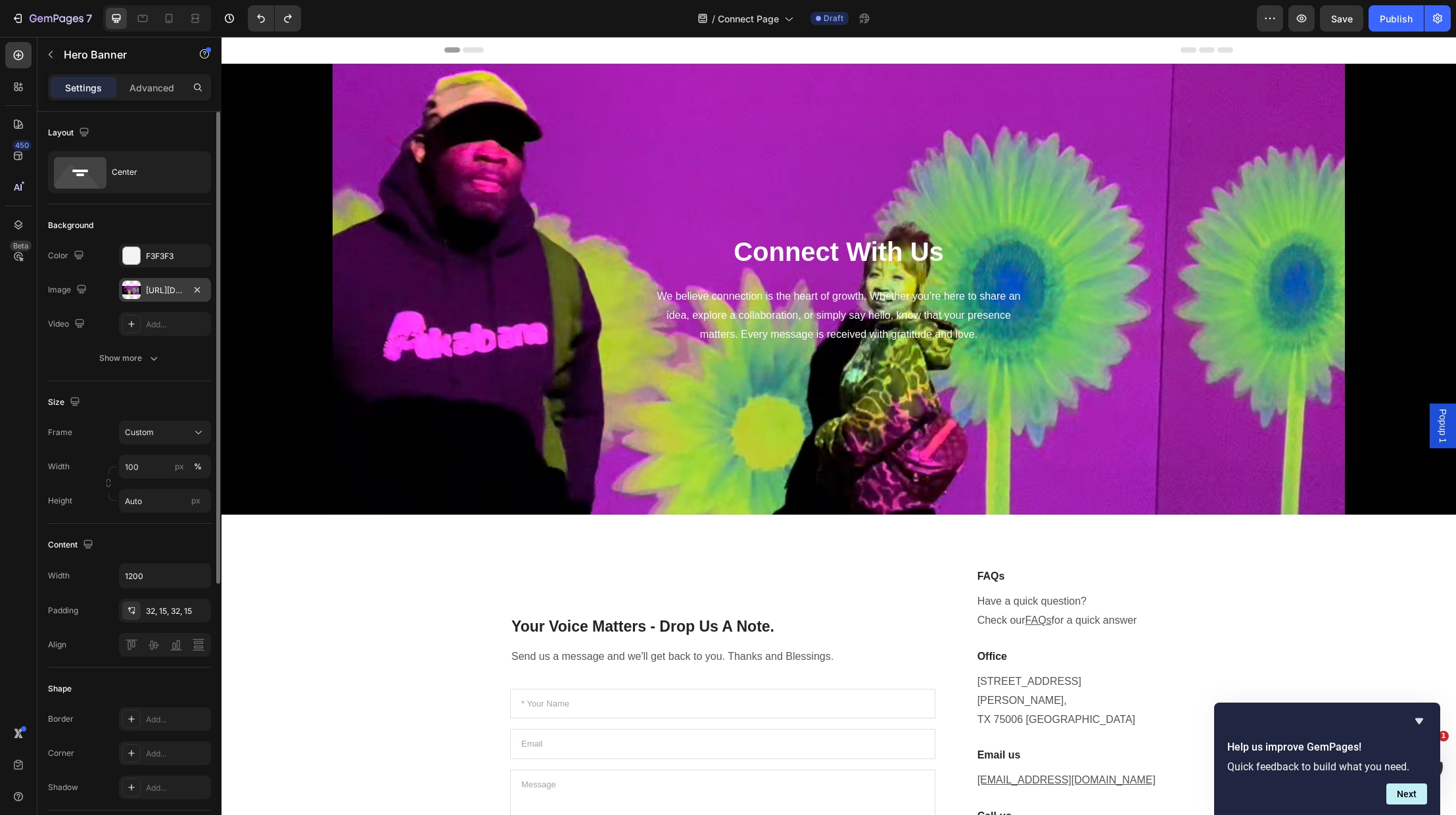
click at [153, 289] on div "[URL][DOMAIN_NAME]" at bounding box center [165, 291] width 39 height 12
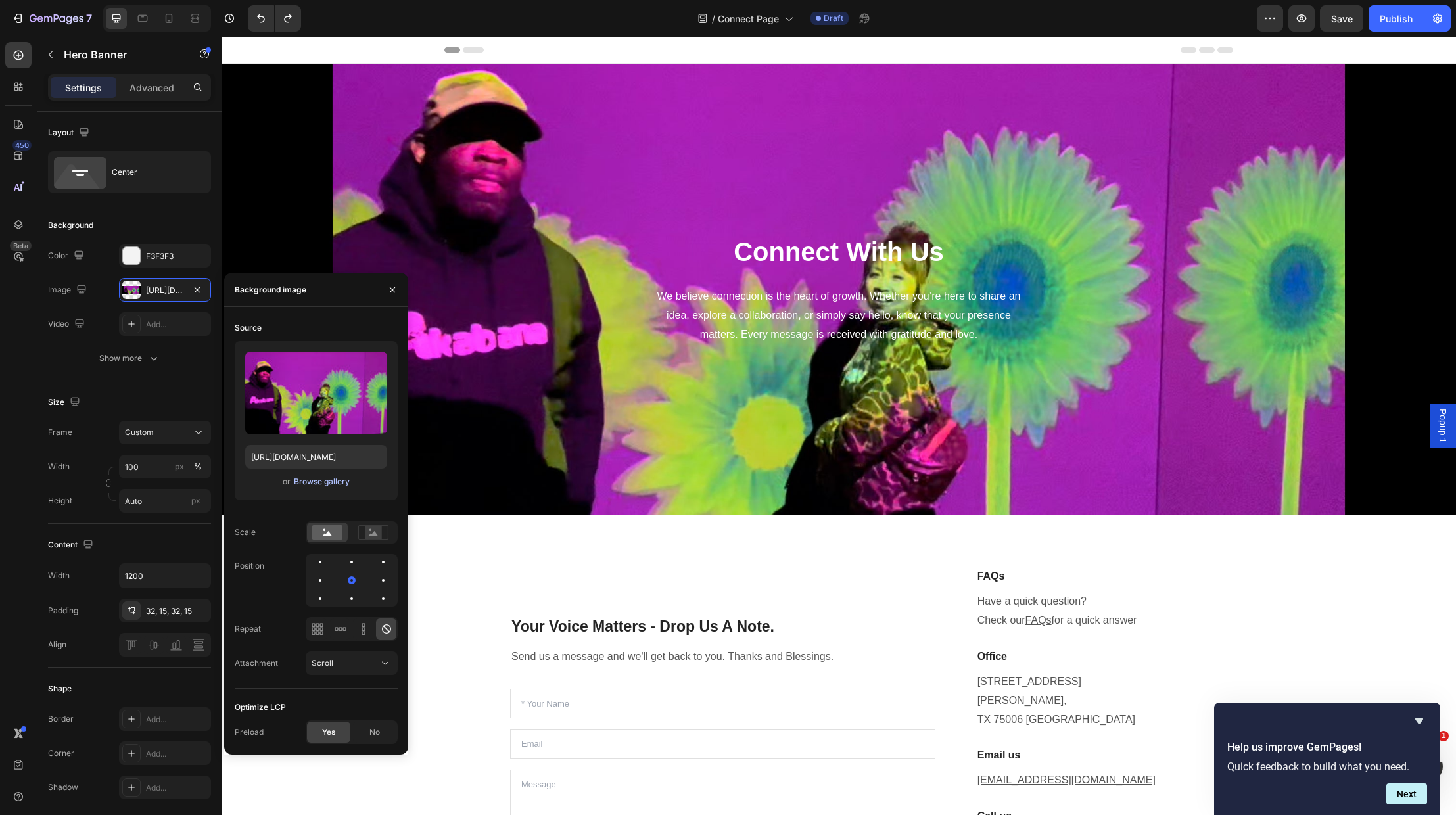
click at [324, 480] on div "Browse gallery" at bounding box center [321, 482] width 56 height 12
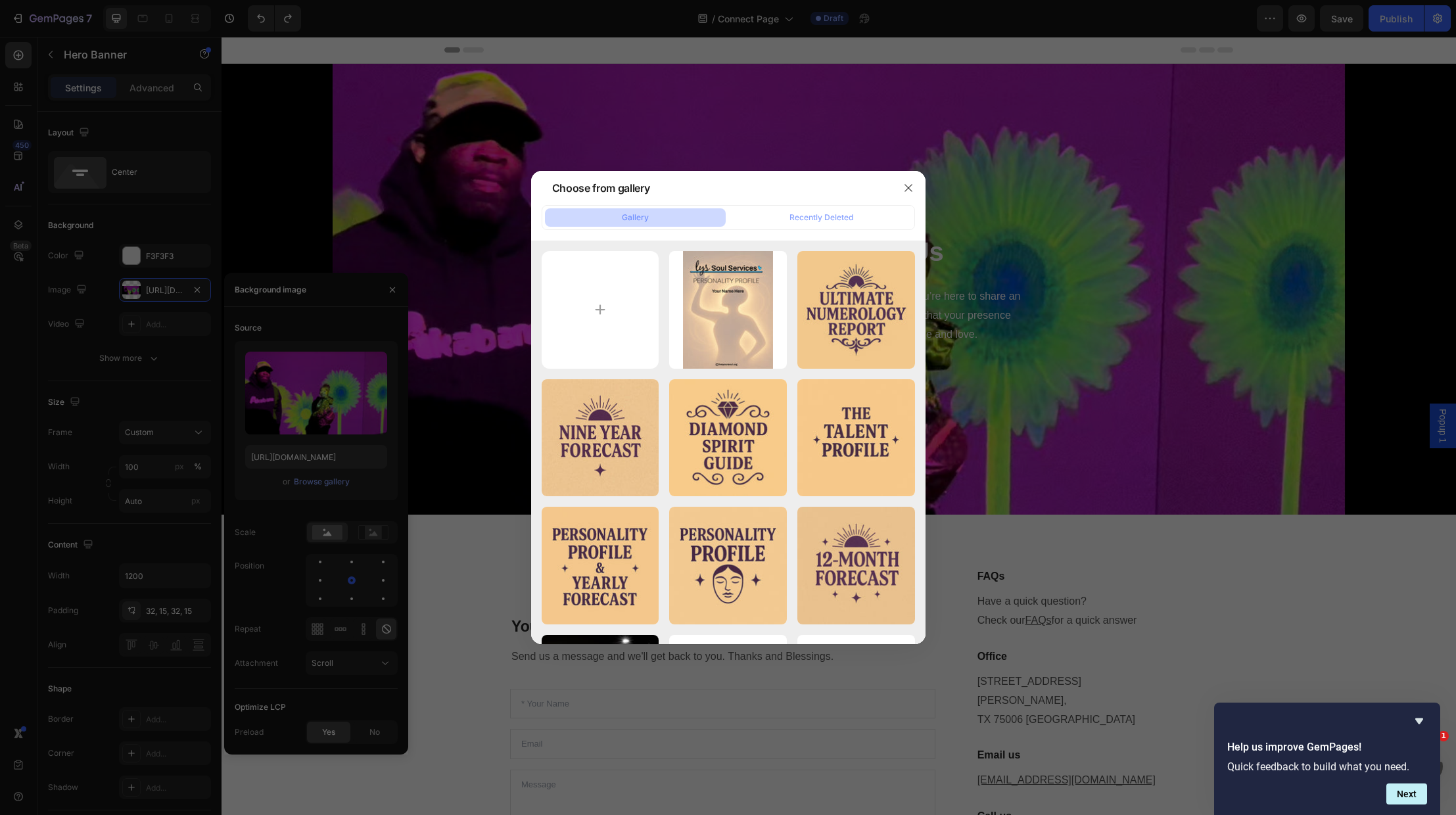
click at [1249, 413] on div at bounding box center [728, 408] width 1456 height 815
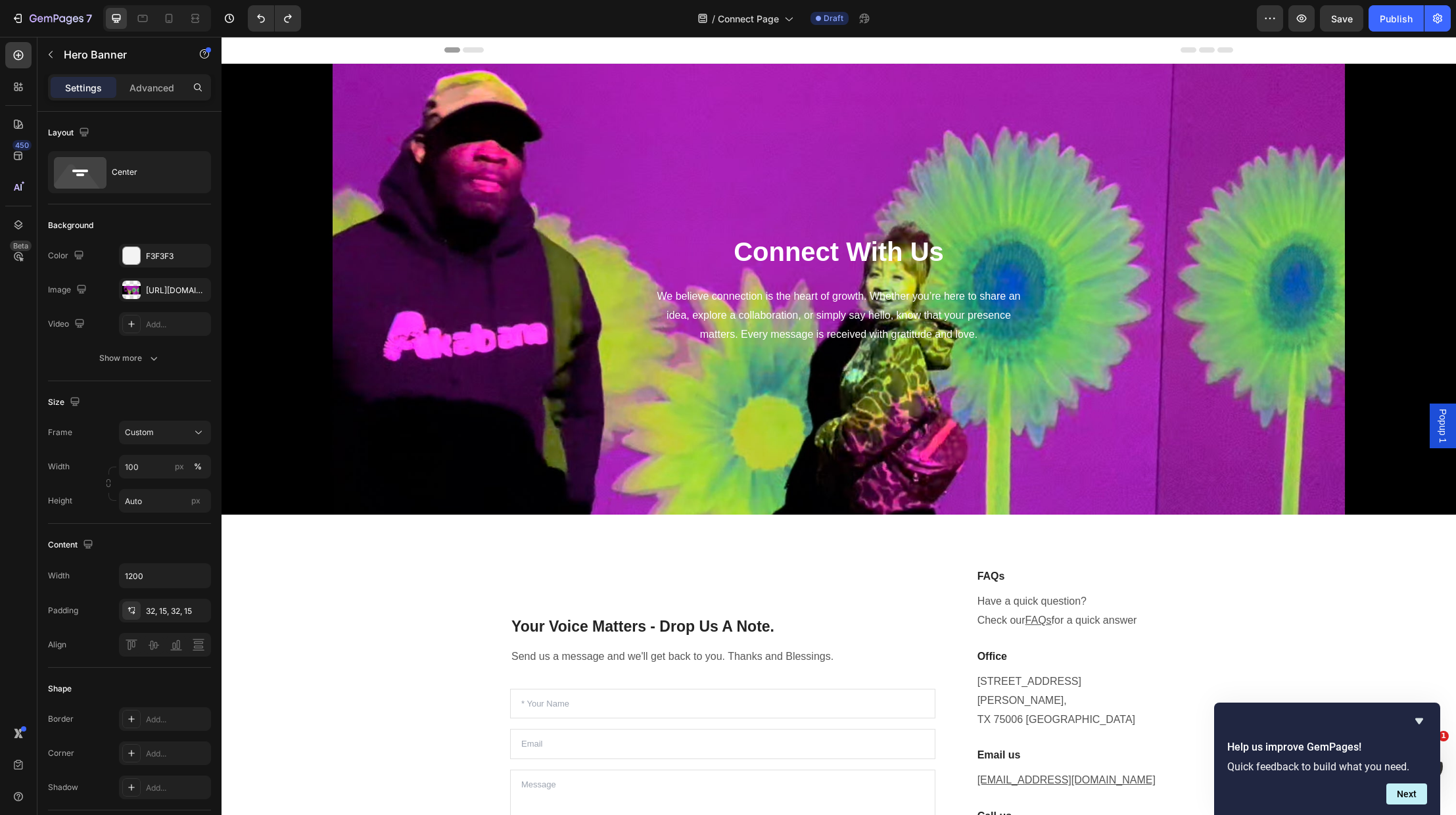
click at [1290, 412] on div "Overlay" at bounding box center [839, 289] width 1235 height 451
click at [444, 376] on div "Connect With Us Heading We believe connection is the heart of growth. Whether y…" at bounding box center [839, 289] width 789 height 451
click at [143, 285] on div "[URL][DOMAIN_NAME]" at bounding box center [165, 290] width 92 height 24
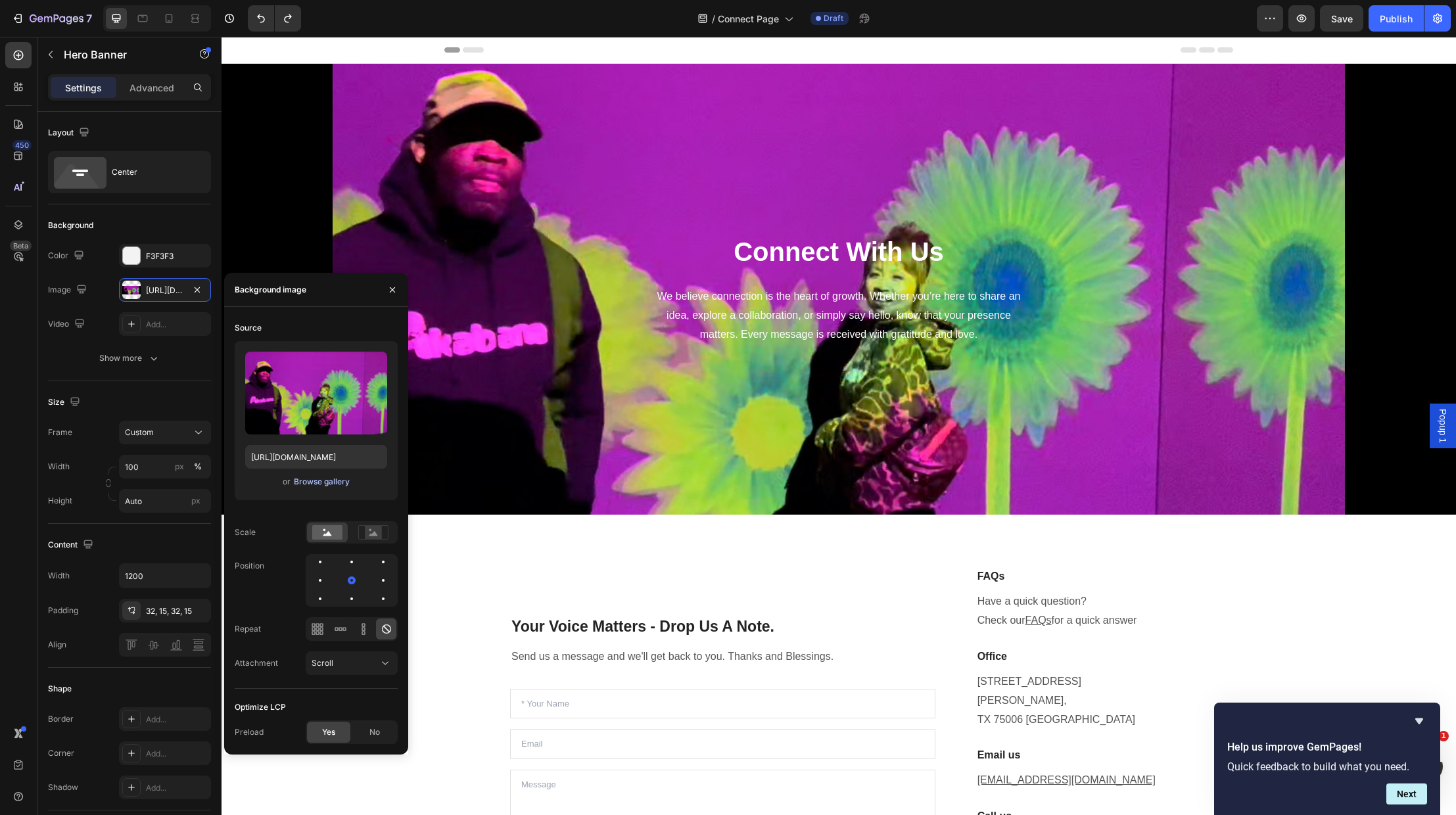
click at [342, 485] on div "Browse gallery" at bounding box center [321, 482] width 56 height 12
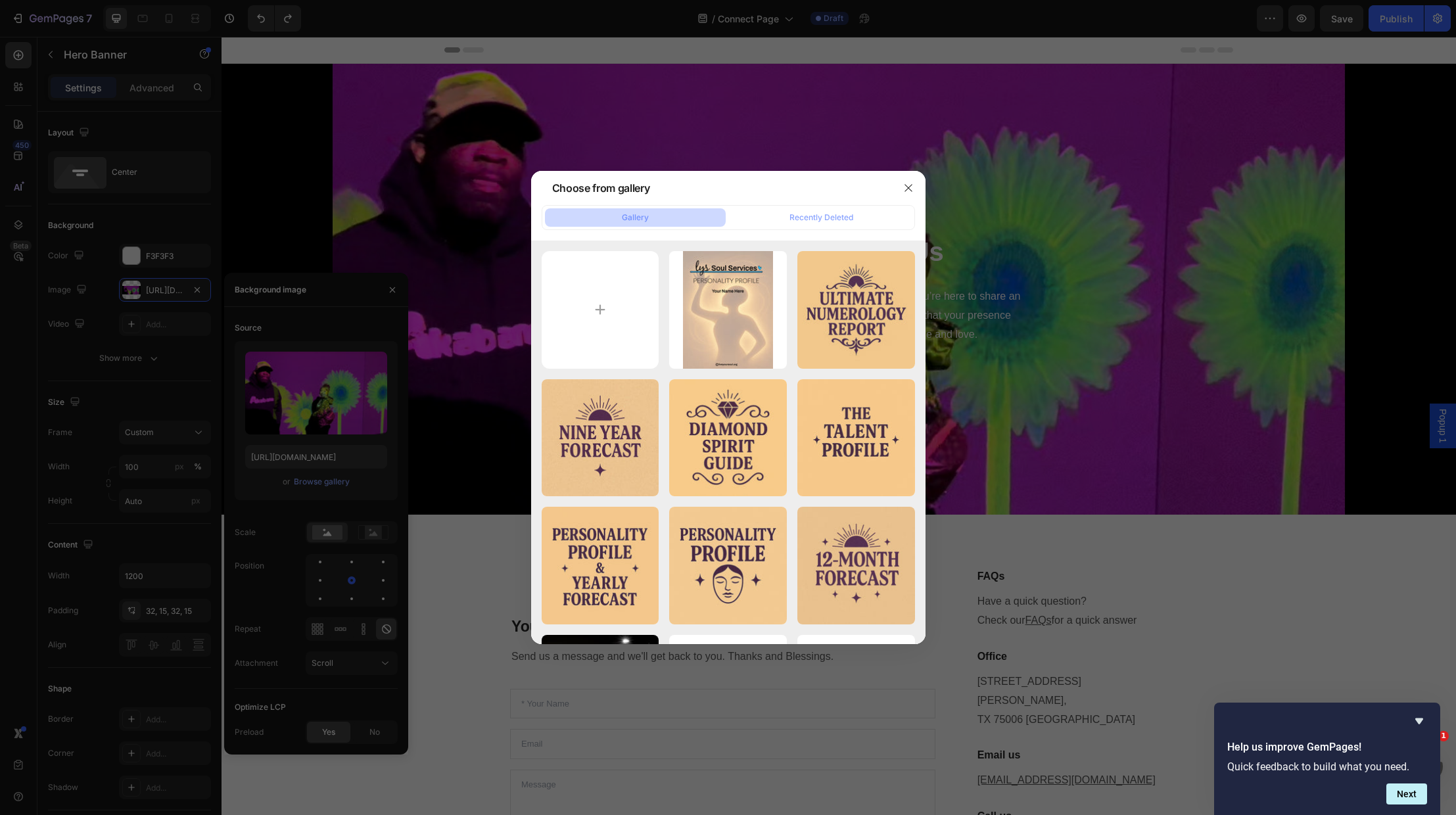
drag, startPoint x: 342, startPoint y: 485, endPoint x: 318, endPoint y: 479, distance: 24.7
click at [333, 479] on div at bounding box center [728, 408] width 1456 height 815
click at [319, 479] on div at bounding box center [728, 408] width 1456 height 815
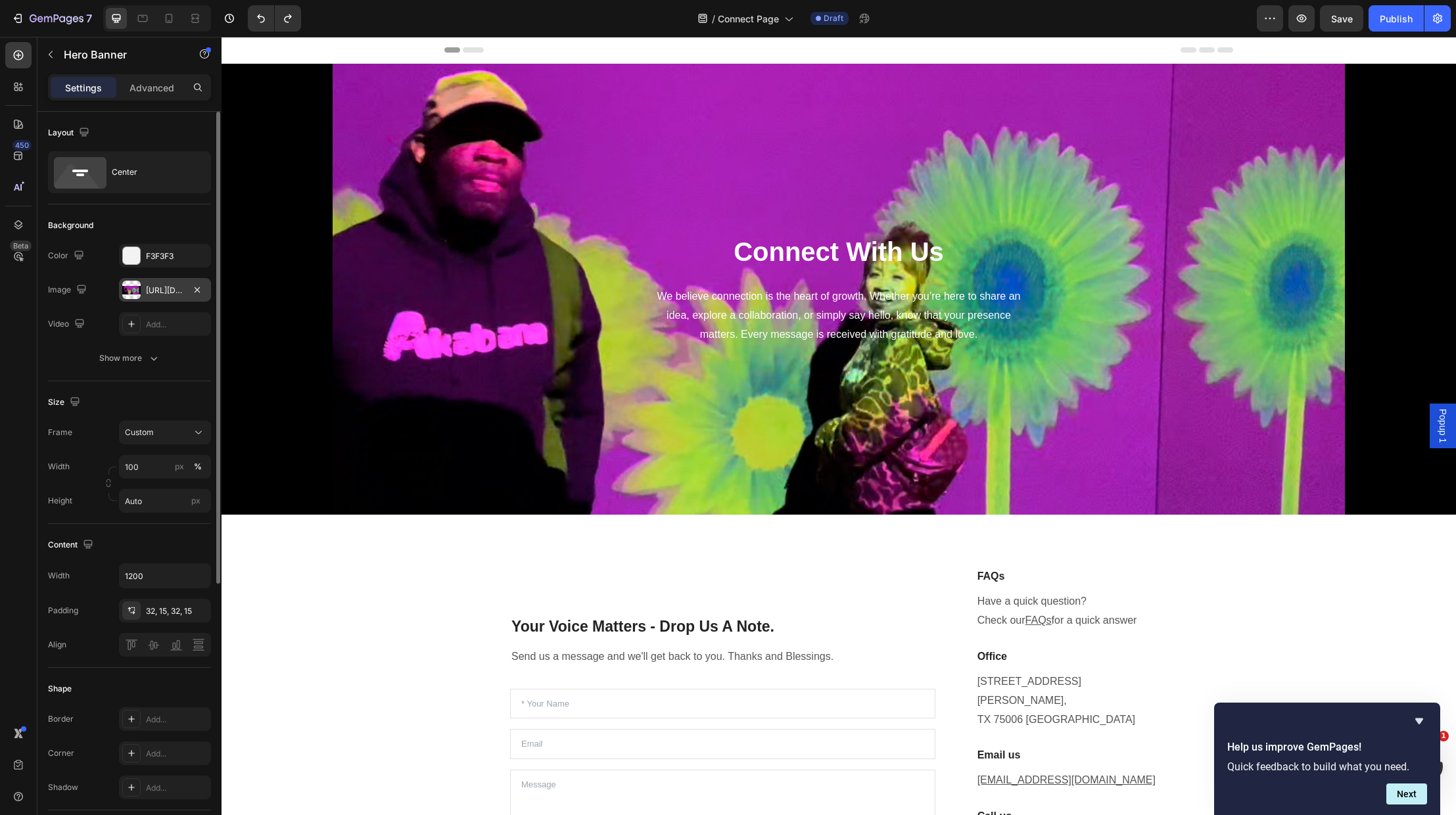
click at [165, 285] on div "[URL][DOMAIN_NAME]" at bounding box center [165, 291] width 39 height 12
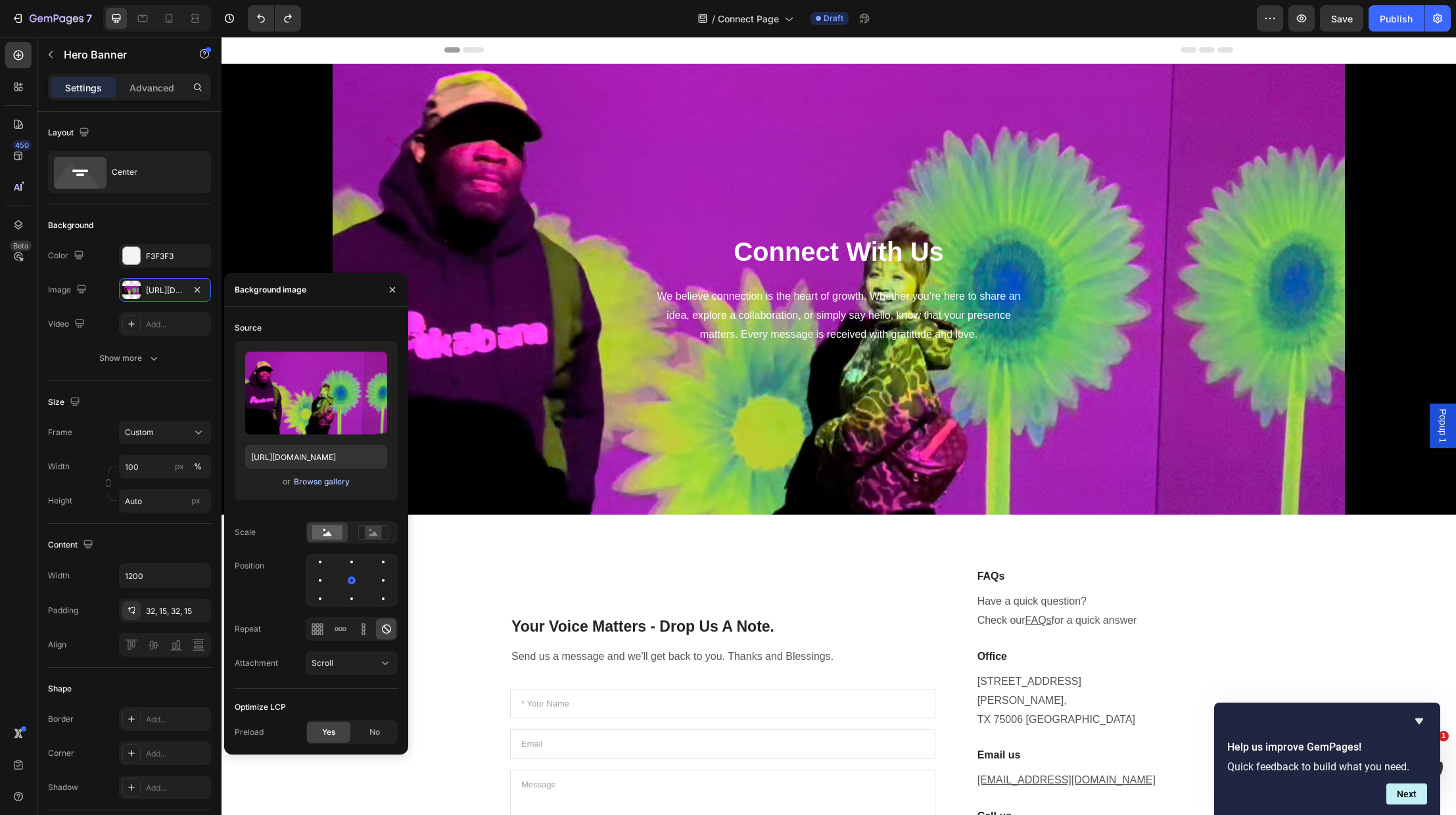
click at [304, 481] on div "Browse gallery" at bounding box center [321, 482] width 56 height 12
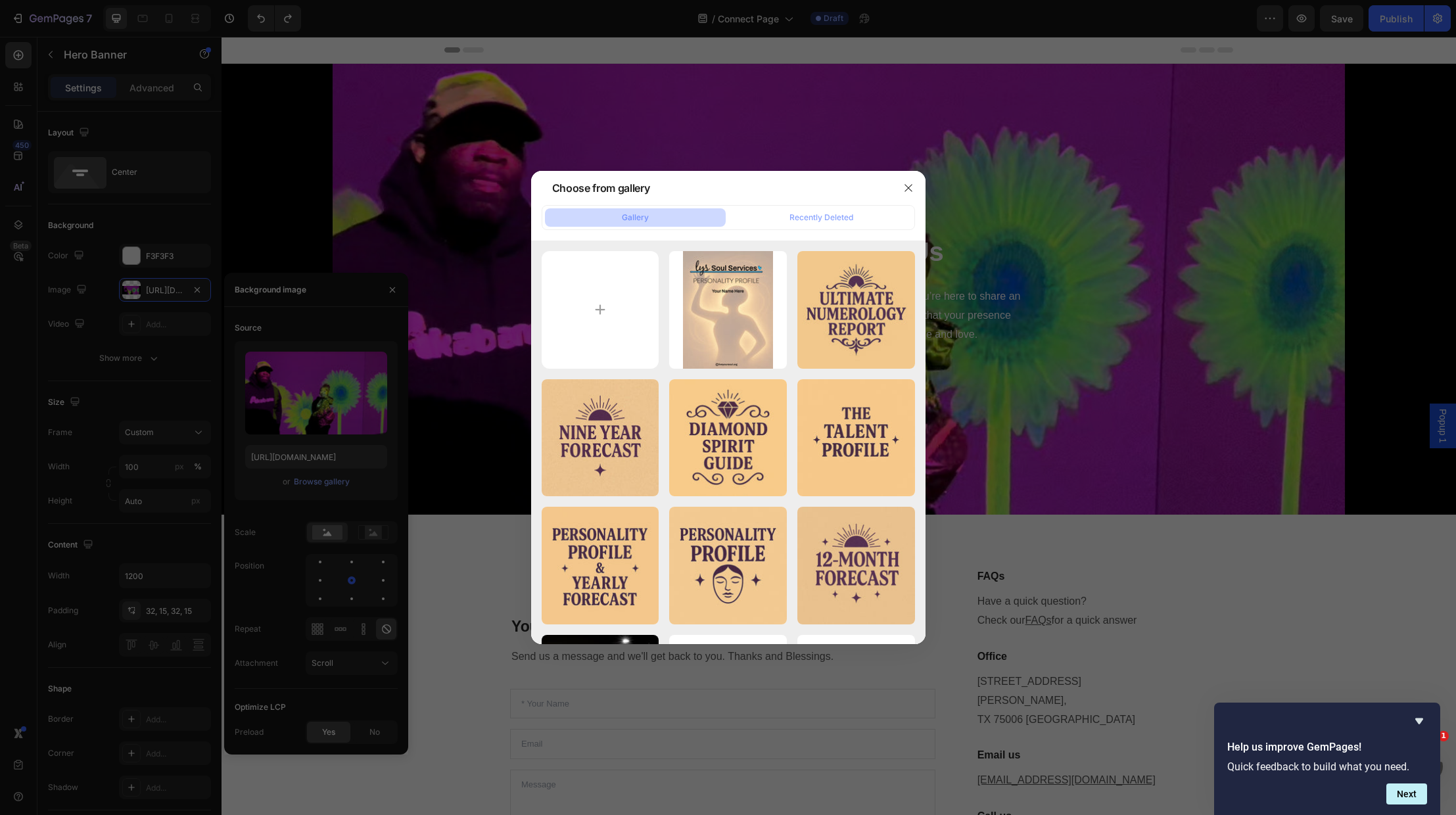
drag, startPoint x: 304, startPoint y: 481, endPoint x: 311, endPoint y: 426, distance: 55.4
click at [330, 482] on div at bounding box center [728, 408] width 1456 height 815
click at [301, 481] on div at bounding box center [728, 408] width 1456 height 815
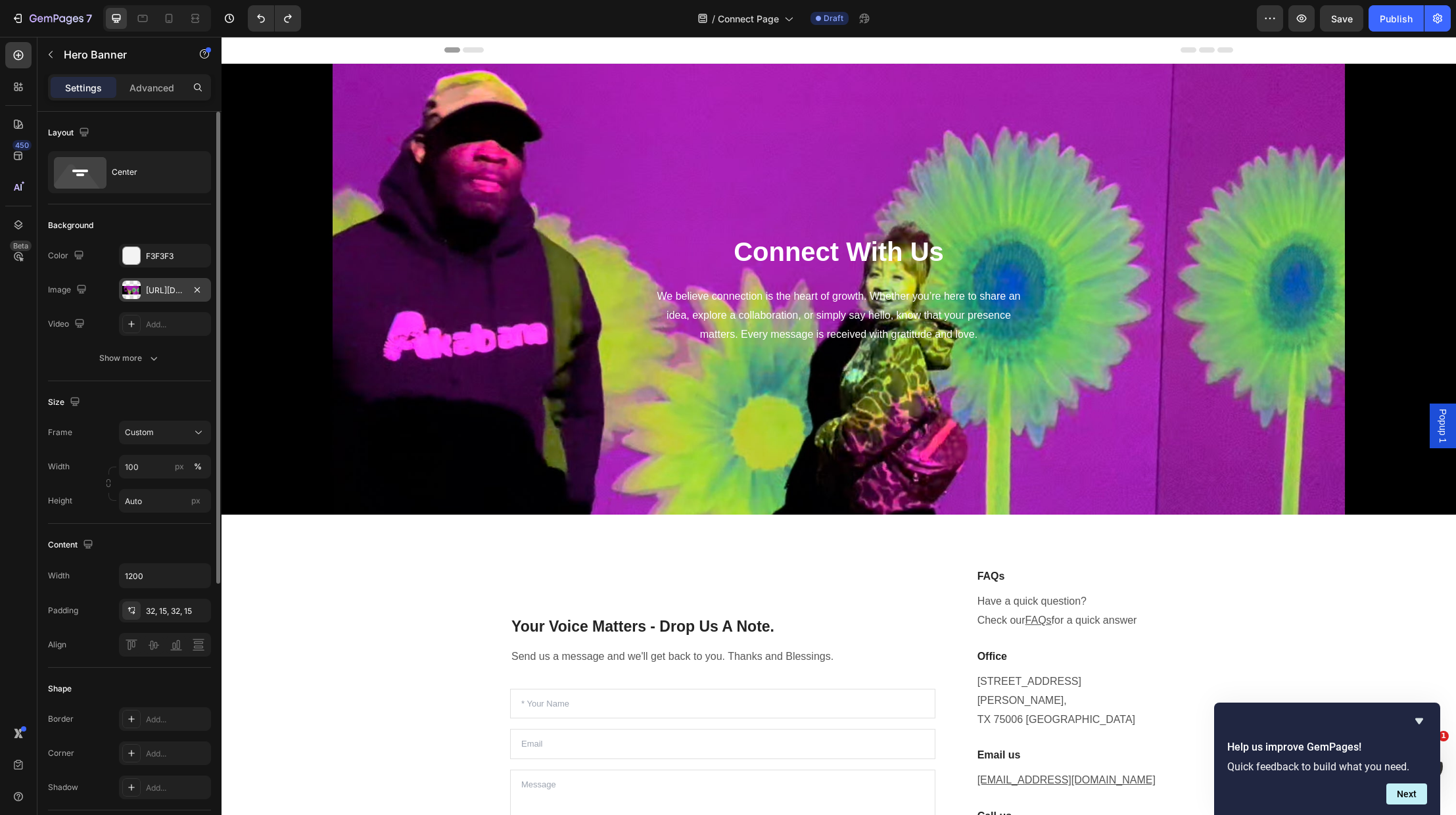
click at [160, 289] on div "[URL][DOMAIN_NAME]" at bounding box center [165, 291] width 39 height 12
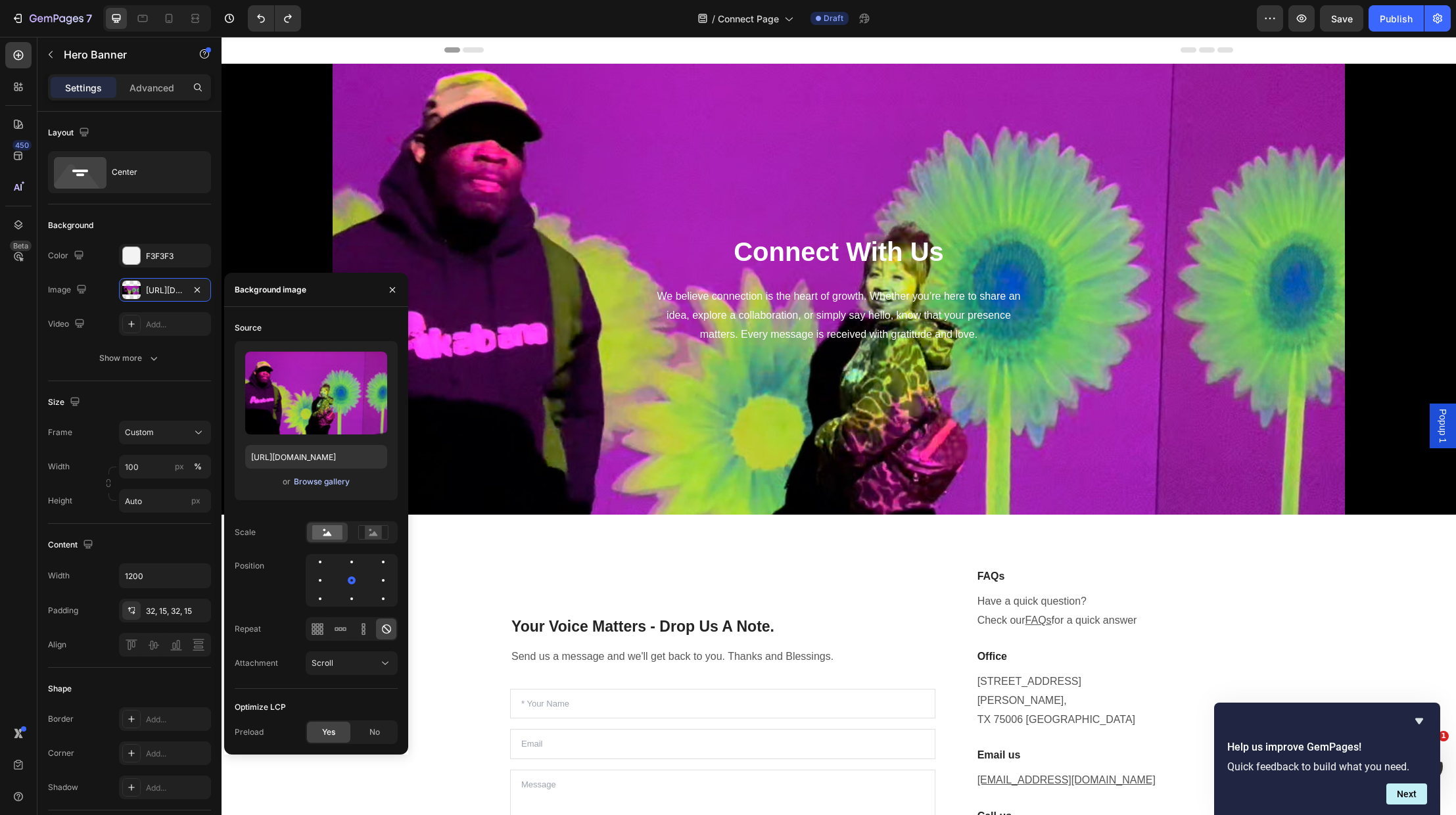
click at [308, 480] on div "Browse gallery" at bounding box center [321, 482] width 56 height 12
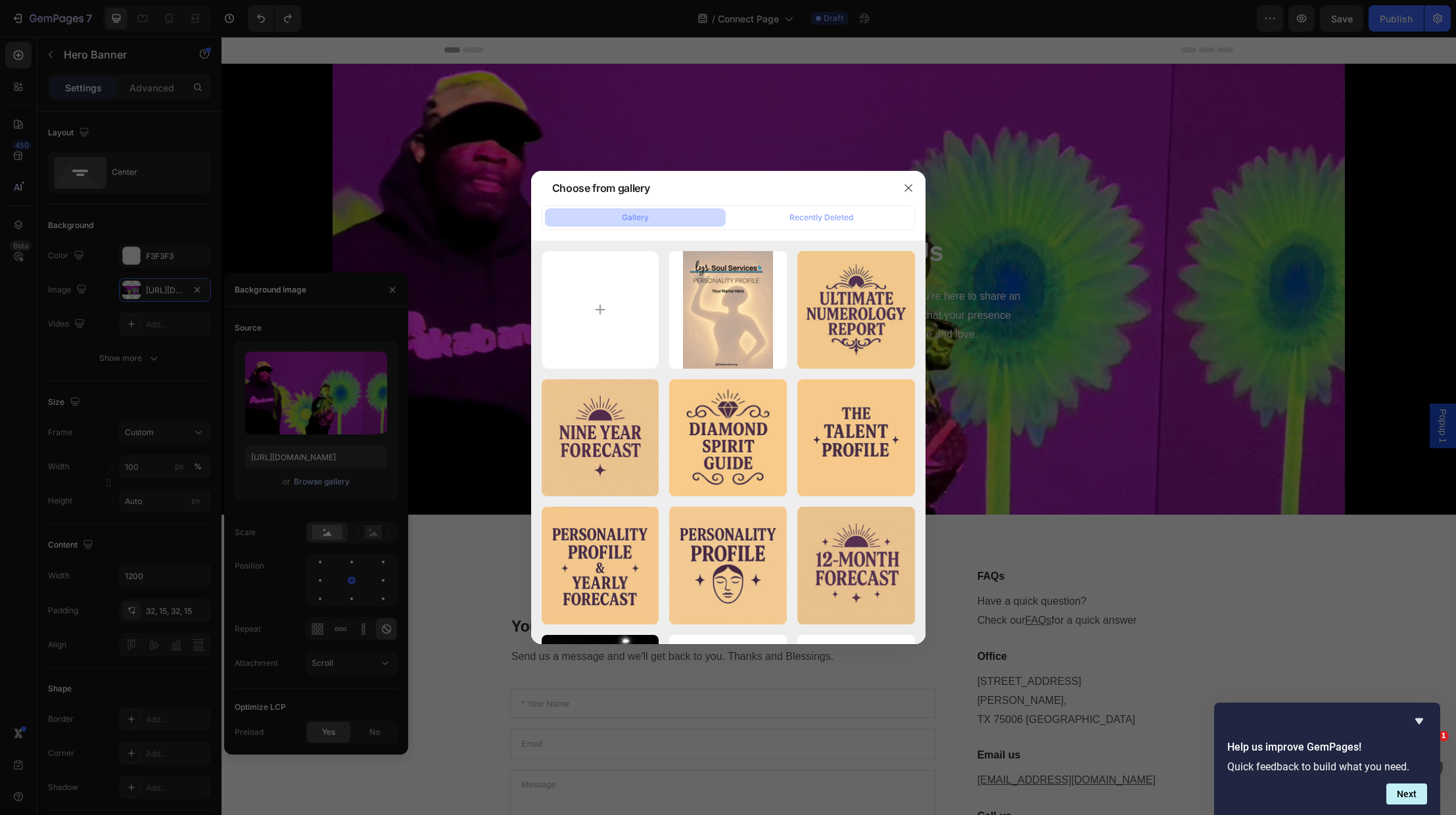
click at [343, 479] on div at bounding box center [728, 408] width 1456 height 815
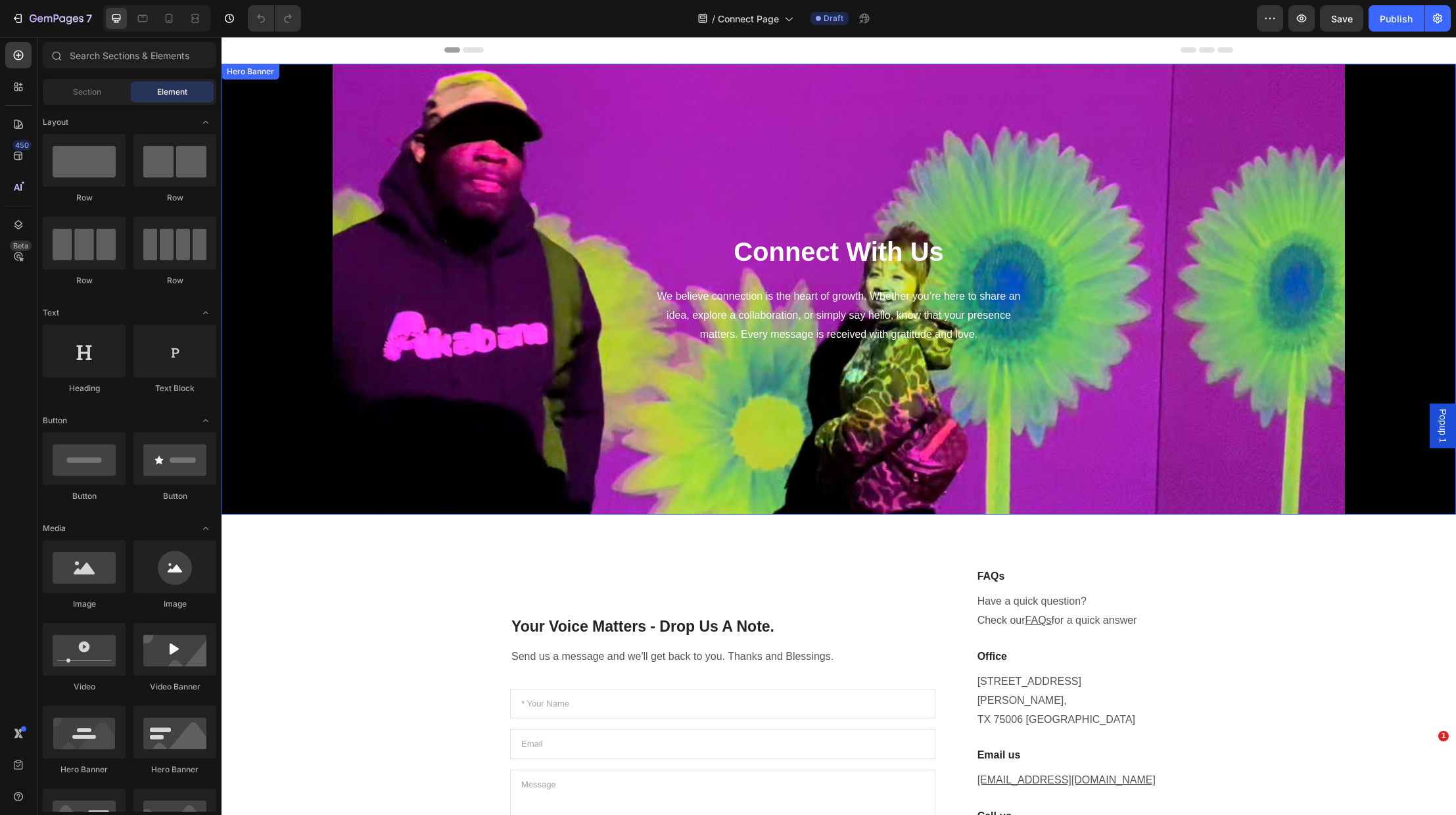
click at [280, 282] on div "Overlay" at bounding box center [839, 289] width 1235 height 451
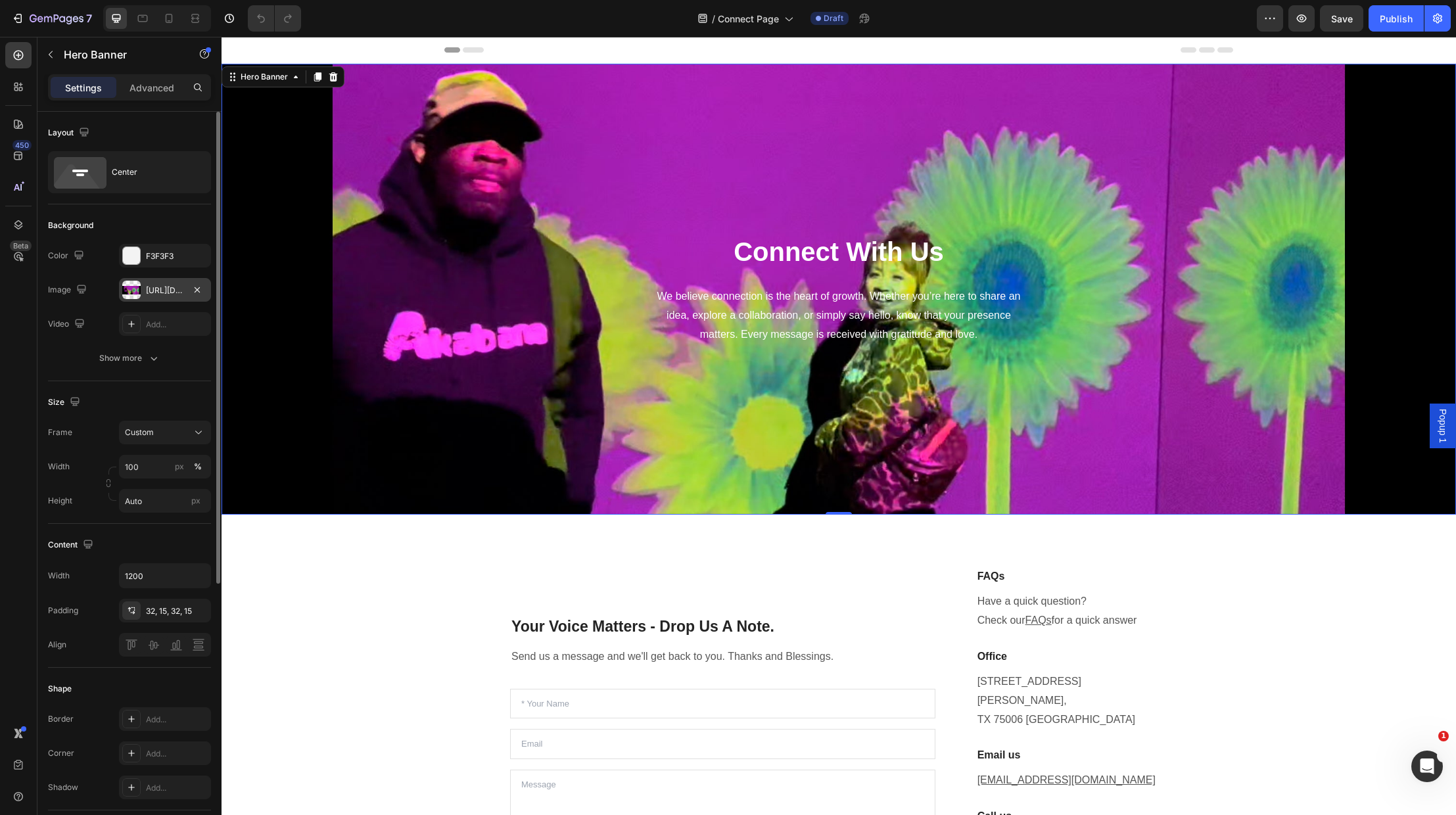
click at [158, 293] on div "[URL][DOMAIN_NAME]" at bounding box center [165, 291] width 39 height 12
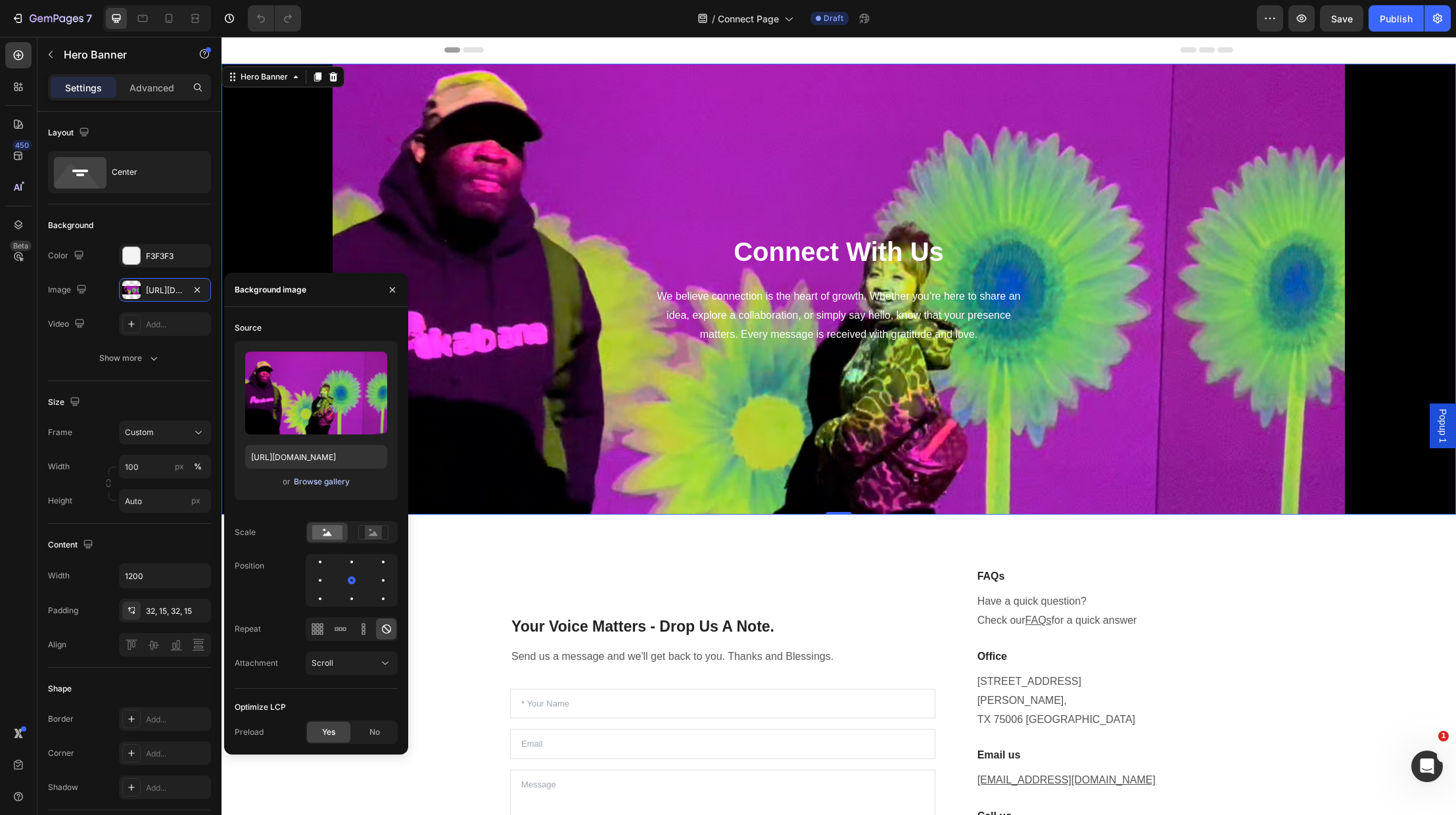
click at [312, 479] on div "Browse gallery" at bounding box center [321, 482] width 56 height 12
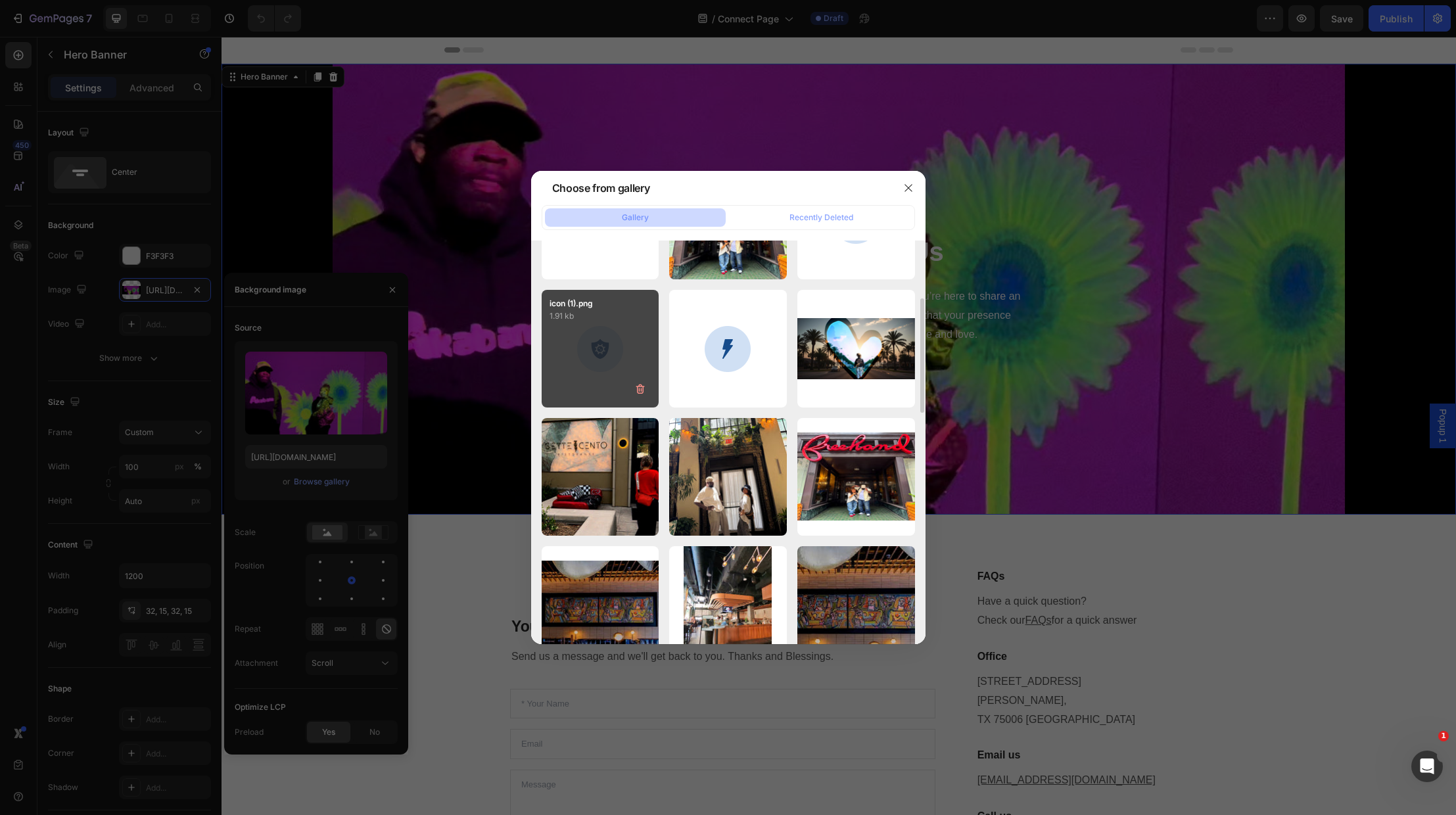
scroll to position [499, 0]
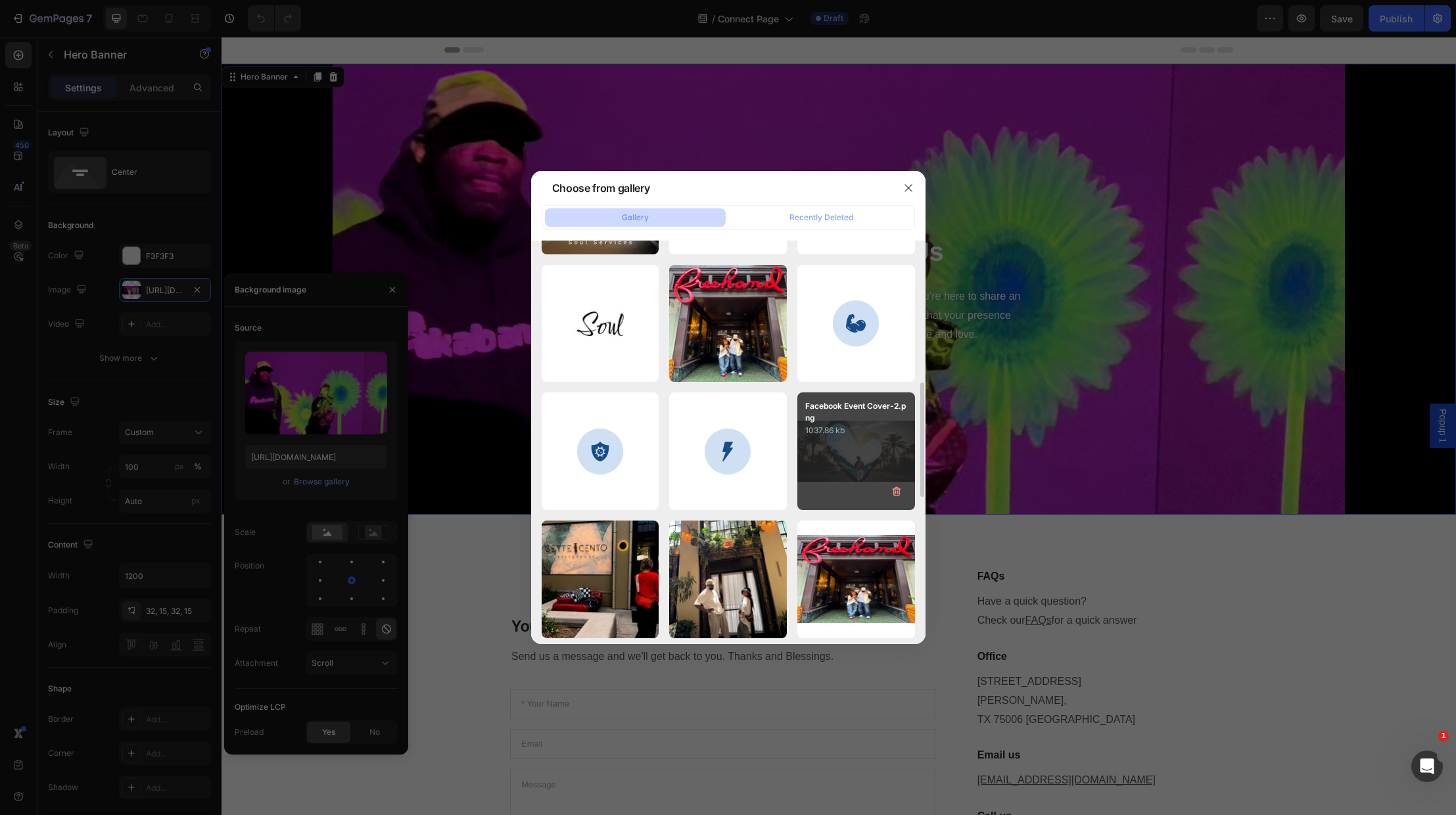
click at [839, 458] on div "Facebook Event Cover-2.png 1037.86 kb" at bounding box center [856, 451] width 118 height 118
type input "https://cdn.shopify.com/s/files/1/0707/9480/5570/files/gempages_515935069974562…"
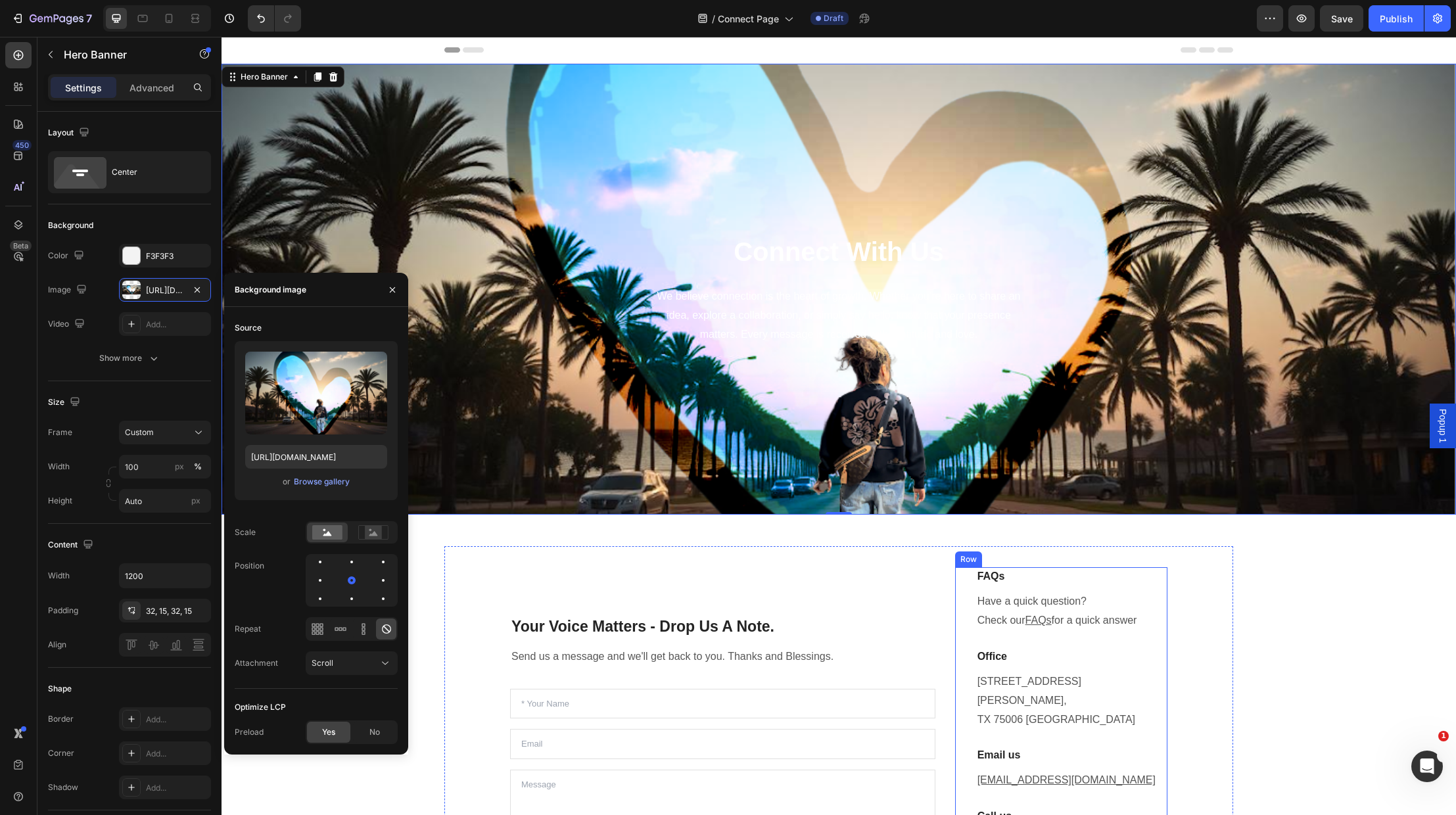
scroll to position [0, 0]
click at [832, 256] on h1 "Connect With Us" at bounding box center [839, 251] width 769 height 37
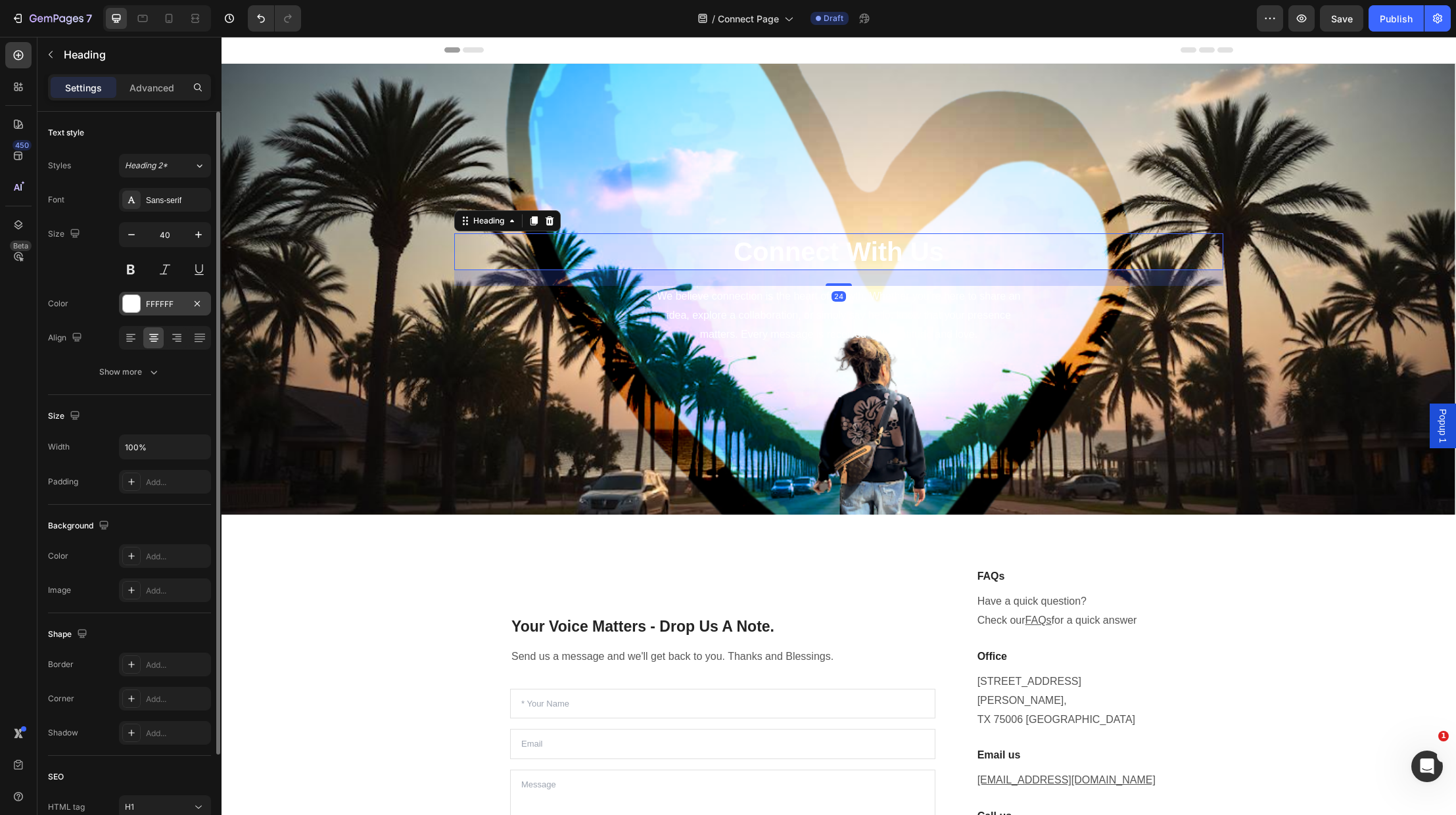
click at [132, 302] on div at bounding box center [132, 304] width 17 height 17
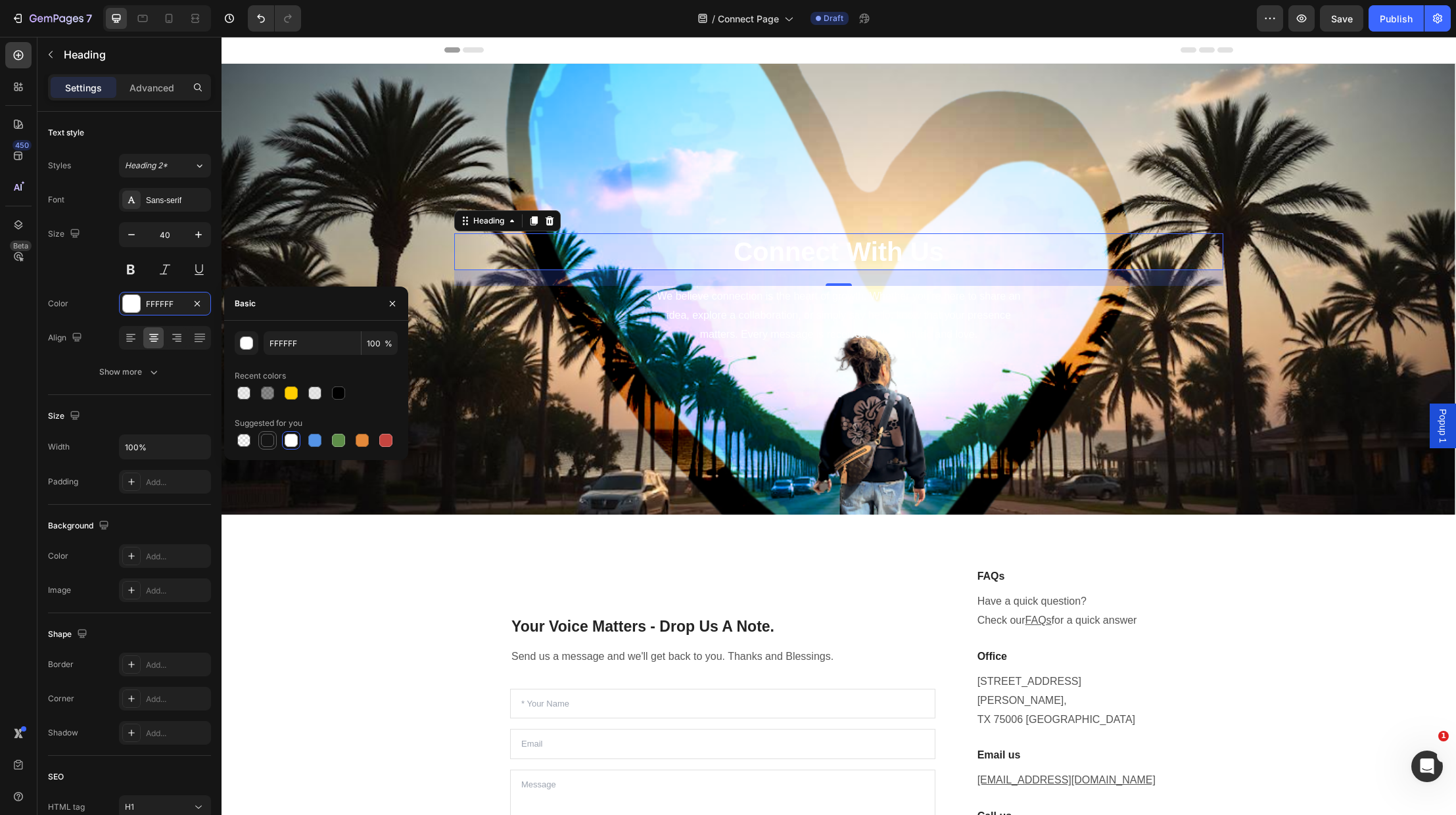
click at [267, 439] on div at bounding box center [267, 440] width 13 height 13
type input "151515"
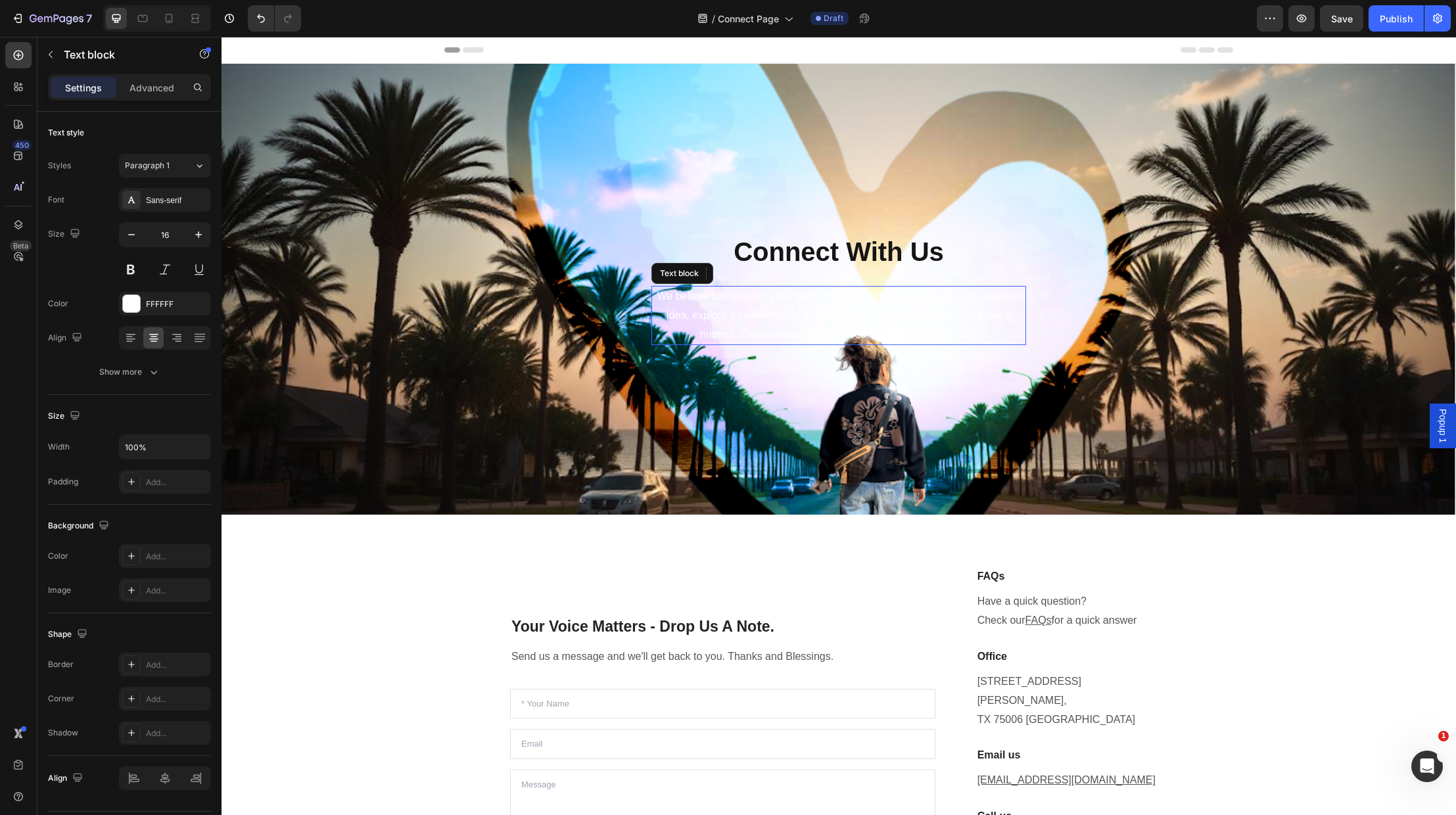
click at [835, 335] on span "We believe connection is the heart of growth. Whether you’re here to share an i…" at bounding box center [840, 315] width 363 height 49
click at [125, 299] on div at bounding box center [132, 304] width 17 height 17
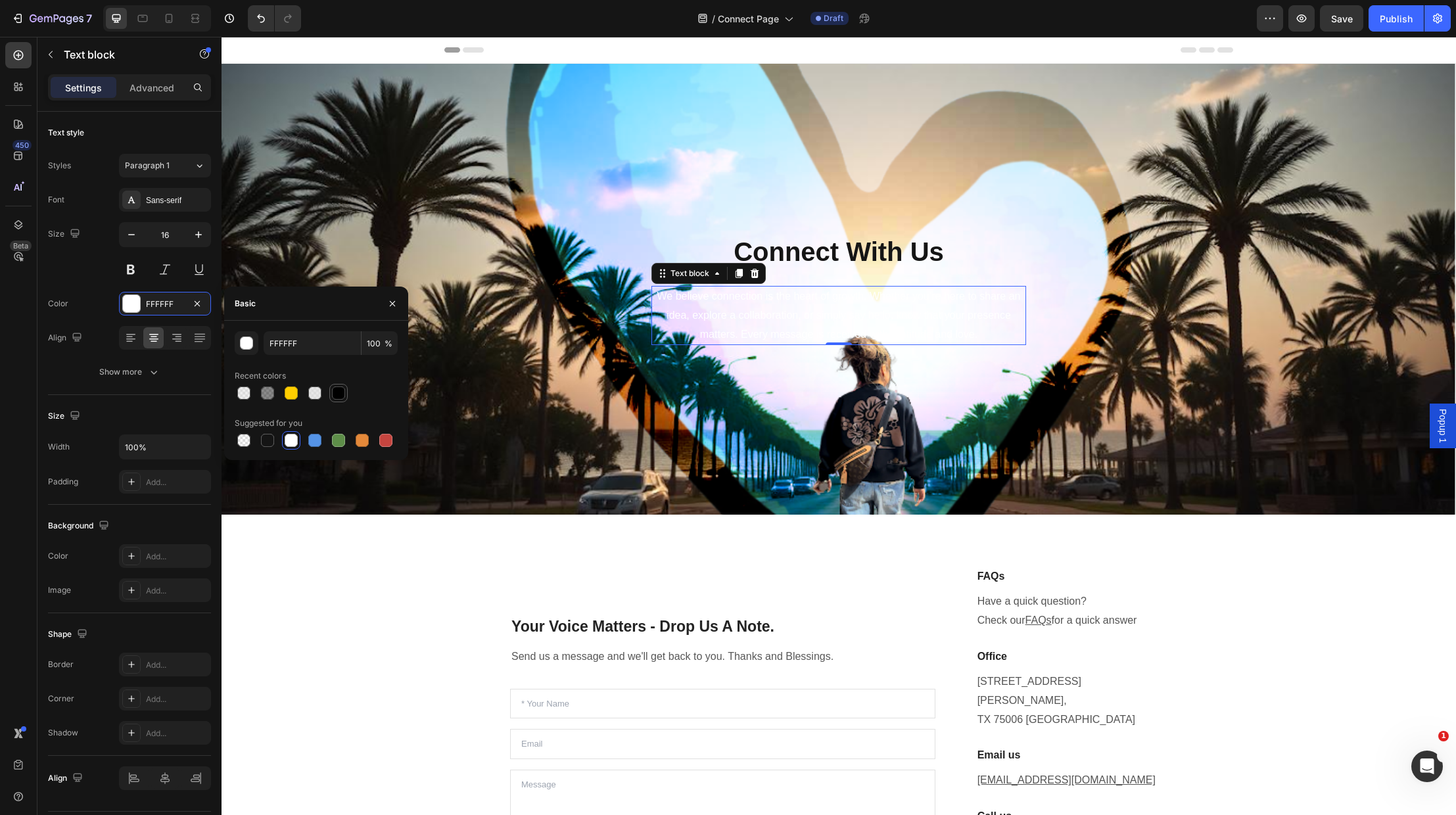
click at [343, 393] on div at bounding box center [339, 393] width 13 height 13
click at [273, 440] on div at bounding box center [267, 440] width 13 height 13
type input "151515"
click at [745, 316] on span "We believe connection is the heart of growth. Whether you’re here to share an i…" at bounding box center [840, 315] width 363 height 49
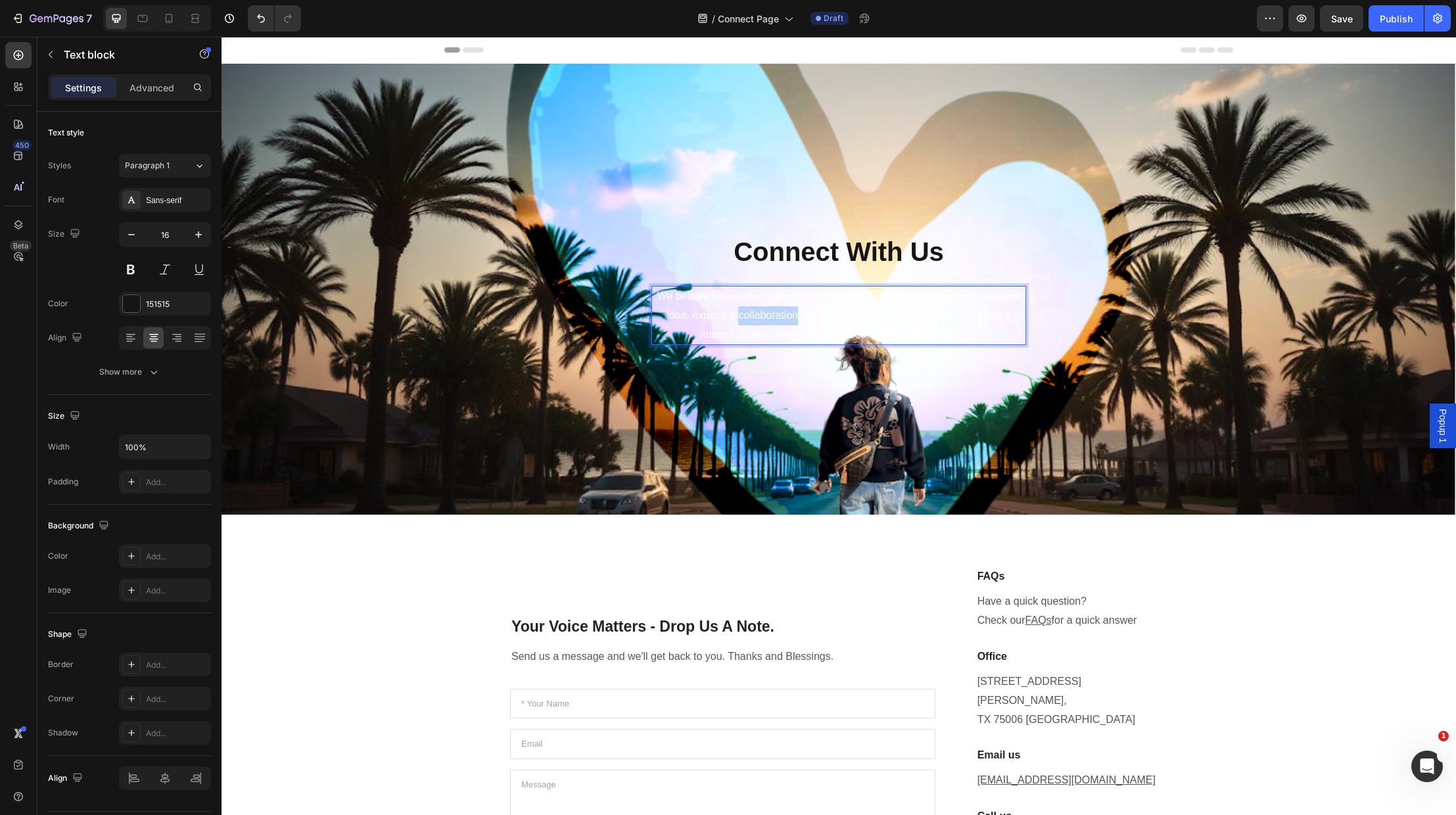
click at [745, 316] on span "We believe connection is the heart of growth. Whether you’re here to share an i…" at bounding box center [840, 315] width 363 height 49
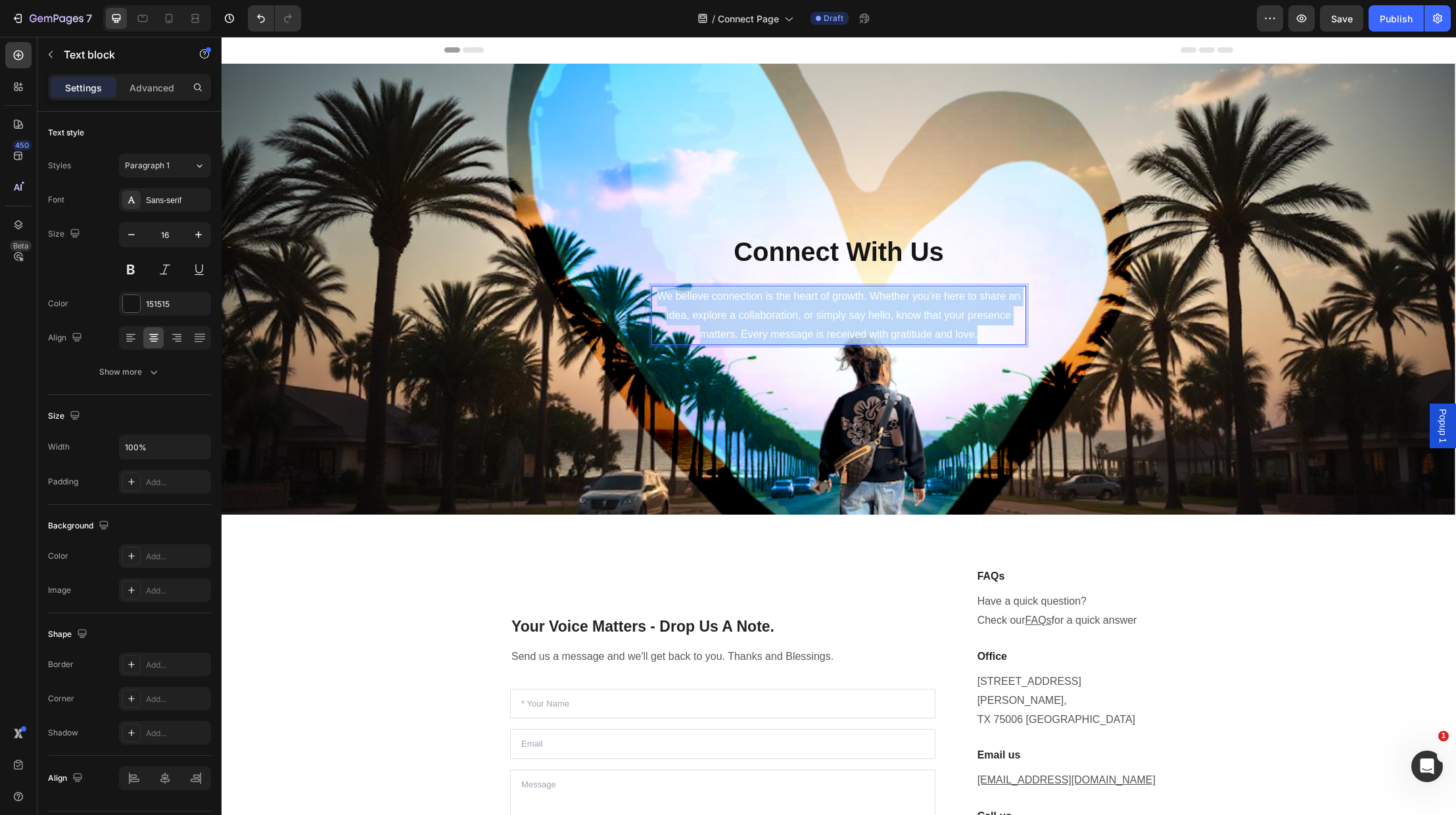
click at [745, 316] on span "We believe connection is the heart of growth. Whether you’re here to share an i…" at bounding box center [840, 315] width 363 height 49
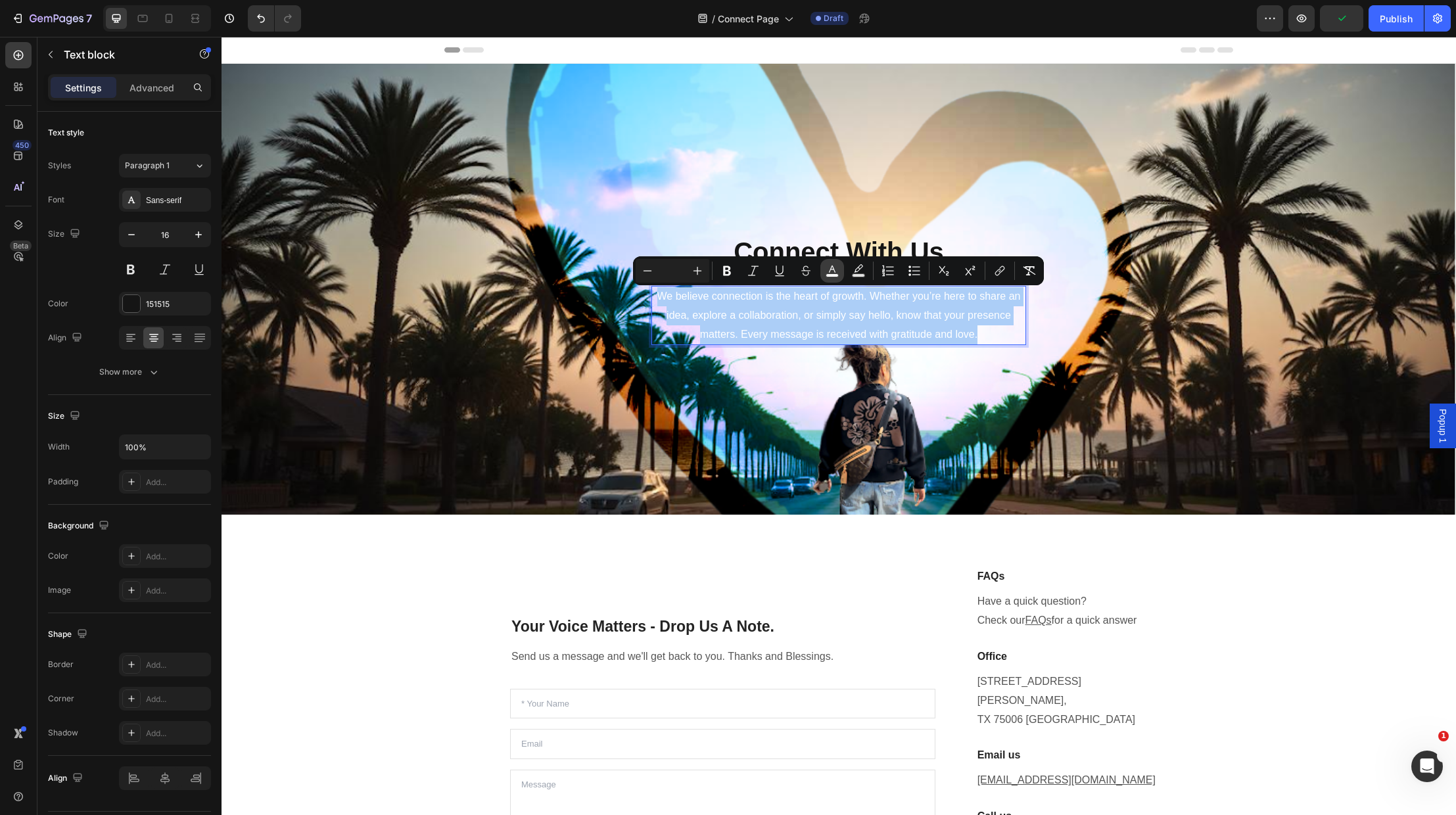
click at [832, 272] on icon "Editor contextual toolbar" at bounding box center [832, 271] width 13 height 13
type input "FFFFFF"
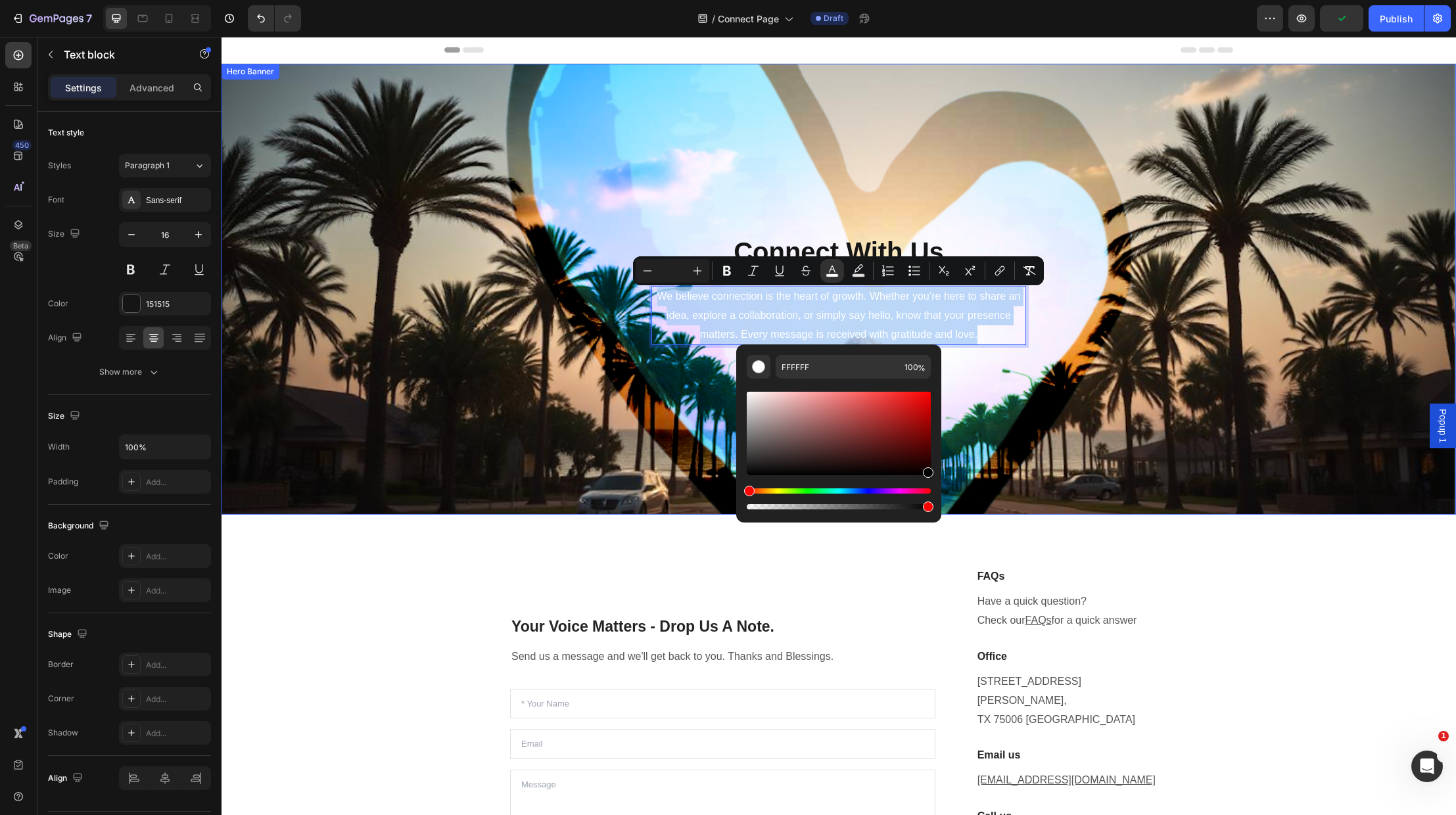
type input "000000"
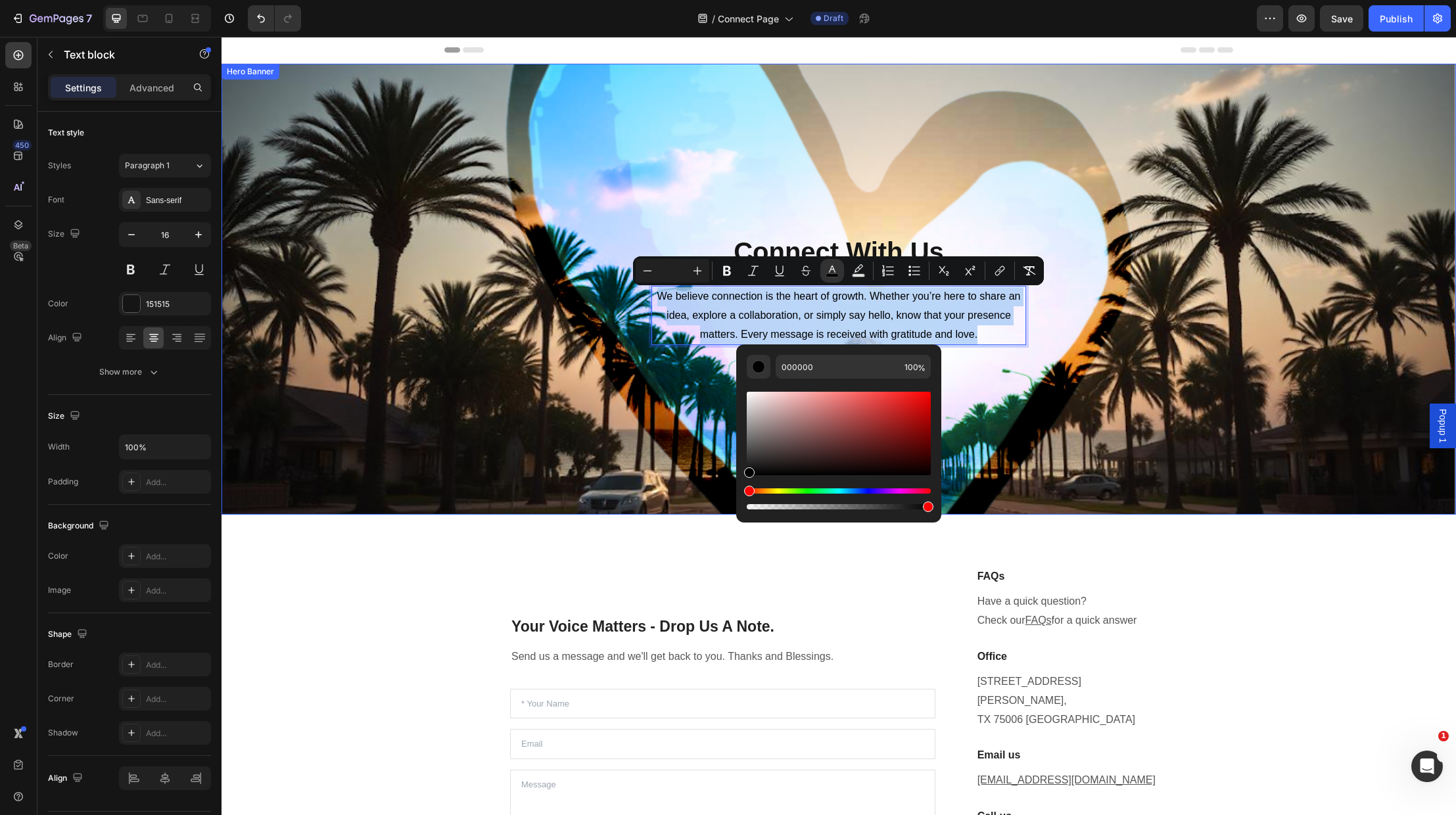
drag, startPoint x: 1009, startPoint y: 464, endPoint x: 971, endPoint y: 491, distance: 46.6
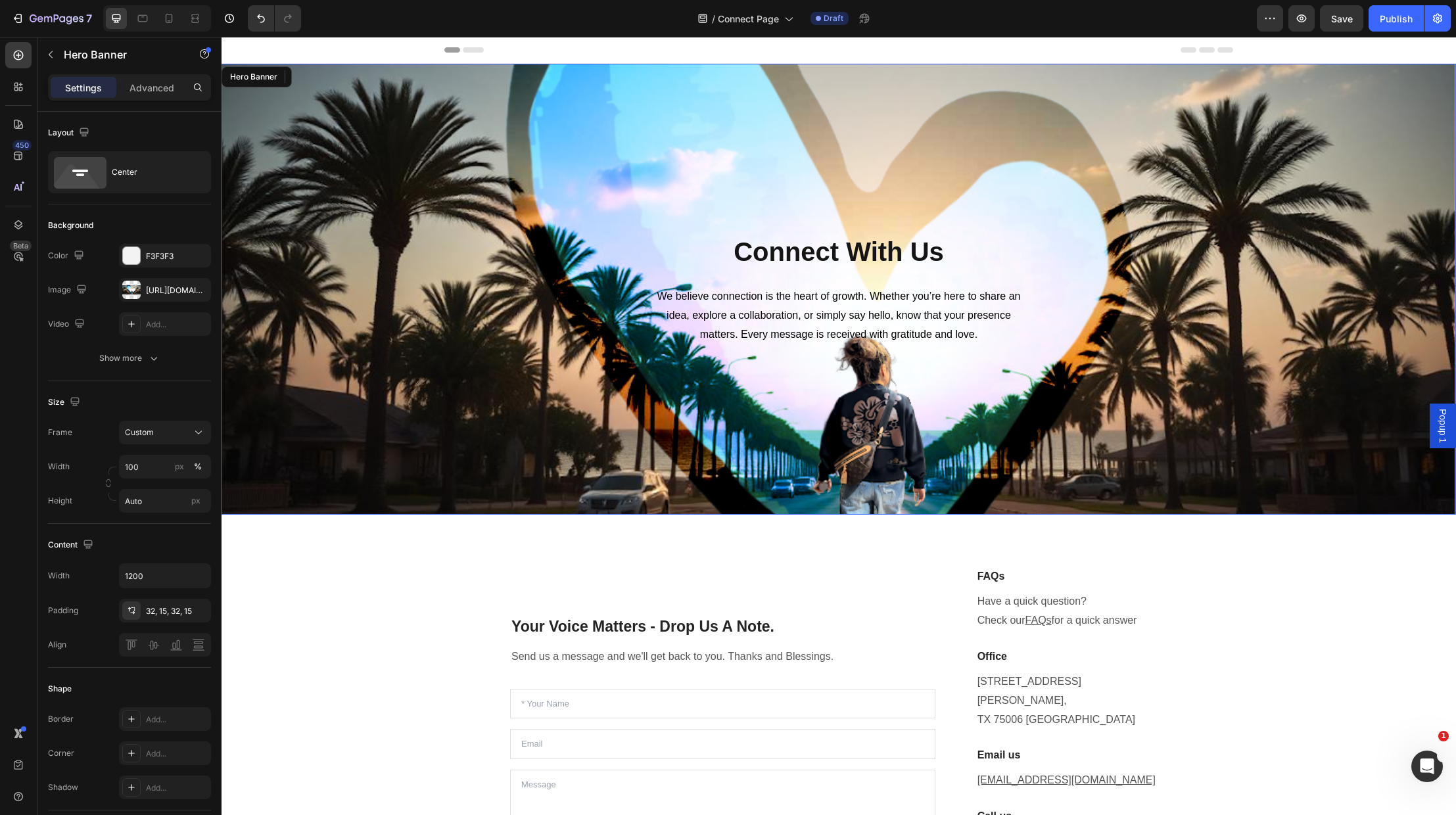
click at [547, 413] on div "Connect With Us Heading We believe connection is the heart of growth. Whether y…" at bounding box center [839, 289] width 769 height 409
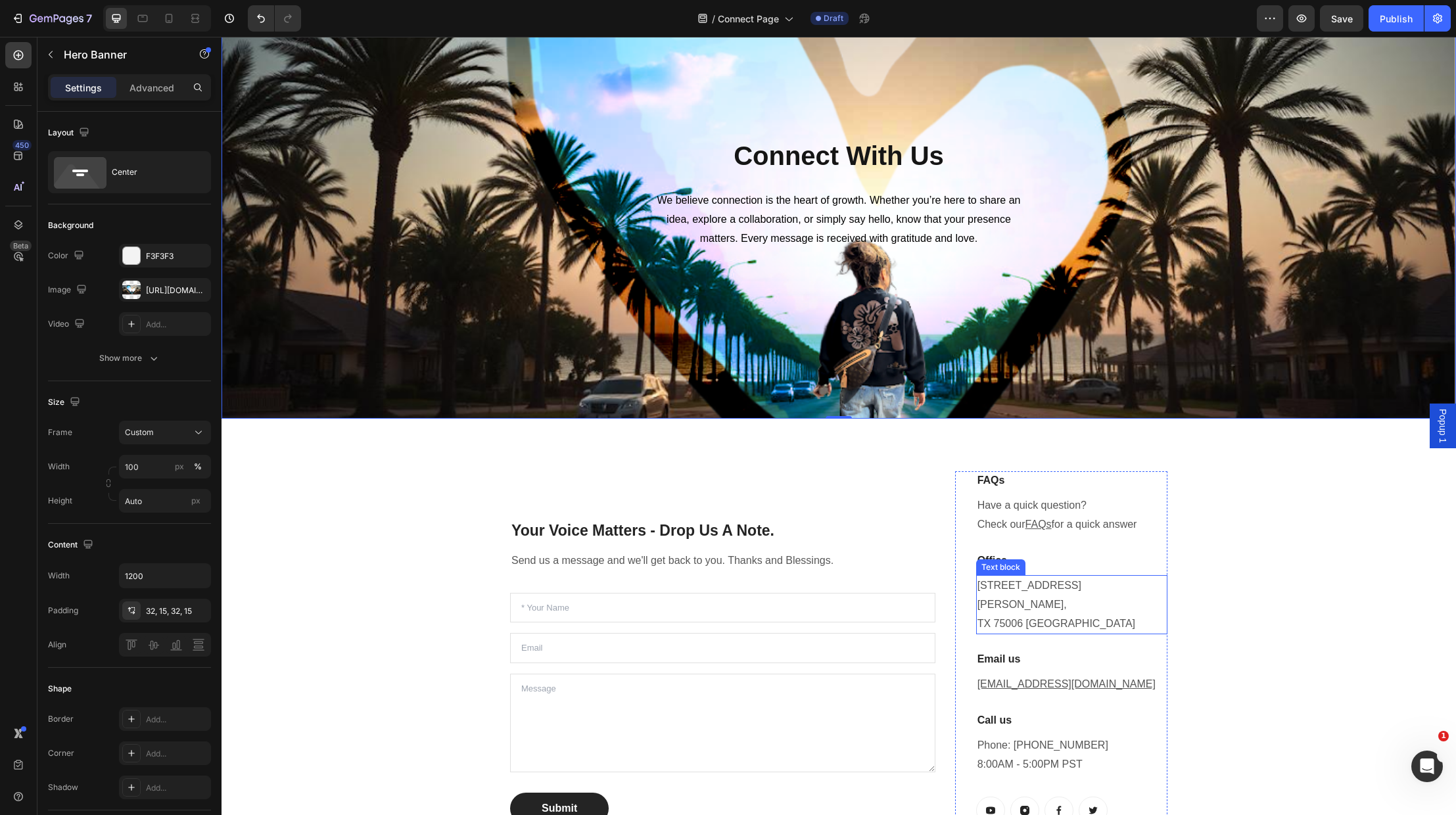
scroll to position [102, 0]
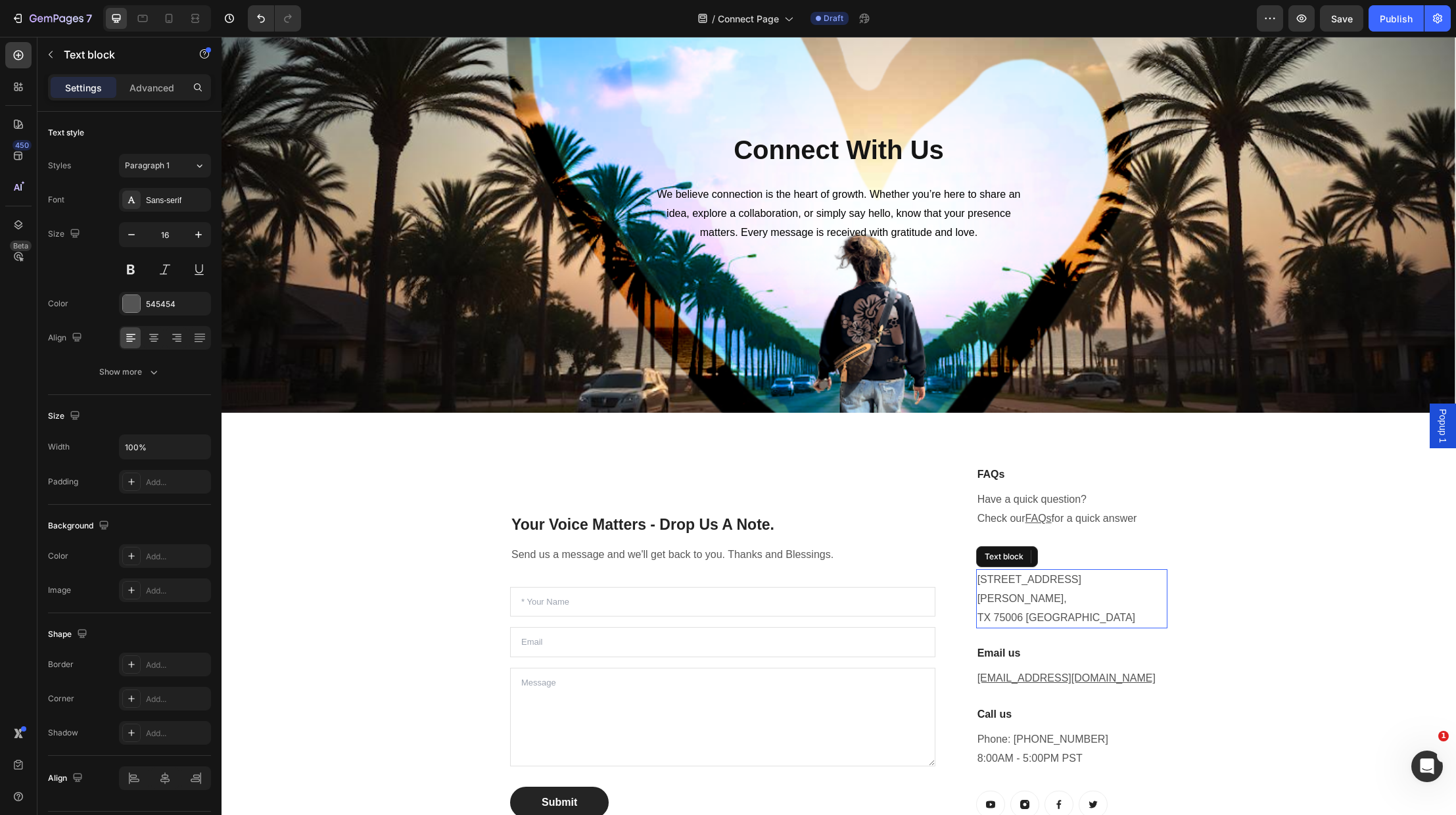
click at [1059, 577] on p "1520 Luna Road Carrollton, TX 75006 United States" at bounding box center [1072, 599] width 189 height 56
click at [1085, 600] on p "1520 Luna Road Carrollton, TX 75006 United States" at bounding box center [1072, 599] width 189 height 56
click at [1094, 599] on p "1520 Luna Road Carrollton, TX 75006 United States" at bounding box center [1072, 599] width 189 height 56
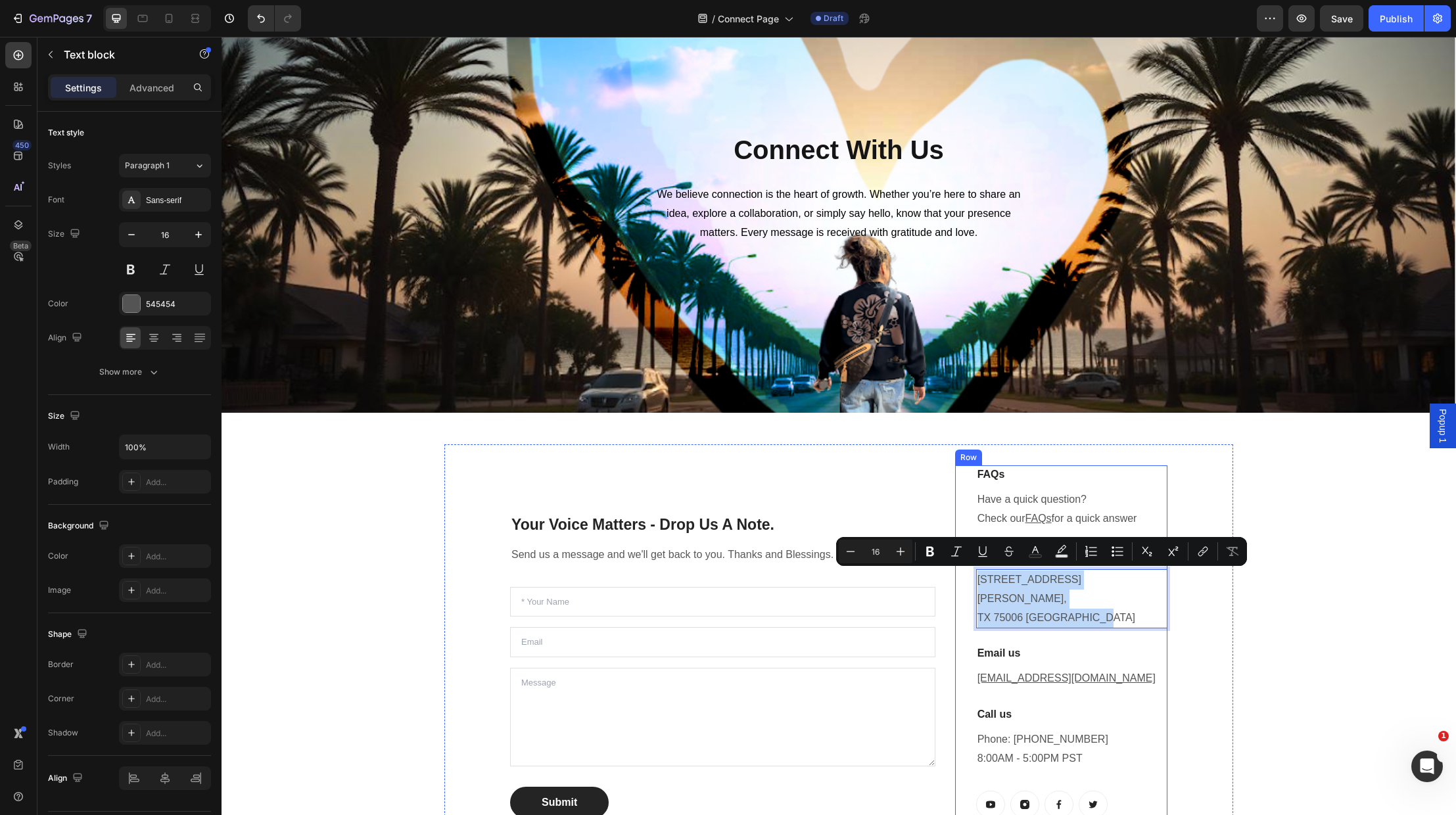
drag, startPoint x: 1094, startPoint y: 599, endPoint x: 962, endPoint y: 572, distance: 134.7
click at [962, 572] on div "FAQs Heading Have a quick question? Check our FAQs for a quick answer Text bloc…" at bounding box center [1062, 642] width 213 height 352
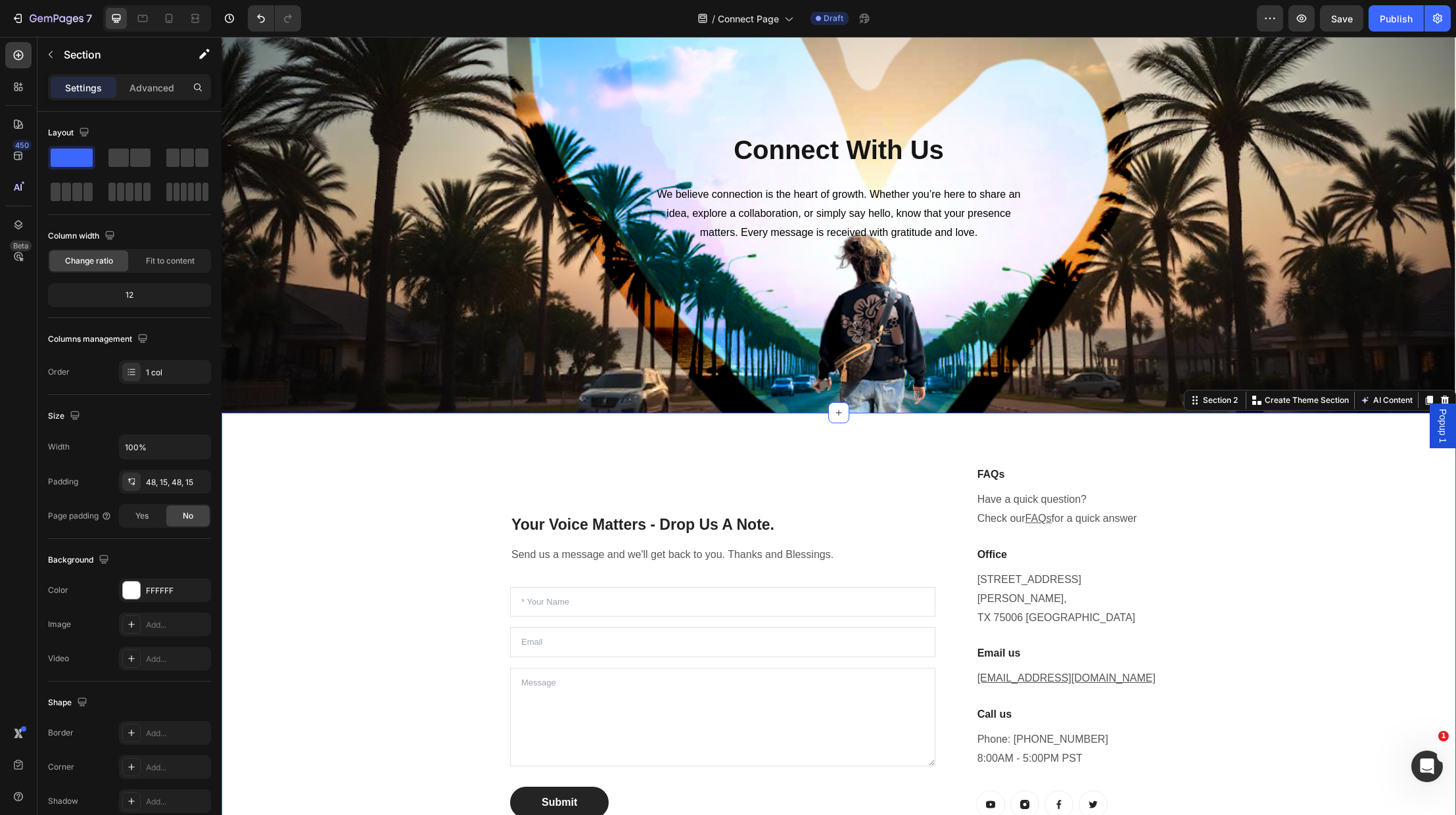
click at [1240, 616] on div "Your Voice Matters - Drop Us A Note. Heading Send us a message and we'll get ba…" at bounding box center [839, 641] width 1215 height 394
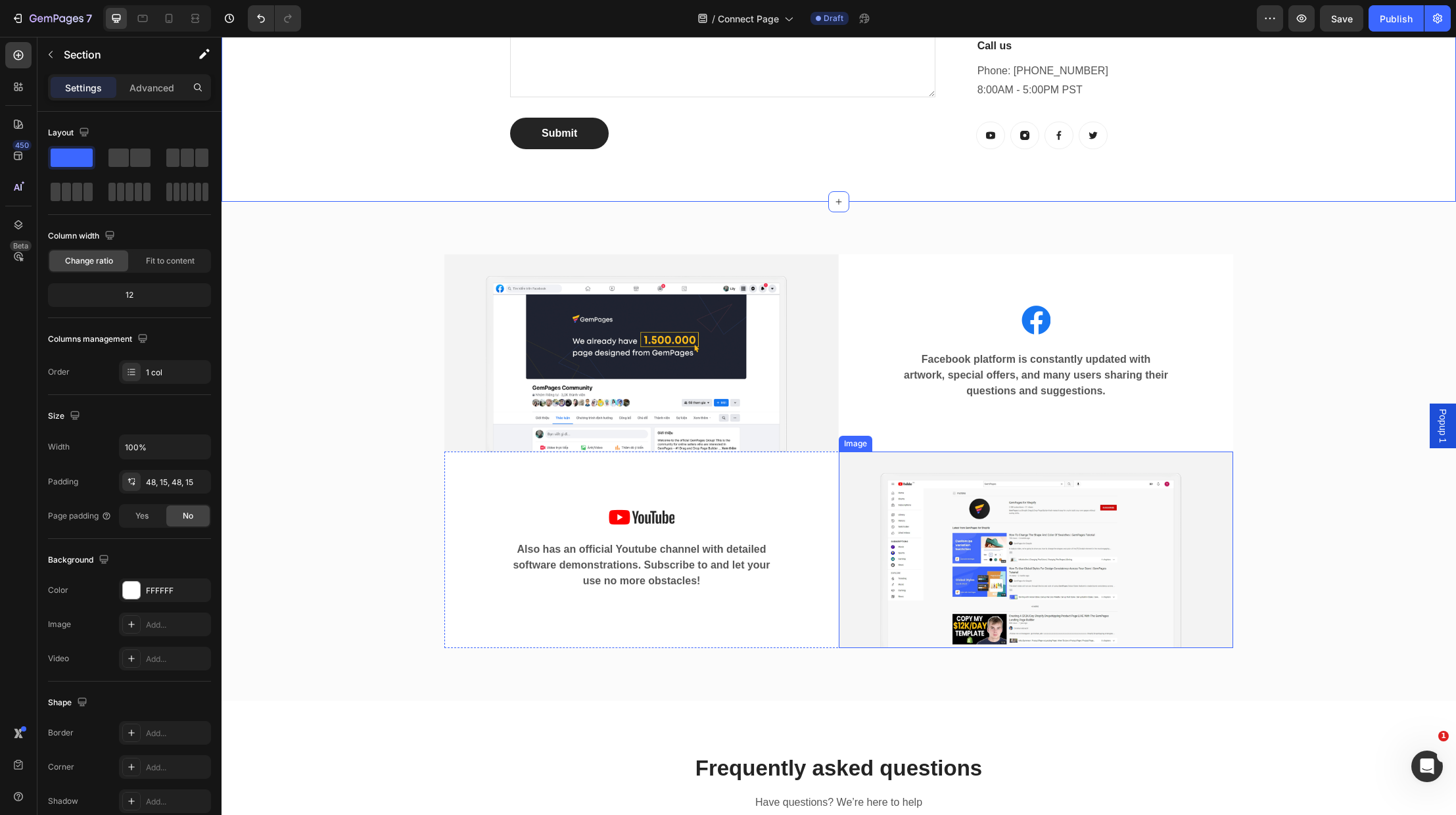
scroll to position [770, 0]
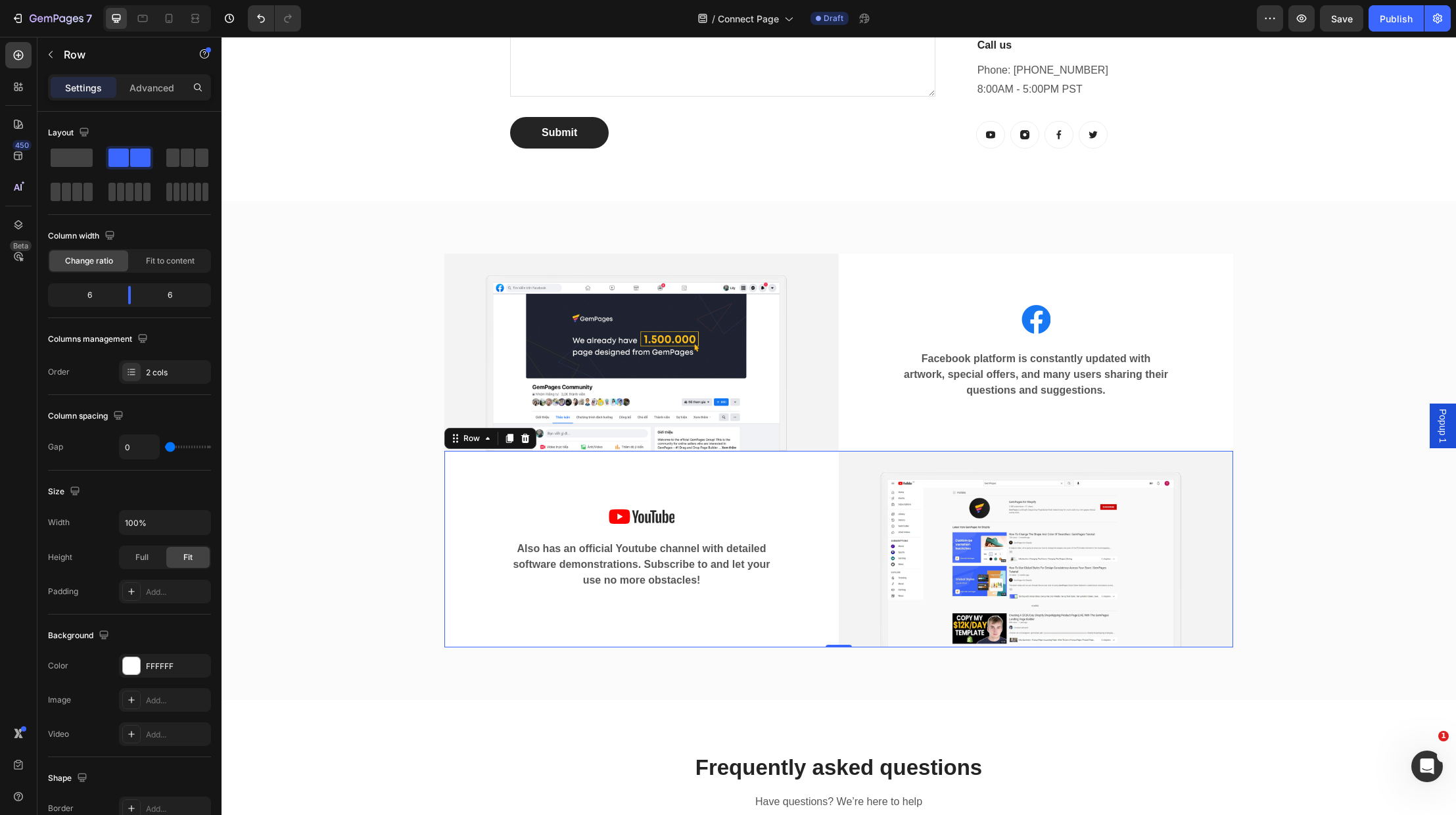
click at [714, 590] on div "Image Also has an official Youtube channel with detailed software demonstration…" at bounding box center [641, 549] width 394 height 197
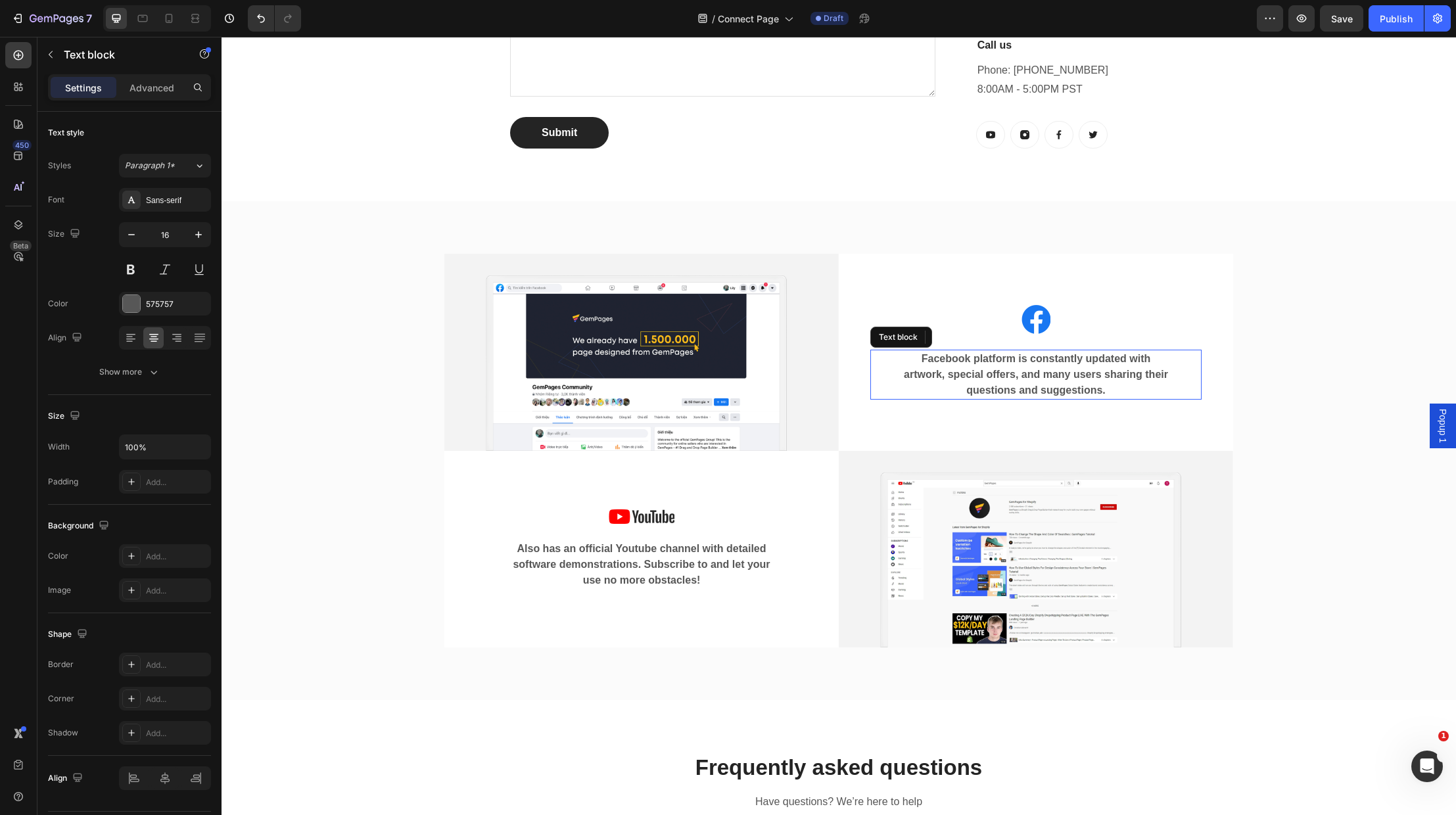
click at [934, 368] on p "Facebook platform is constantly updated with artwork, special offers, and many …" at bounding box center [1036, 375] width 265 height 47
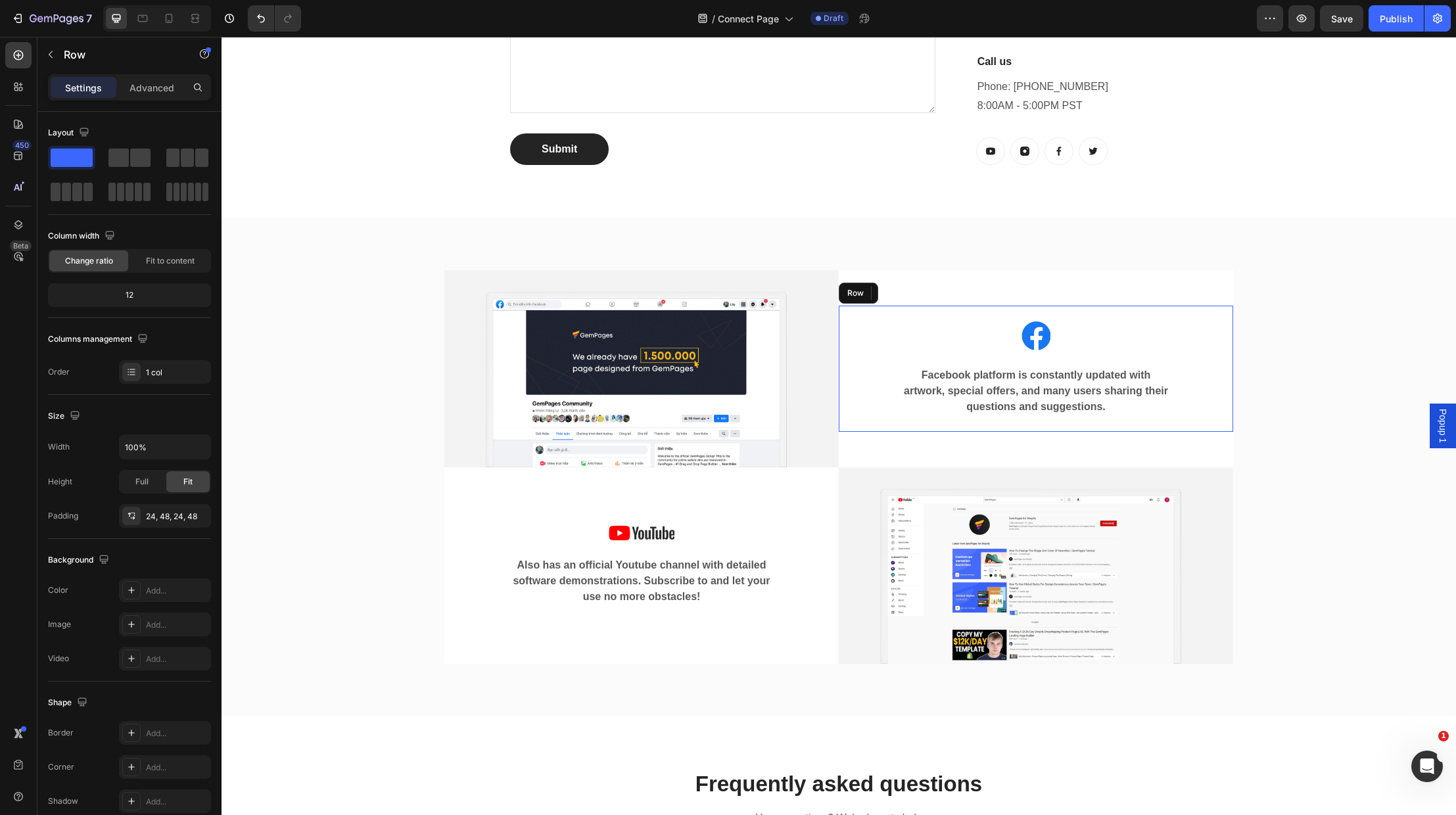
click at [1115, 341] on div "Image Facebook platform is constantly updated with artwork, special offers, and…" at bounding box center [1036, 369] width 331 height 95
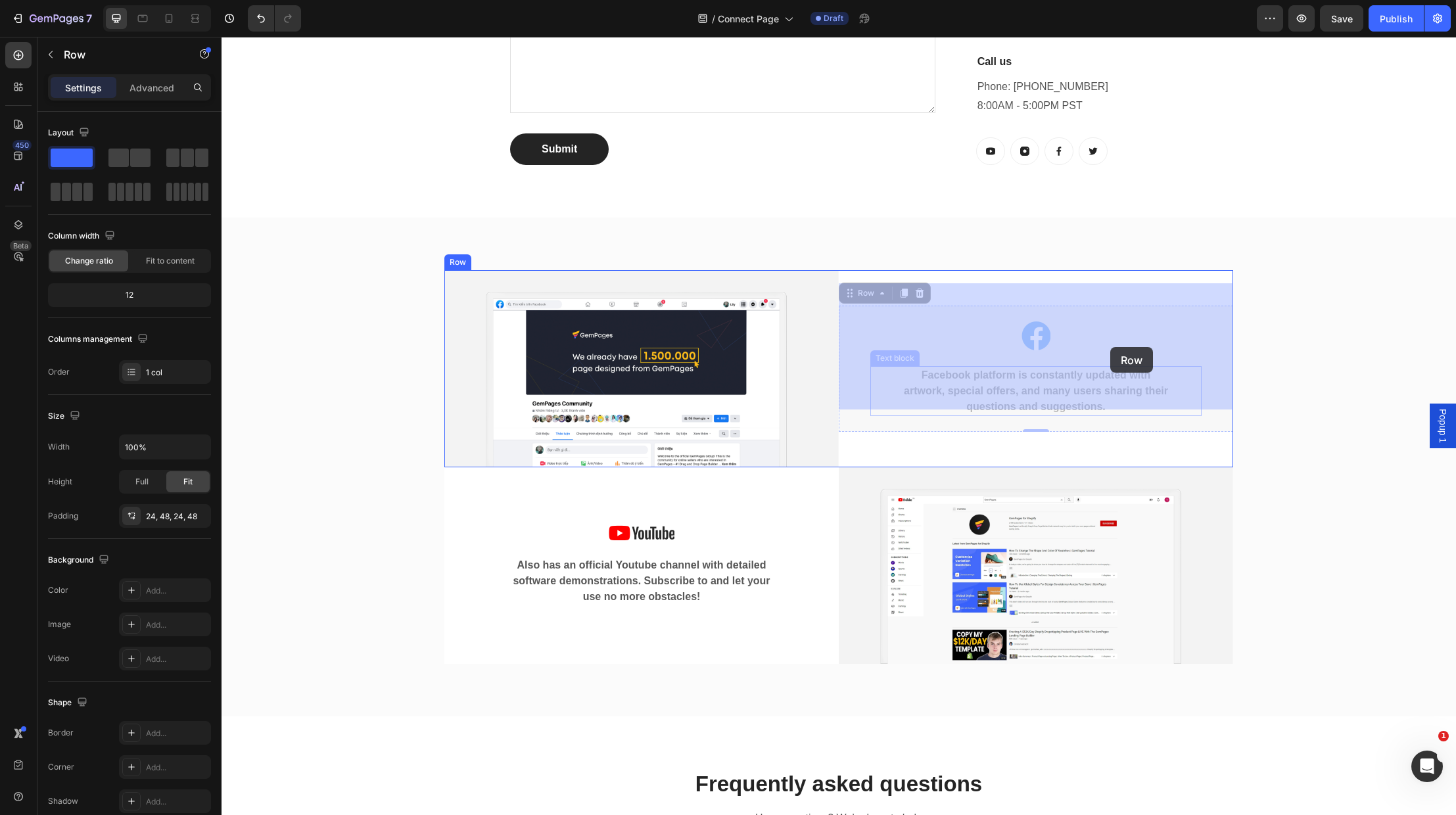
drag, startPoint x: 1115, startPoint y: 341, endPoint x: 1111, endPoint y: 347, distance: 7.2
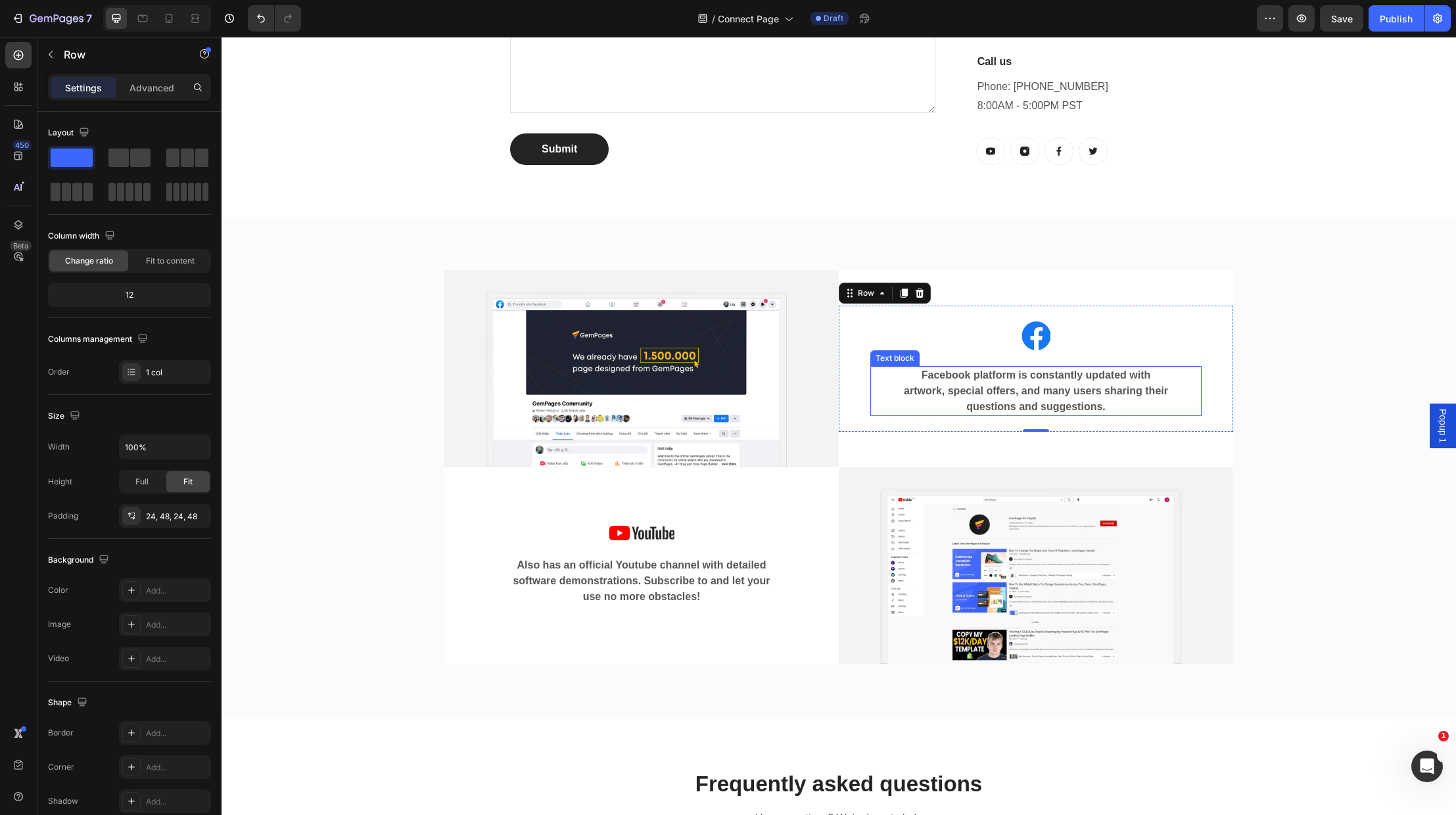
click at [1133, 368] on p "Facebook platform is constantly updated with artwork, special offers, and many …" at bounding box center [1036, 392] width 265 height 47
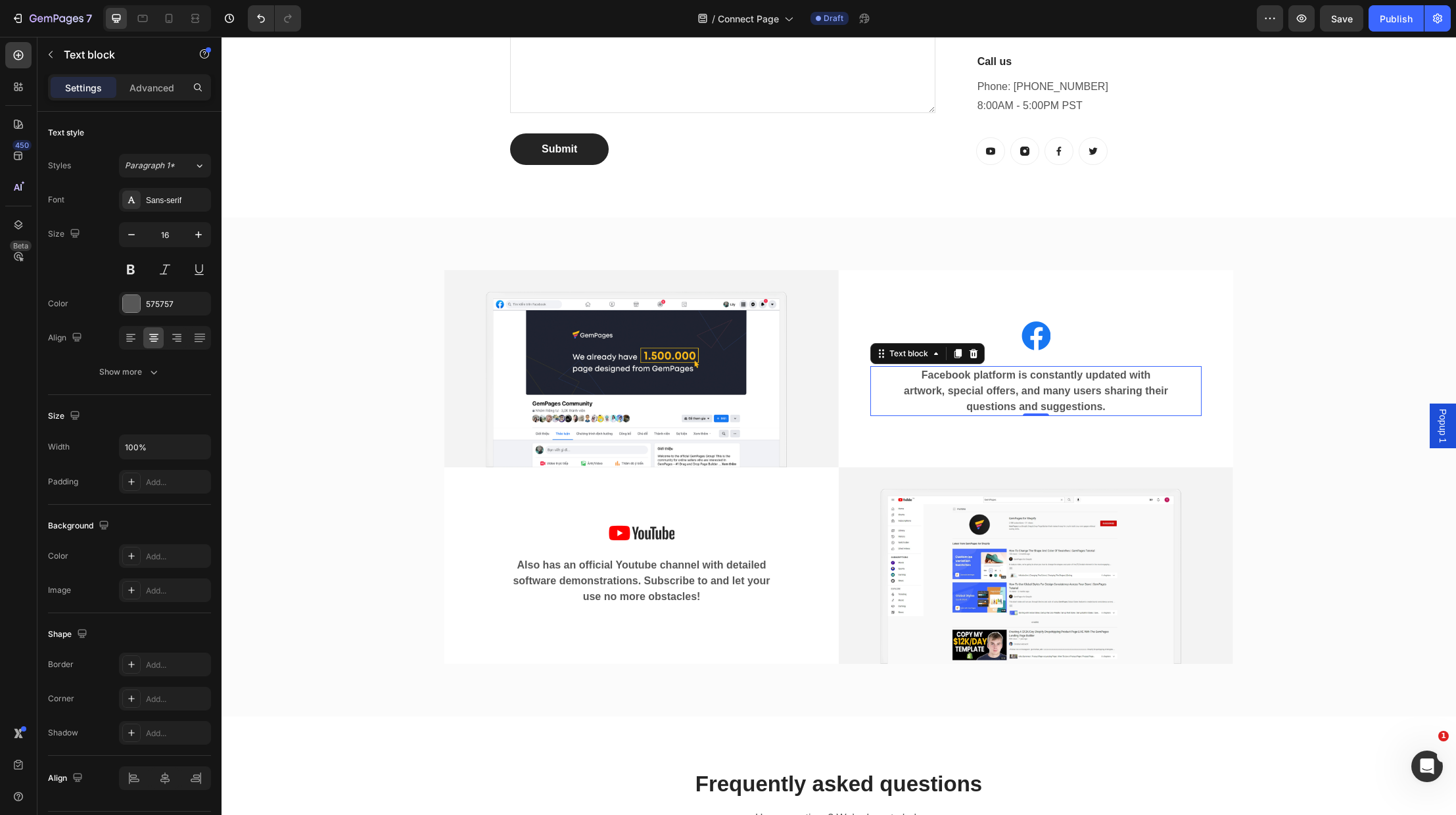
click at [1133, 368] on p "Facebook platform is constantly updated with artwork, special offers, and many …" at bounding box center [1036, 392] width 265 height 47
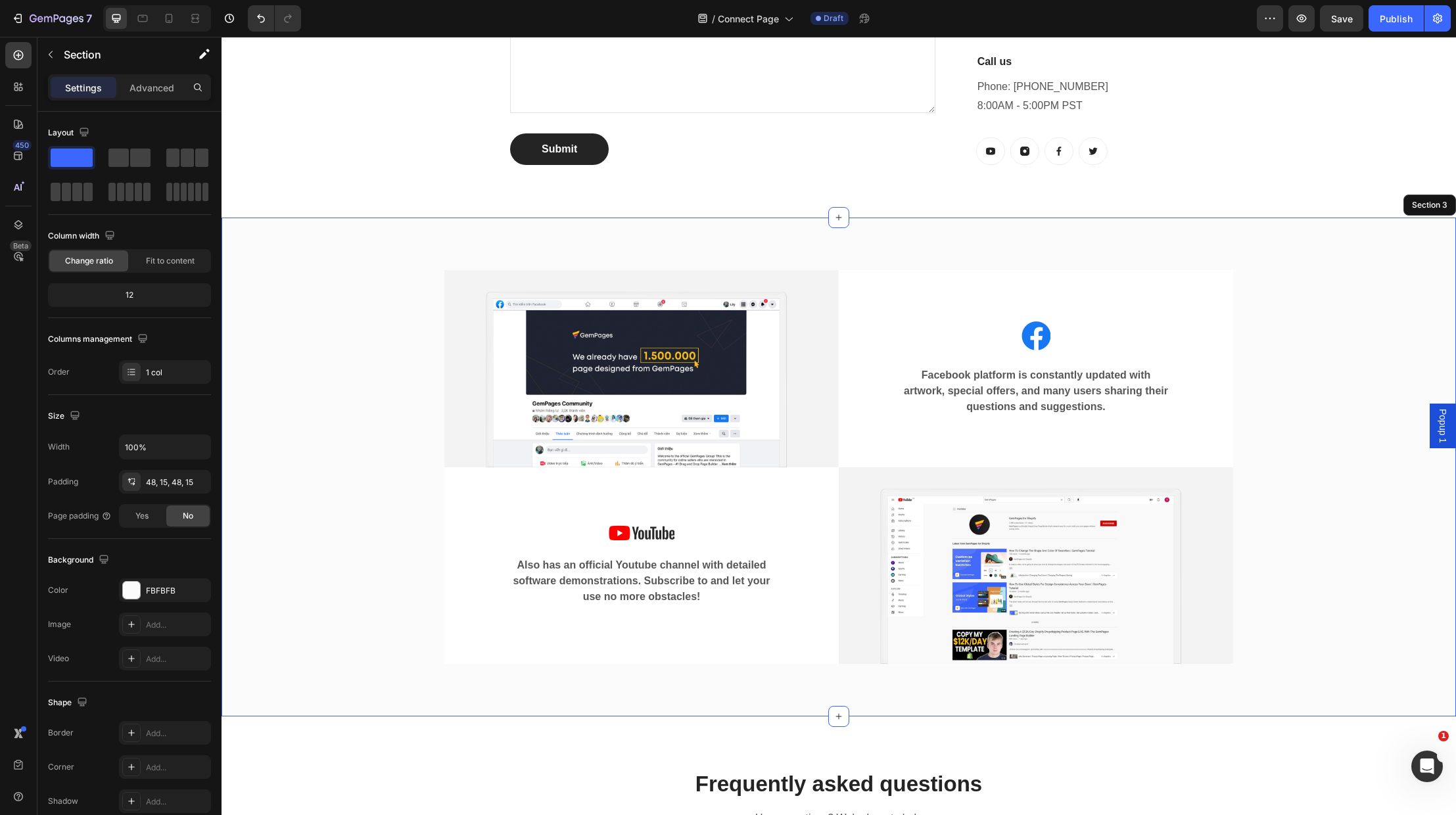
click at [1264, 422] on div "Image Image Facebook platform is constantly updated with artwork, special offer…" at bounding box center [839, 467] width 1215 height 436
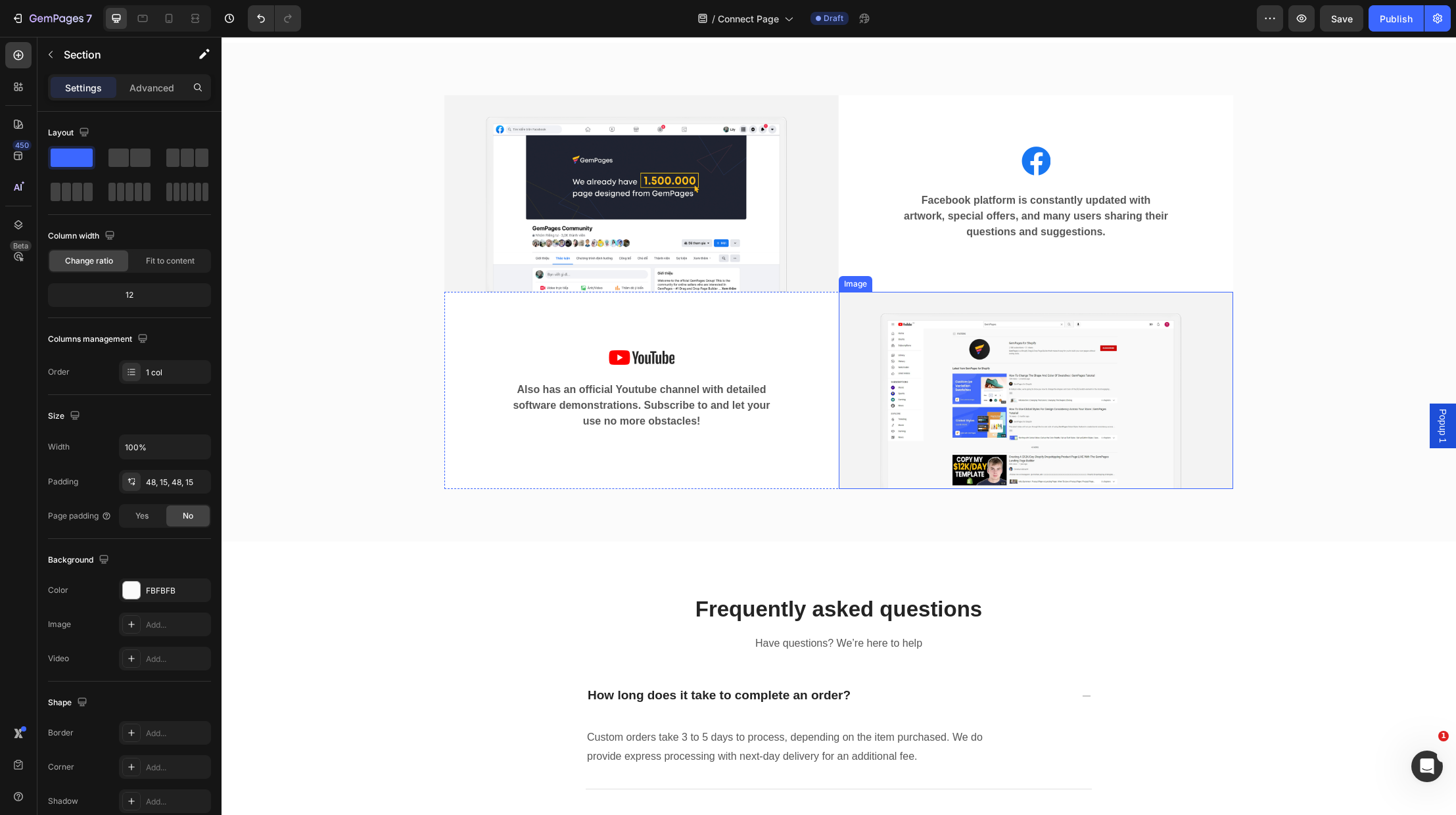
scroll to position [916, 0]
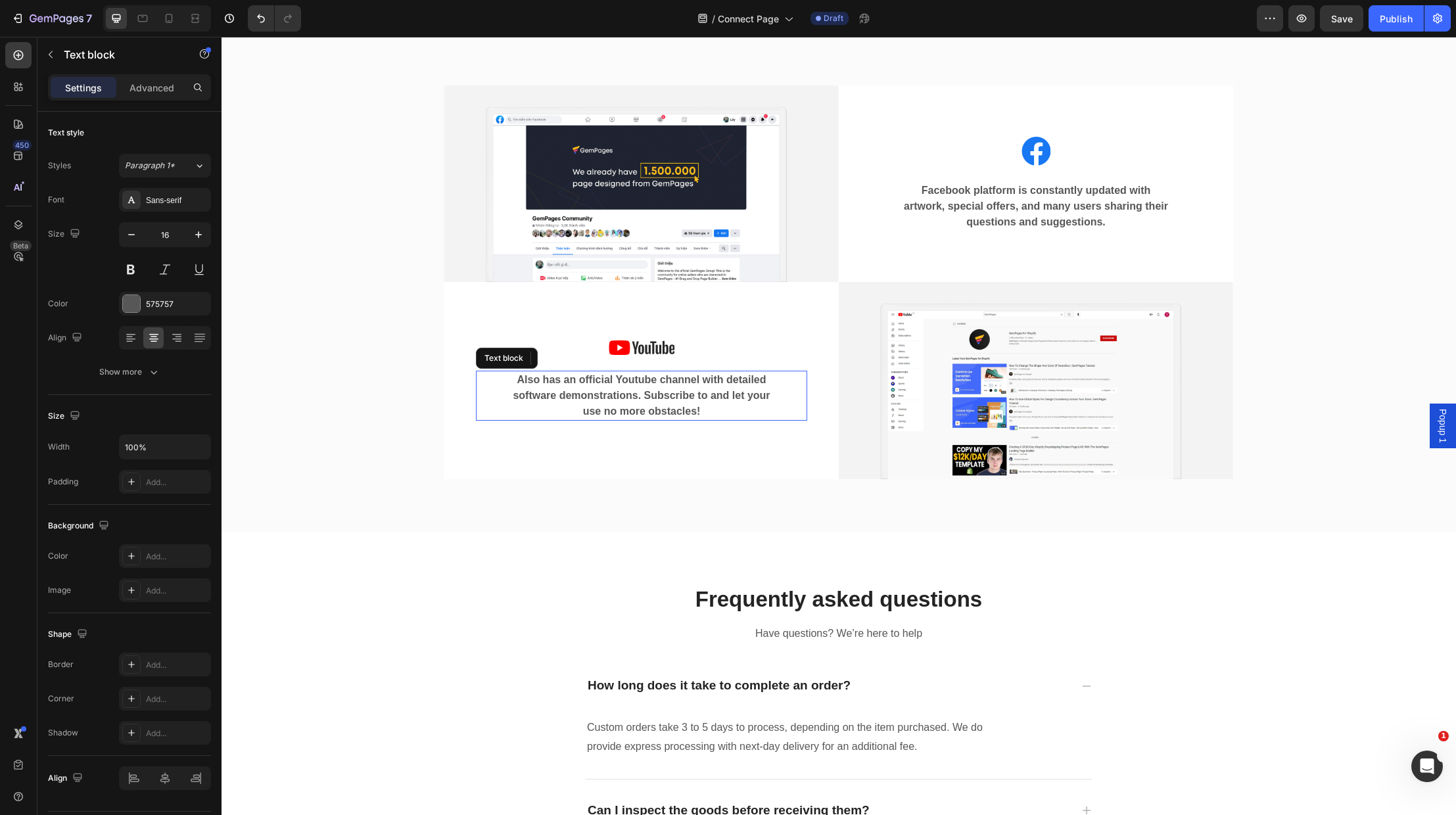
click at [668, 409] on p "Also has an official Youtube channel with detailed software demonstrations. Sub…" at bounding box center [642, 395] width 265 height 47
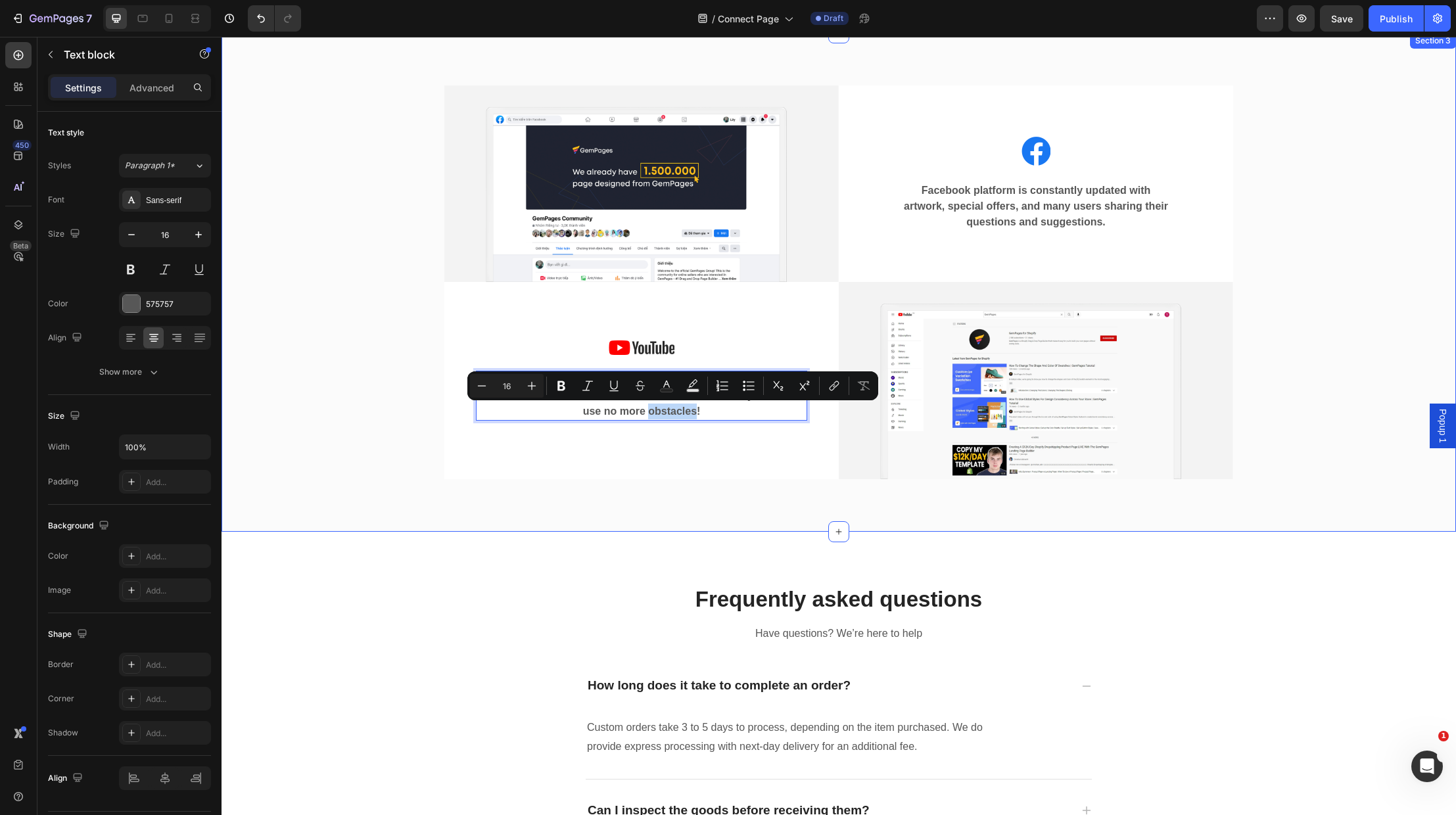
click at [1321, 386] on div "Image Image Facebook platform is constantly updated with artwork, special offer…" at bounding box center [839, 281] width 1215 height 436
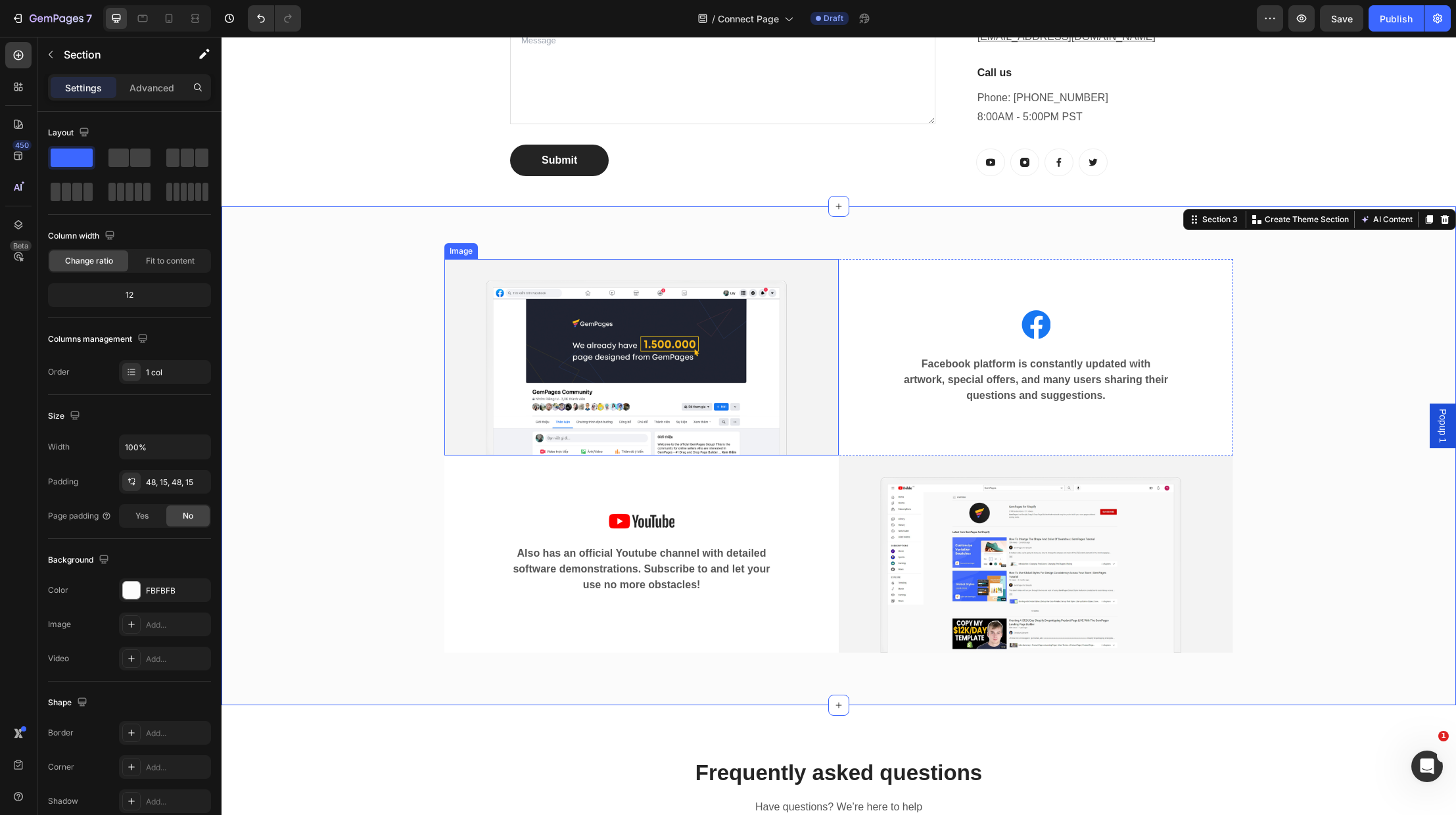
scroll to position [742, 0]
click at [707, 318] on img at bounding box center [641, 358] width 394 height 197
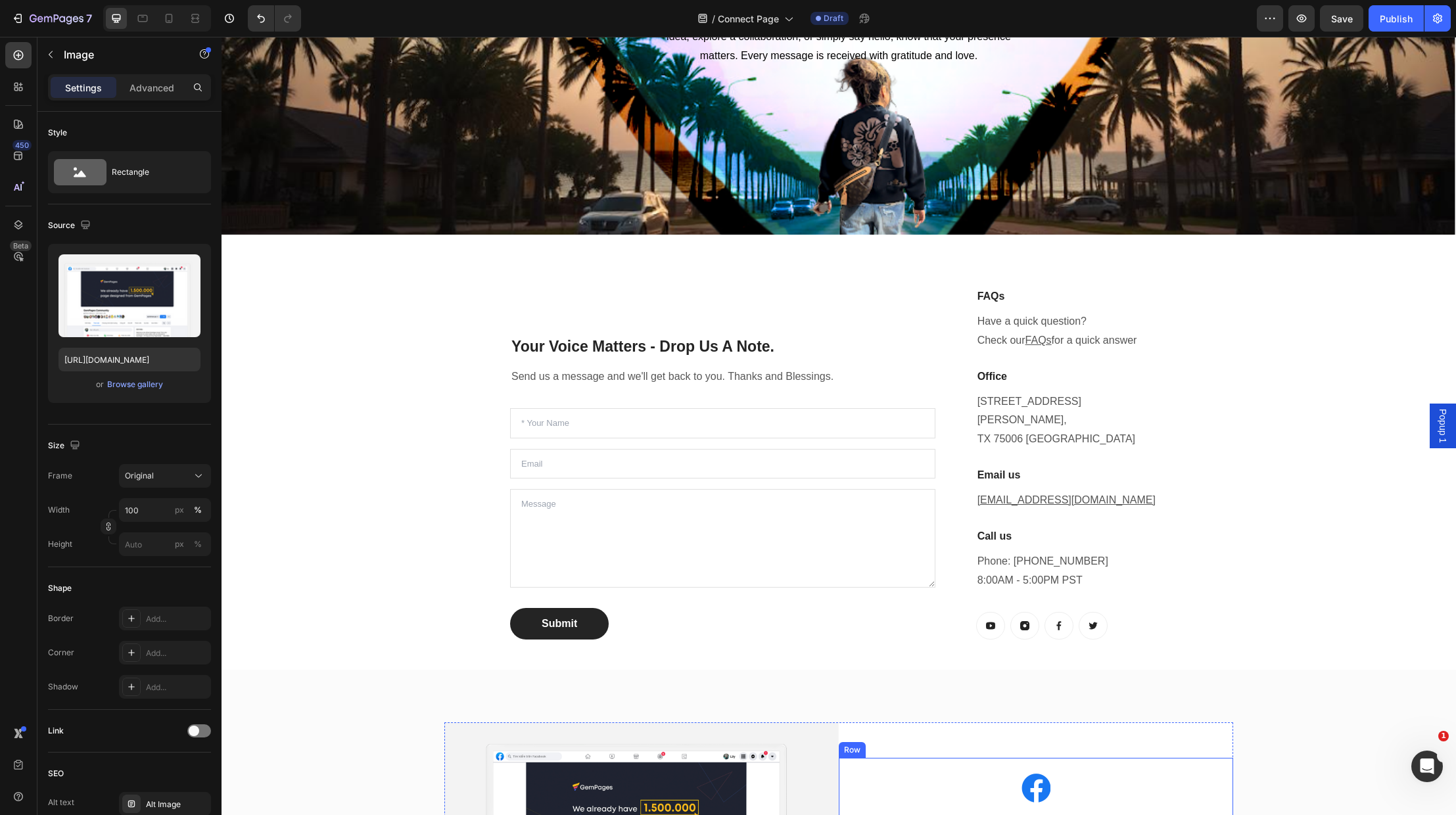
scroll to position [235, 0]
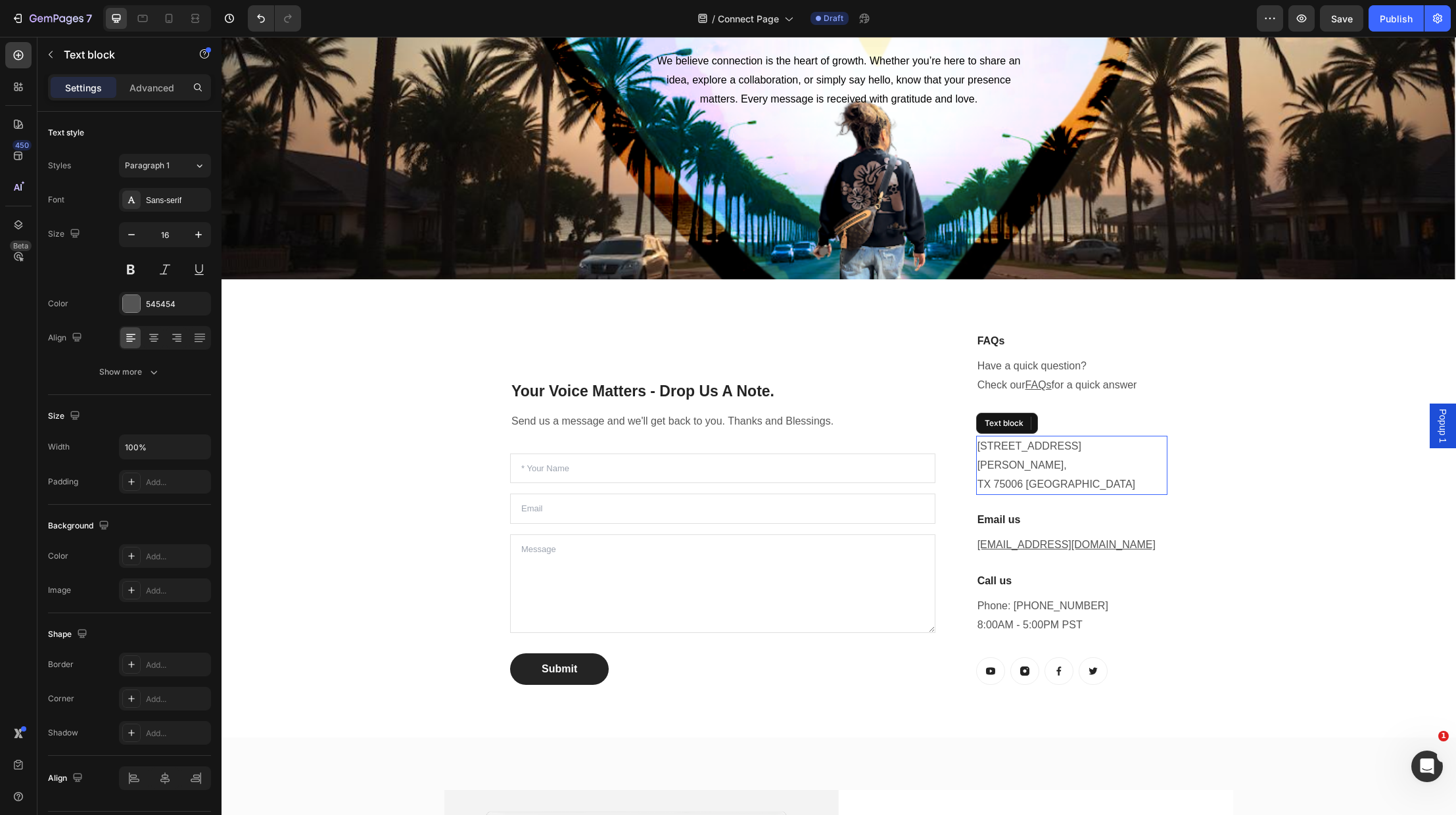
click at [1062, 463] on p "1520 Luna Road Carrollton, TX 75006 United States" at bounding box center [1072, 466] width 189 height 56
click at [1061, 463] on p "1520 Luna Road Carrollton, TX 75006 United States" at bounding box center [1072, 466] width 189 height 56
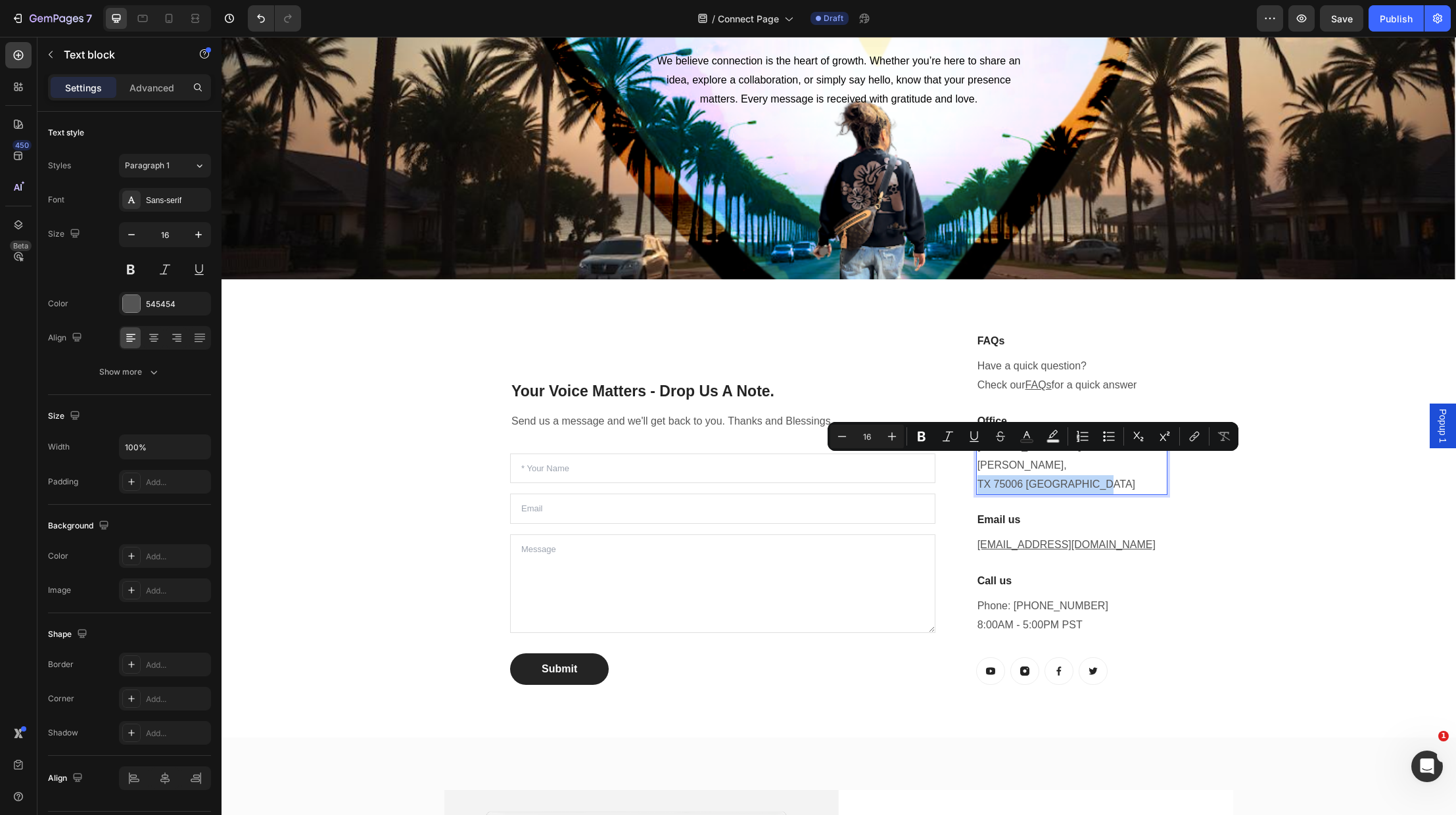
click at [1093, 461] on p "1520 Luna Road Carrollton, TX 75006 United States" at bounding box center [1072, 466] width 189 height 56
click at [1096, 460] on p "1520 Luna Road Carrollton, TX 75006 United States" at bounding box center [1072, 466] width 189 height 56
drag, startPoint x: 1082, startPoint y: 462, endPoint x: 1115, endPoint y: 450, distance: 35.1
click at [1084, 462] on p "1520 Luna Road Carrollton, TX 75006 United States" at bounding box center [1072, 466] width 189 height 56
click at [1225, 383] on div "Your Voice Matters - Drop Us A Note. Heading Send us a message and we'll get ba…" at bounding box center [839, 507] width 789 height 394
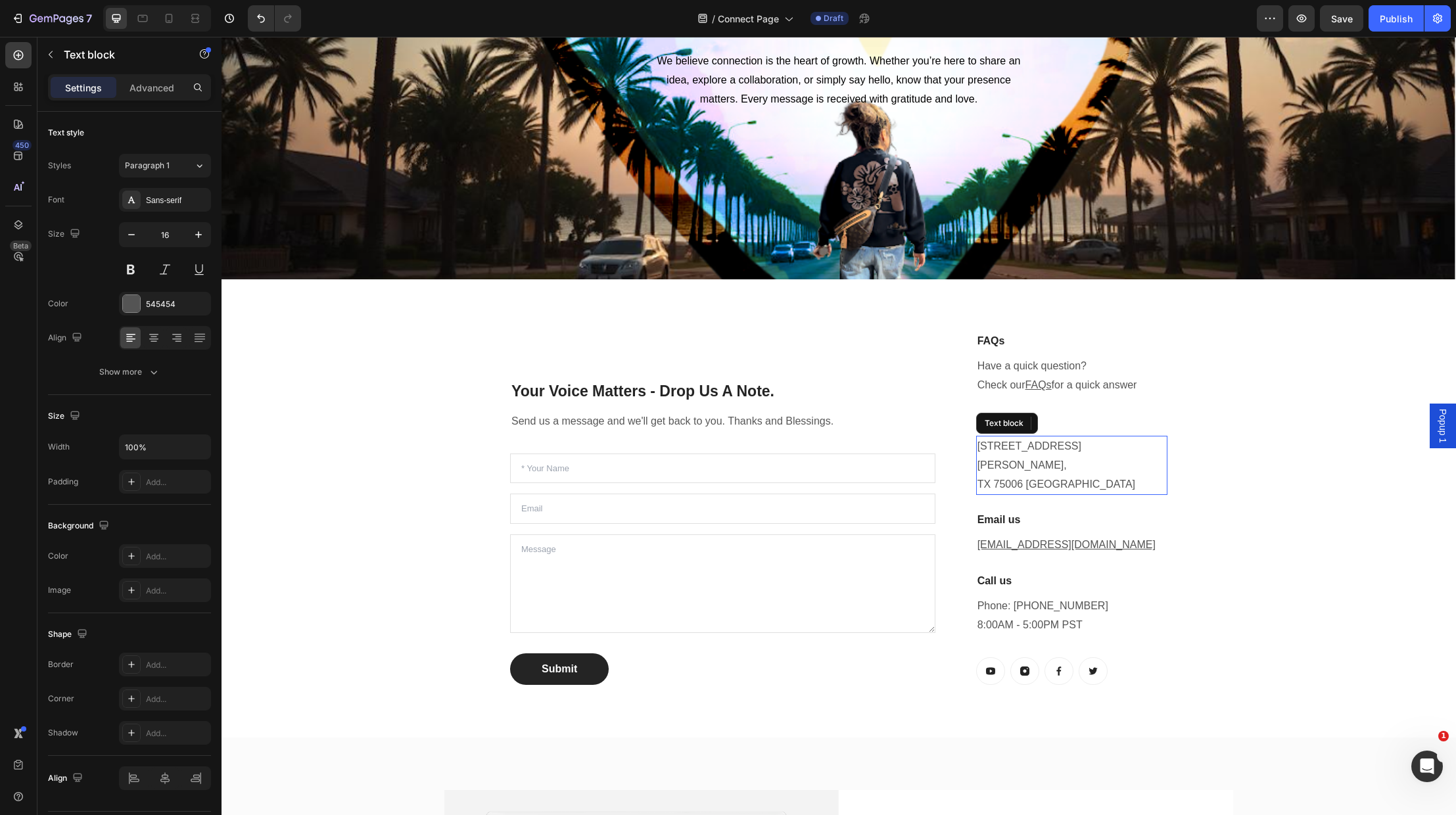
click at [1000, 444] on p "1520 Luna Road Carrollton, TX 75006 United States" at bounding box center [1072, 466] width 189 height 56
drag, startPoint x: 981, startPoint y: 444, endPoint x: 1019, endPoint y: 448, distance: 38.2
click at [1019, 448] on p "1520 Luna Road Carrollton, TX 75006 United States" at bounding box center [1072, 466] width 189 height 56
drag, startPoint x: 1000, startPoint y: 453, endPoint x: 988, endPoint y: 451, distance: 12.2
click at [1000, 453] on p "1520 Luna Road Carrollton, TX 75006 United States" at bounding box center [1072, 466] width 189 height 56
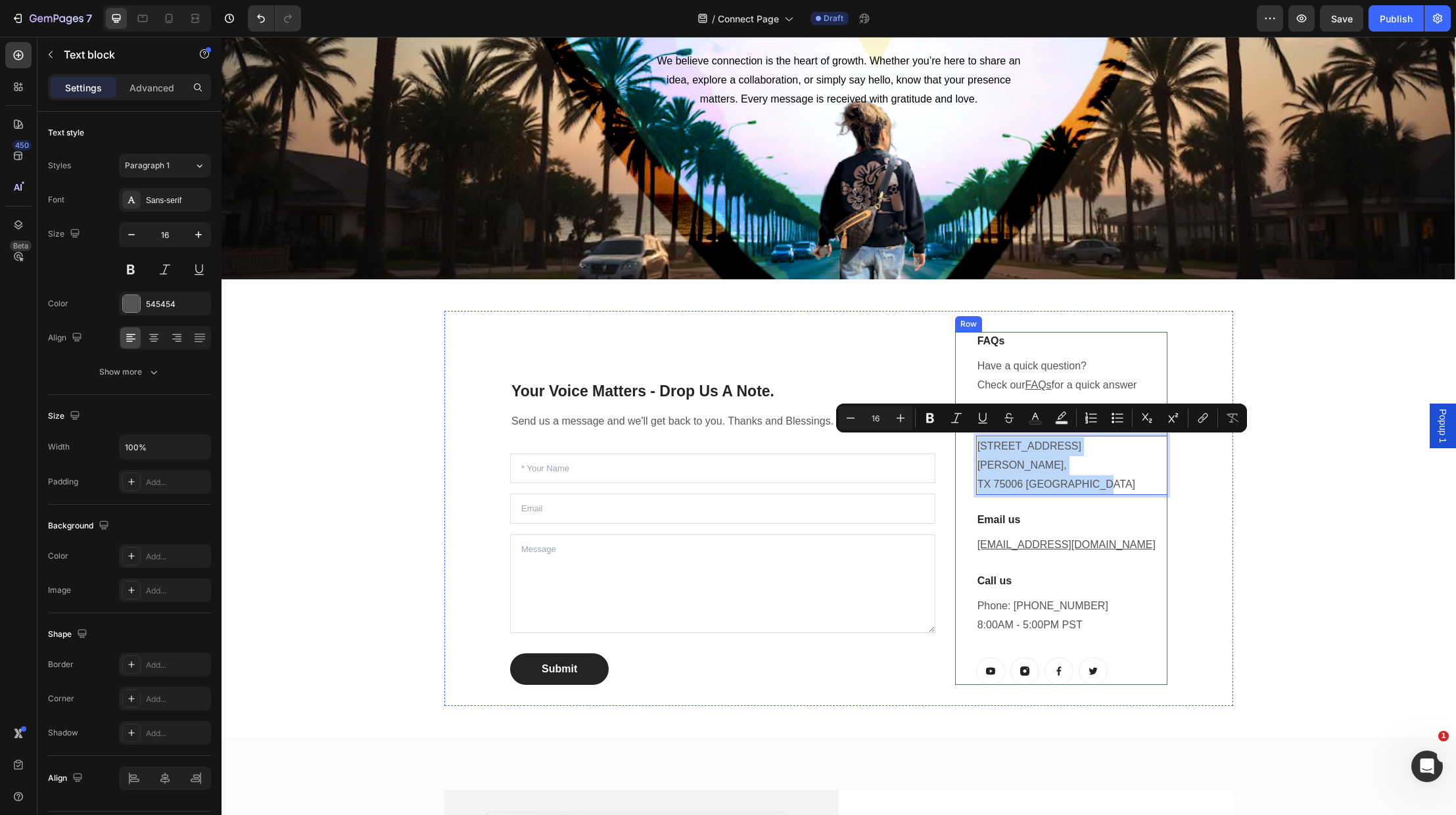
drag, startPoint x: 978, startPoint y: 444, endPoint x: 1107, endPoint y: 482, distance: 134.5
click at [1107, 482] on div "FAQs Heading Have a quick question? Check our FAQs for a quick answer Text bloc…" at bounding box center [1071, 508] width 191 height 352
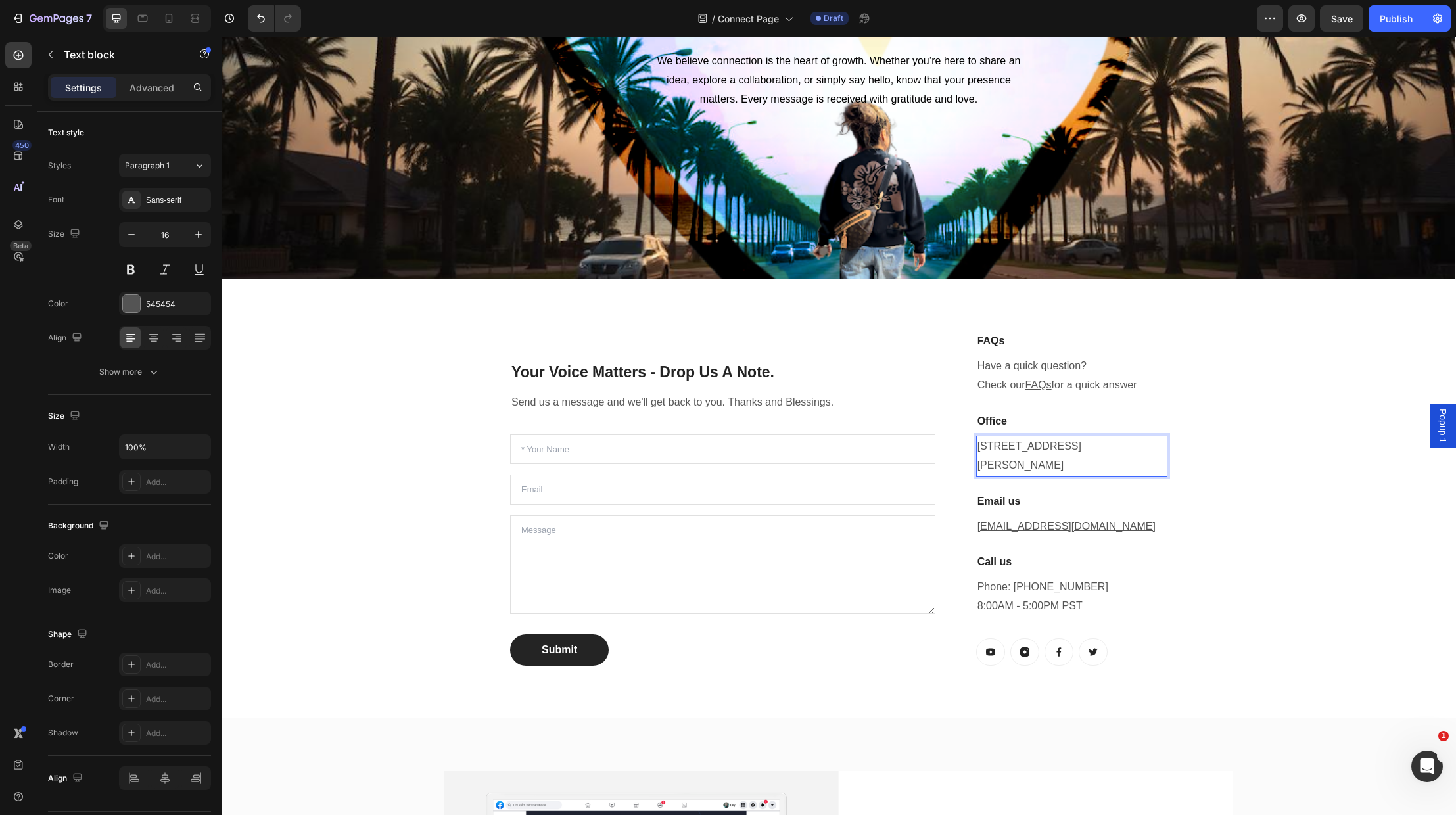
click at [988, 444] on p "3o724 Benton Rd STE C 302 No 555" at bounding box center [1072, 456] width 189 height 39
click at [1154, 439] on p "30724 Benton Rd STE C 302 No 555" at bounding box center [1072, 456] width 189 height 39
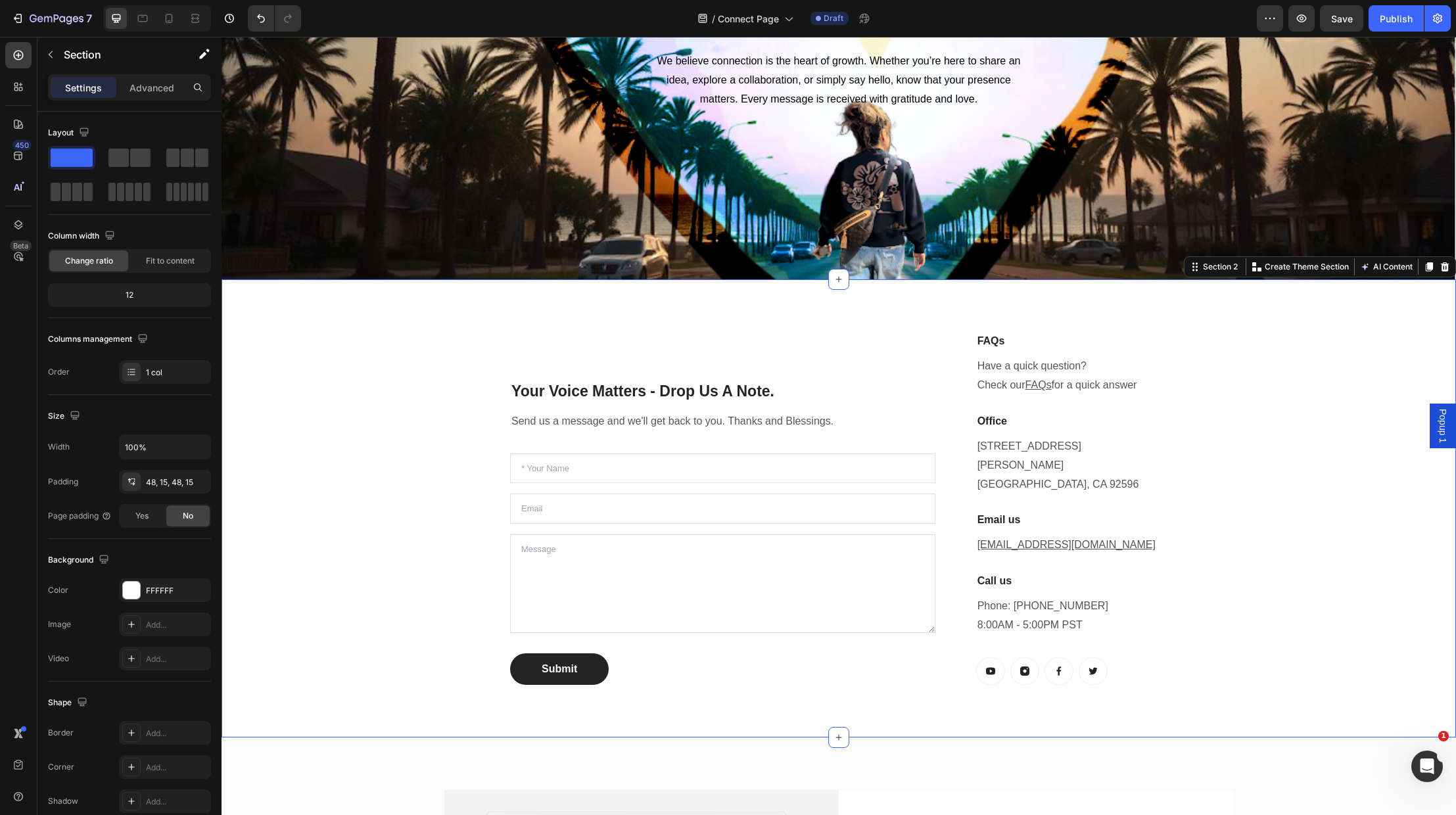
drag, startPoint x: 1292, startPoint y: 550, endPoint x: 1292, endPoint y: 563, distance: 13.0
click at [1292, 551] on div "Your Voice Matters - Drop Us A Note. Heading Send us a message and we'll get ba…" at bounding box center [839, 507] width 1215 height 394
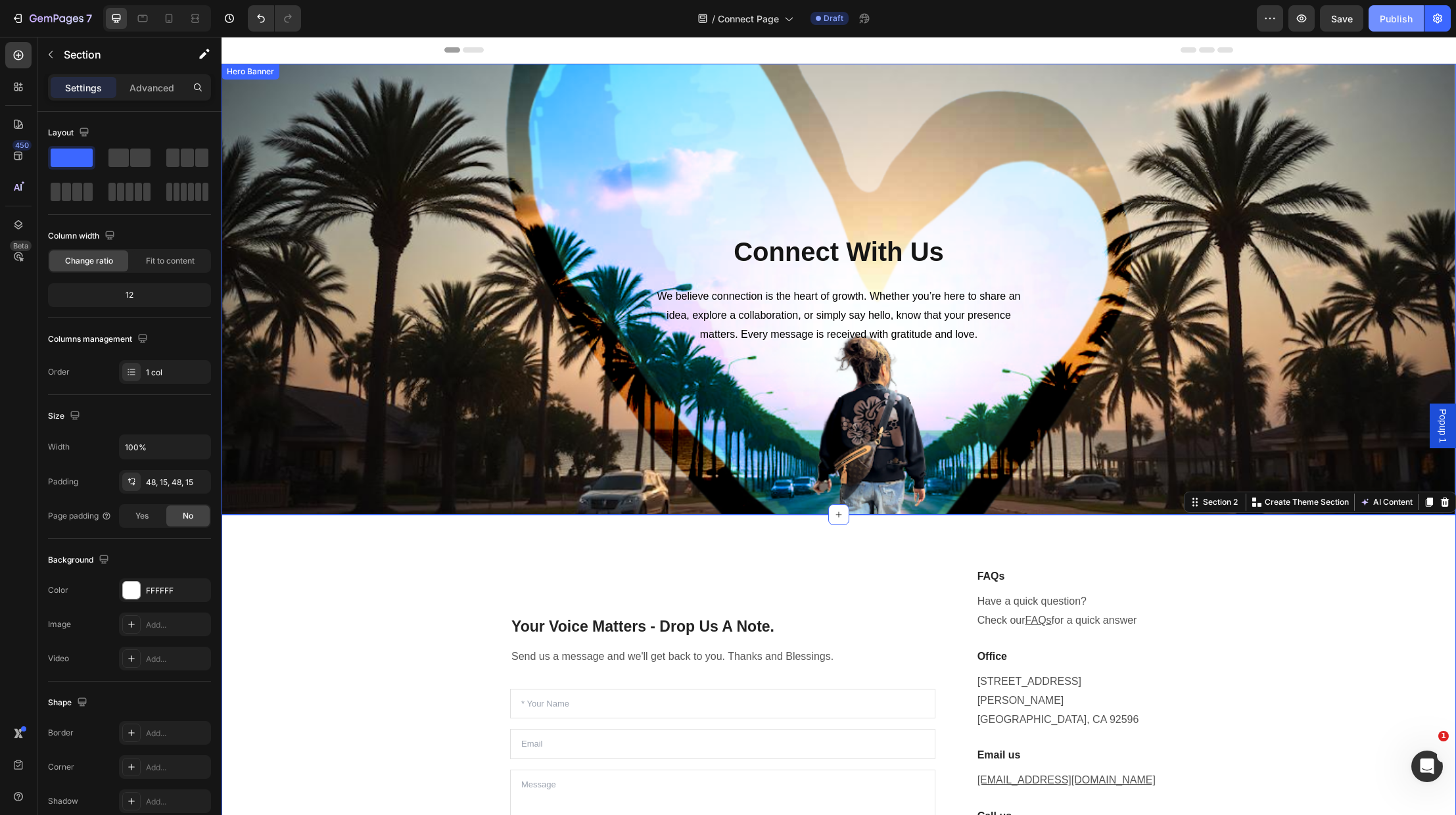
scroll to position [0, 0]
click at [1349, 16] on button "button" at bounding box center [1342, 19] width 43 height 26
drag, startPoint x: 1394, startPoint y: 19, endPoint x: 1392, endPoint y: 26, distance: 7.3
click at [1394, 19] on div "Publish" at bounding box center [1396, 19] width 33 height 14
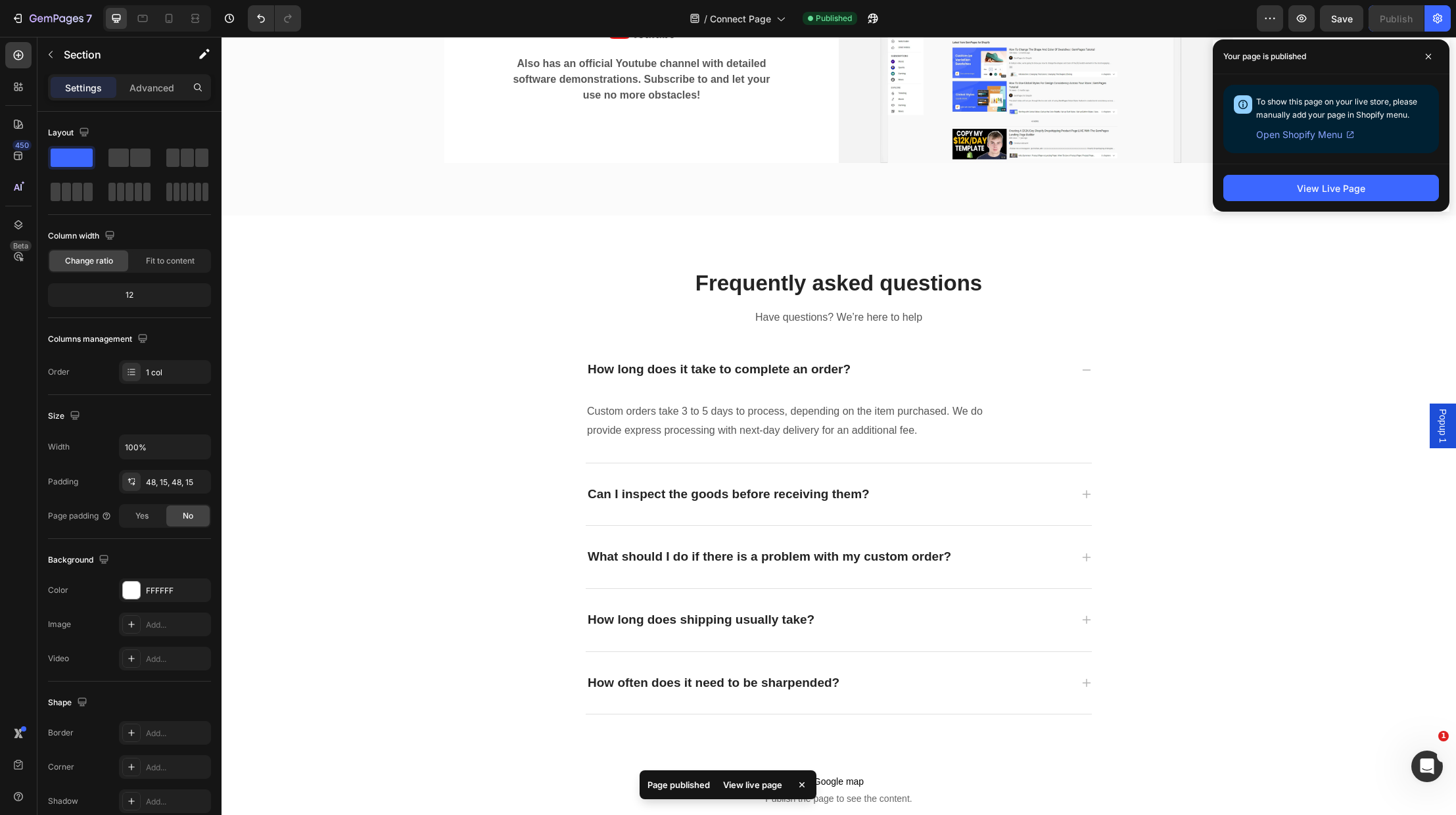
scroll to position [1240, 0]
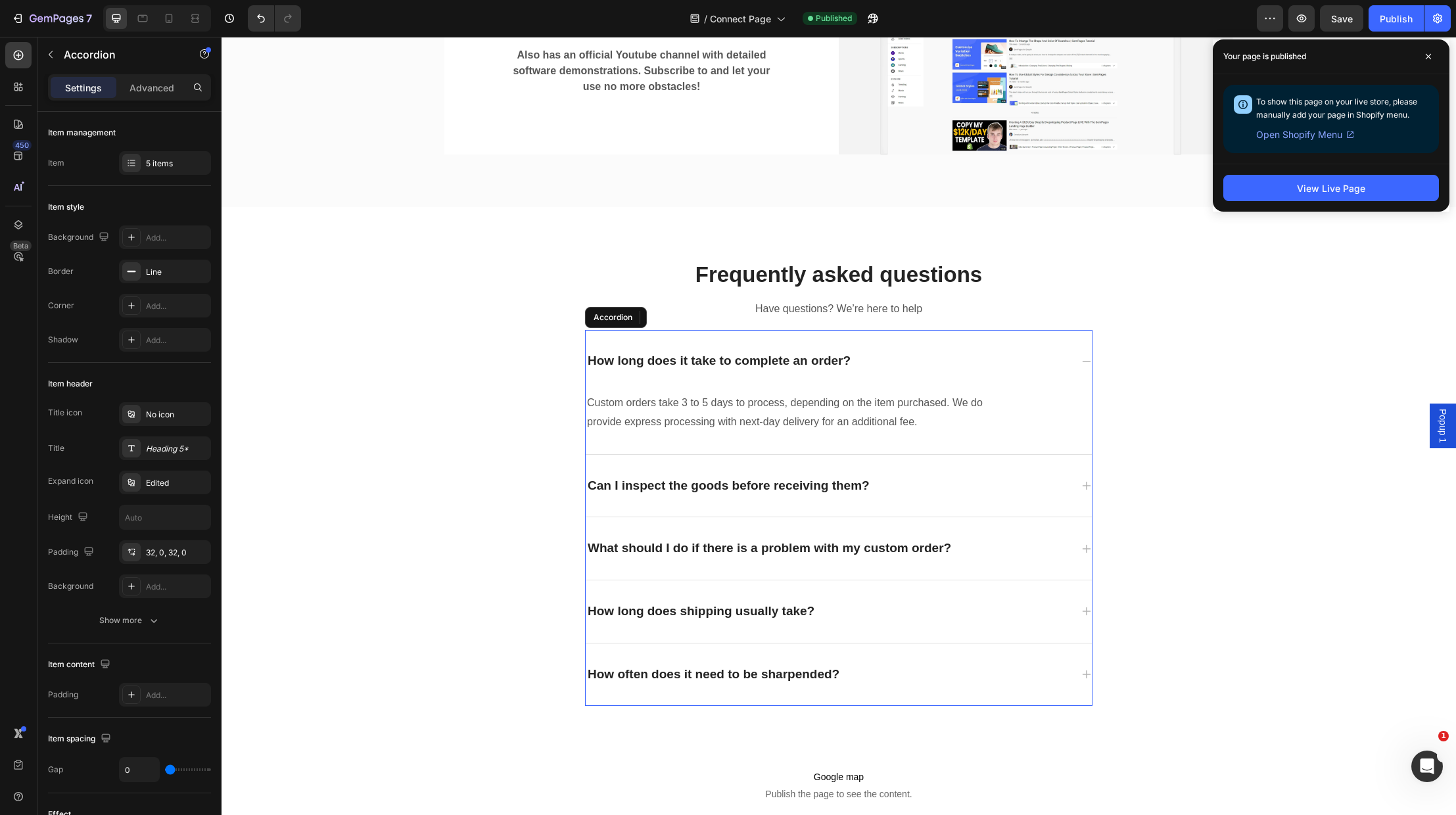
click at [786, 611] on div "How long does shipping usually take?" at bounding box center [700, 612] width 231 height 21
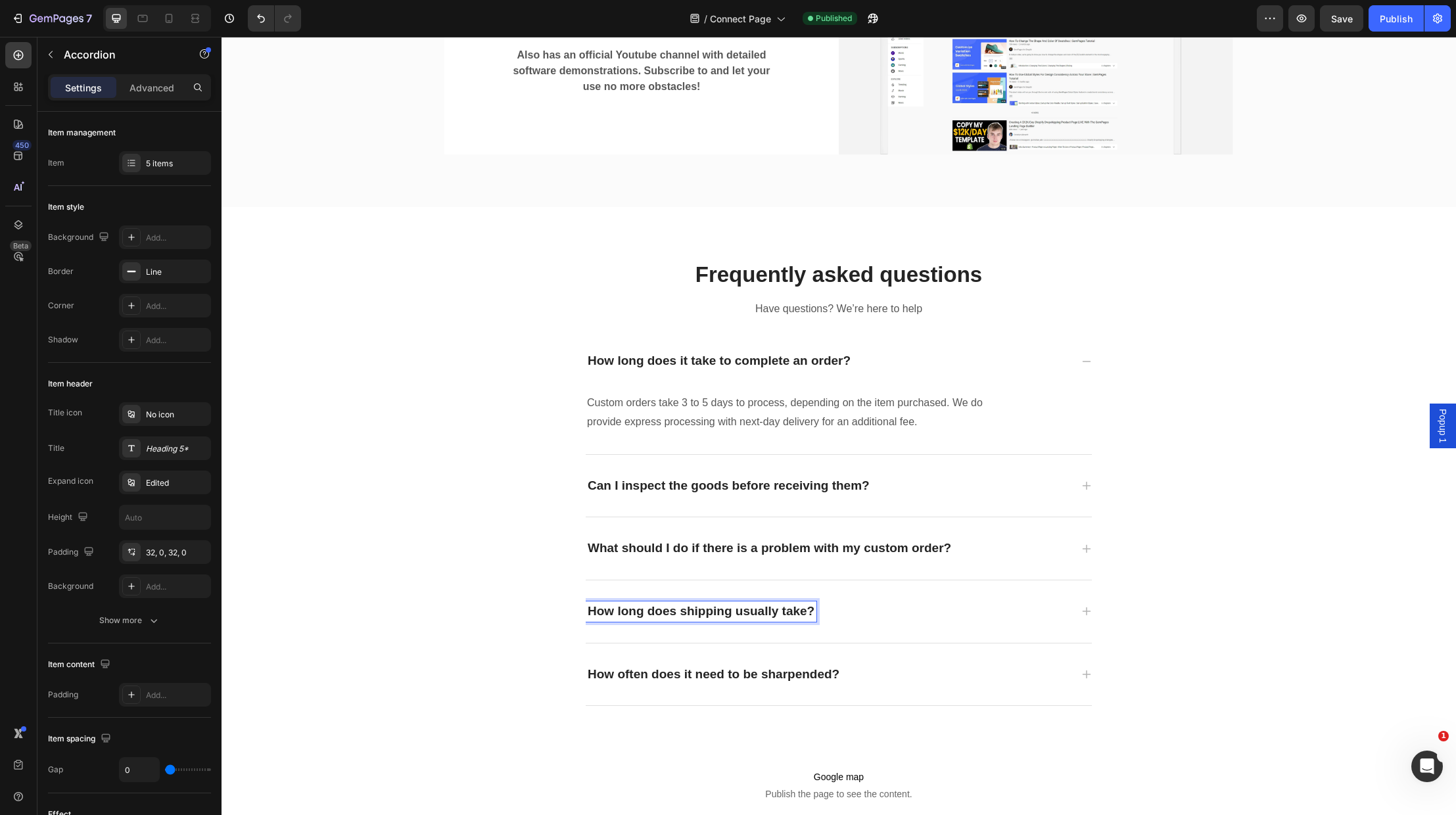
click at [1081, 604] on div "How long does shipping usually take?" at bounding box center [839, 612] width 506 height 62
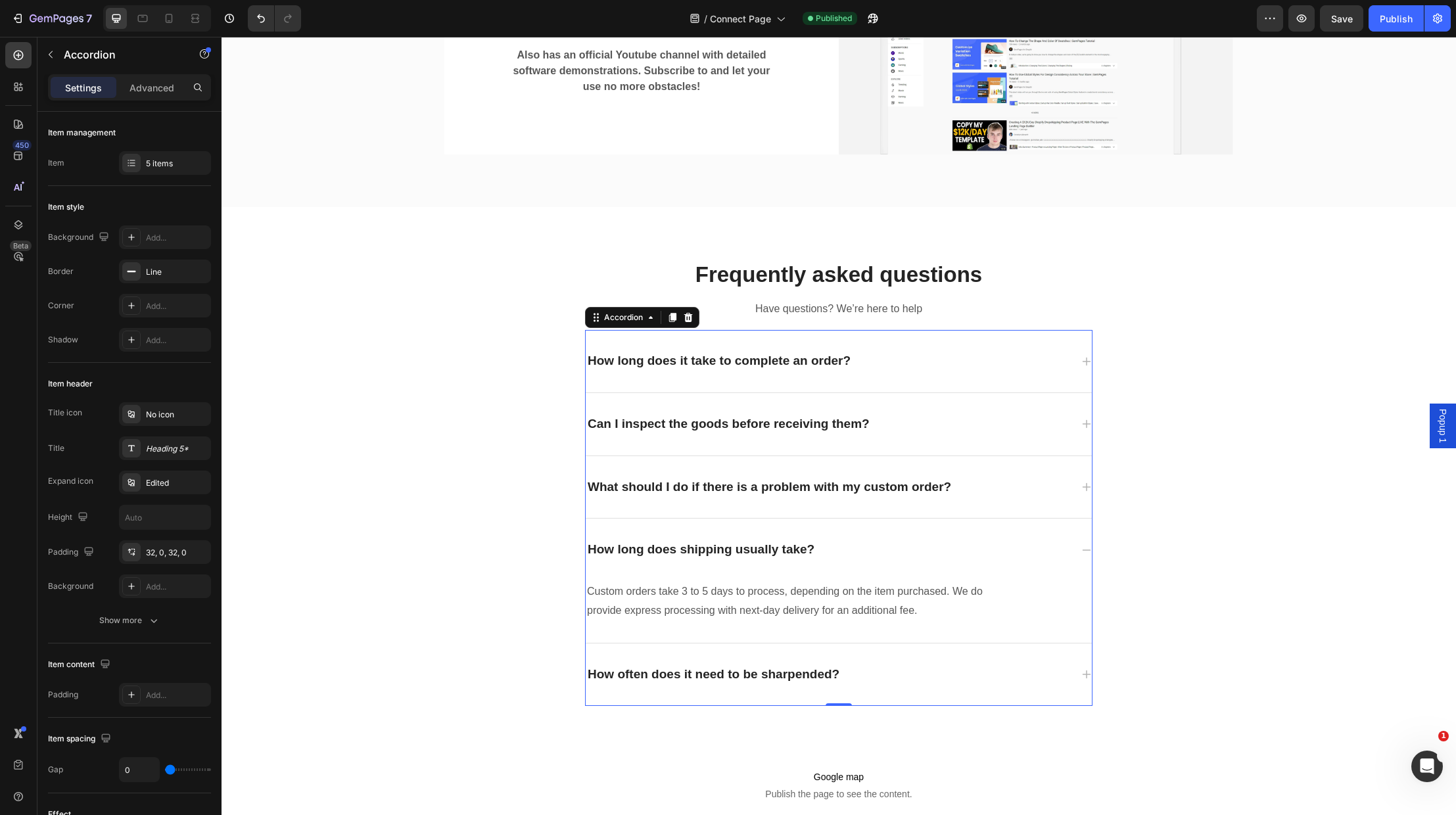
click at [1088, 482] on icon at bounding box center [1086, 487] width 10 height 10
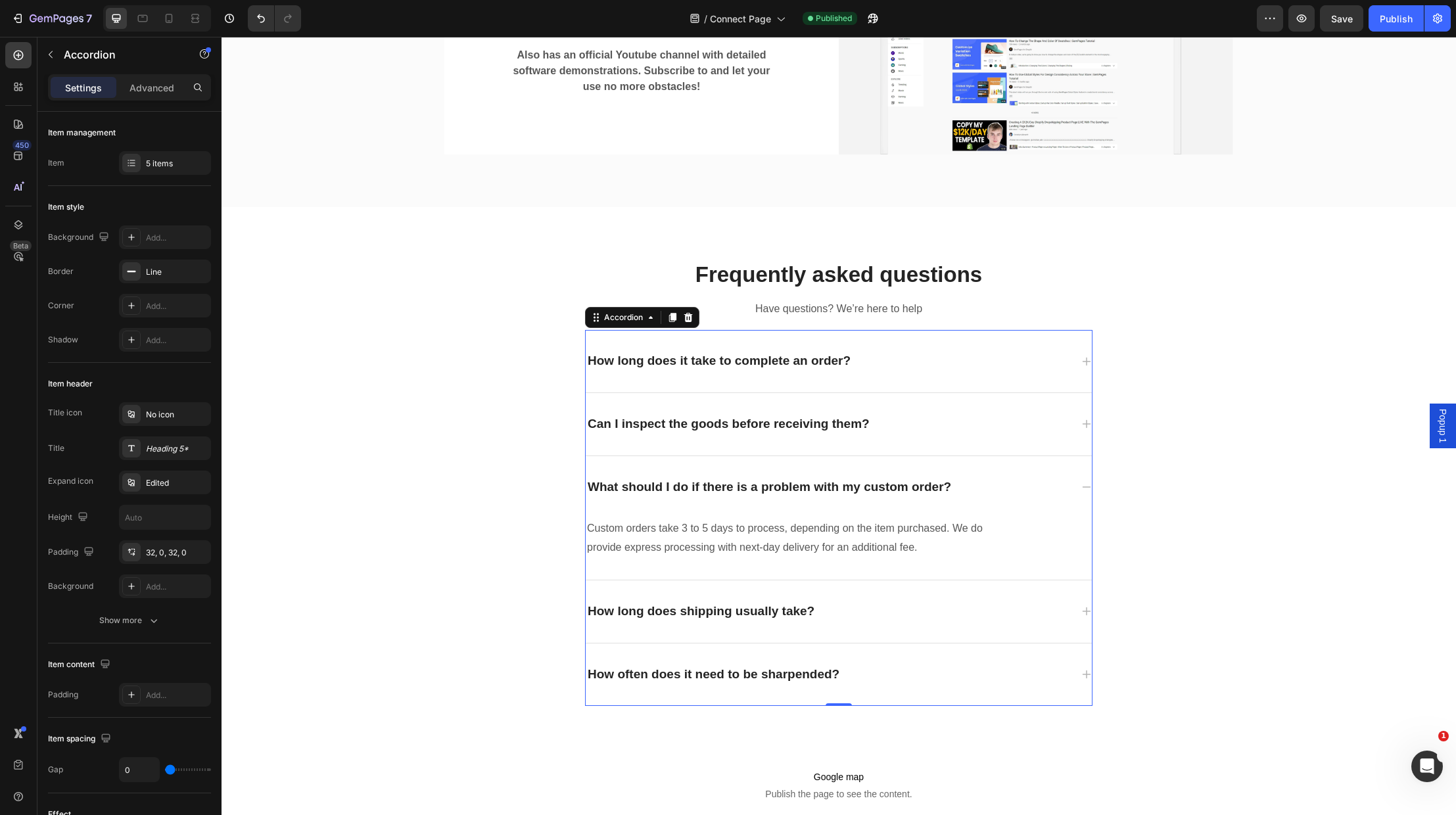
click at [1083, 420] on icon at bounding box center [1086, 423] width 10 height 10
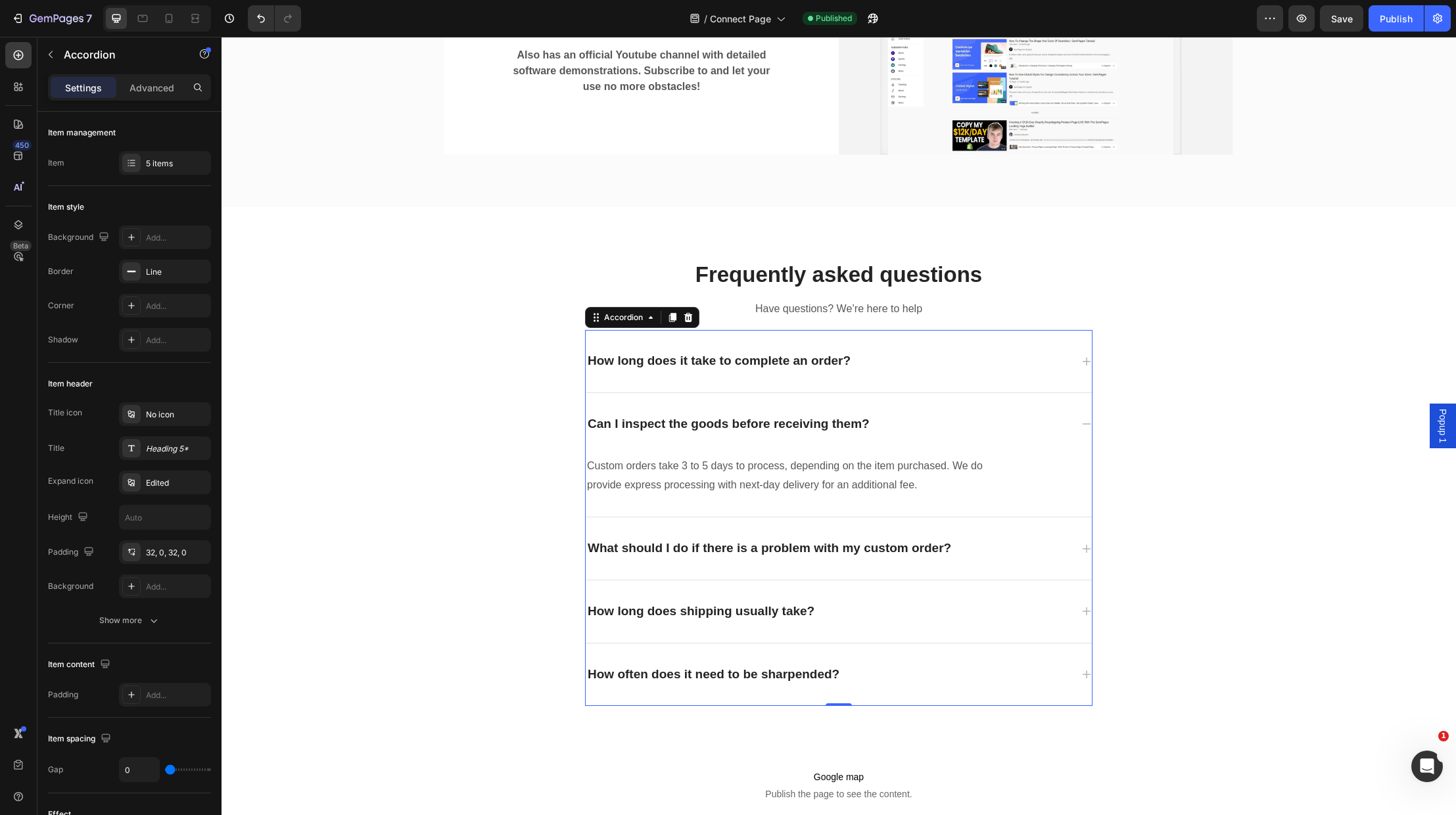
click at [1088, 359] on icon at bounding box center [1086, 361] width 10 height 10
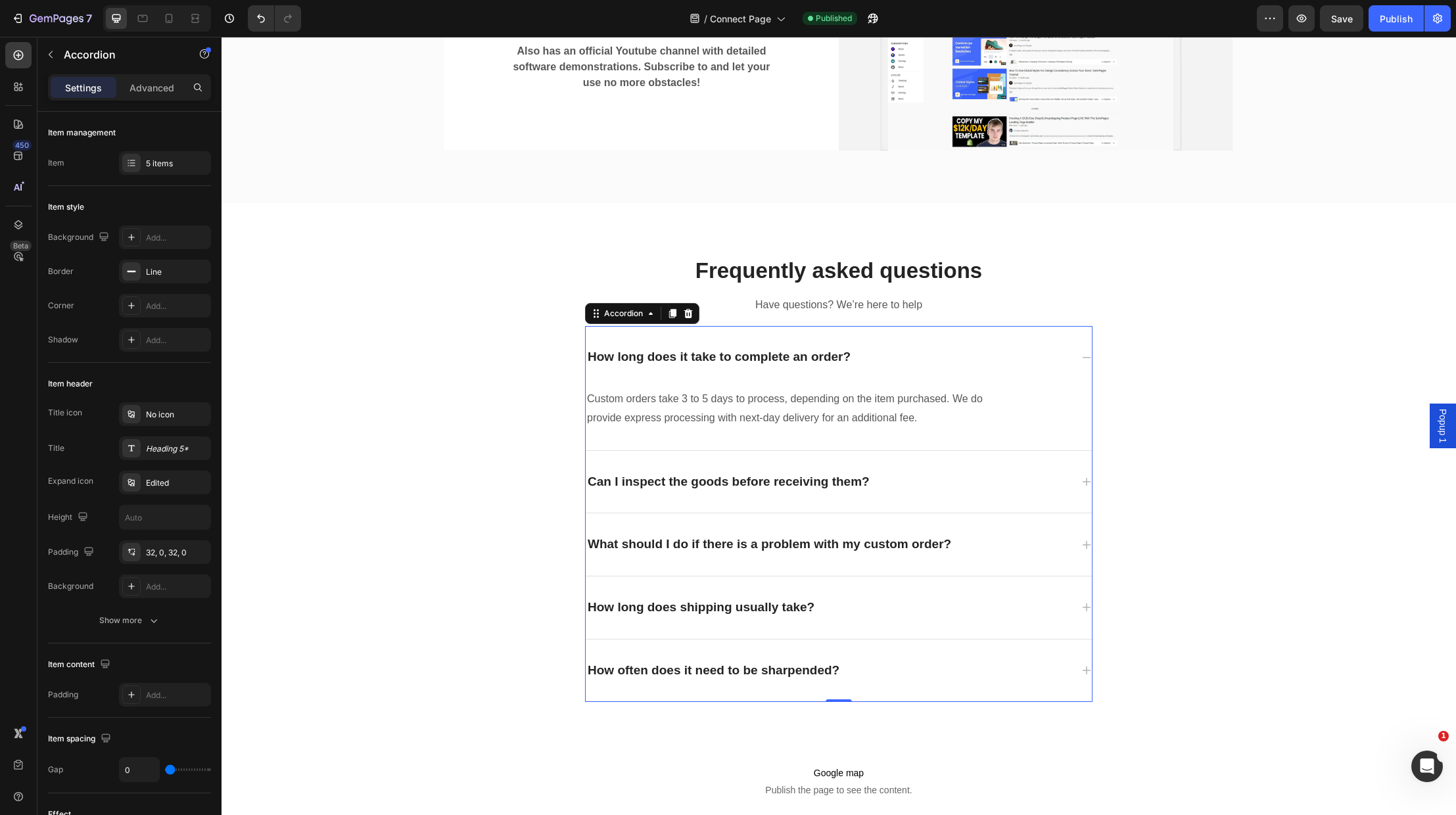
scroll to position [1251, 0]
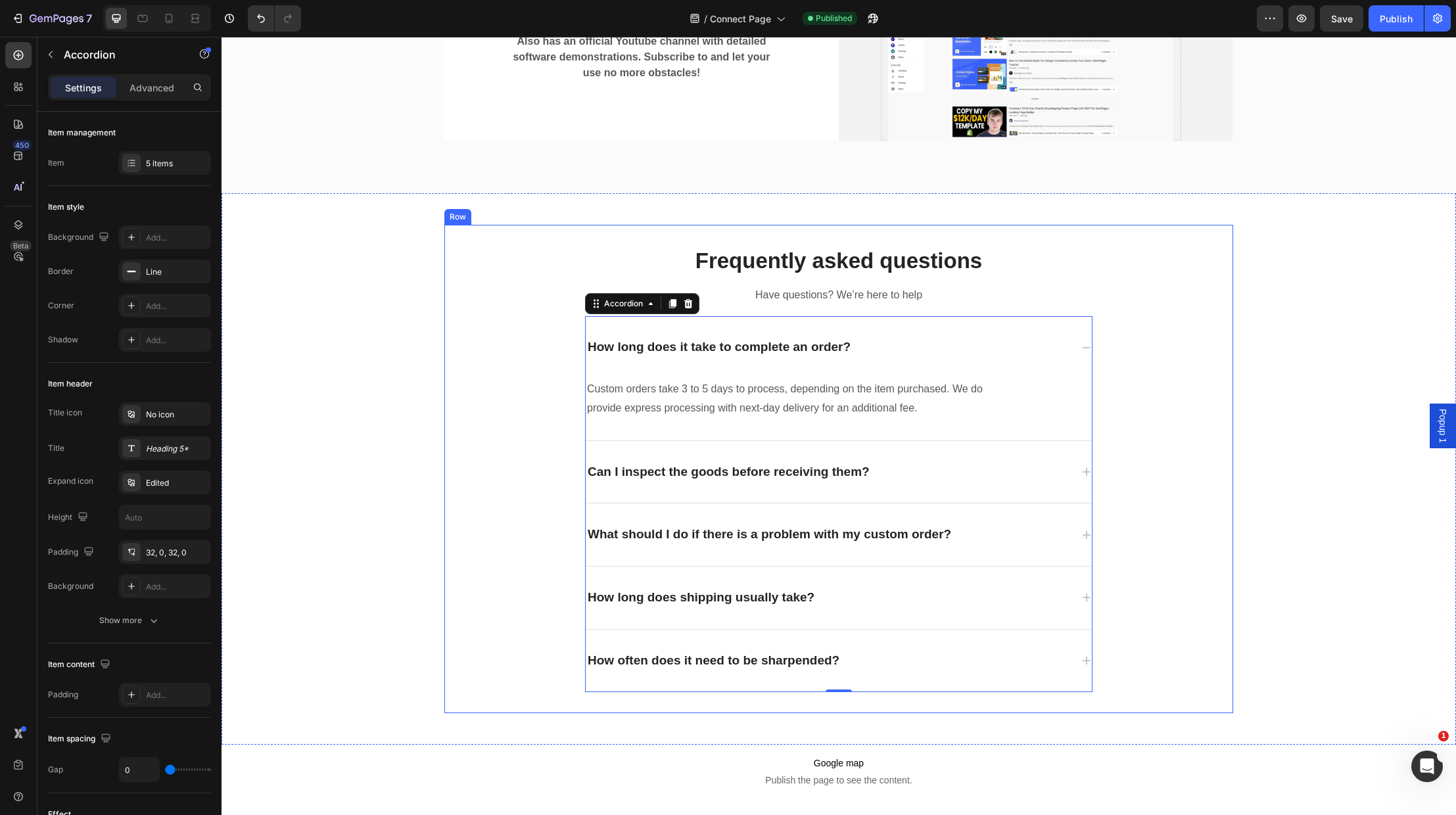
click at [1121, 399] on div "Frequently asked questions Heading Have questions? We’re here to help Text bloc…" at bounding box center [839, 469] width 789 height 447
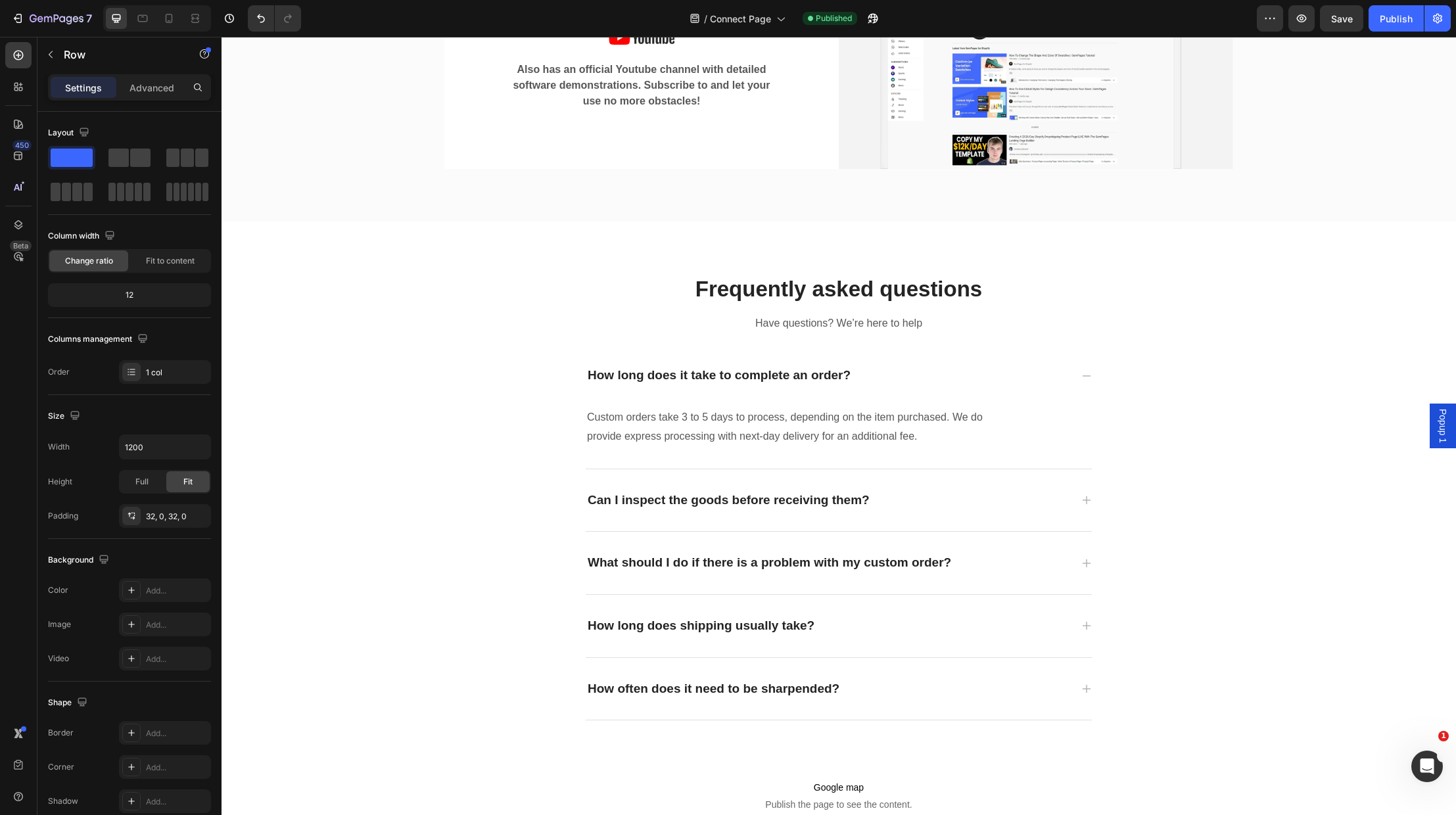
scroll to position [1251, 0]
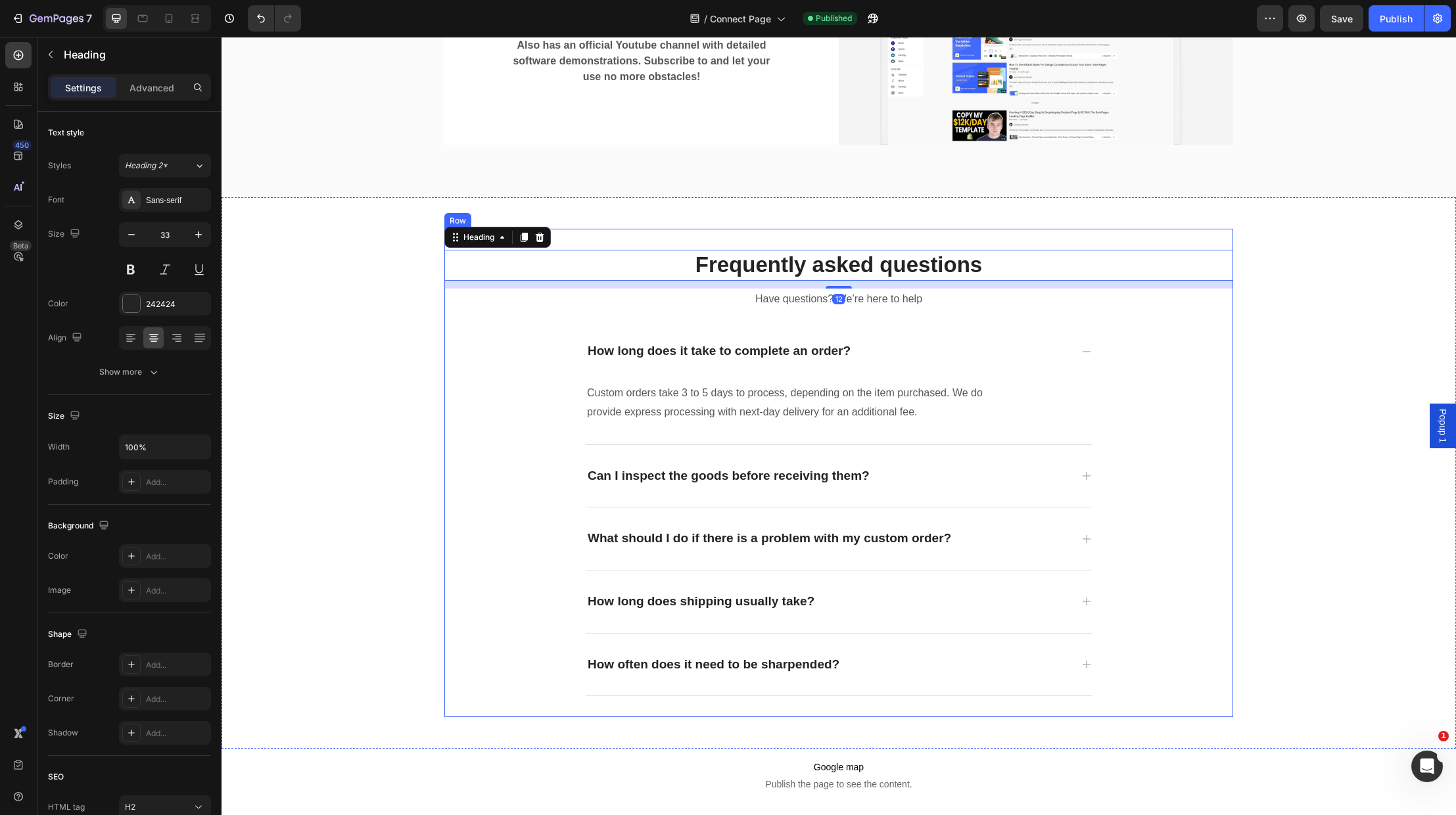
click at [1173, 235] on div "Frequently asked questions Heading 12 Have questions? We’re here to help Text b…" at bounding box center [839, 473] width 789 height 489
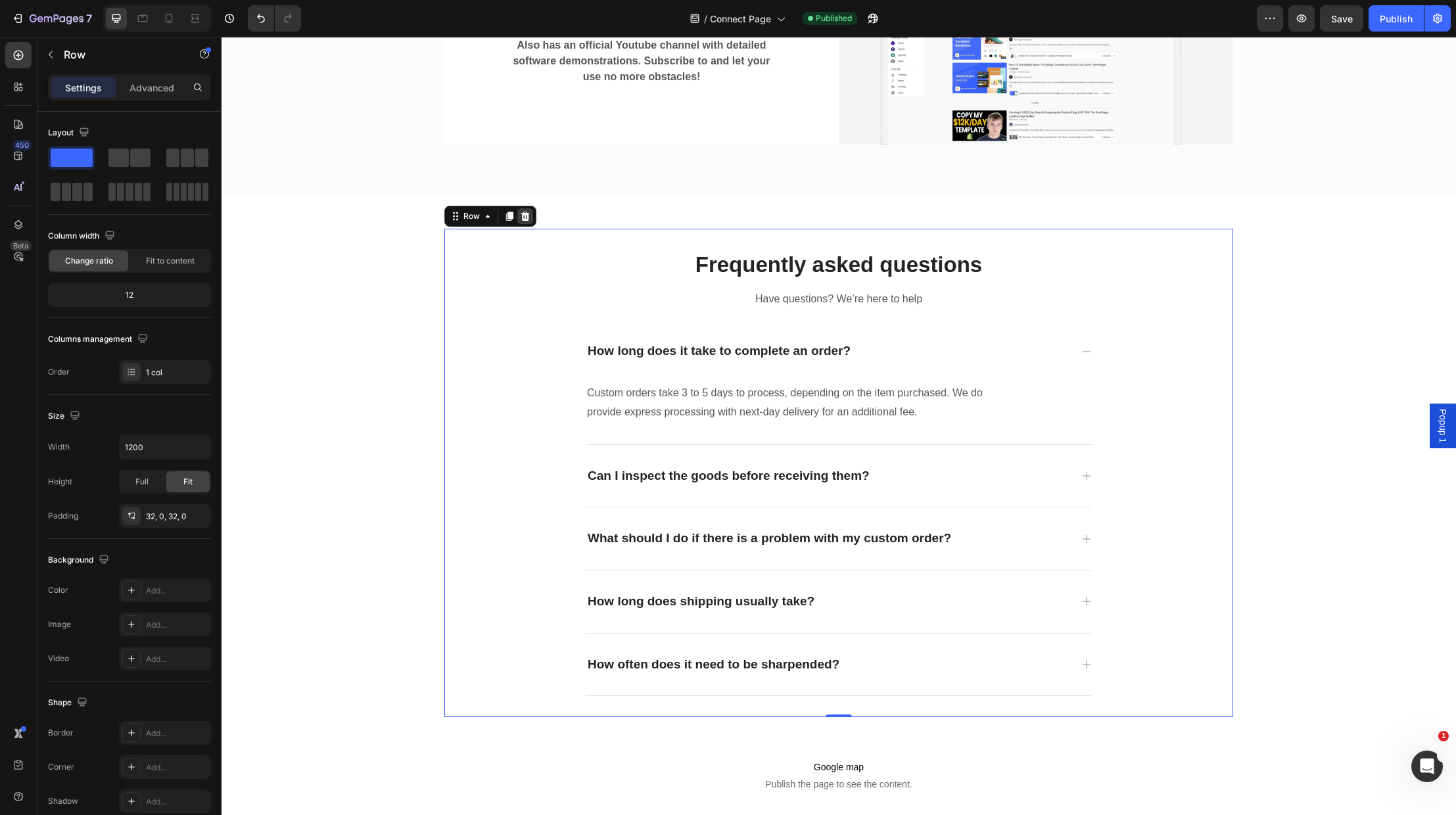
click at [524, 213] on icon at bounding box center [525, 216] width 10 height 10
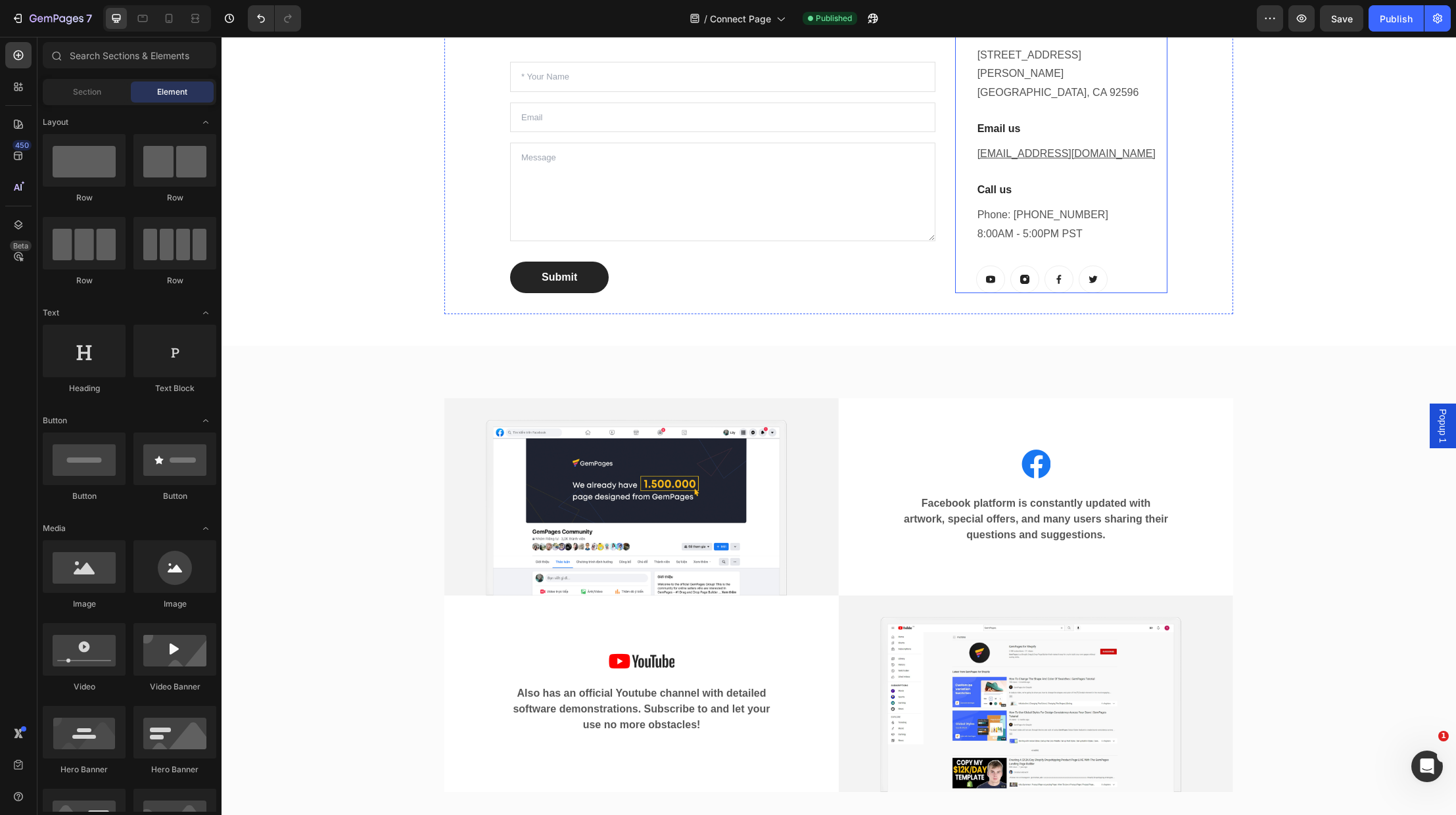
scroll to position [643, 0]
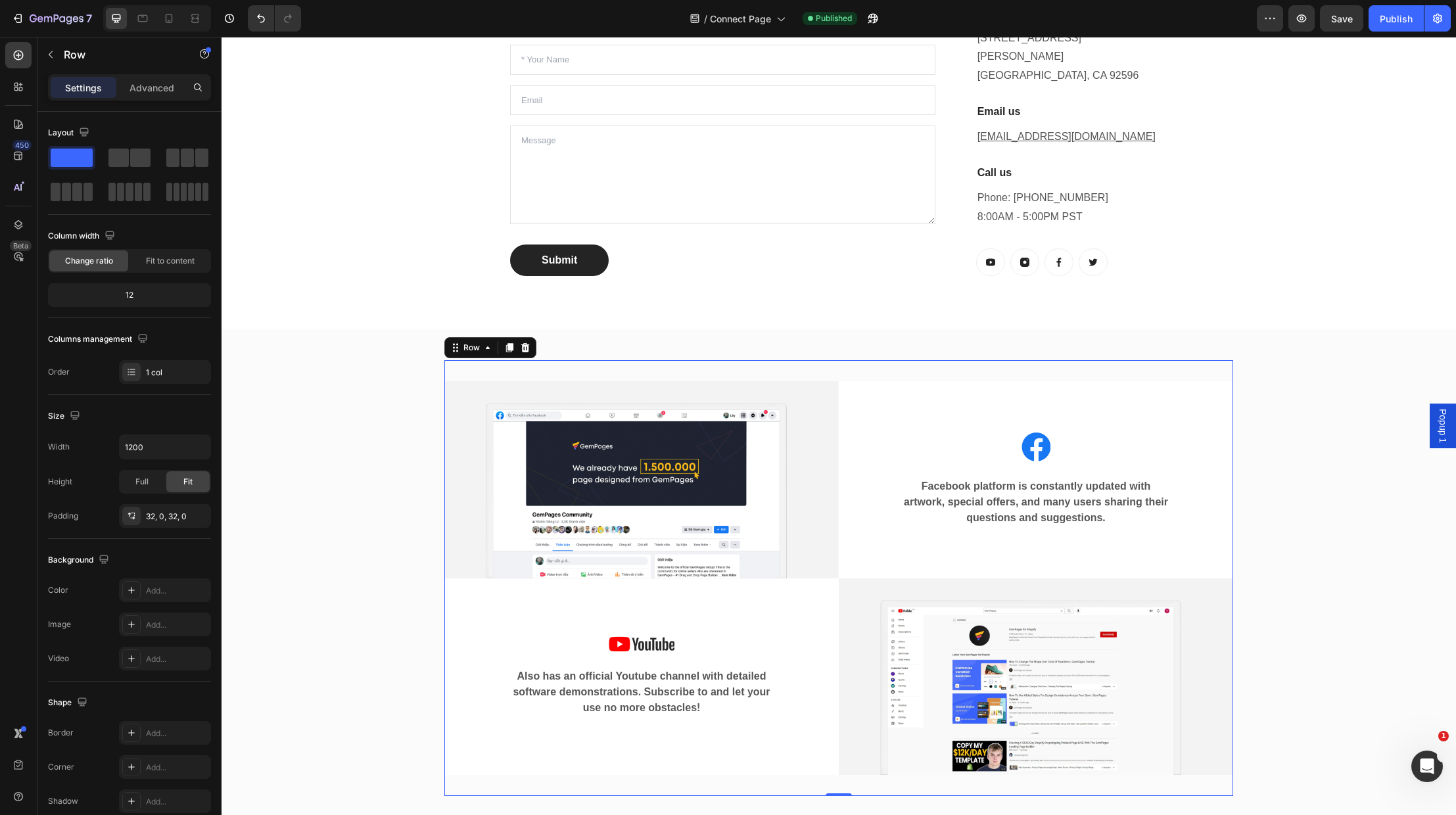
click at [833, 360] on div "Image Image Facebook platform is constantly updated with artwork, special offer…" at bounding box center [839, 578] width 789 height 436
click at [522, 343] on icon at bounding box center [525, 347] width 8 height 9
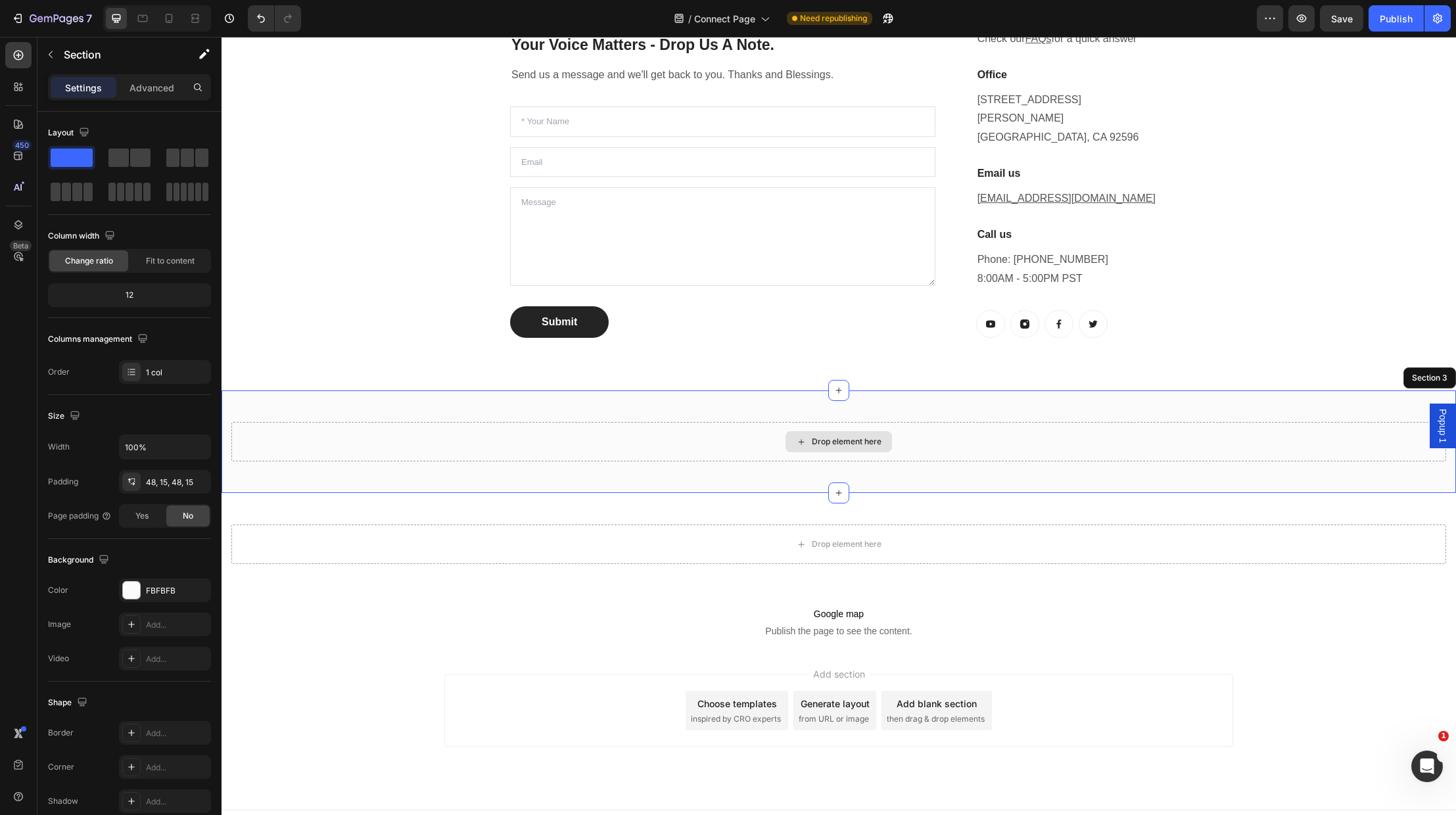
scroll to position [577, 0]
click at [942, 425] on div "Drop element here" at bounding box center [839, 445] width 1215 height 40
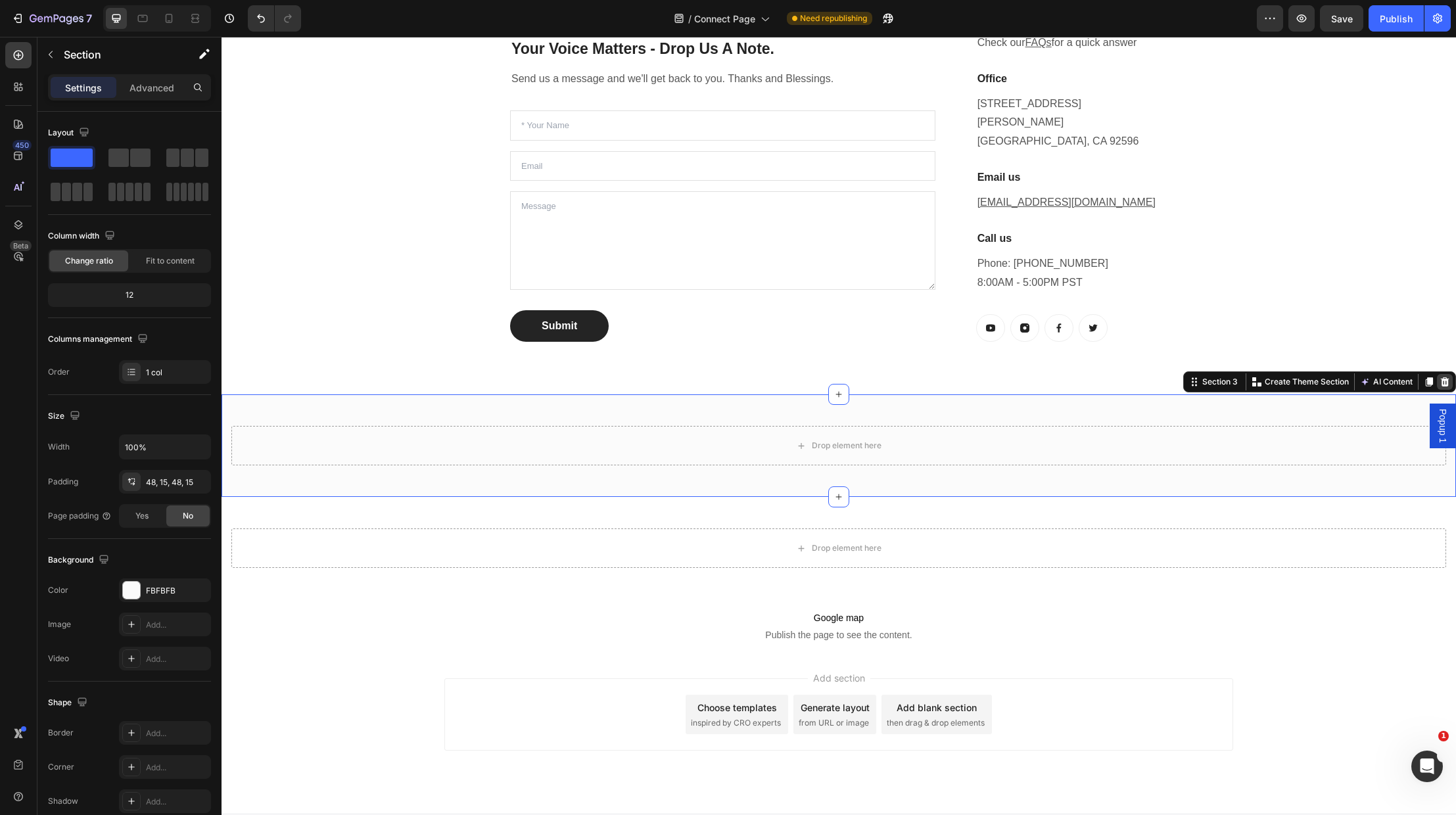
click at [1446, 377] on icon at bounding box center [1445, 382] width 8 height 9
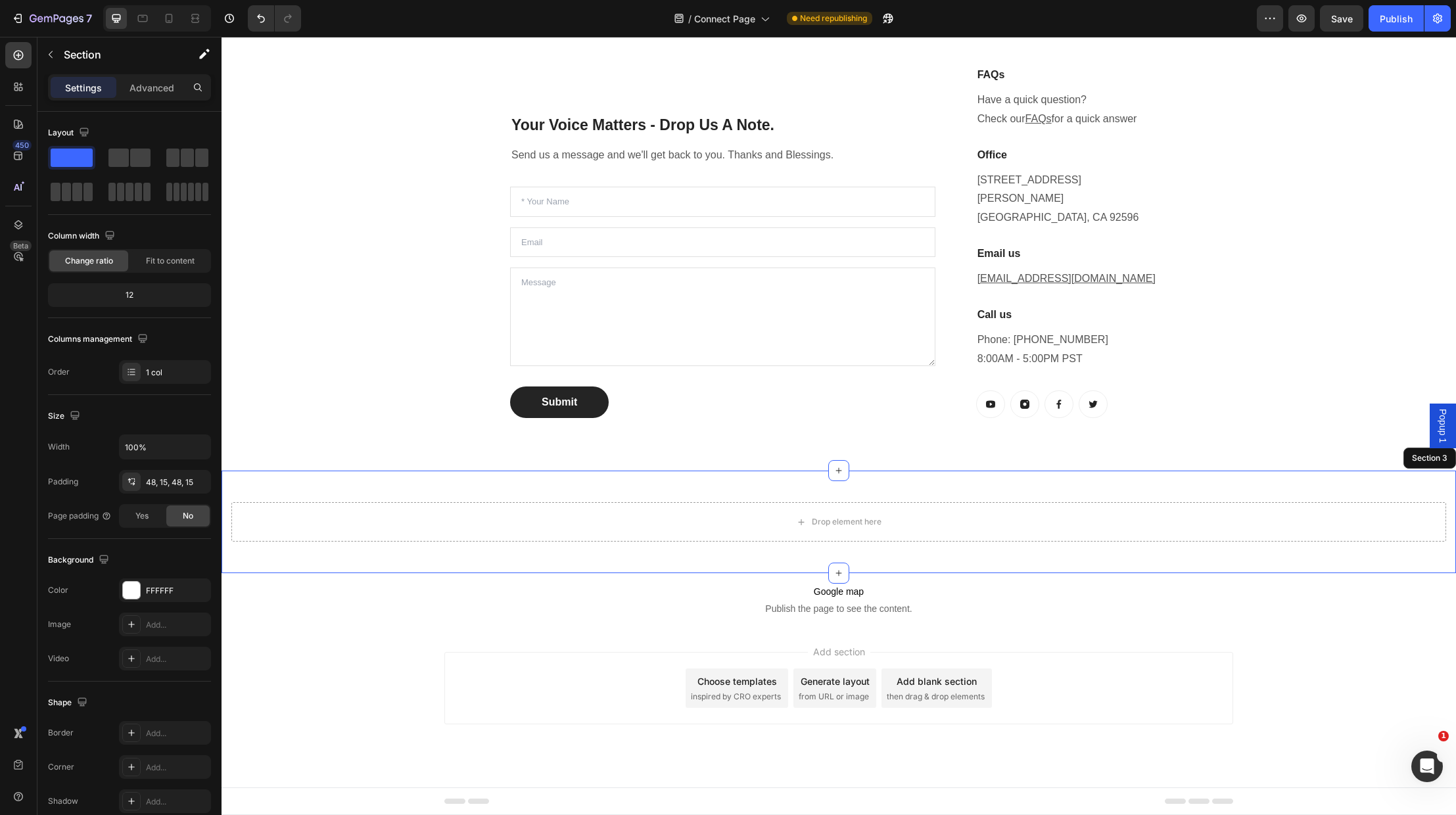
click at [1164, 471] on div "Drop element here Section 3" at bounding box center [839, 521] width 1235 height 103
click at [1443, 360] on div "Your Voice Matters - Drop Us A Note. Heading Send us a message and we'll get ba…" at bounding box center [839, 94] width 1235 height 1063
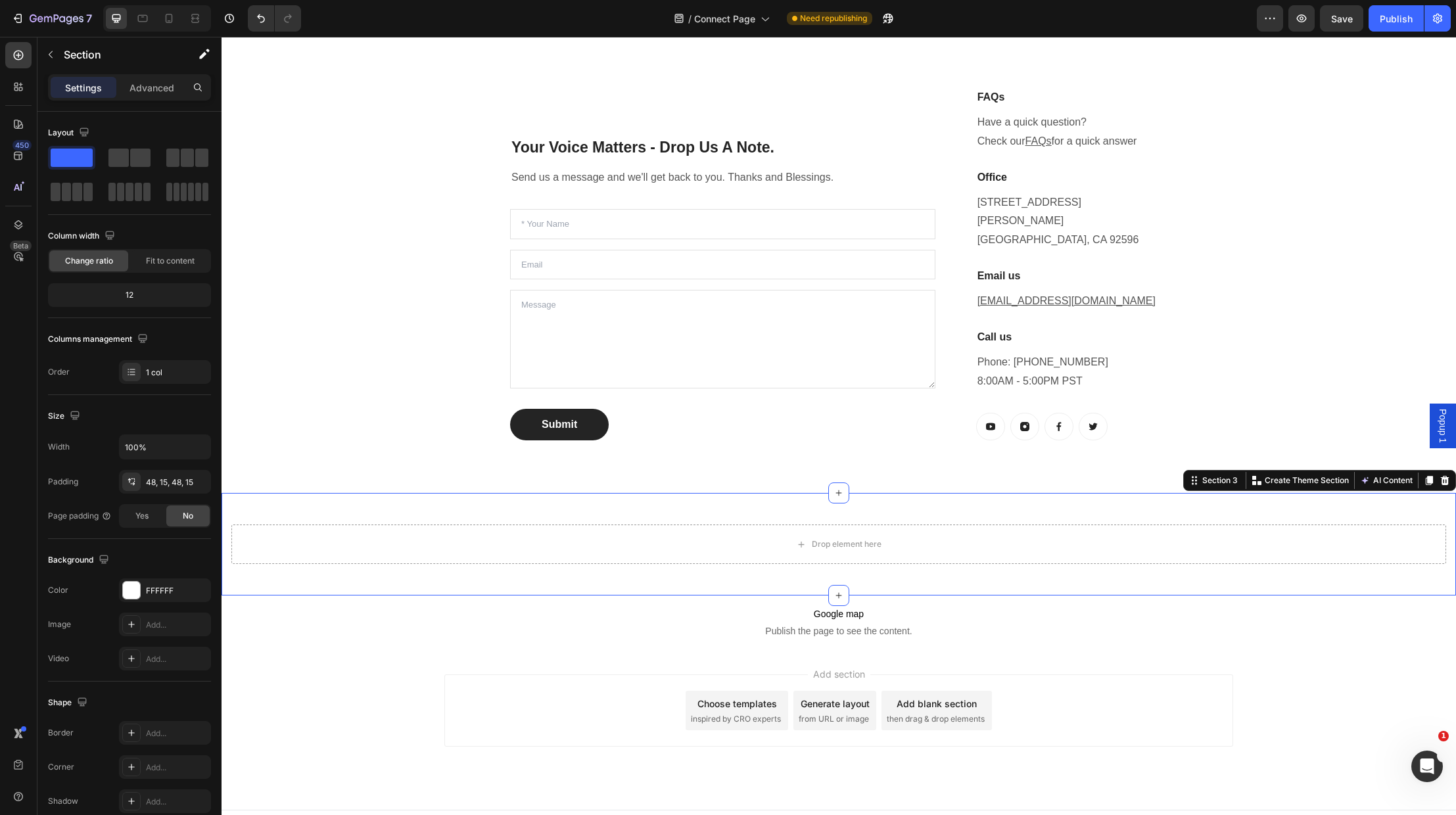
click at [1074, 493] on div "Drop element here Section 3 Create Theme Section AI Content Write with GemAI Wh…" at bounding box center [839, 544] width 1235 height 103
click at [1443, 476] on icon at bounding box center [1445, 481] width 8 height 9
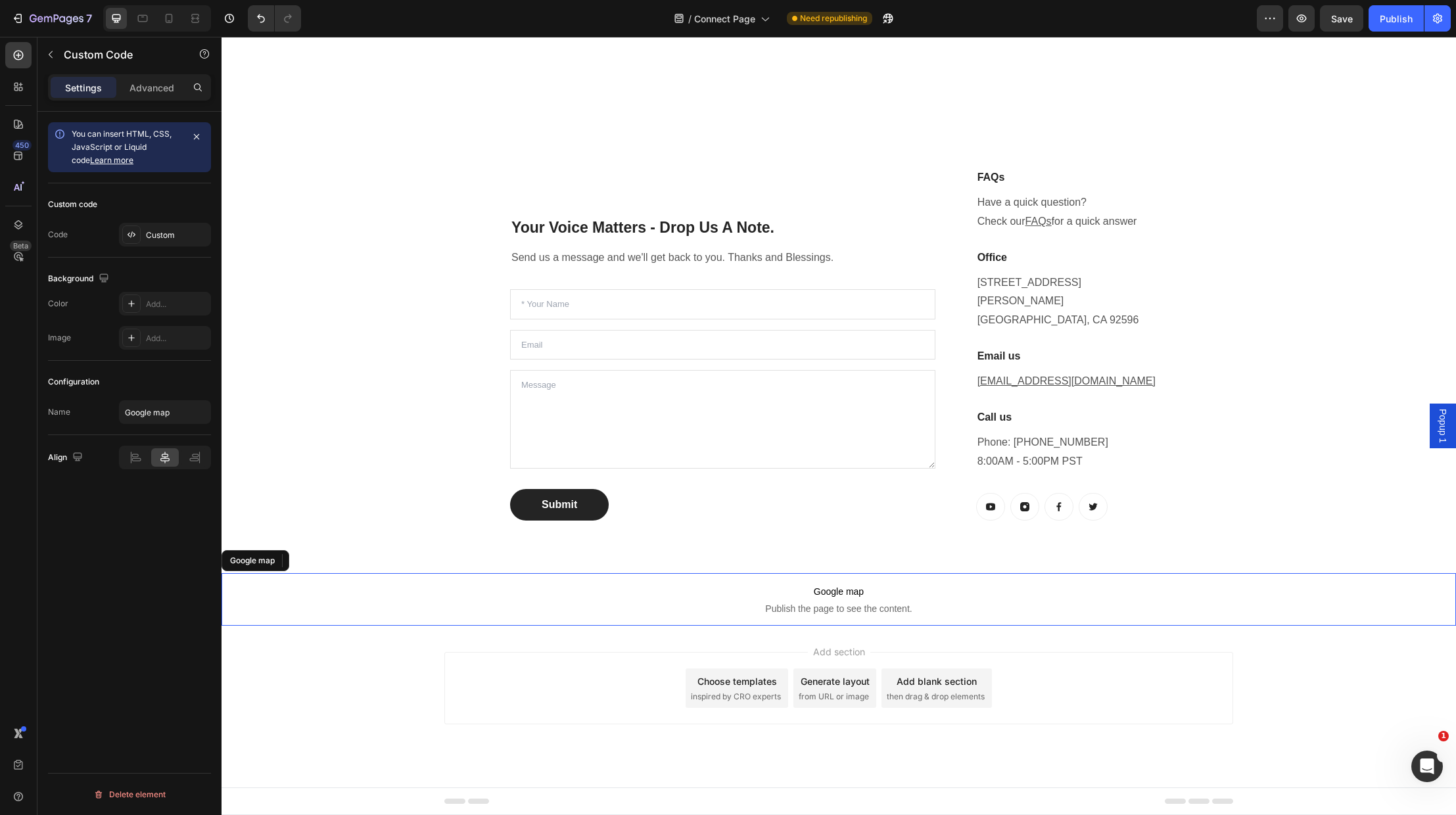
click at [866, 583] on span "Google map" at bounding box center [839, 591] width 1235 height 16
click at [330, 556] on icon at bounding box center [330, 561] width 8 height 9
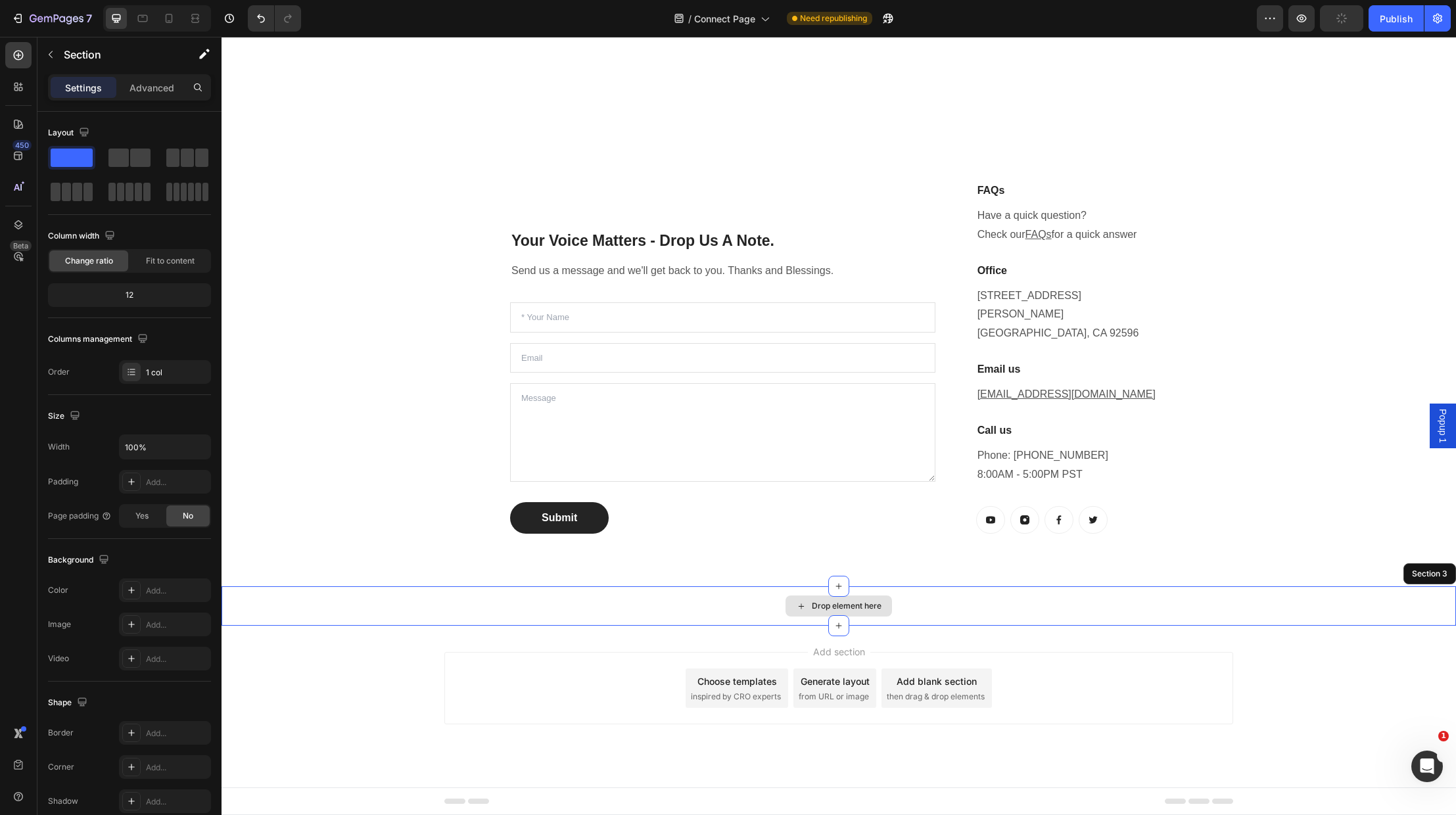
click at [398, 586] on div "Drop element here" at bounding box center [839, 606] width 1235 height 40
click at [1444, 569] on icon at bounding box center [1445, 574] width 8 height 9
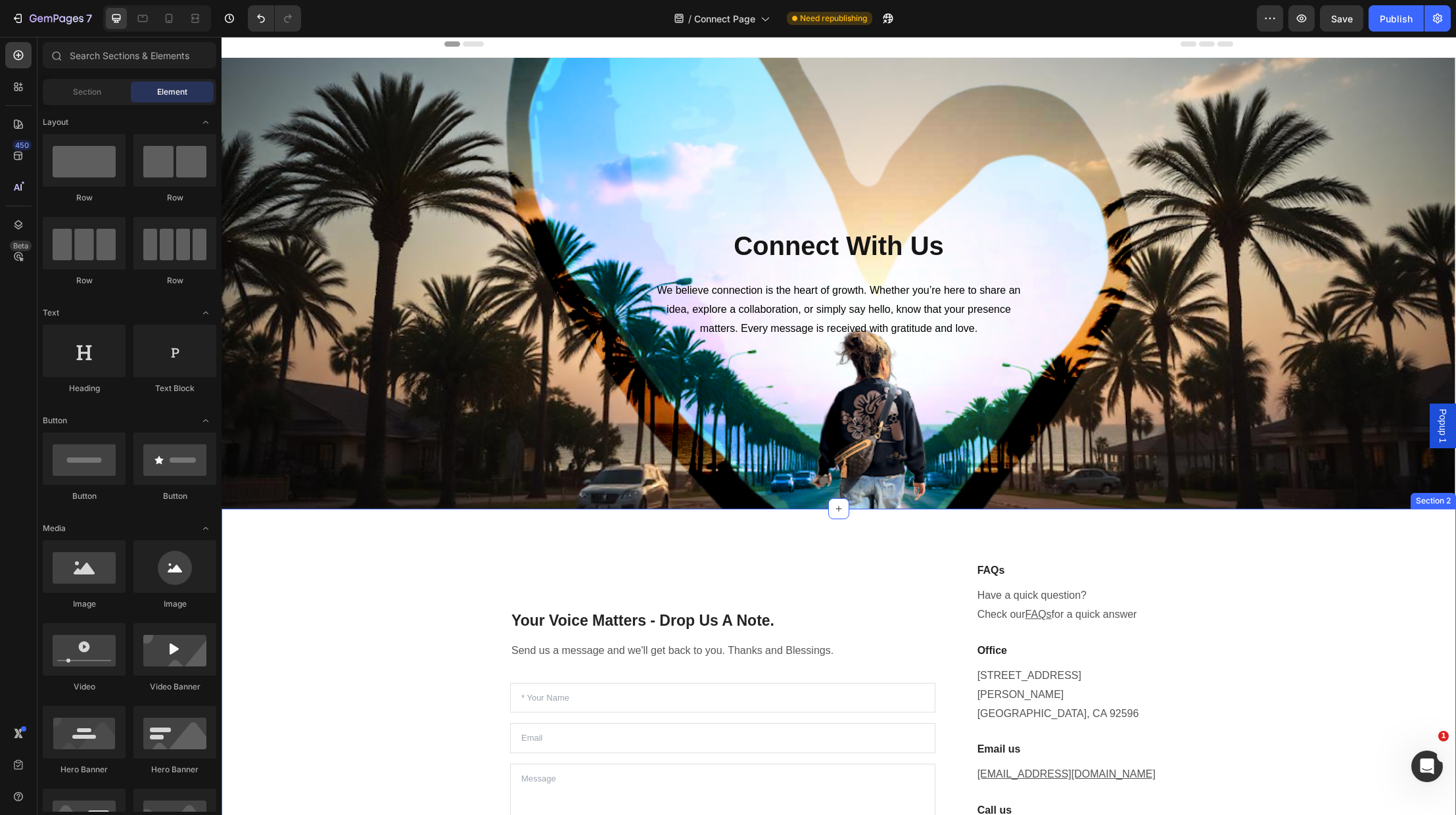
scroll to position [3, 0]
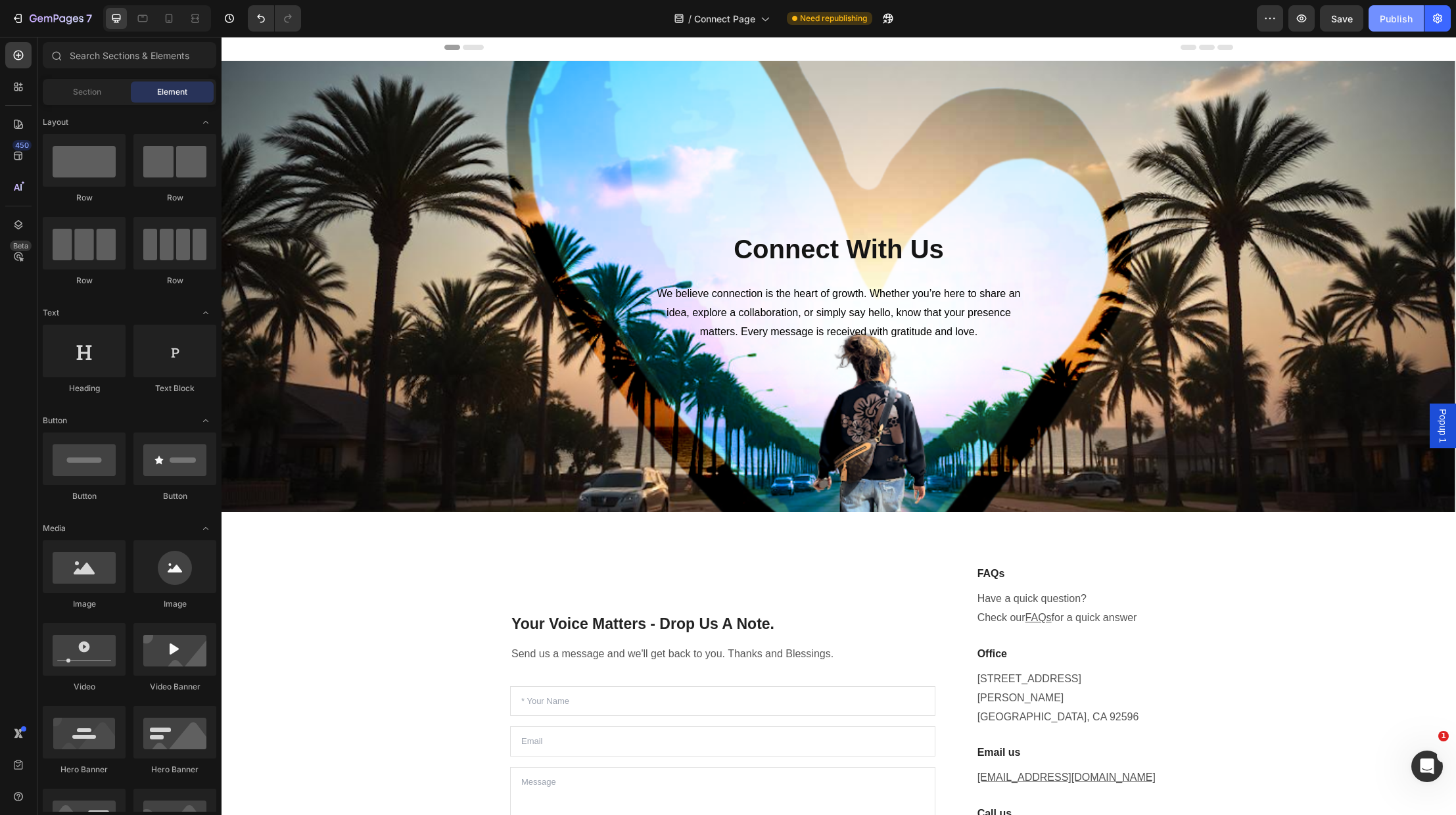
click at [1400, 17] on div "Publish" at bounding box center [1396, 19] width 33 height 14
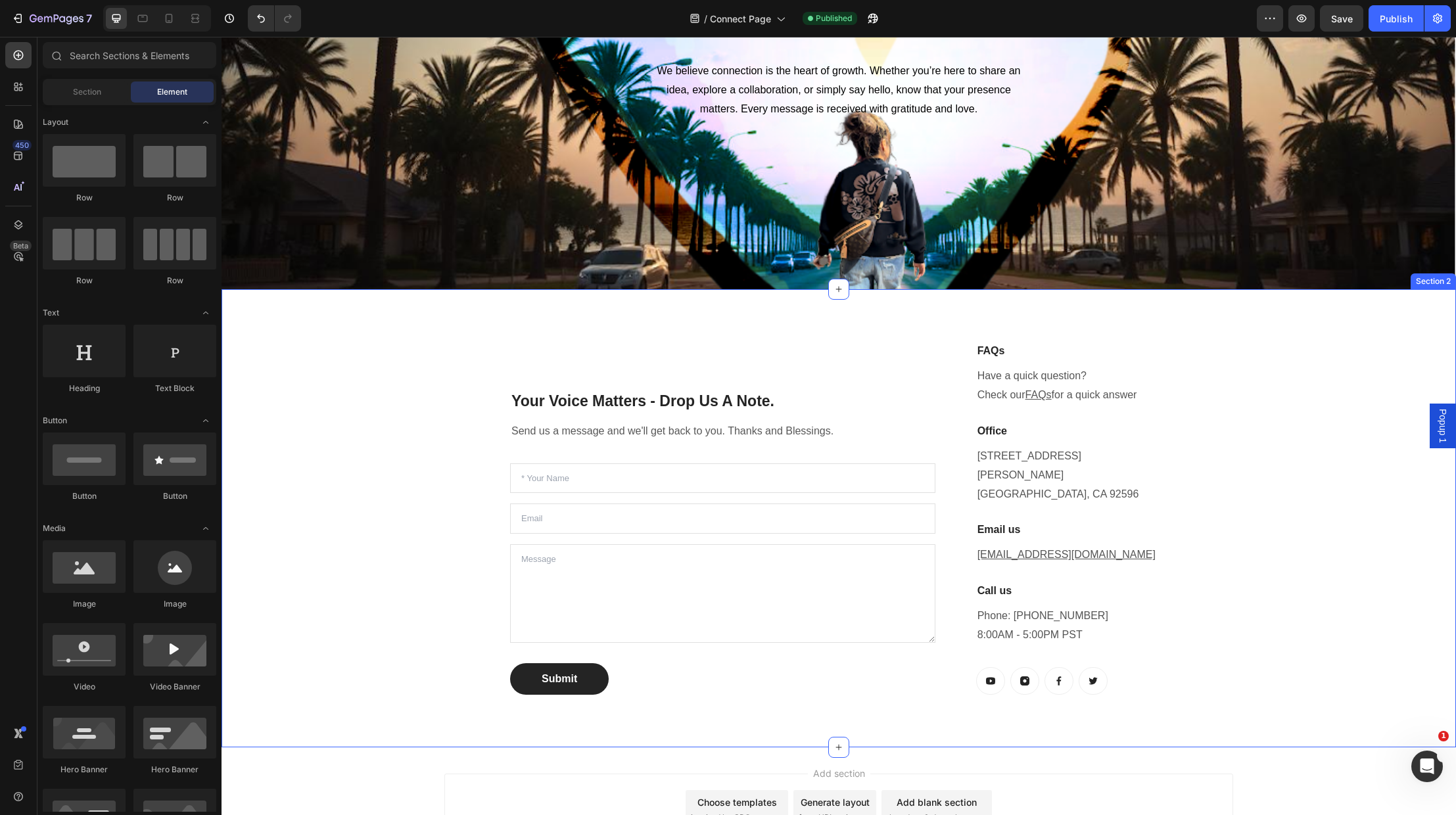
scroll to position [272, 0]
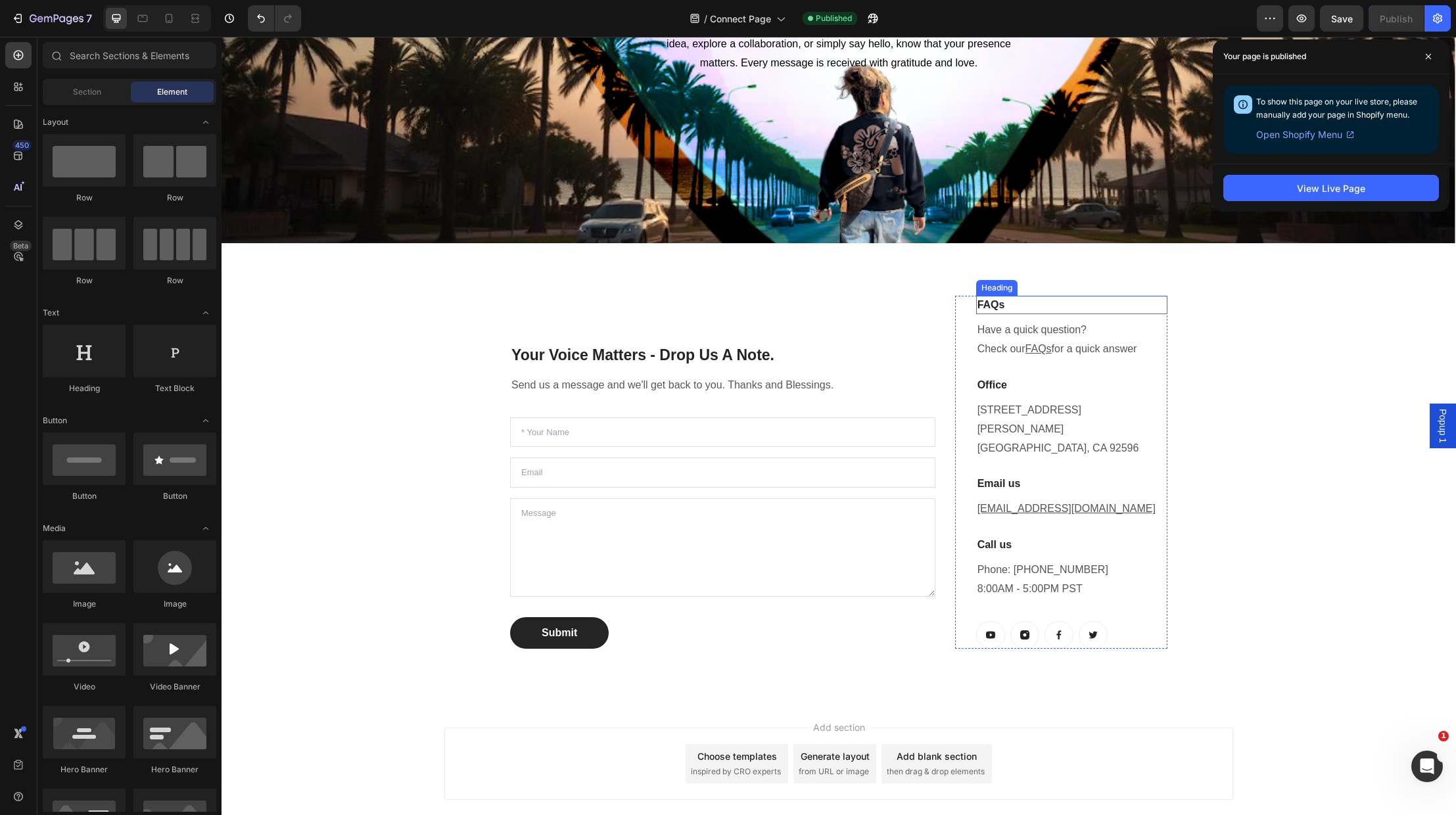
click at [1005, 300] on p "FAQs" at bounding box center [1072, 305] width 189 height 16
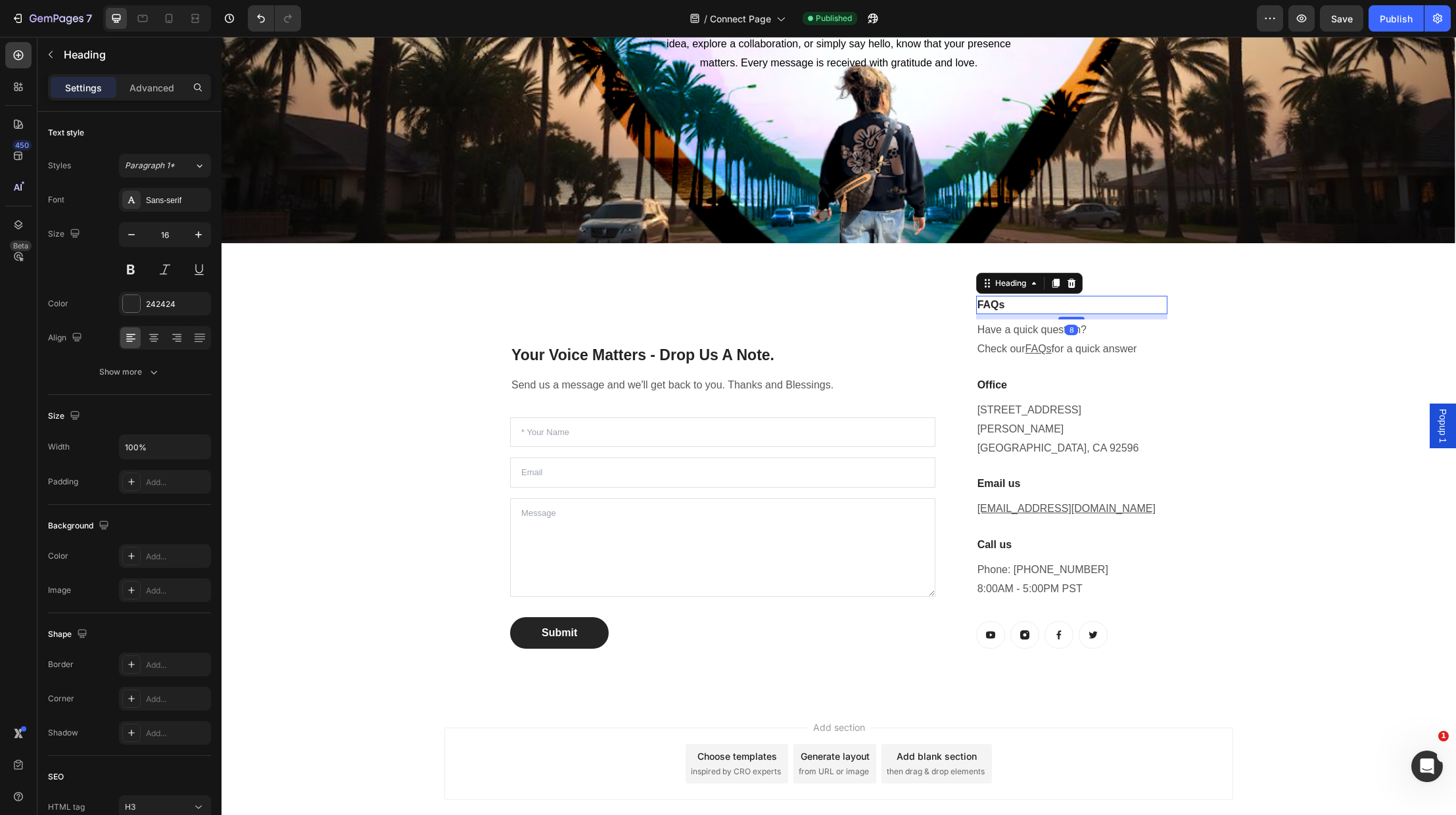
click at [1072, 279] on icon at bounding box center [1071, 283] width 10 height 10
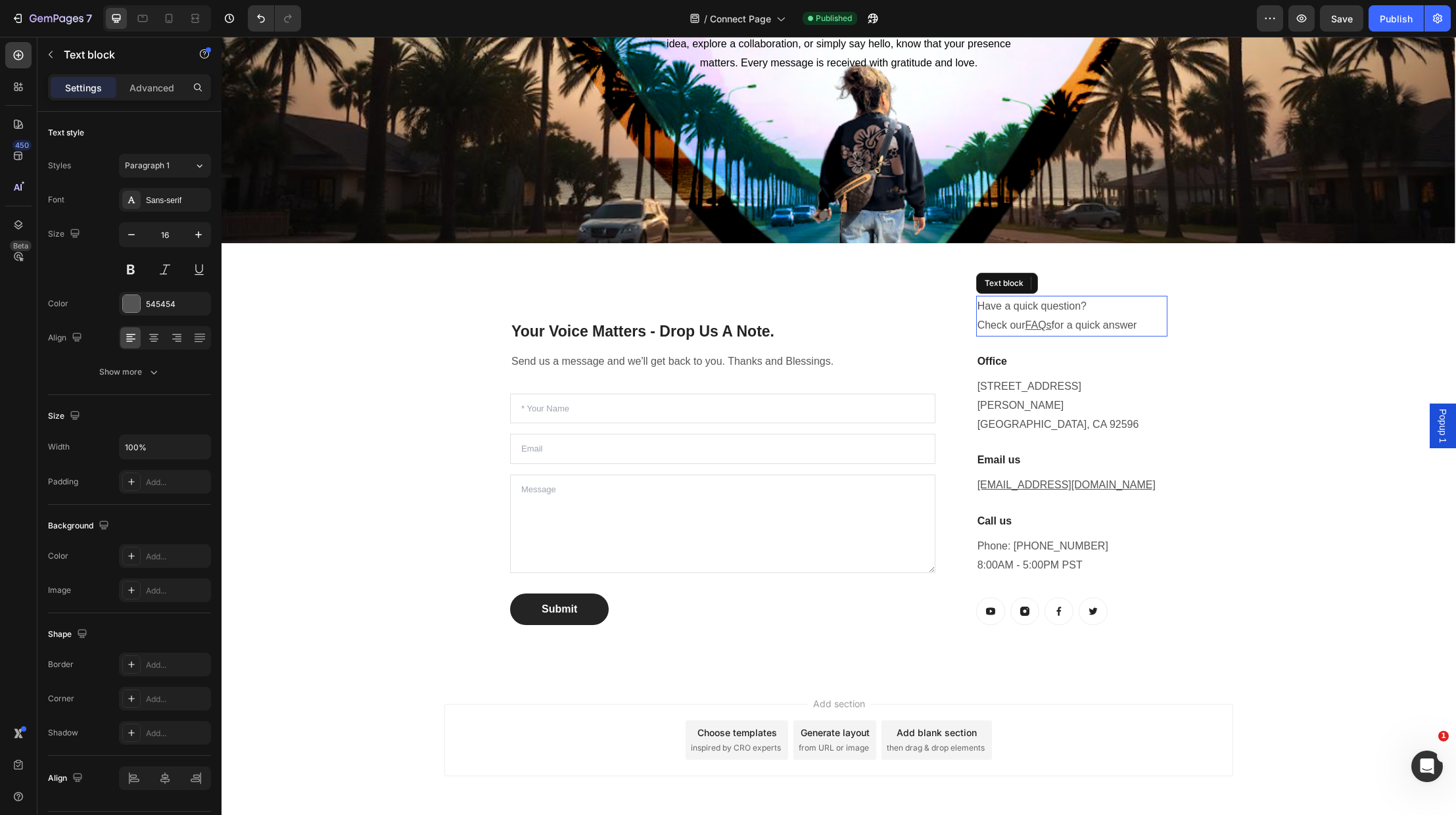
drag, startPoint x: 1044, startPoint y: 309, endPoint x: 1059, endPoint y: 304, distance: 15.8
click at [1044, 309] on p "Have a quick question? Check our FAQs for a quick answer" at bounding box center [1072, 316] width 189 height 39
click at [1085, 279] on div at bounding box center [1080, 283] width 16 height 16
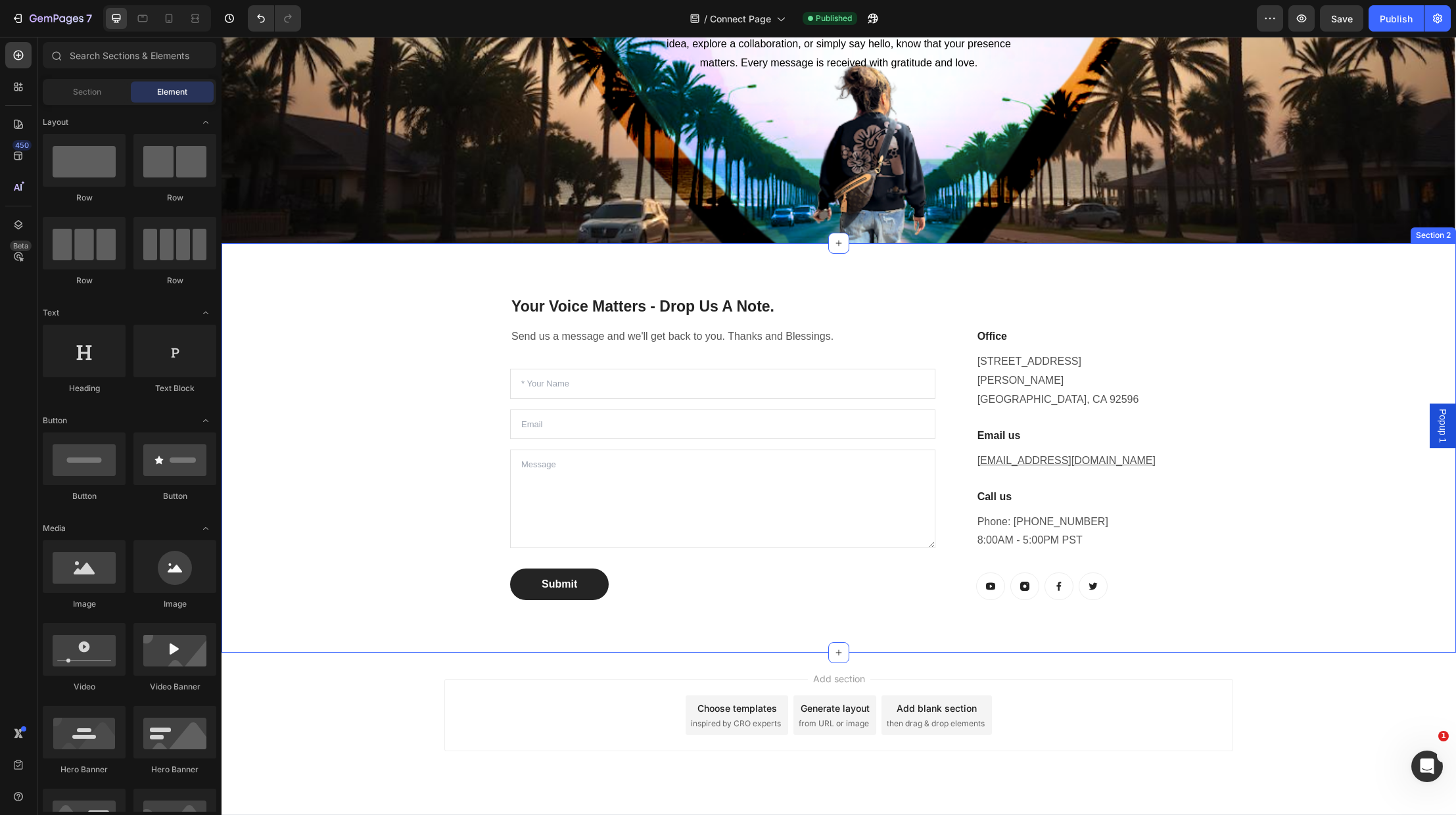
click at [1308, 450] on div "Your Voice Matters - Drop Us A Note. Heading Send us a message and we'll get ba…" at bounding box center [839, 448] width 1215 height 346
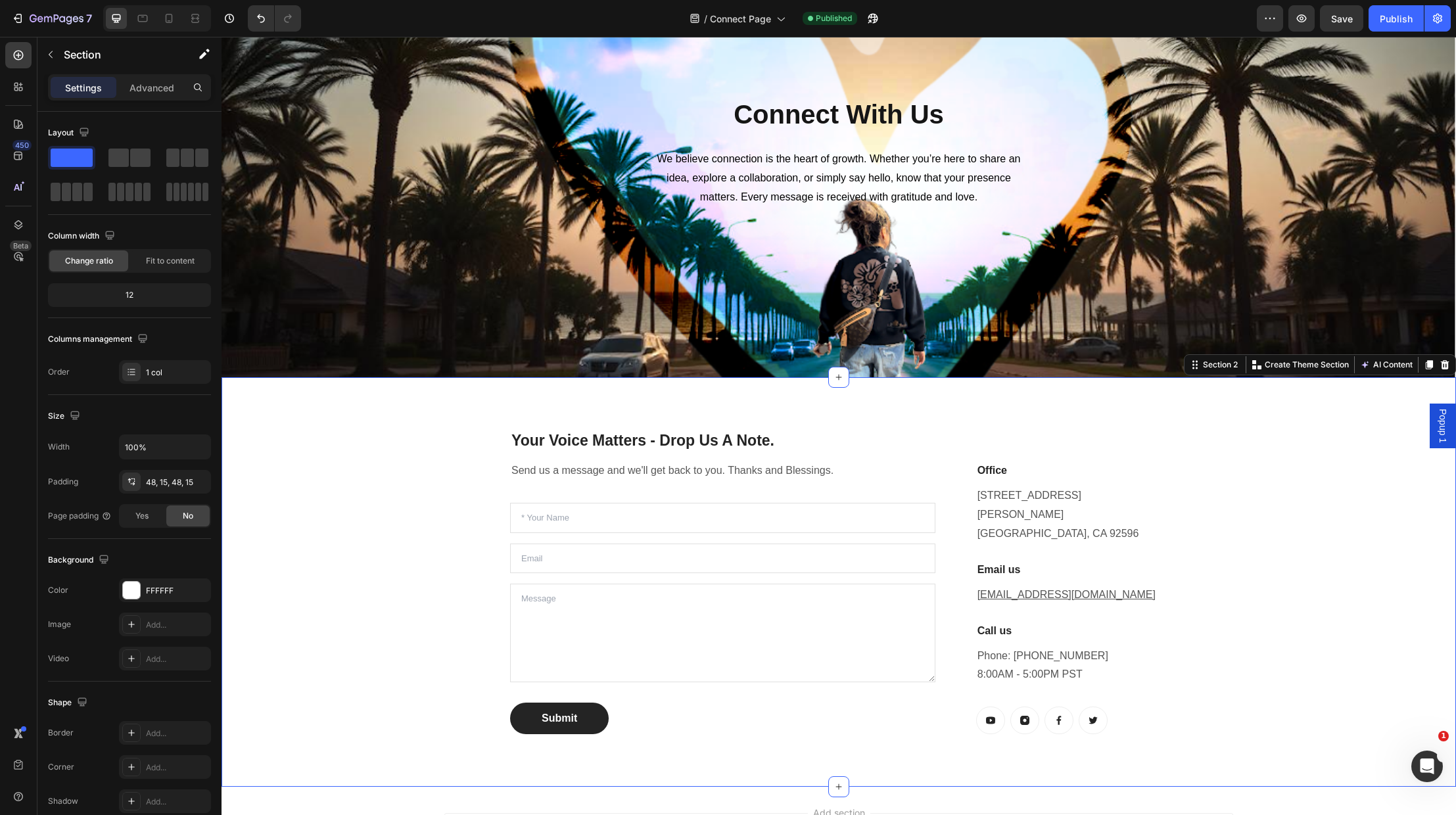
scroll to position [0, 0]
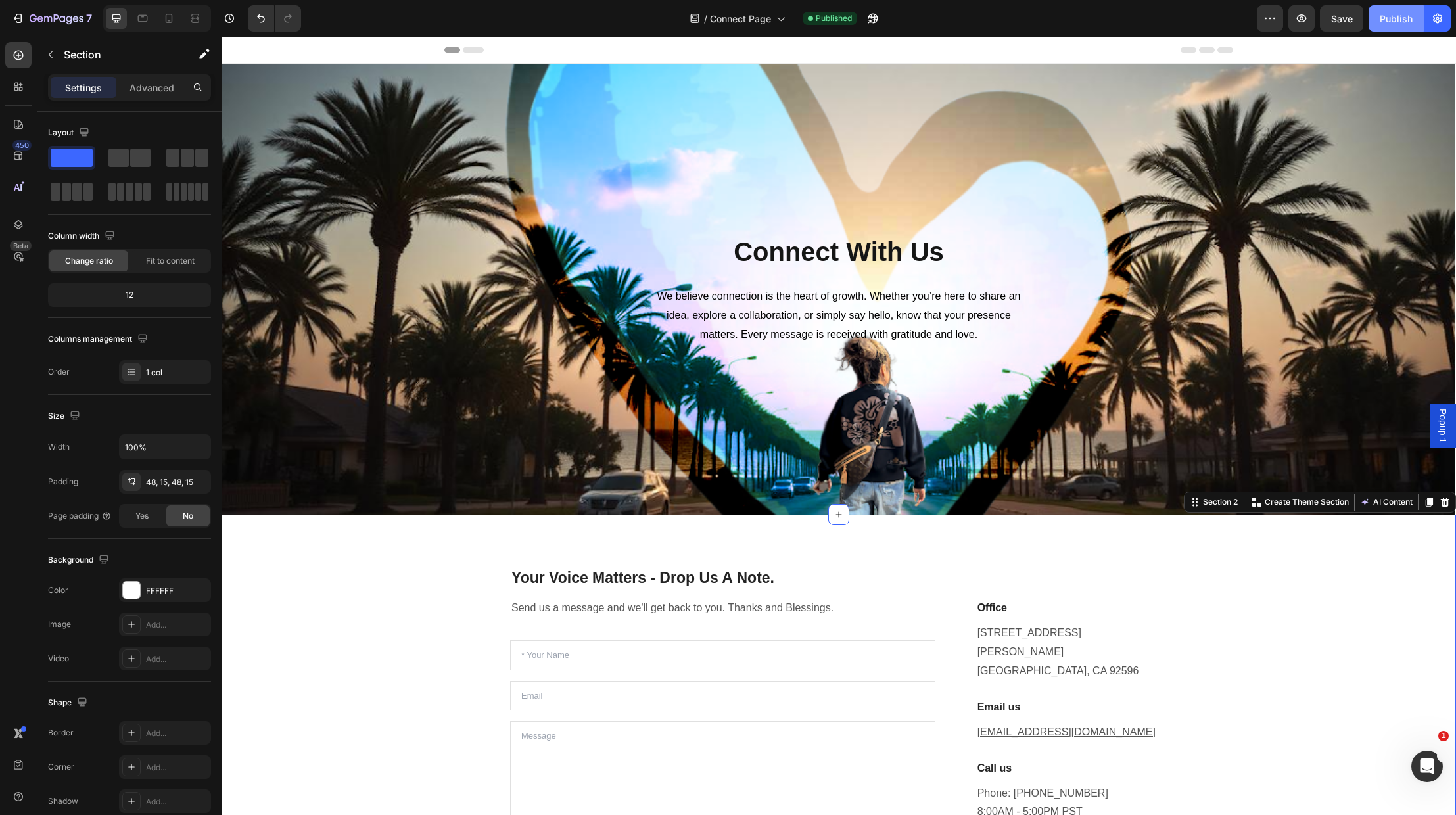
click at [1404, 25] on div "Publish" at bounding box center [1396, 19] width 33 height 14
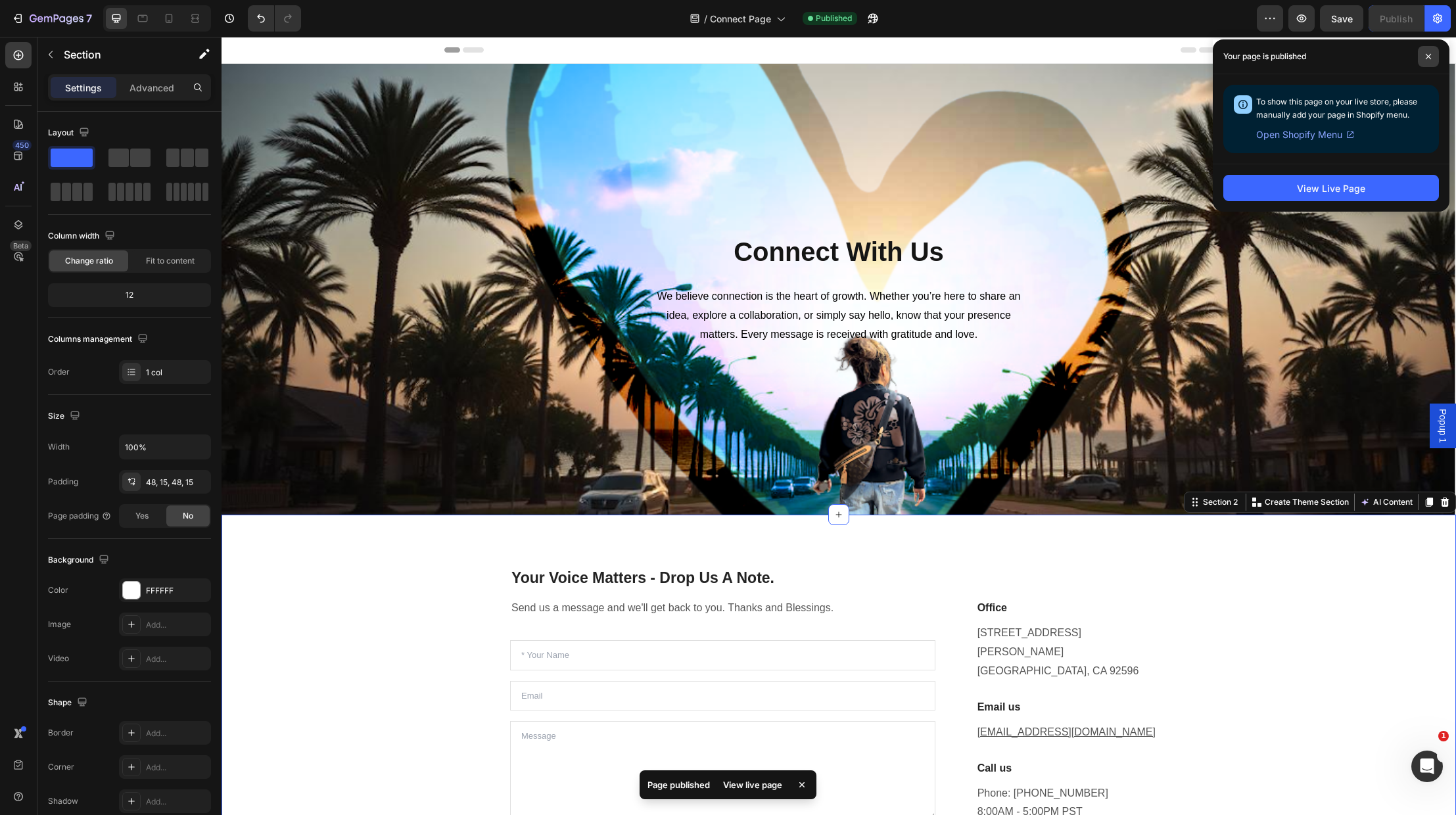
click at [1426, 56] on icon at bounding box center [1429, 56] width 7 height 7
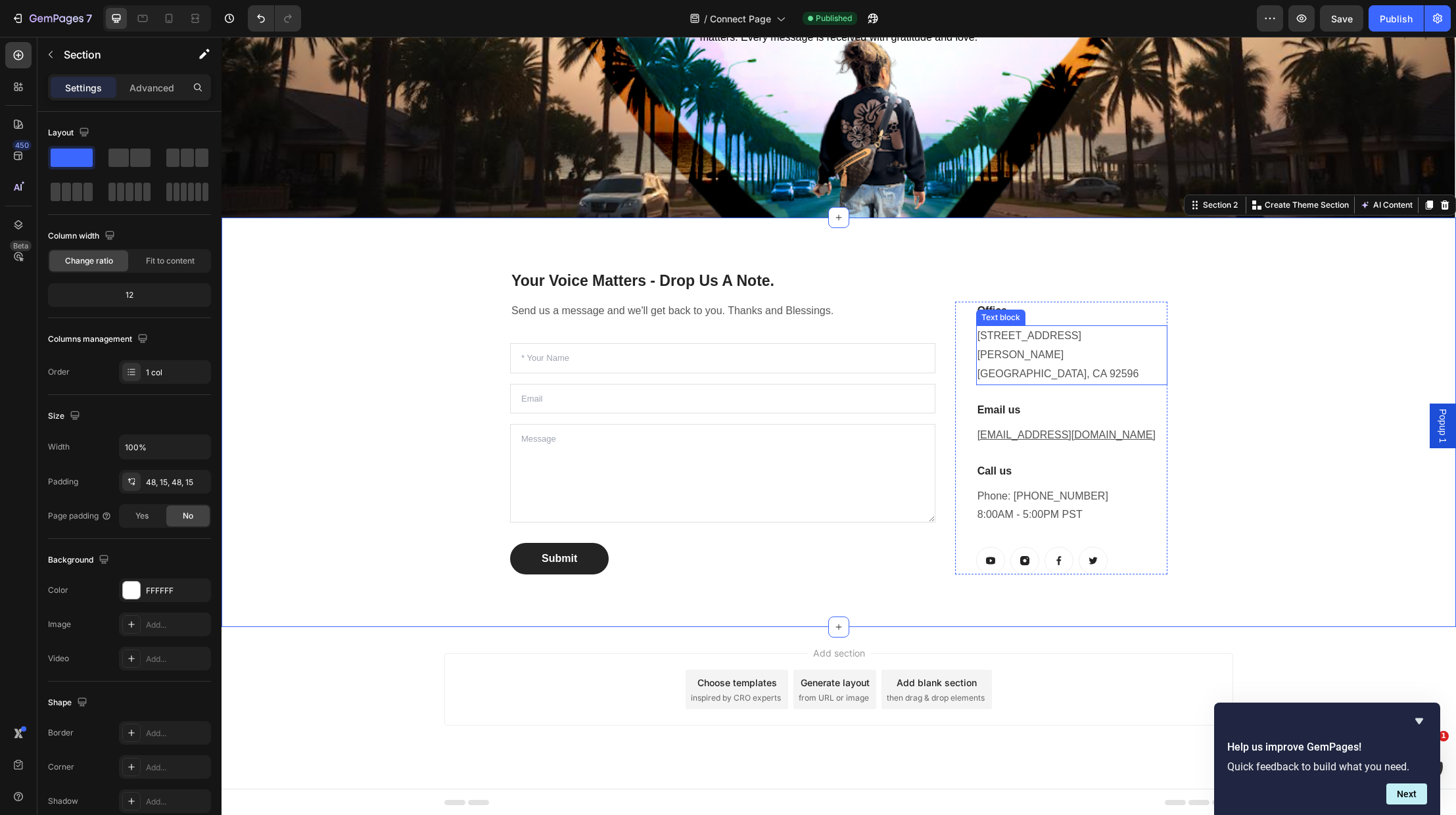
scroll to position [296, 0]
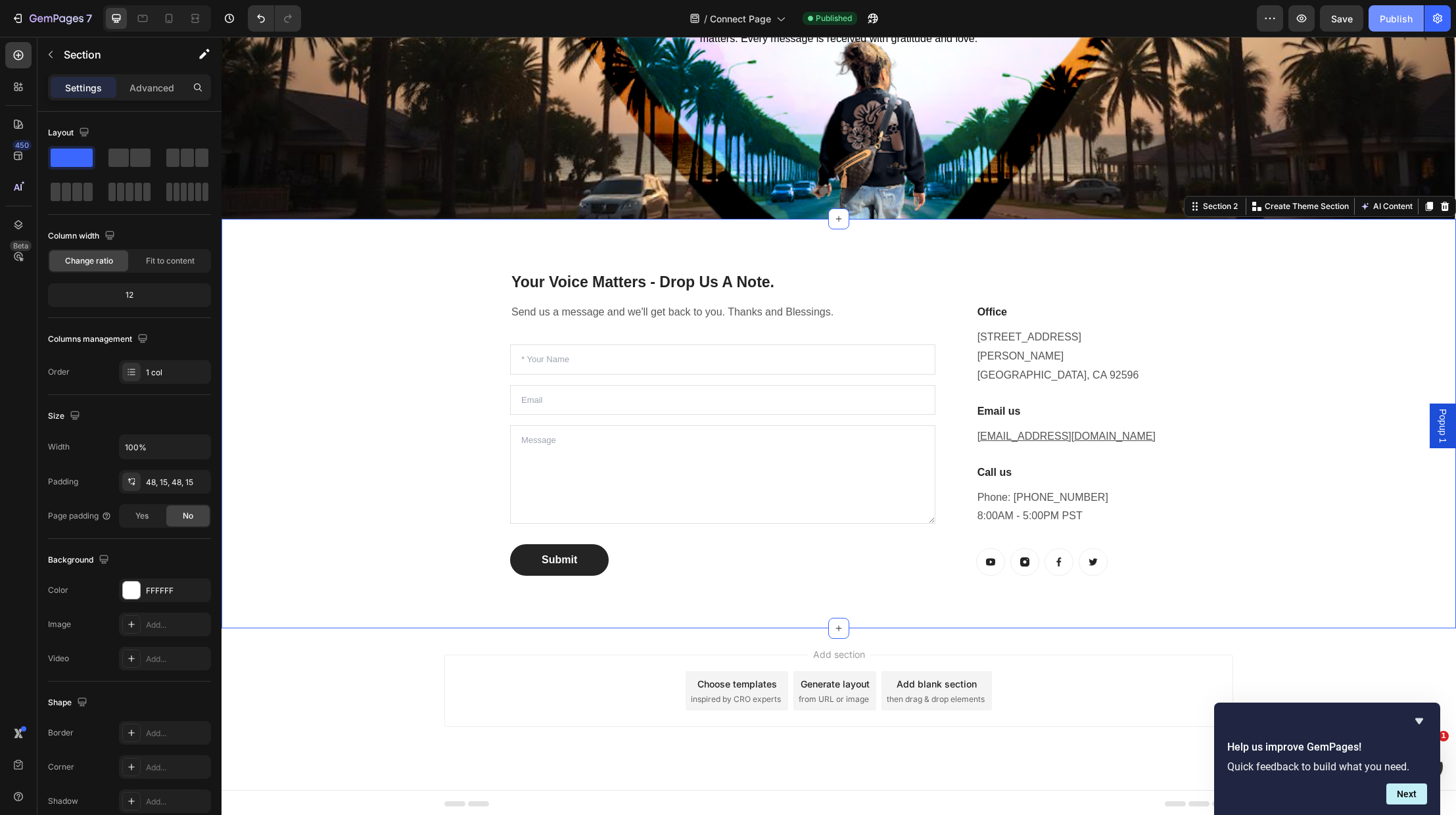
click at [1408, 13] on div "Publish" at bounding box center [1396, 19] width 33 height 14
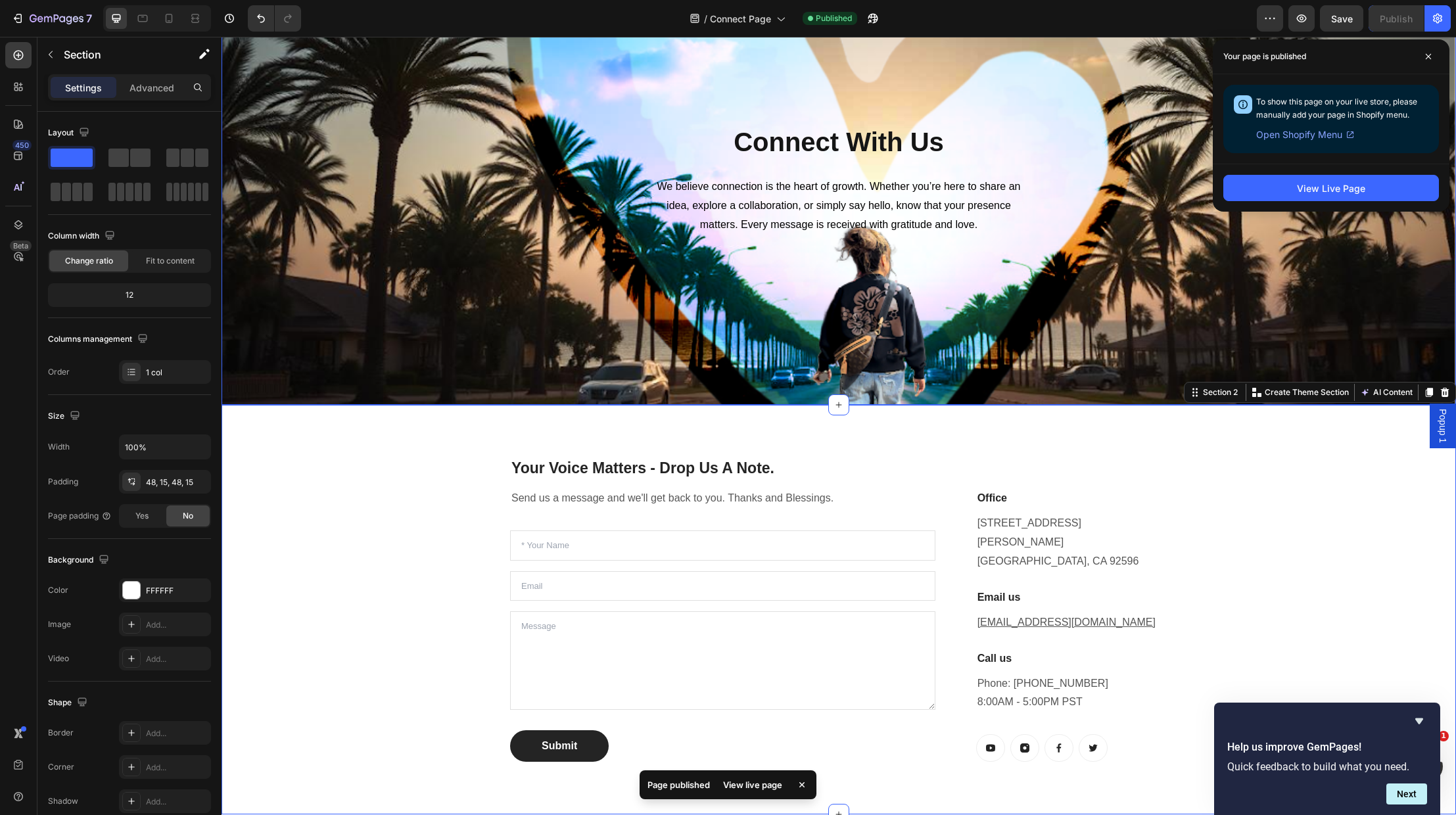
scroll to position [108, 0]
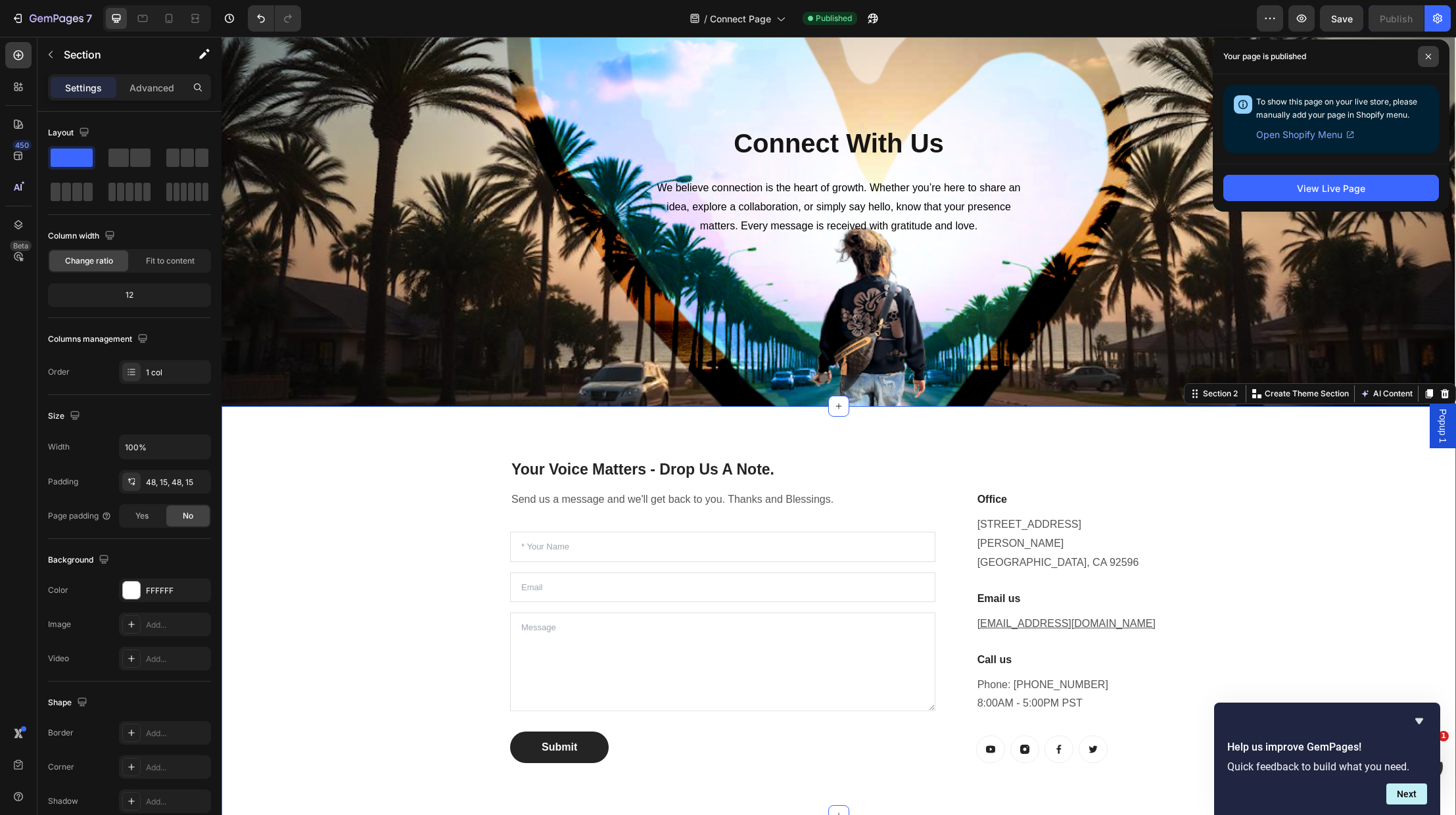
click at [1431, 56] on icon at bounding box center [1429, 56] width 7 height 7
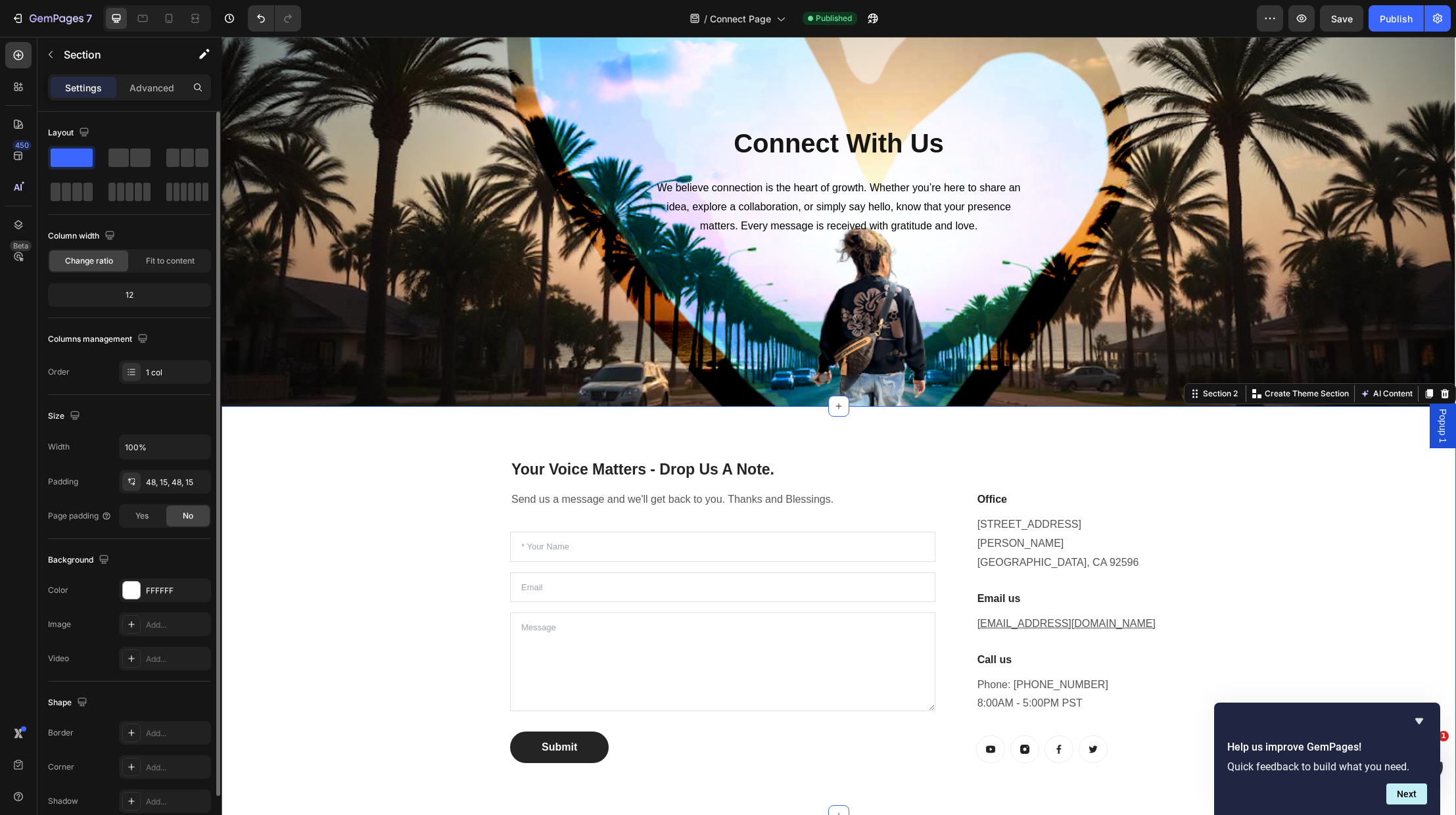
scroll to position [110, 0]
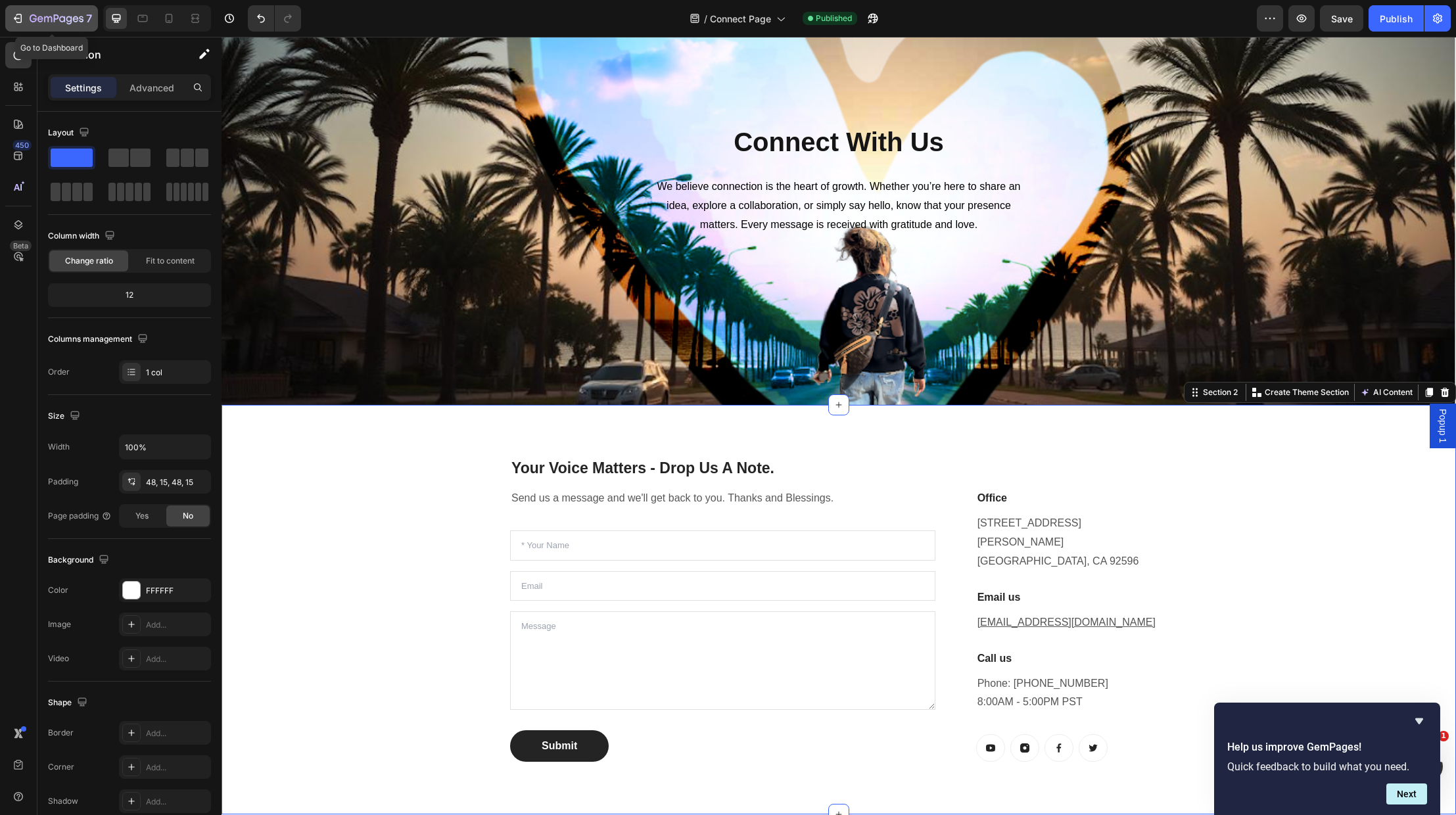
click at [15, 22] on icon "button" at bounding box center [18, 19] width 13 height 13
